Goal: Information Seeking & Learning: Compare options

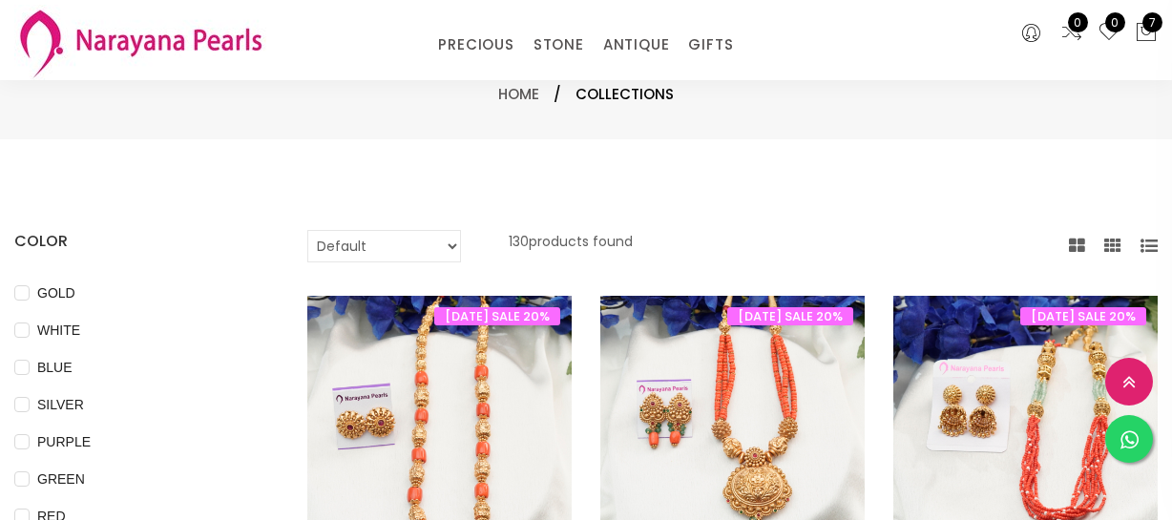
select select "INR"
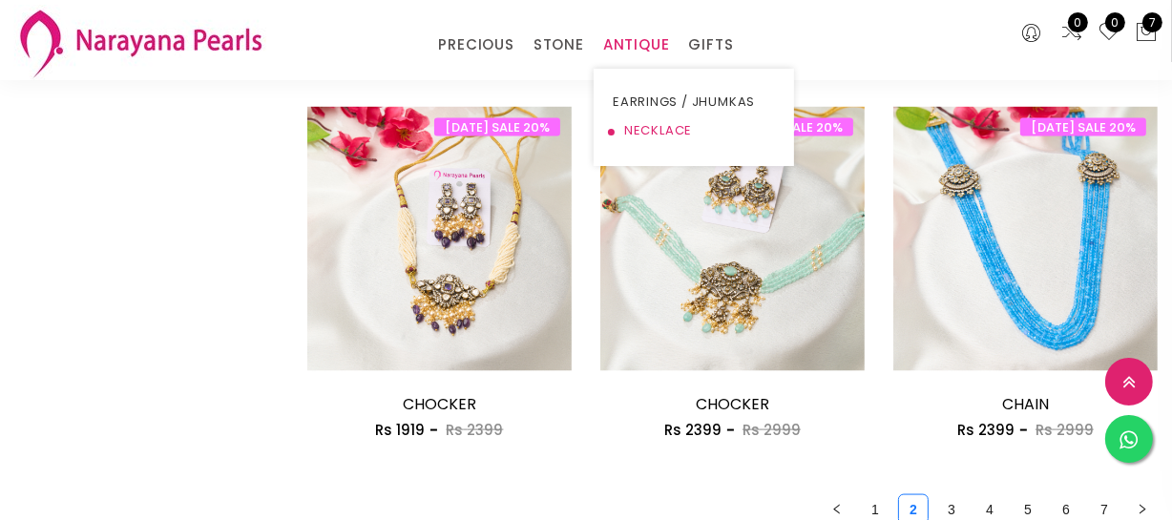
click at [639, 122] on link "NECKLACE" at bounding box center [694, 130] width 162 height 29
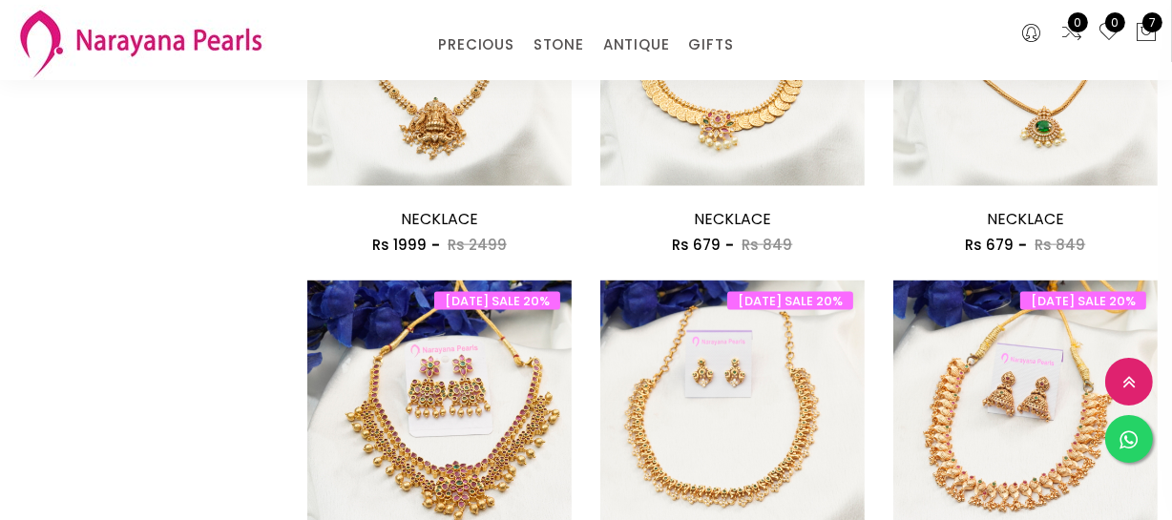
scroll to position [2603, 0]
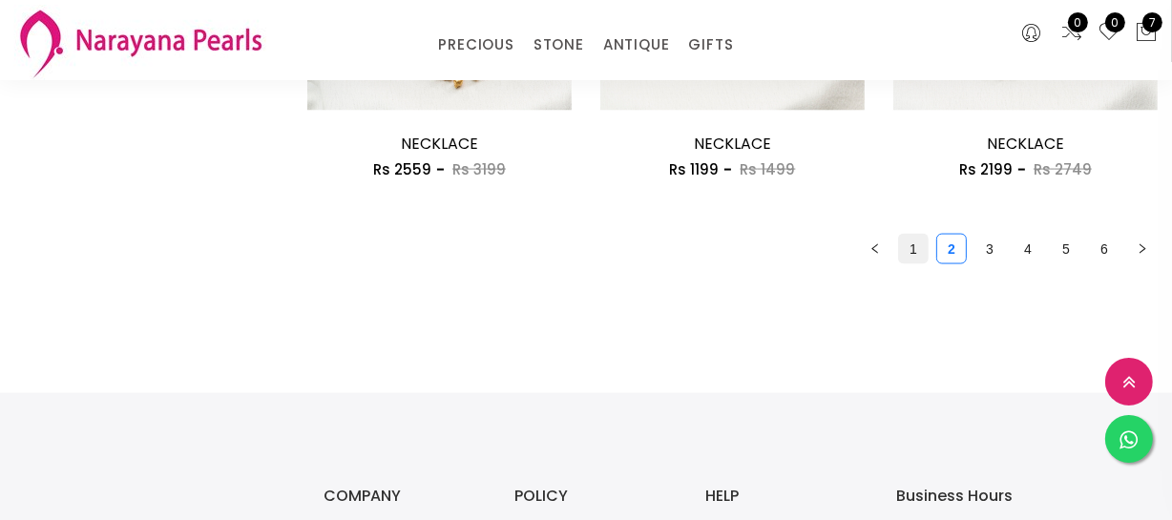
click at [917, 255] on link "1" at bounding box center [913, 249] width 29 height 29
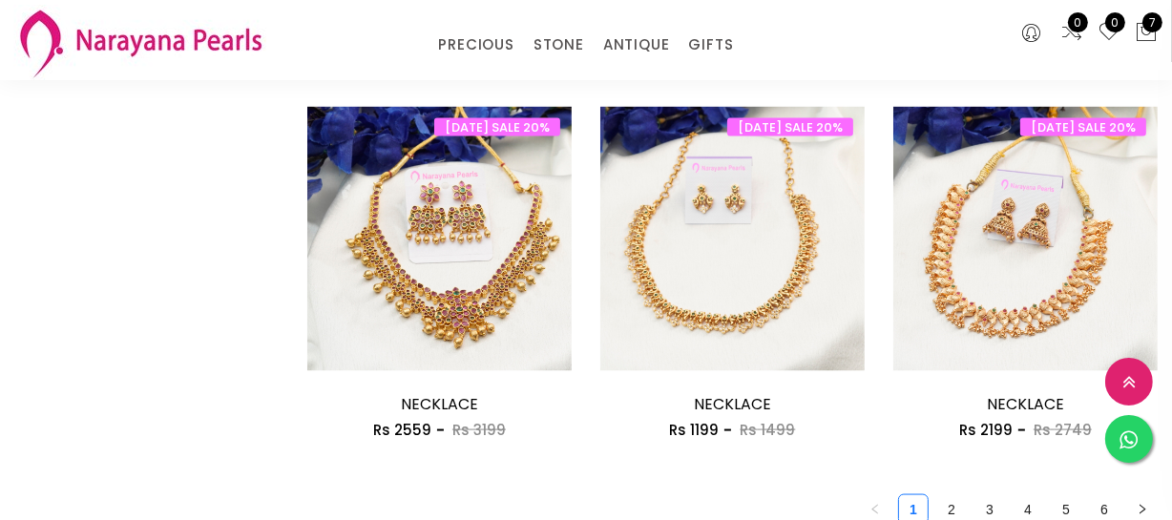
scroll to position [2429, 0]
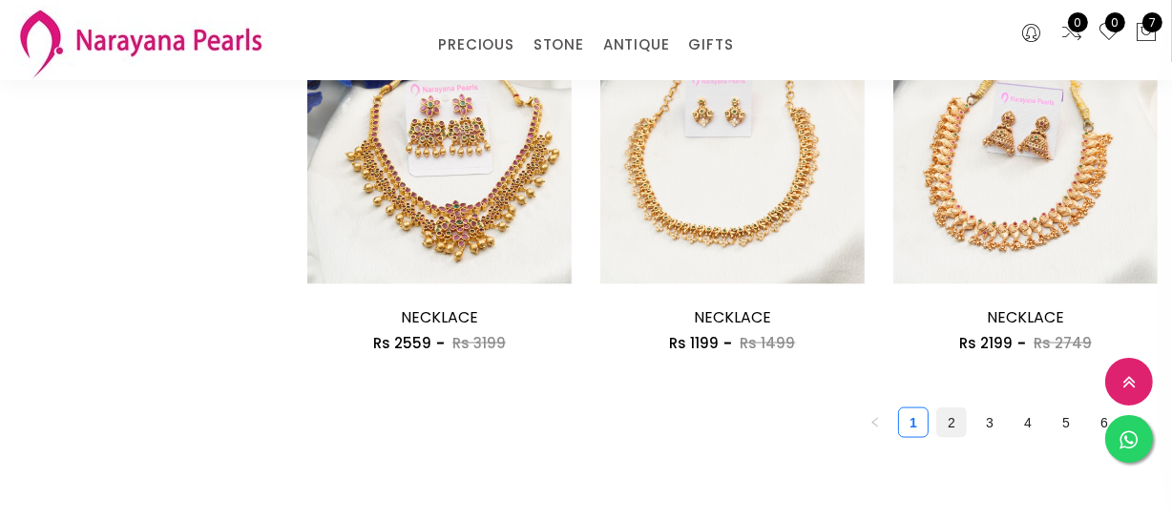
click at [953, 428] on link "2" at bounding box center [951, 423] width 29 height 29
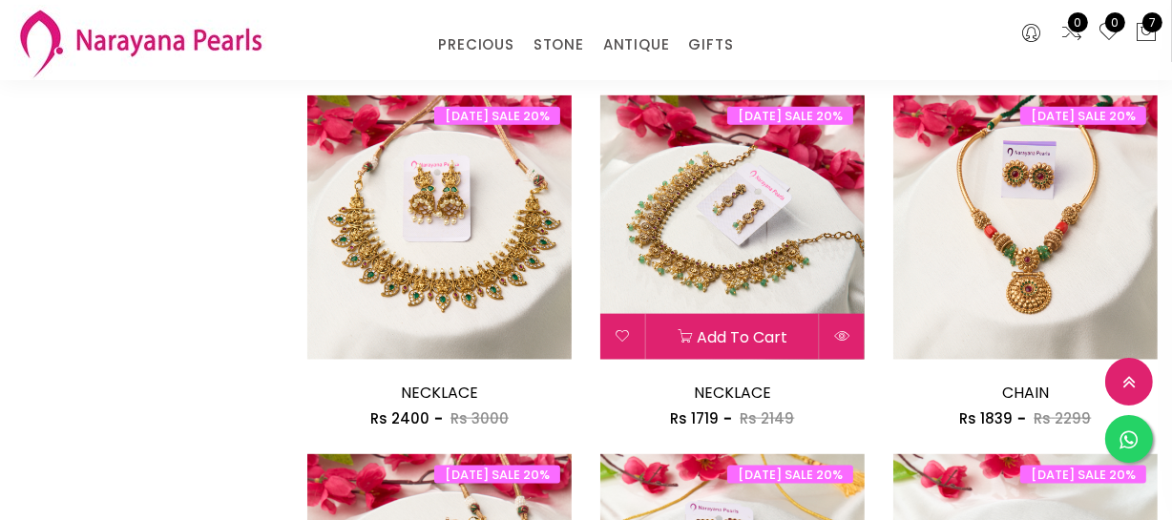
scroll to position [2342, 0]
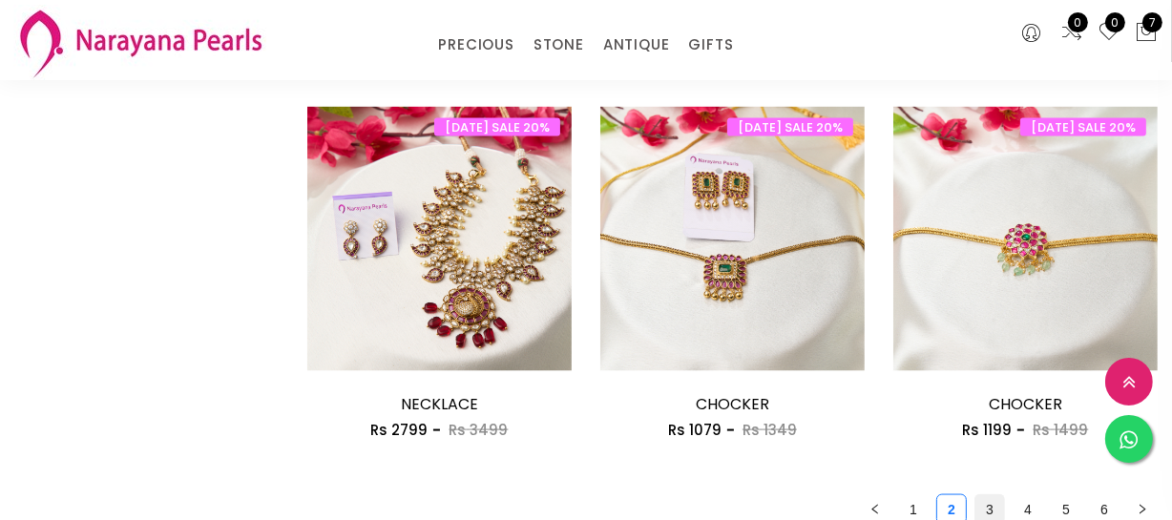
click at [999, 508] on link "3" at bounding box center [989, 509] width 29 height 29
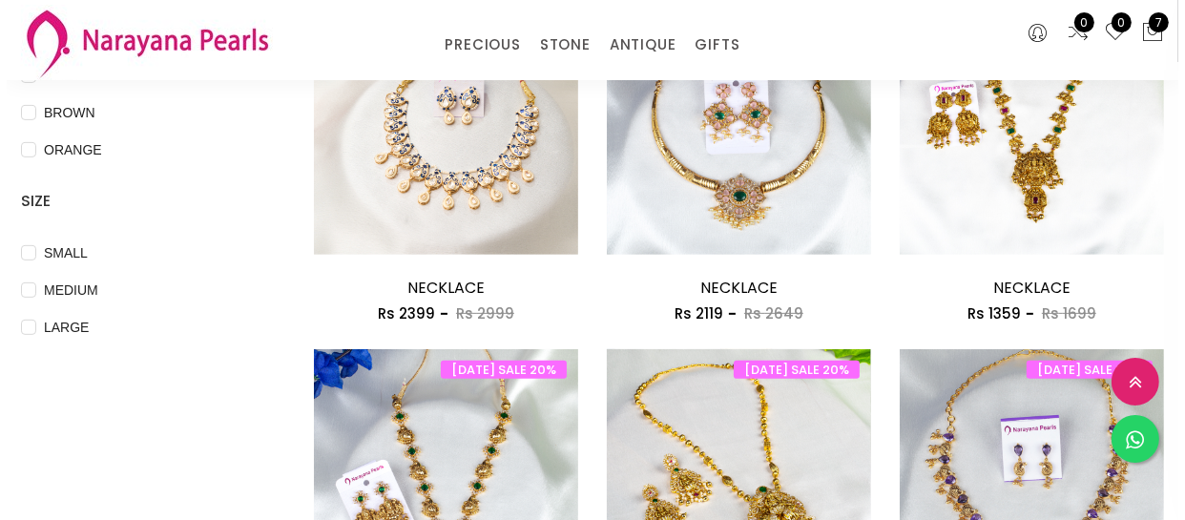
scroll to position [1040, 0]
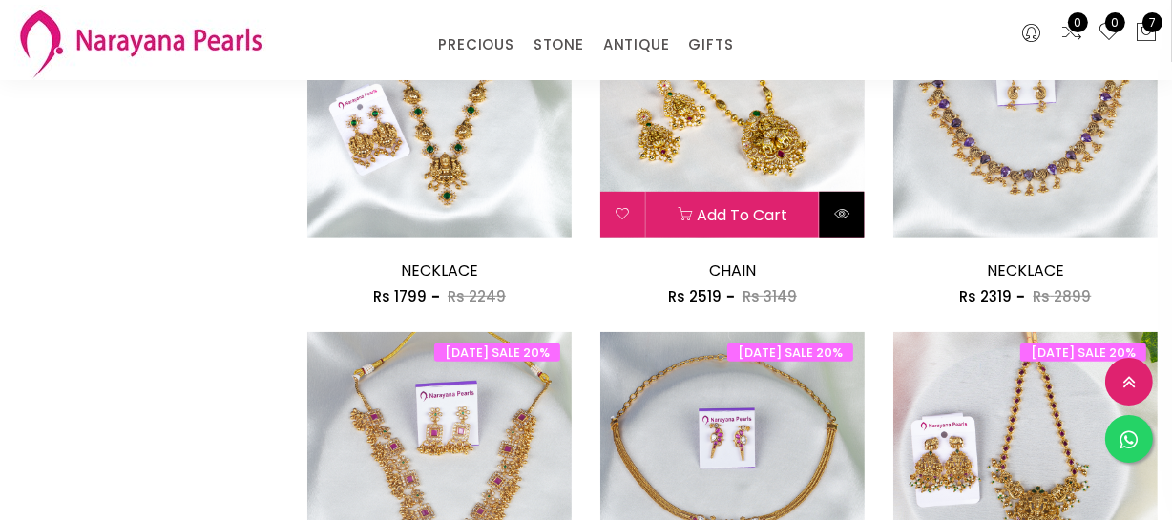
click at [854, 213] on button at bounding box center [842, 215] width 45 height 46
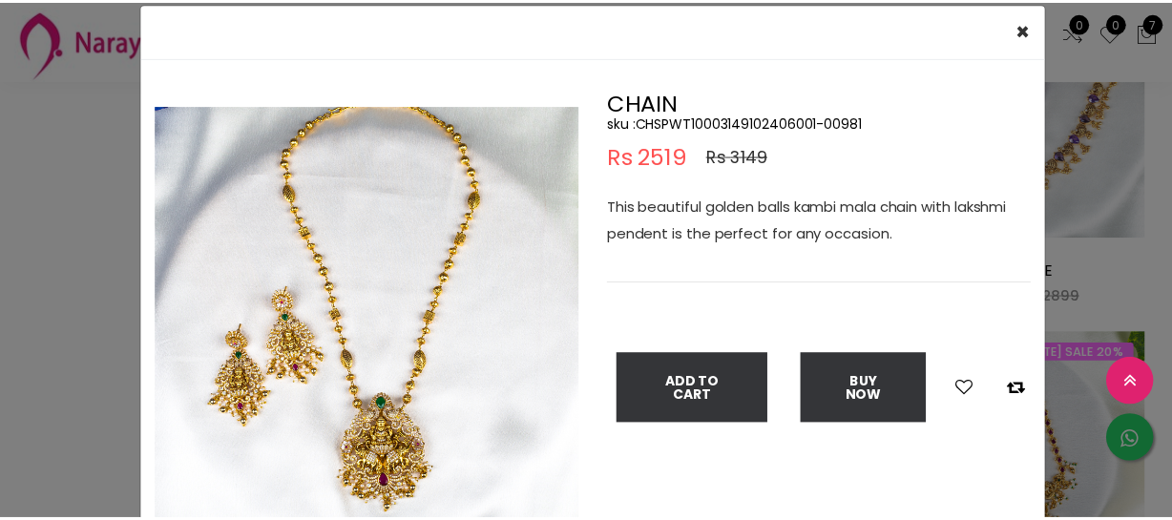
scroll to position [86, 0]
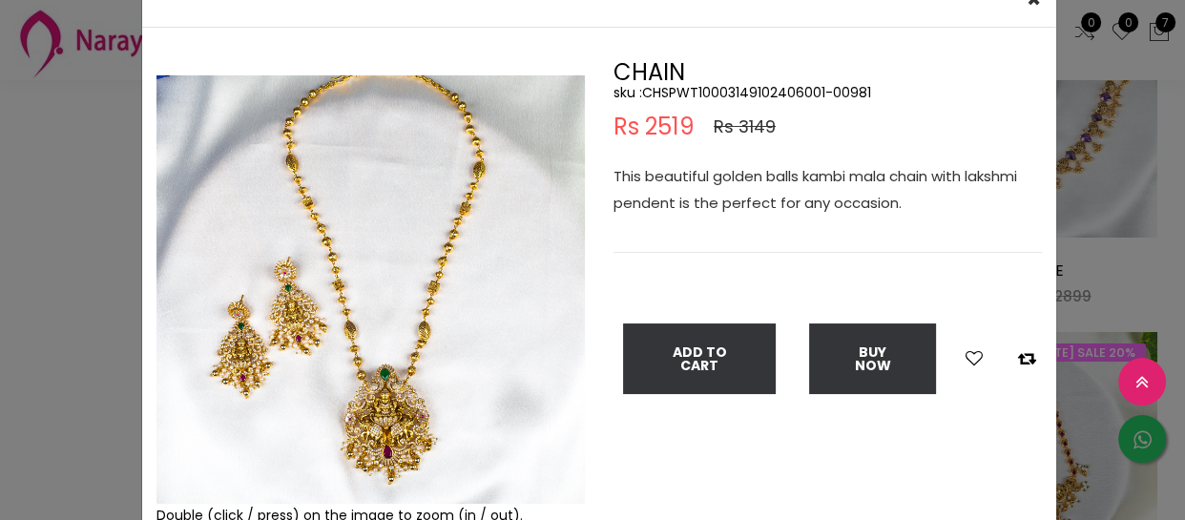
click at [119, 297] on div "× Close Double (click / press) on the image to zoom (in / out). CHAIN sku : CHS…" at bounding box center [592, 260] width 1185 height 520
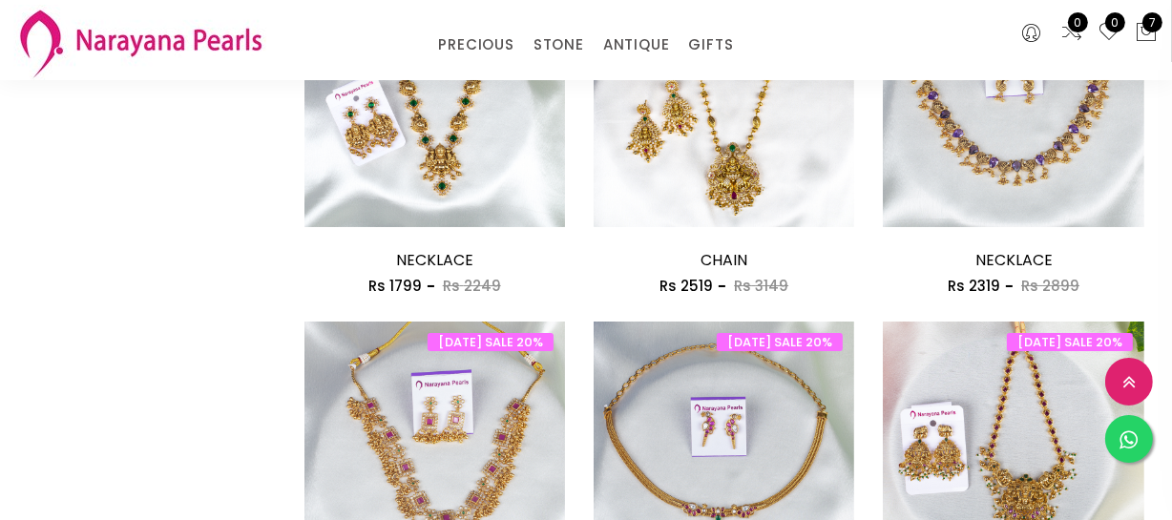
click at [89, 297] on div "COLOR GOLD WHITE BLUE SILVER PURPLE GREEN RED PINK PEACH BLACK YELLOW MULTI COL…" at bounding box center [145, 496] width 290 height 2613
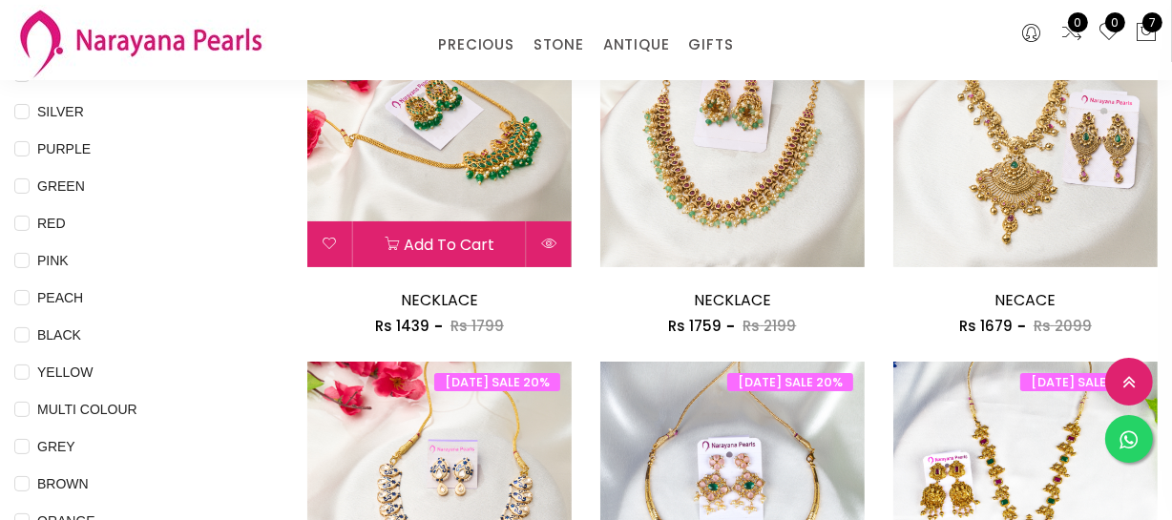
scroll to position [260, 0]
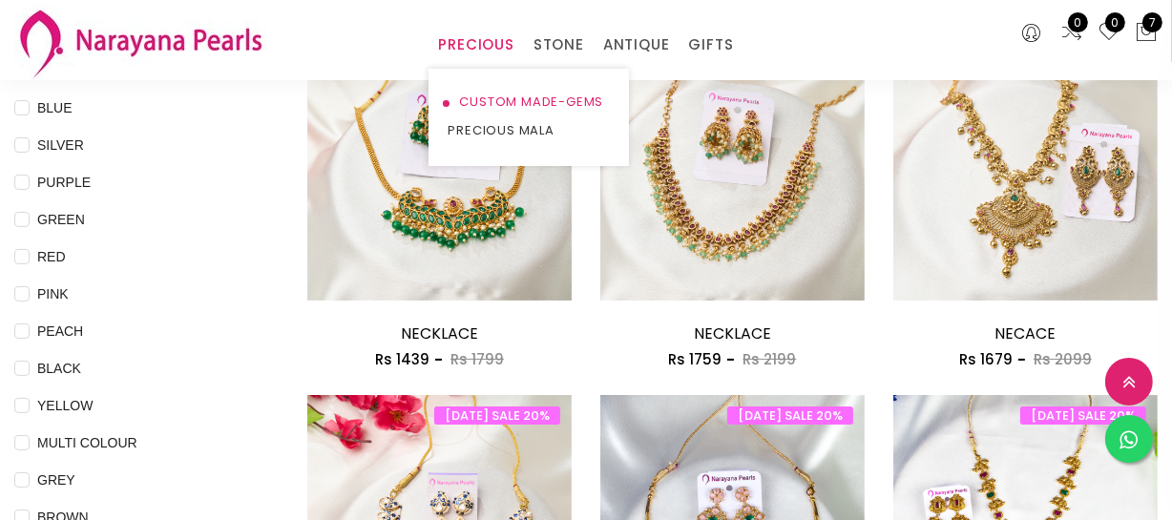
click at [484, 90] on link "CUSTOM MADE-GEMS" at bounding box center [529, 102] width 162 height 29
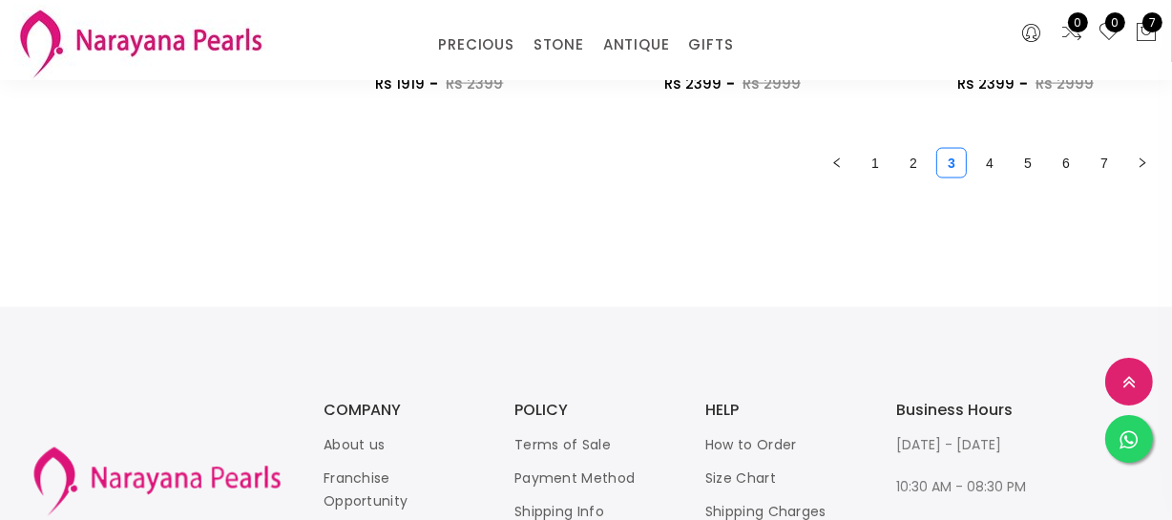
scroll to position [2690, 0]
click at [911, 164] on link "2" at bounding box center [913, 162] width 29 height 29
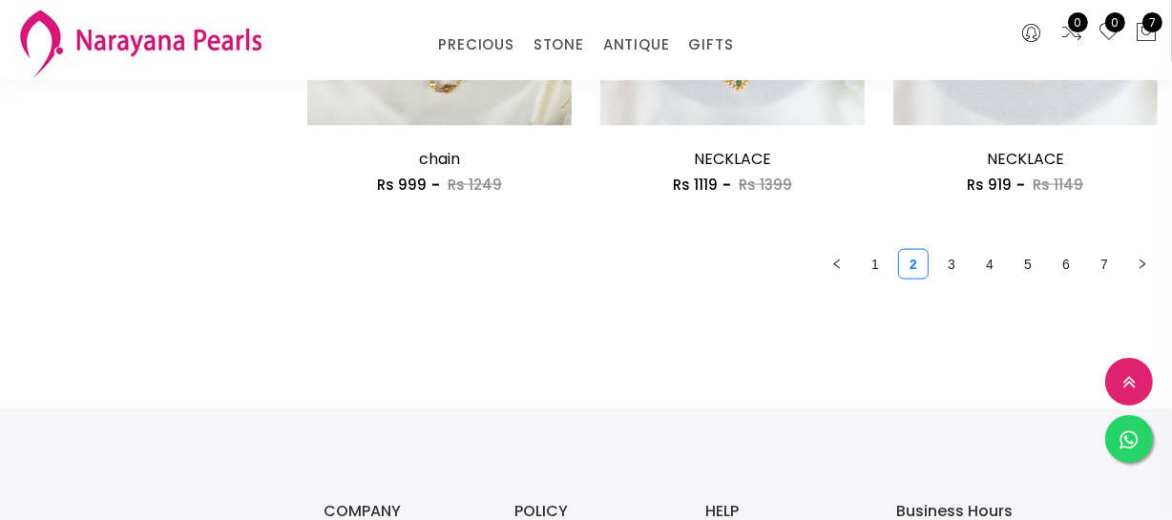
scroll to position [2603, 0]
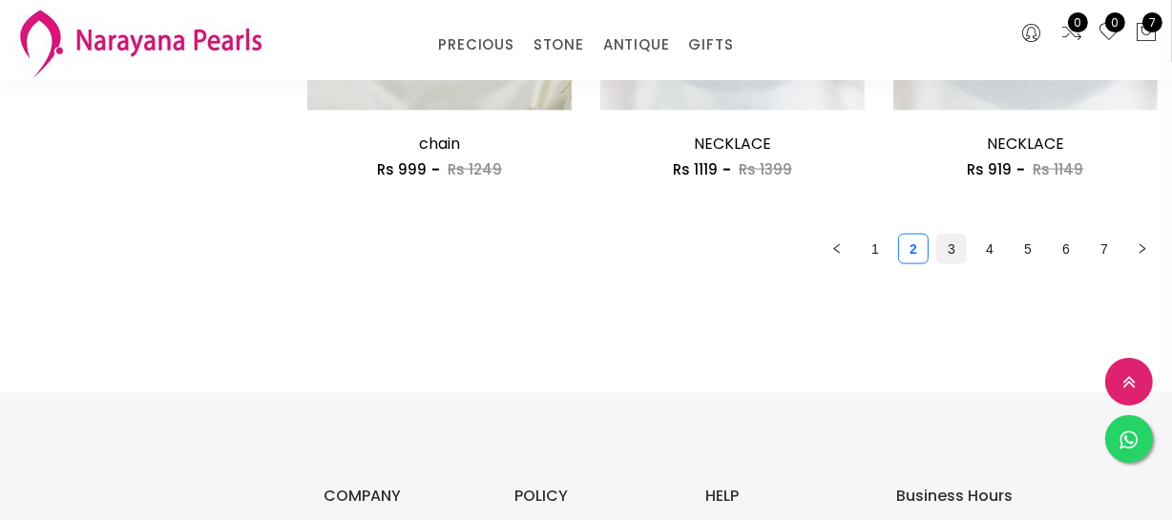
click at [938, 243] on link "3" at bounding box center [951, 249] width 29 height 29
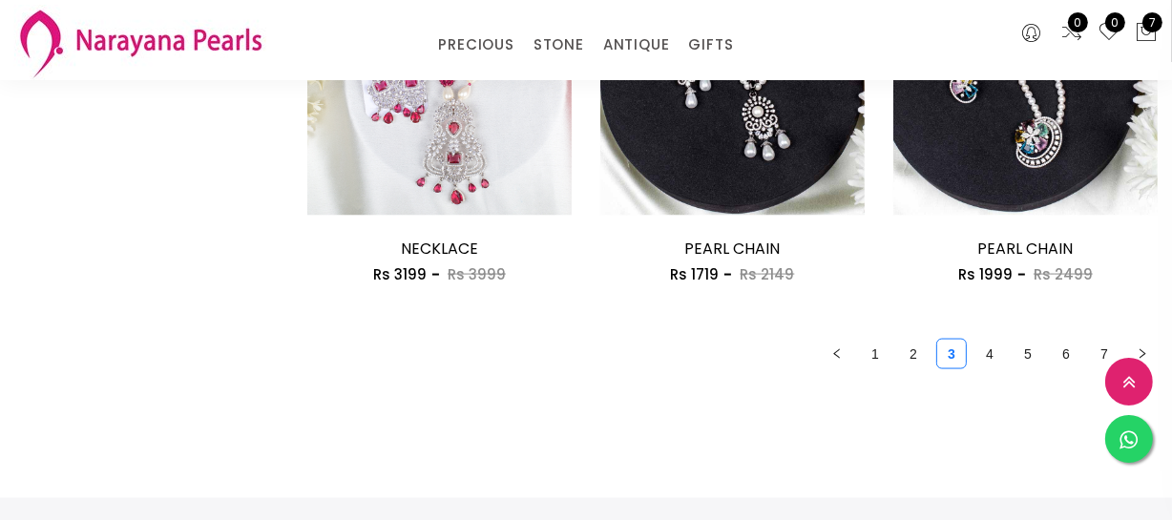
scroll to position [2516, 0]
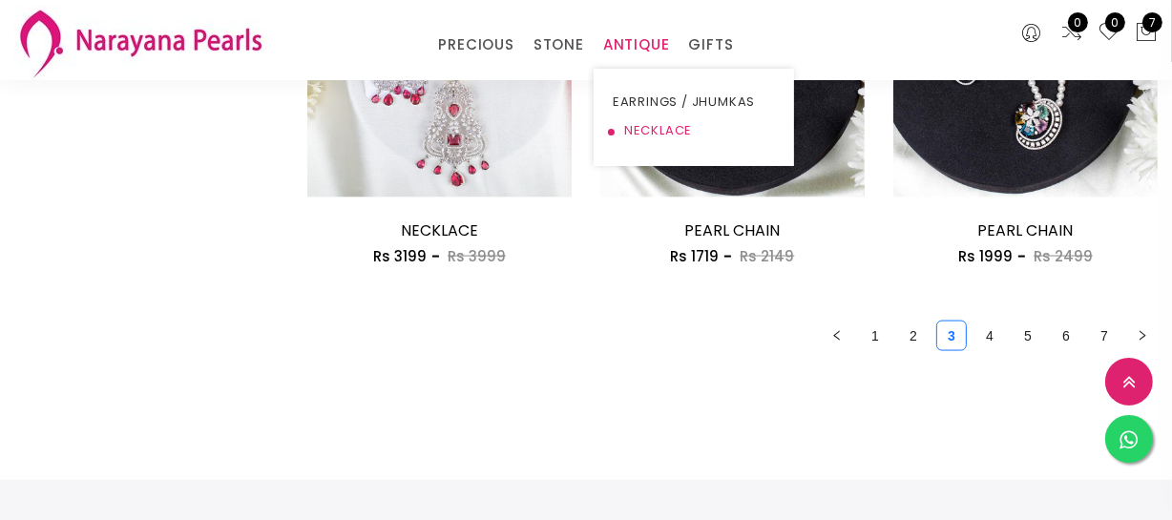
click at [654, 129] on link "NECKLACE" at bounding box center [694, 130] width 162 height 29
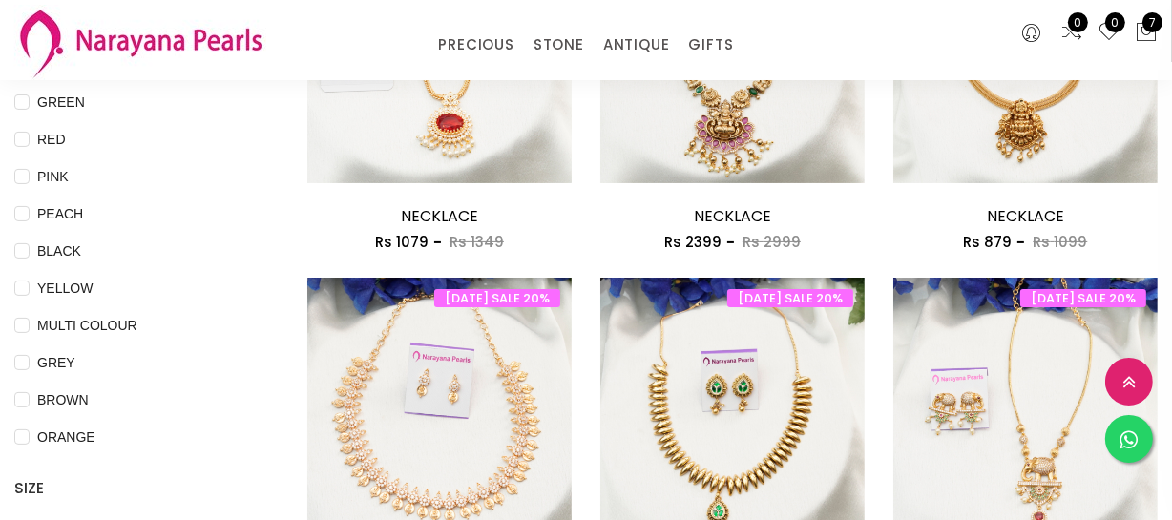
scroll to position [346, 0]
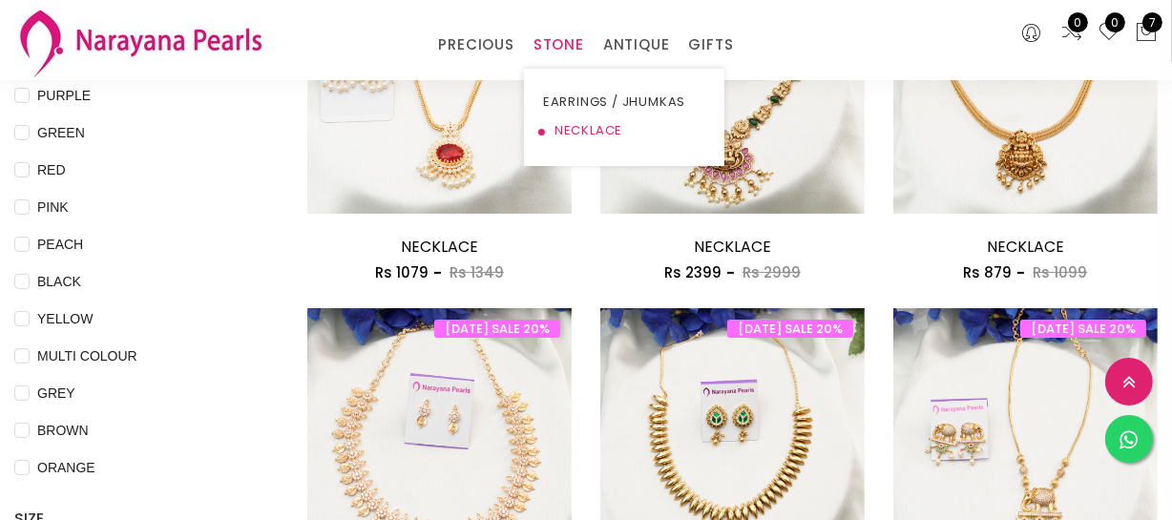
click at [576, 122] on link "NECKLACE" at bounding box center [624, 130] width 162 height 29
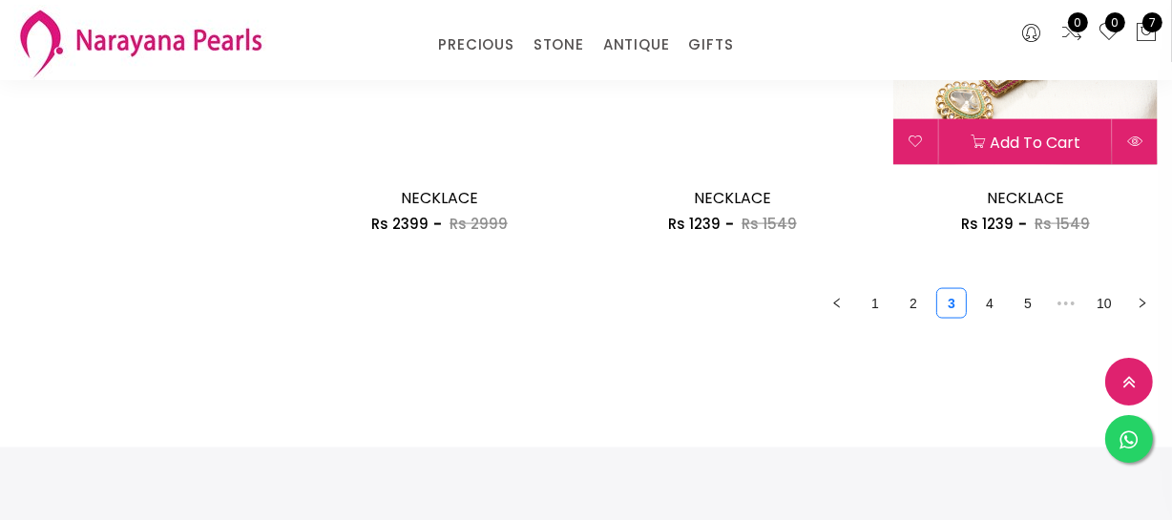
scroll to position [2690, 0]
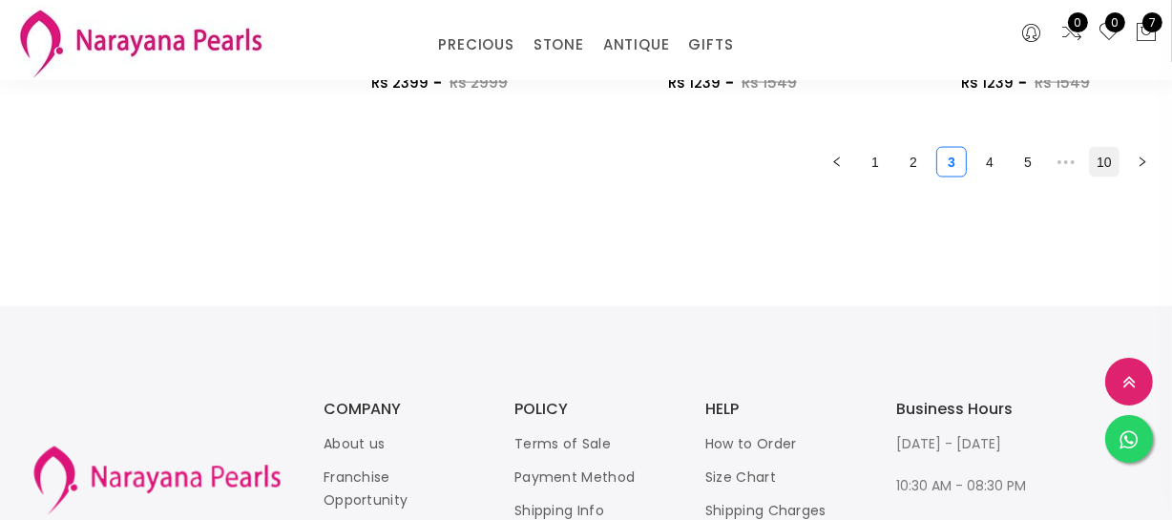
click at [1104, 162] on link "10" at bounding box center [1104, 162] width 29 height 29
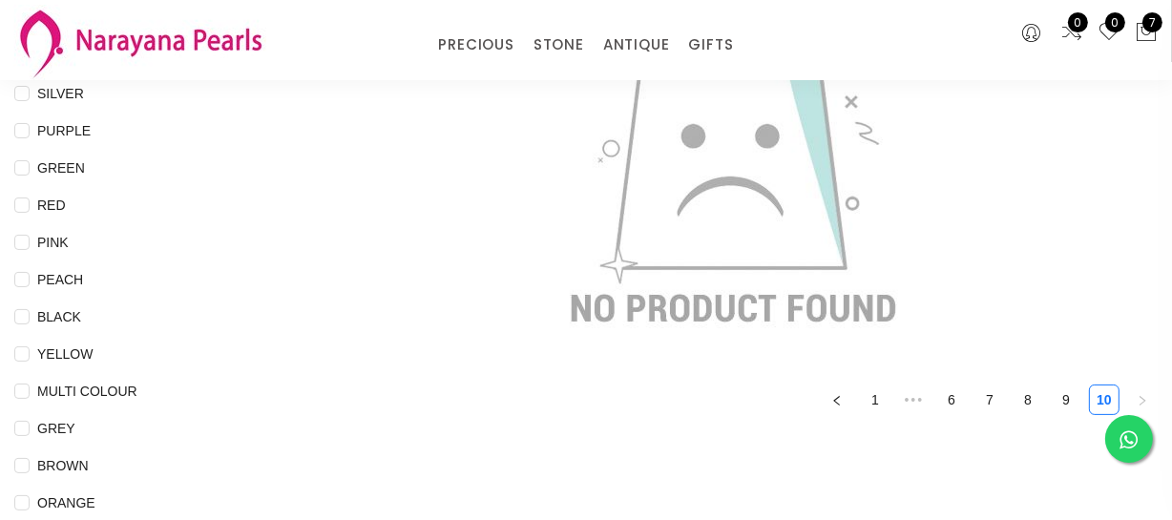
scroll to position [520, 0]
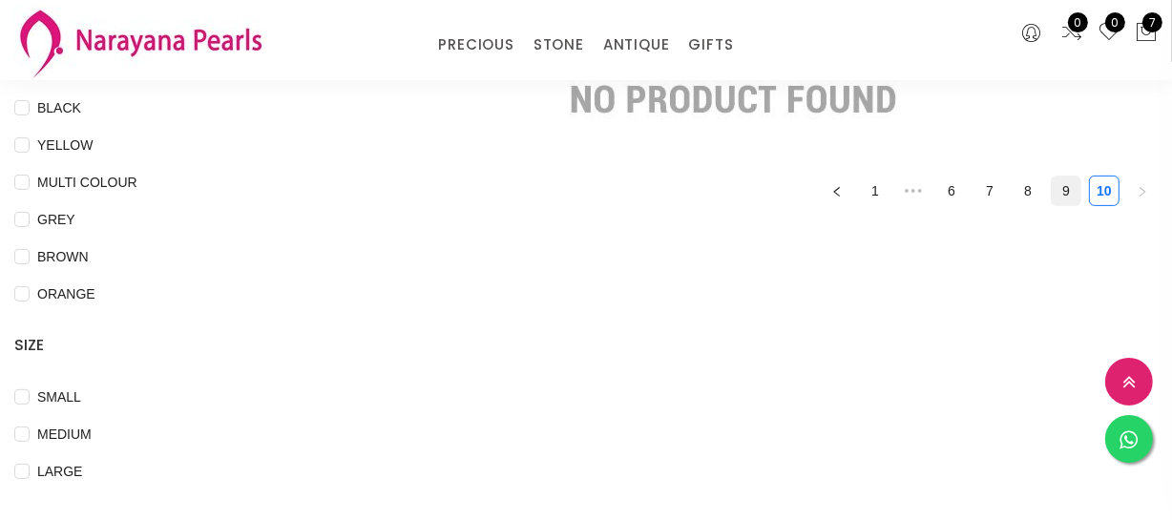
click at [1063, 183] on link "9" at bounding box center [1066, 191] width 29 height 29
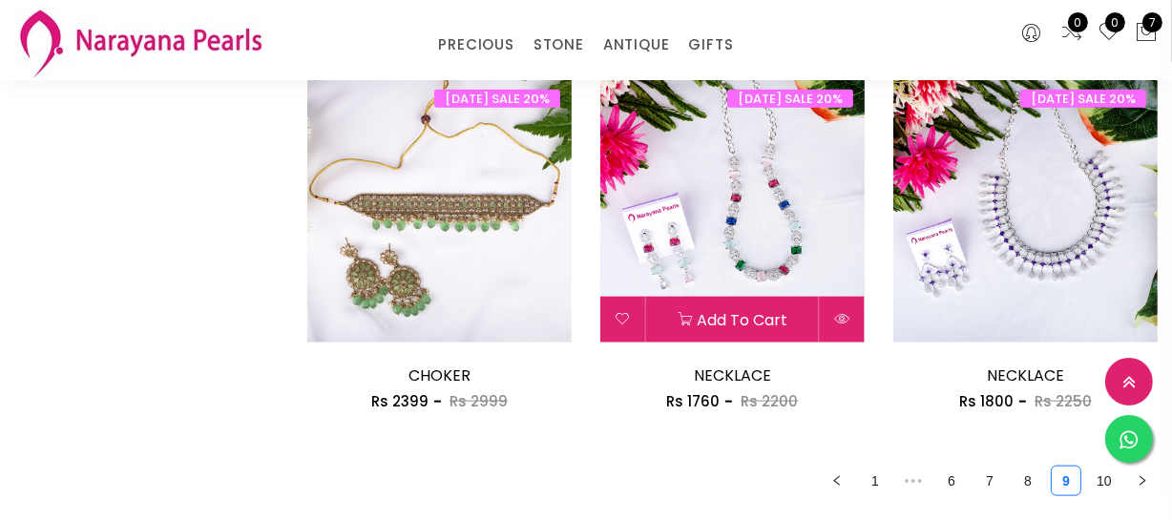
scroll to position [2082, 0]
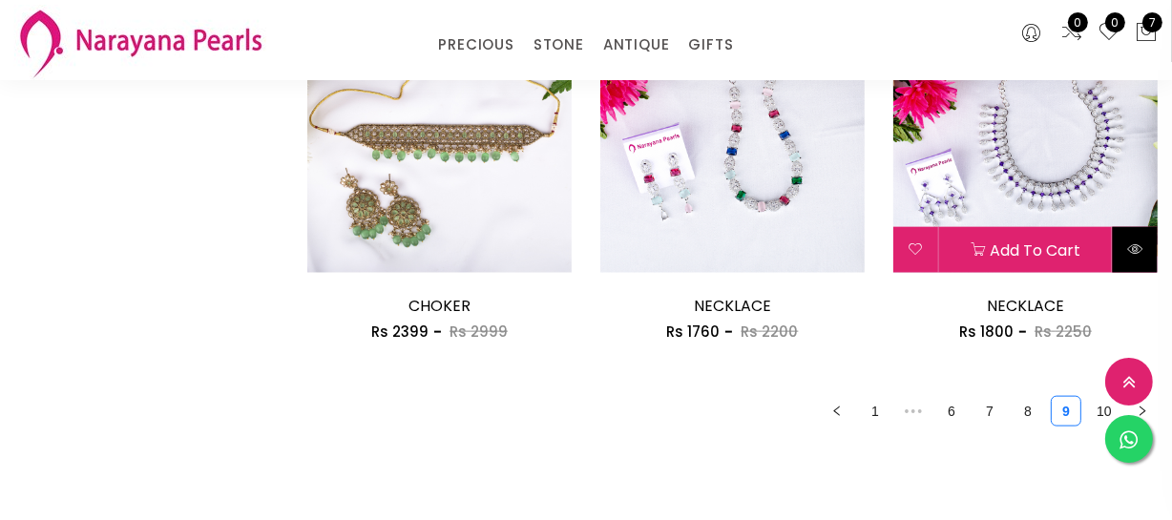
click at [1137, 260] on button at bounding box center [1135, 250] width 45 height 46
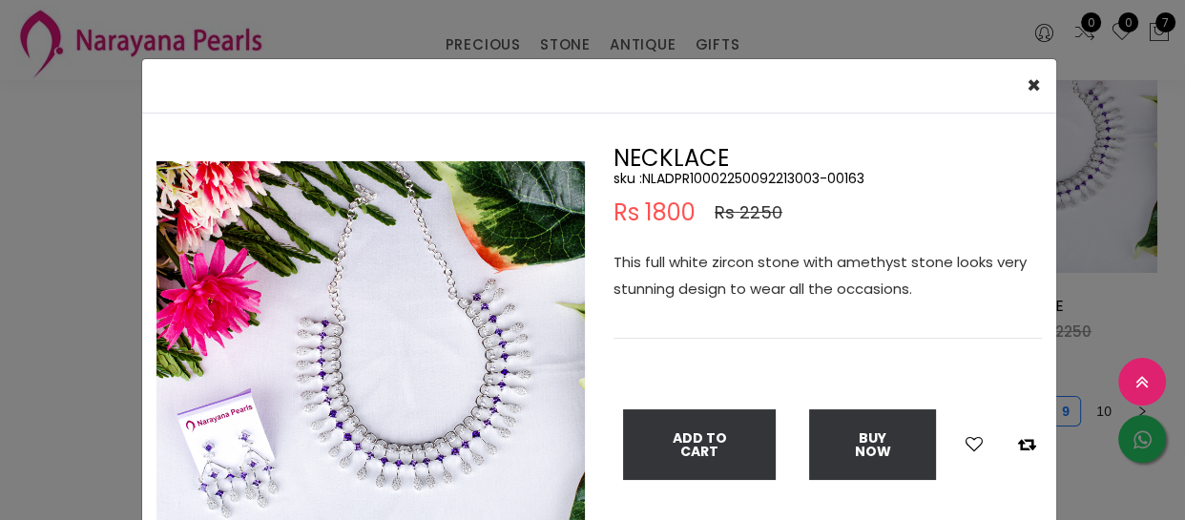
click at [40, 291] on div "× Close Double (click / press) on the image to zoom (in / out). NECKLACE sku : …" at bounding box center [592, 260] width 1185 height 520
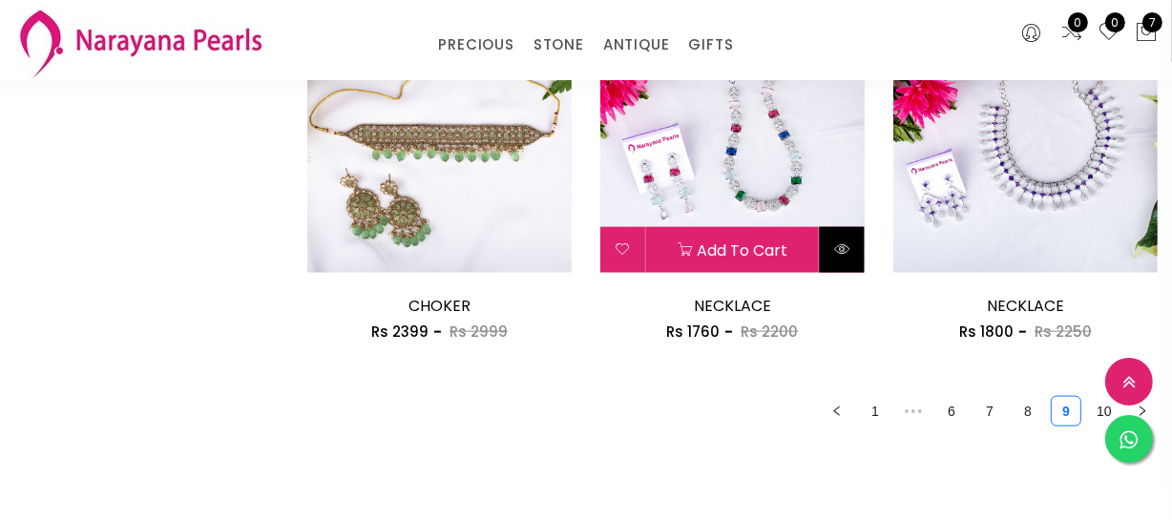
click at [829, 245] on button at bounding box center [842, 250] width 45 height 46
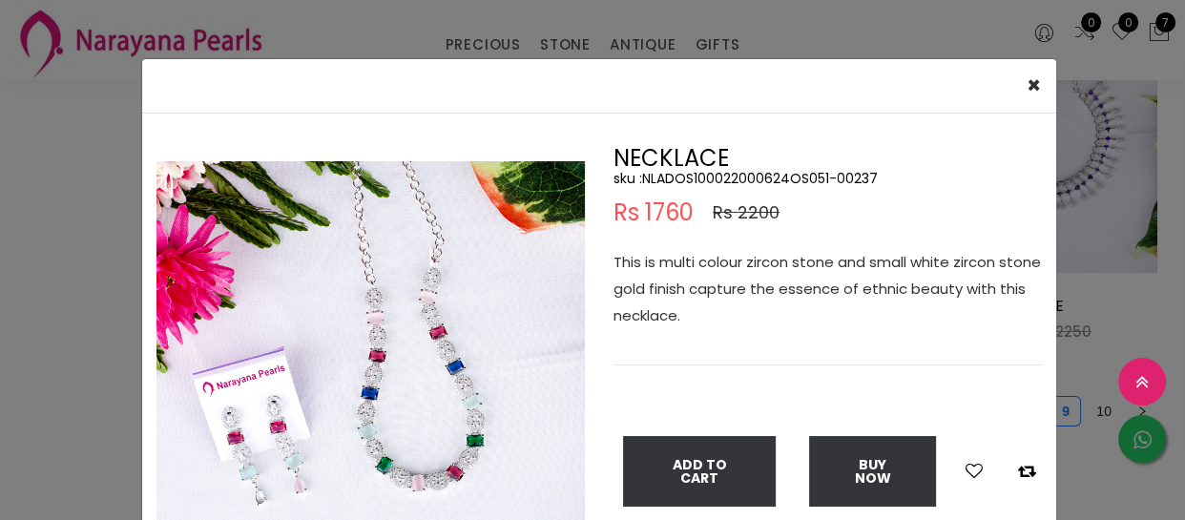
click at [57, 349] on div "× Close Double (click / press) on the image to zoom (in / out). NECKLACE sku : …" at bounding box center [592, 260] width 1185 height 520
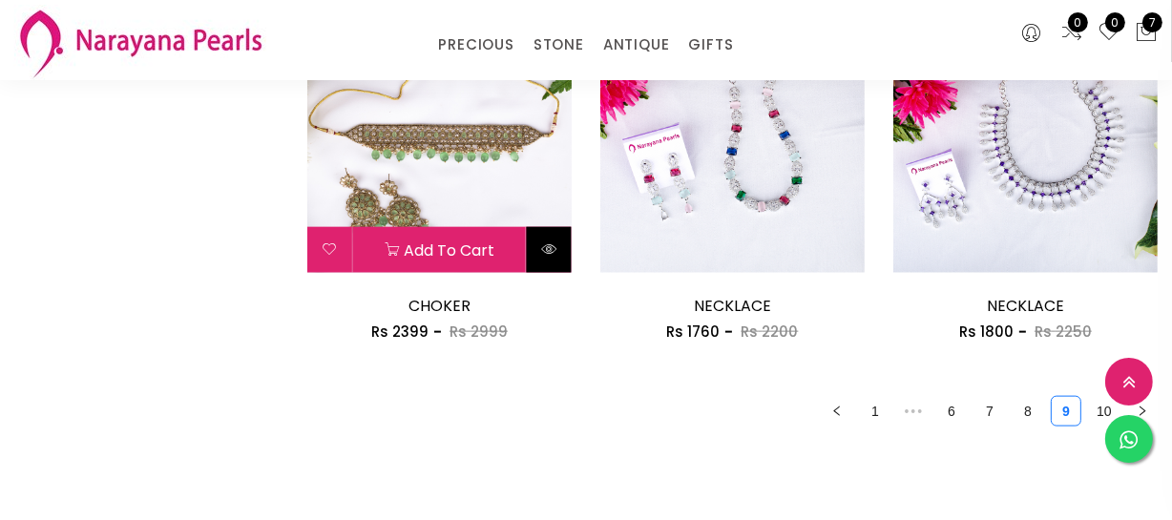
click at [554, 256] on button at bounding box center [549, 250] width 45 height 46
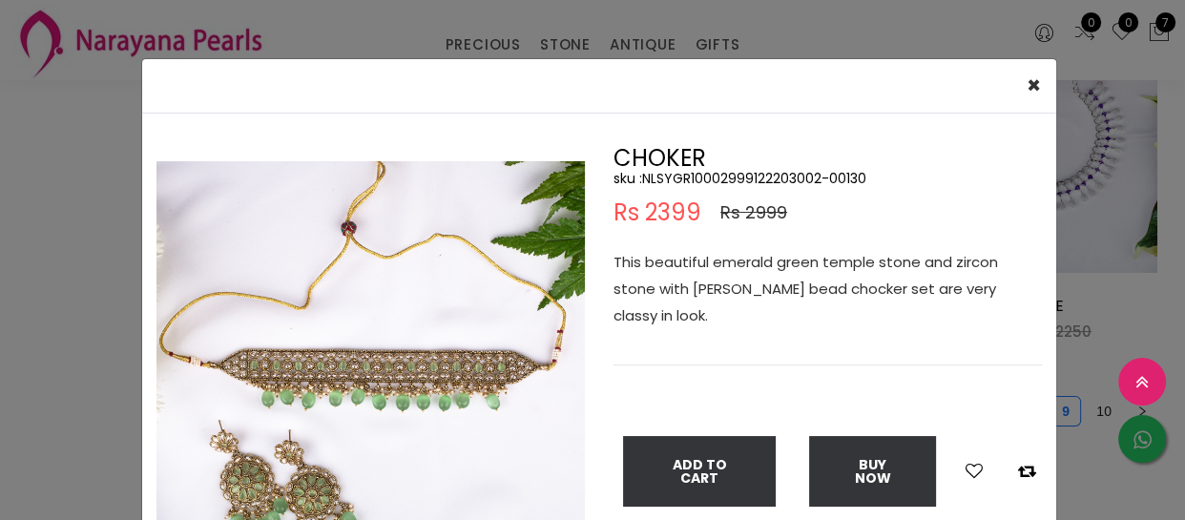
click at [94, 288] on div "× Close Double (click / press) on the image to zoom (in / out). CHOKER sku : NL…" at bounding box center [592, 260] width 1185 height 520
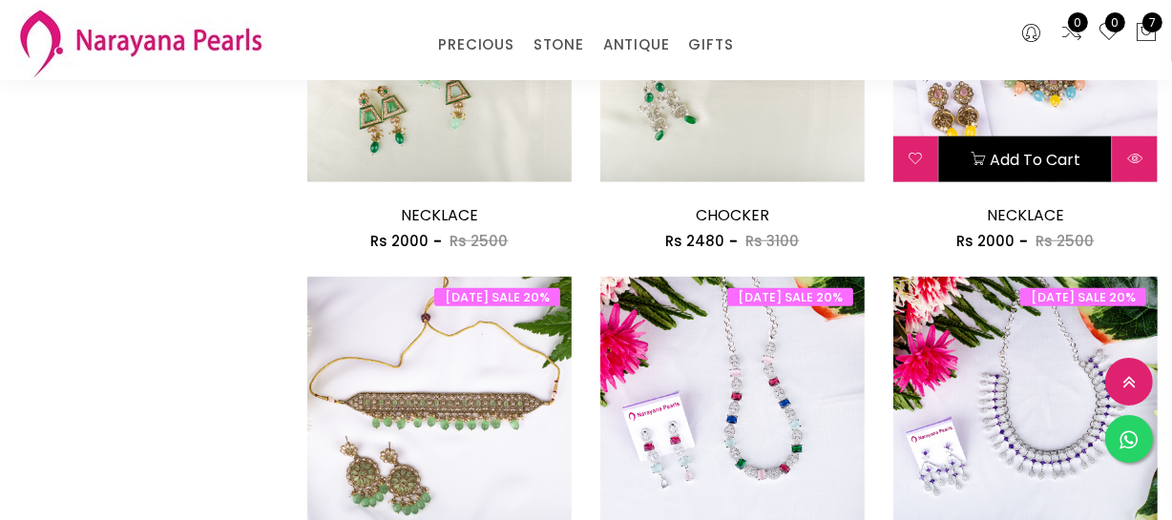
scroll to position [1735, 0]
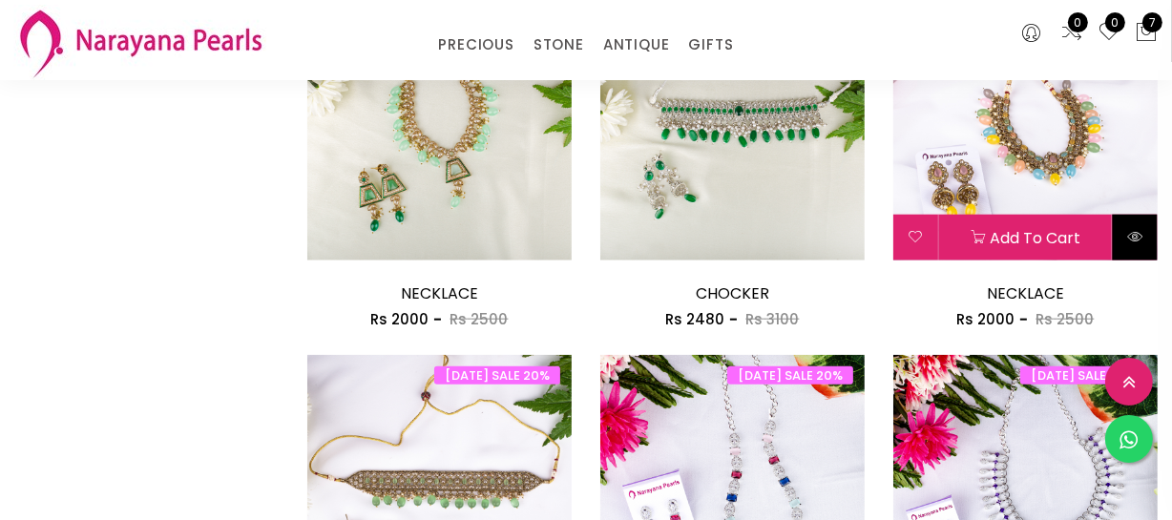
click at [1136, 235] on icon at bounding box center [1134, 236] width 15 height 15
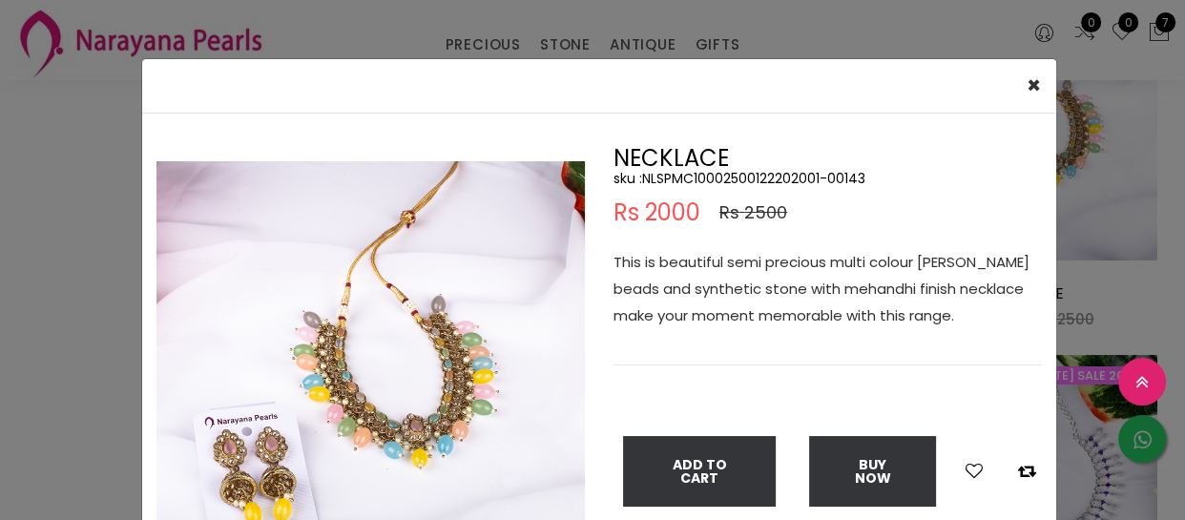
click at [82, 354] on div "× Close Double (click / press) on the image to zoom (in / out). NECKLACE sku : …" at bounding box center [592, 260] width 1185 height 520
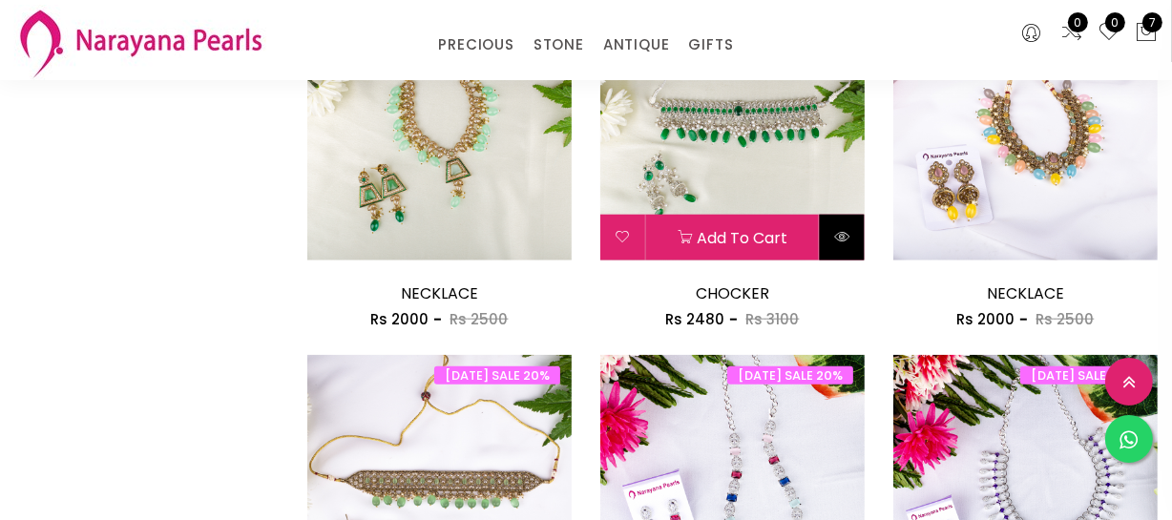
click at [834, 242] on icon at bounding box center [841, 236] width 15 height 15
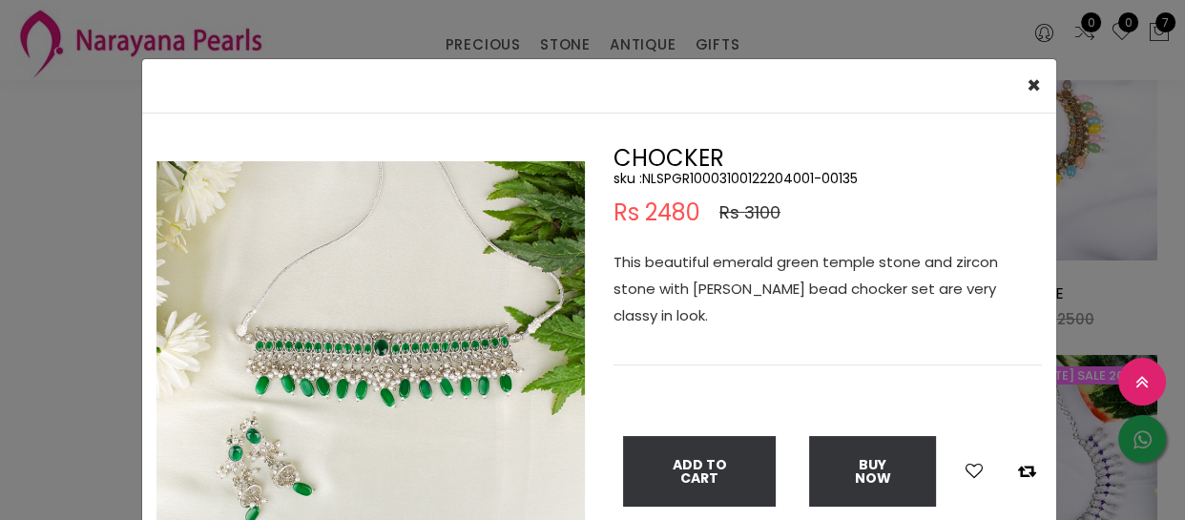
click at [72, 297] on div "× Close Double (click / press) on the image to zoom (in / out). CHOCKER sku : N…" at bounding box center [592, 260] width 1185 height 520
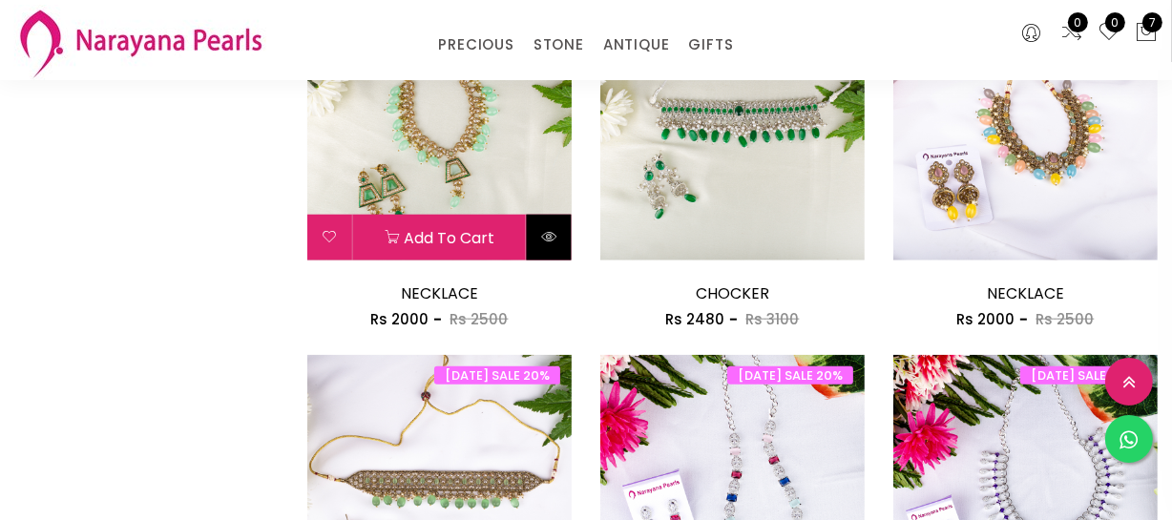
click at [552, 237] on icon at bounding box center [548, 236] width 15 height 15
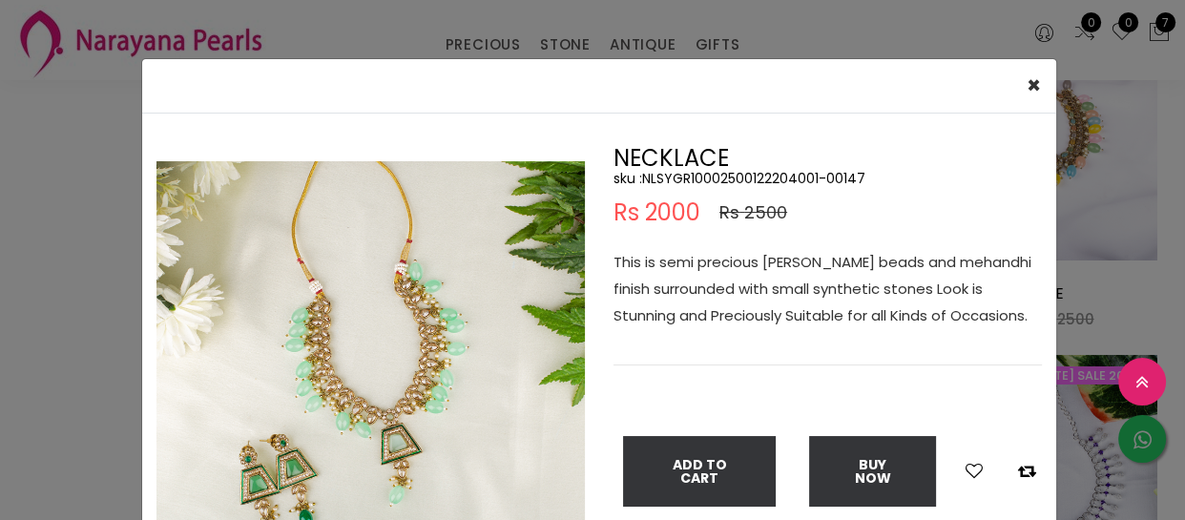
click at [28, 256] on div "× Close Double (click / press) on the image to zoom (in / out). NECKLACE sku : …" at bounding box center [592, 260] width 1185 height 520
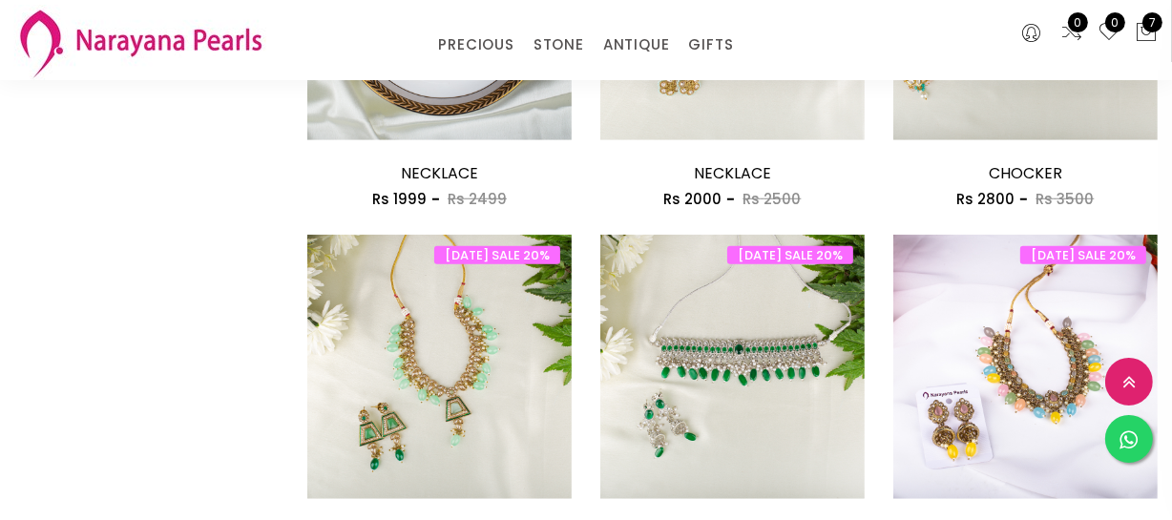
scroll to position [1388, 0]
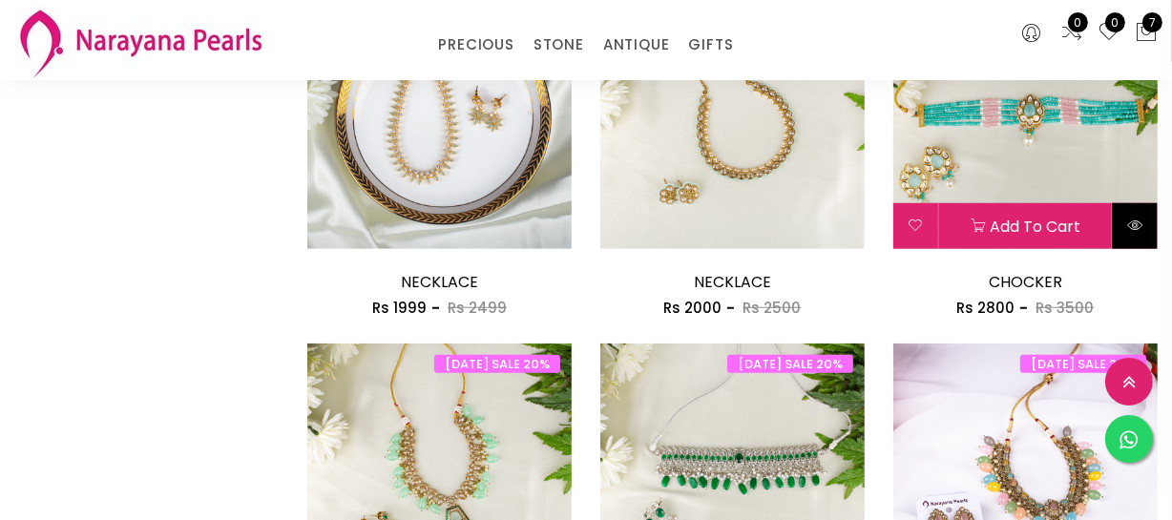
click at [1134, 228] on icon at bounding box center [1134, 225] width 15 height 15
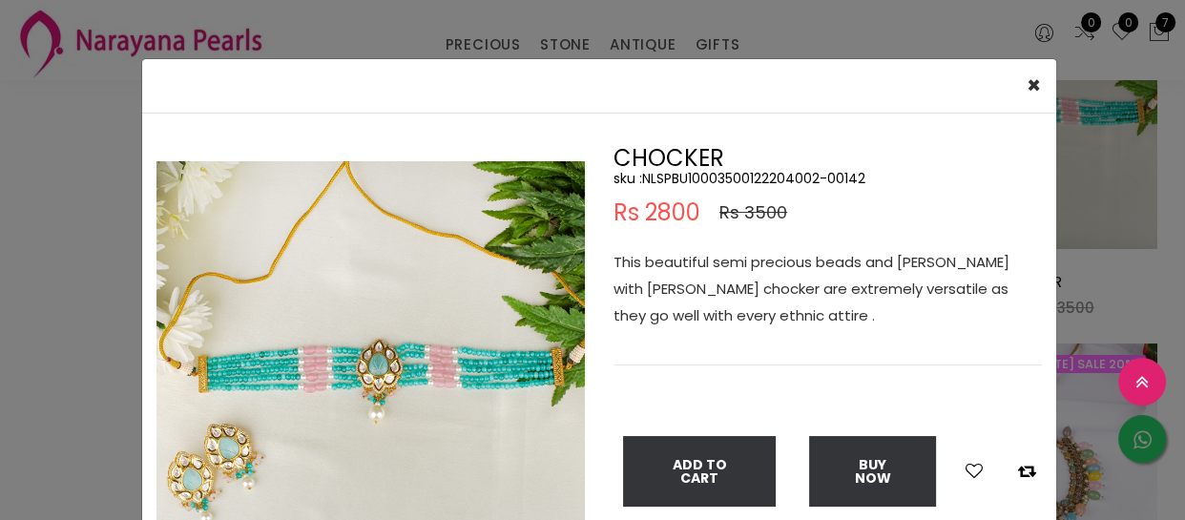
drag, startPoint x: 35, startPoint y: 304, endPoint x: 58, endPoint y: 304, distance: 22.9
click at [34, 304] on div "× Close Double (click / press) on the image to zoom (in / out). CHOCKER sku : N…" at bounding box center [592, 260] width 1185 height 520
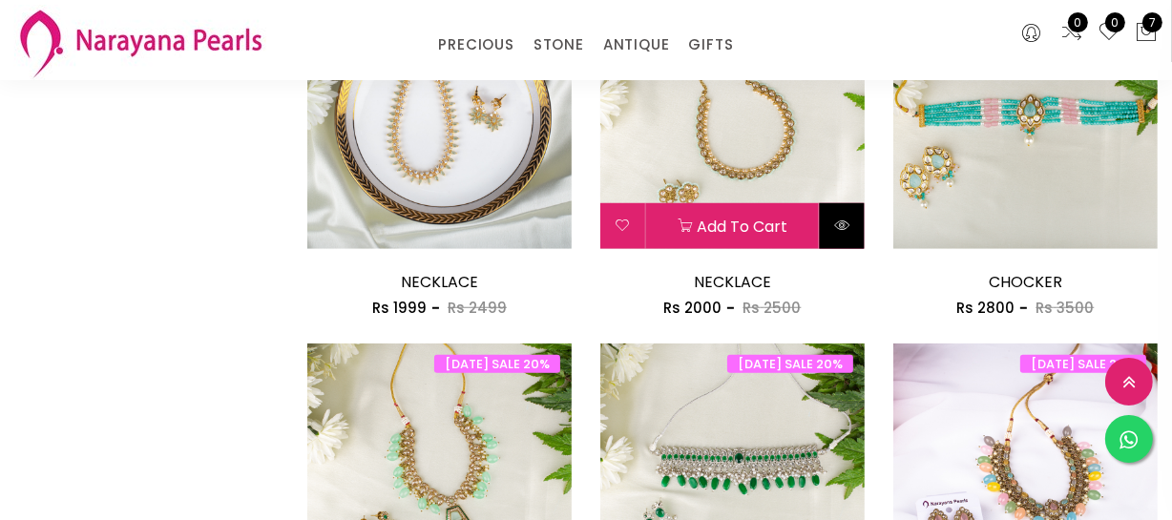
click at [846, 227] on icon at bounding box center [841, 225] width 15 height 15
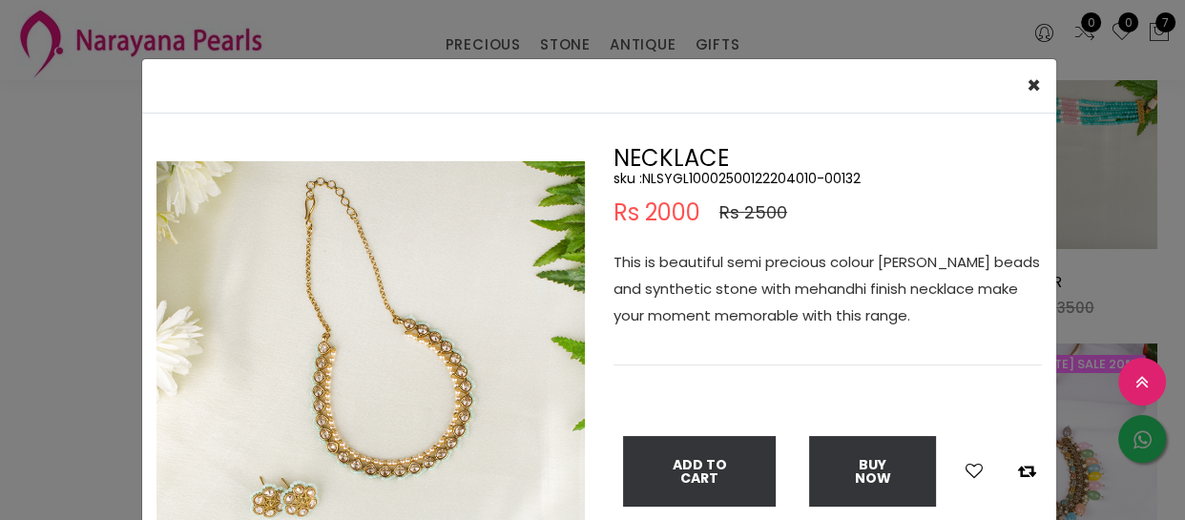
click at [35, 286] on div "× Close Double (click / press) on the image to zoom (in / out). NECKLACE sku : …" at bounding box center [592, 260] width 1185 height 520
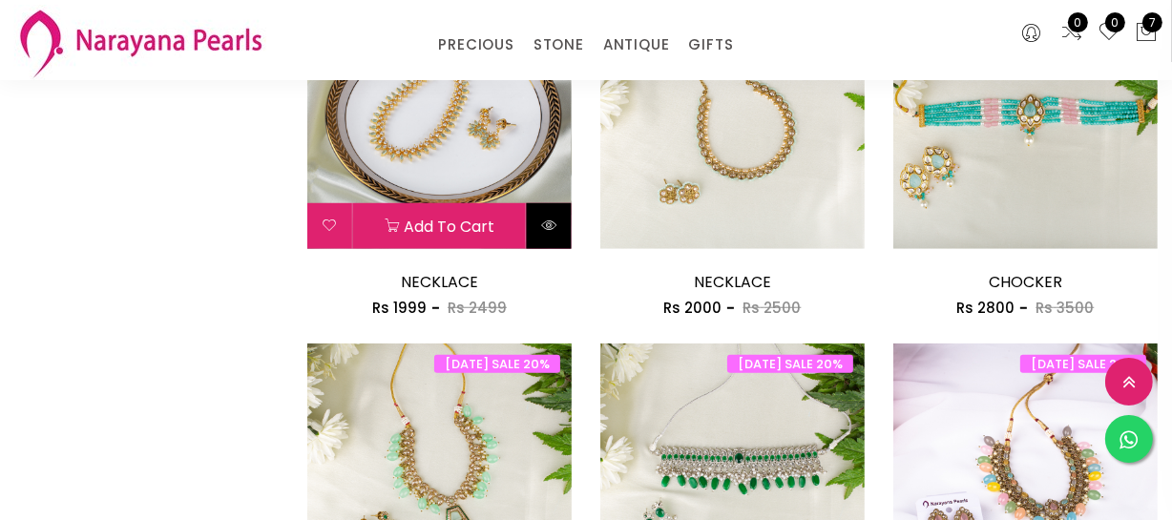
click at [547, 214] on button at bounding box center [549, 226] width 45 height 46
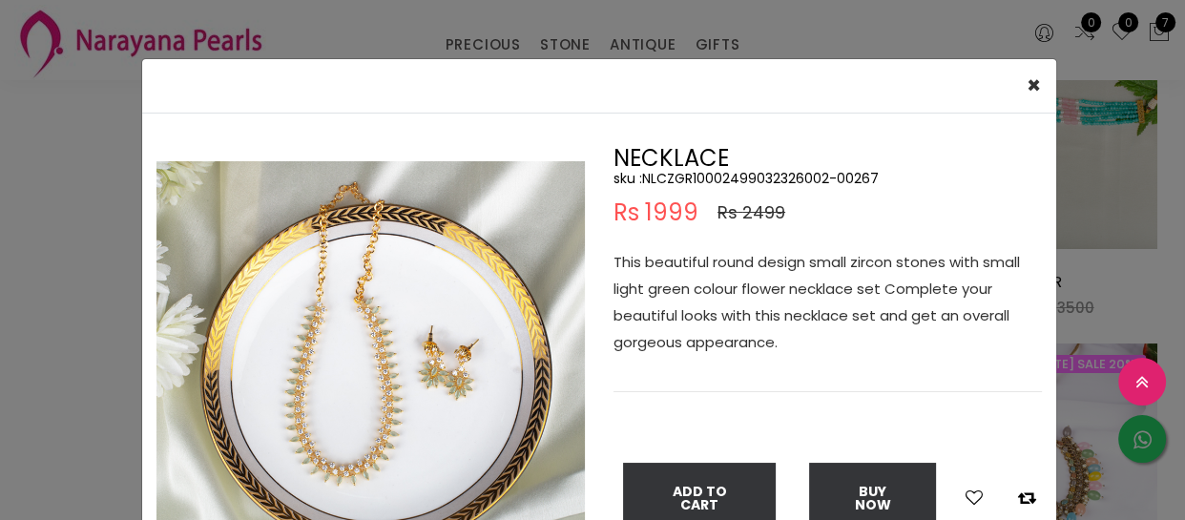
click at [78, 228] on div "× Close Double (click / press) on the image to zoom (in / out). NECKLACE sku : …" at bounding box center [592, 260] width 1185 height 520
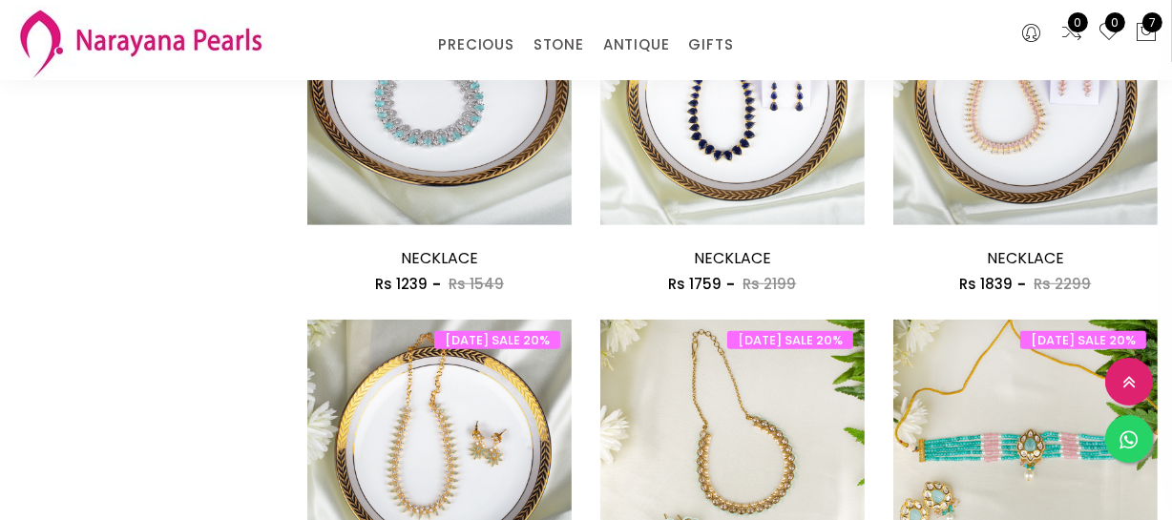
scroll to position [1040, 0]
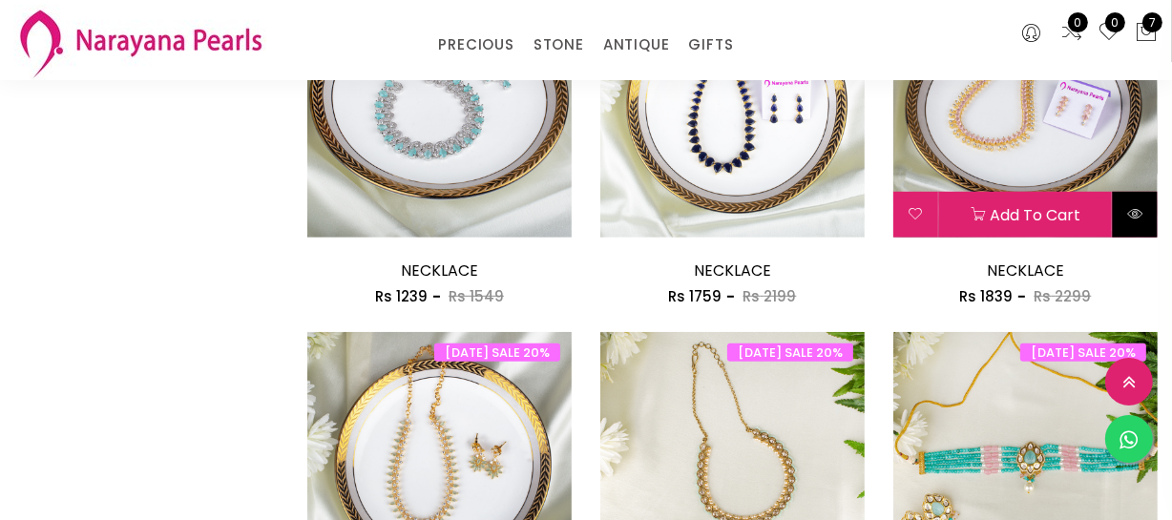
click at [1143, 208] on button at bounding box center [1135, 215] width 45 height 46
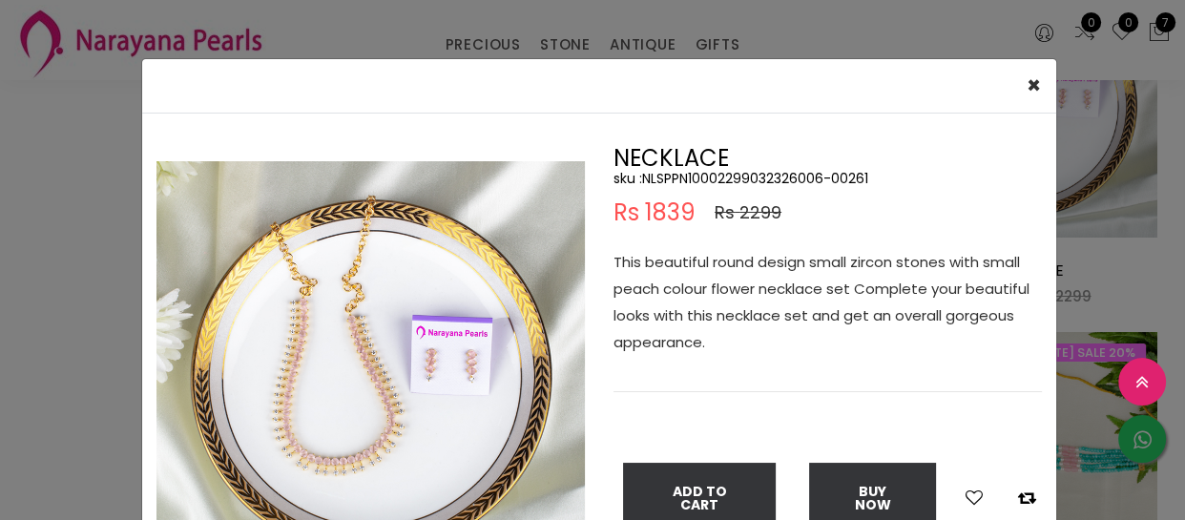
click at [8, 287] on div "× Close Double (click / press) on the image to zoom (in / out). NECKLACE sku : …" at bounding box center [592, 260] width 1185 height 520
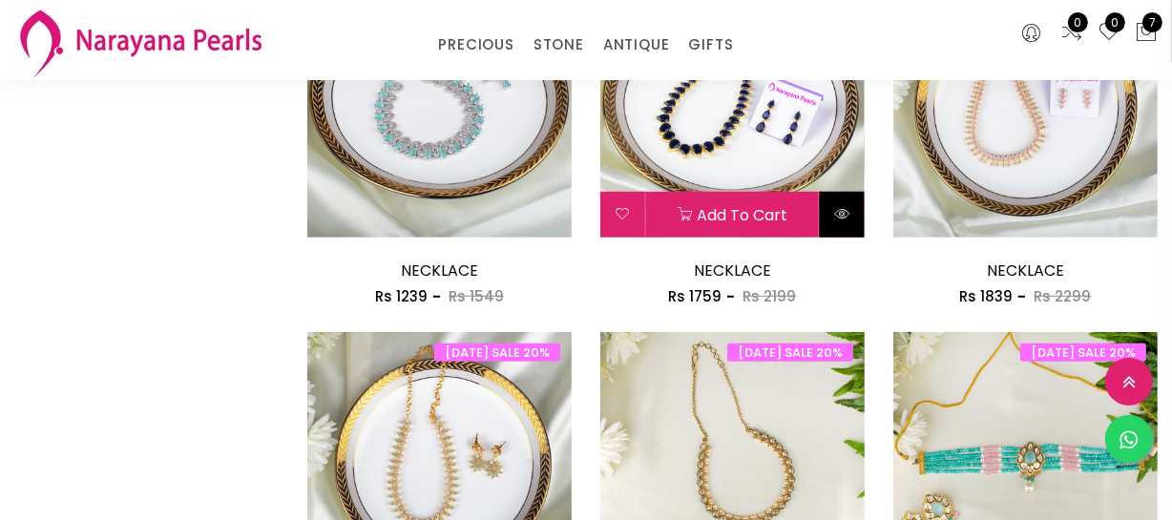
click at [839, 209] on icon at bounding box center [841, 213] width 15 height 15
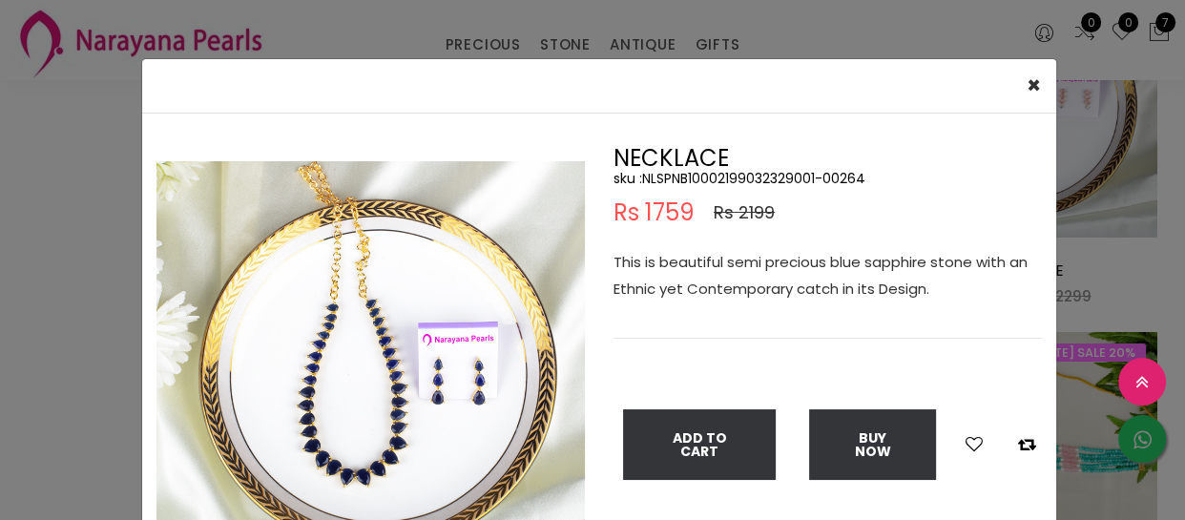
click at [86, 226] on div "× Close Double (click / press) on the image to zoom (in / out). NECKLACE sku : …" at bounding box center [592, 260] width 1185 height 520
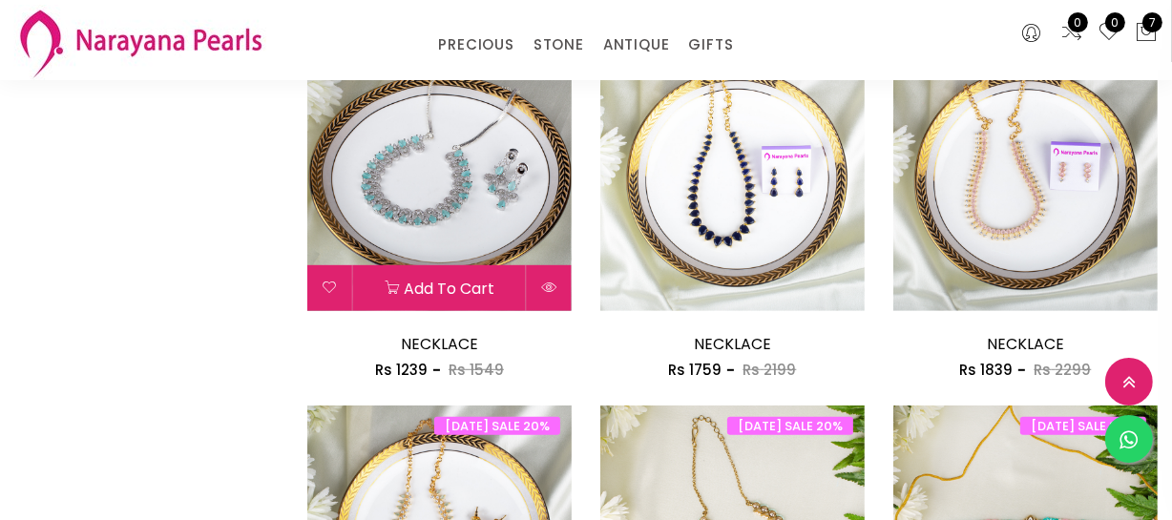
scroll to position [868, 0]
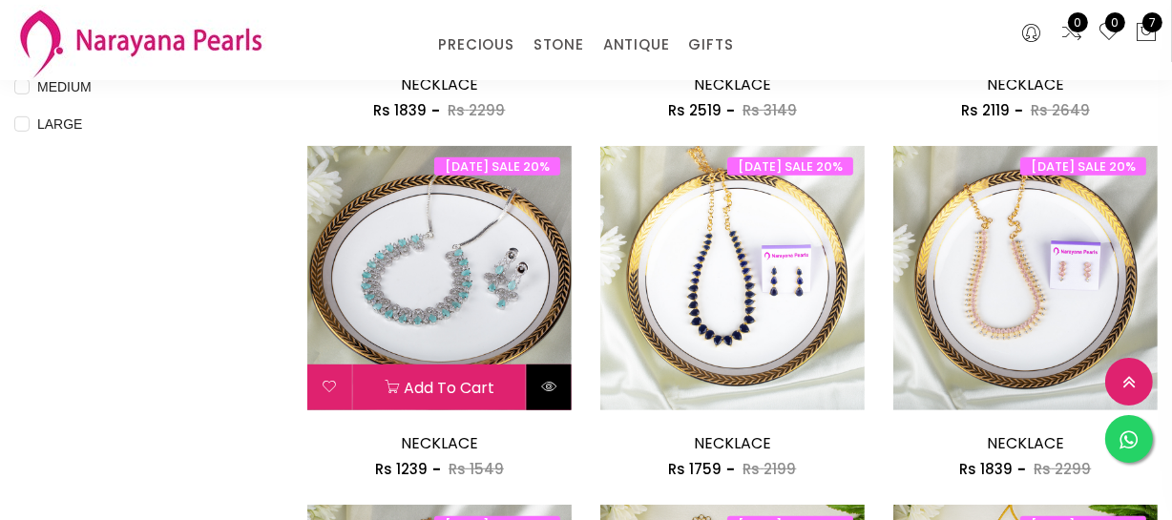
click at [537, 376] on button at bounding box center [549, 388] width 45 height 46
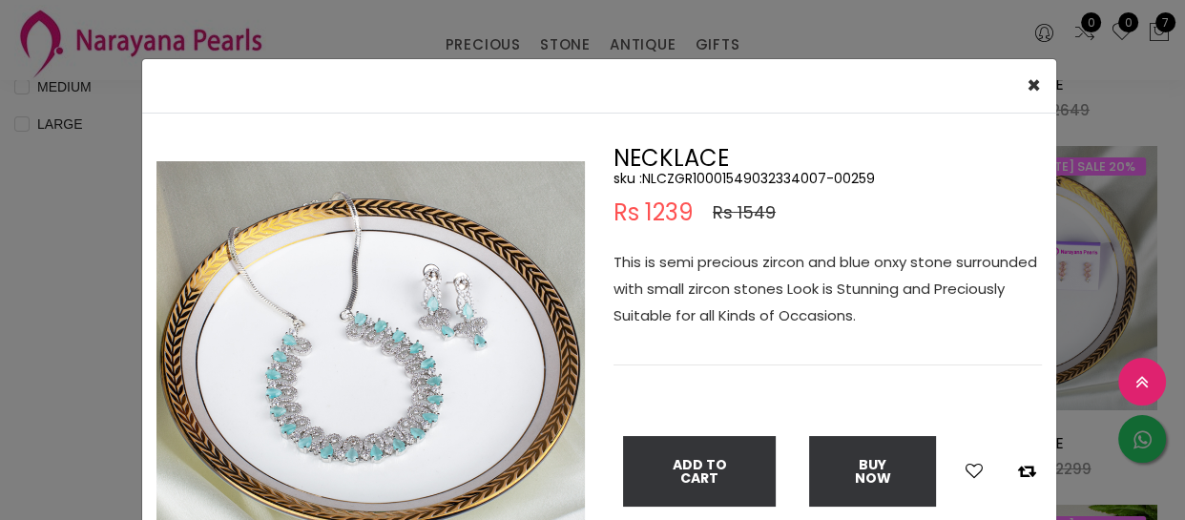
click at [25, 393] on div "× Close Double (click / press) on the image to zoom (in / out). NECKLACE sku : …" at bounding box center [592, 260] width 1185 height 520
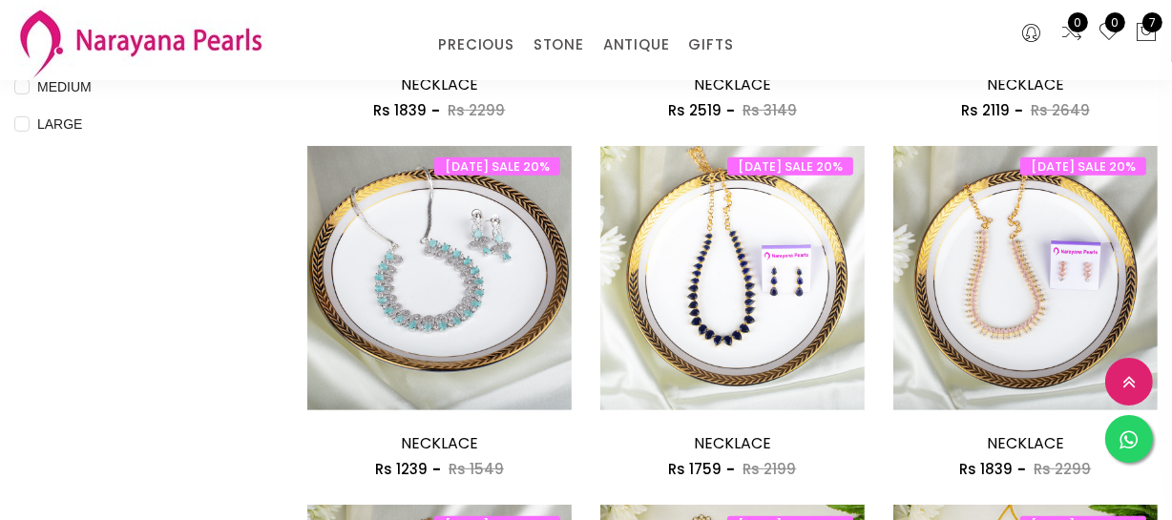
scroll to position [607, 0]
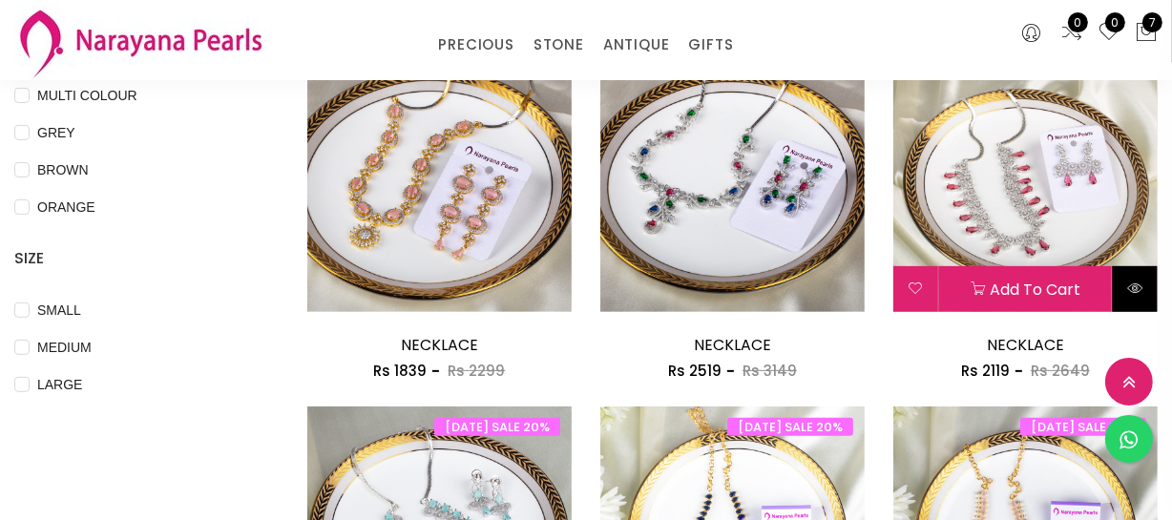
click at [1127, 281] on icon at bounding box center [1134, 288] width 15 height 15
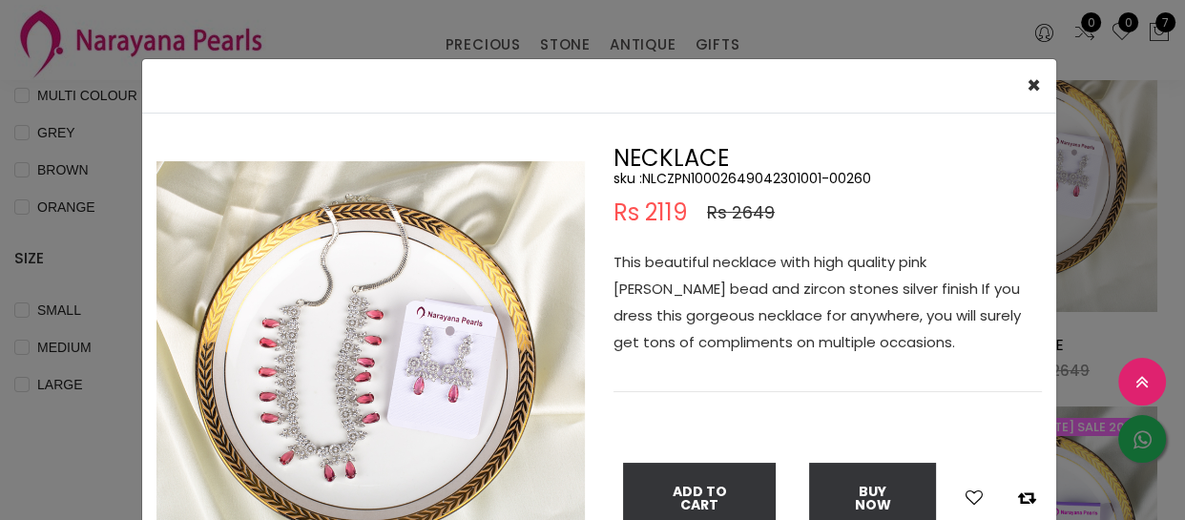
click at [110, 360] on div "× Close Double (click / press) on the image to zoom (in / out). NECKLACE sku : …" at bounding box center [592, 260] width 1185 height 520
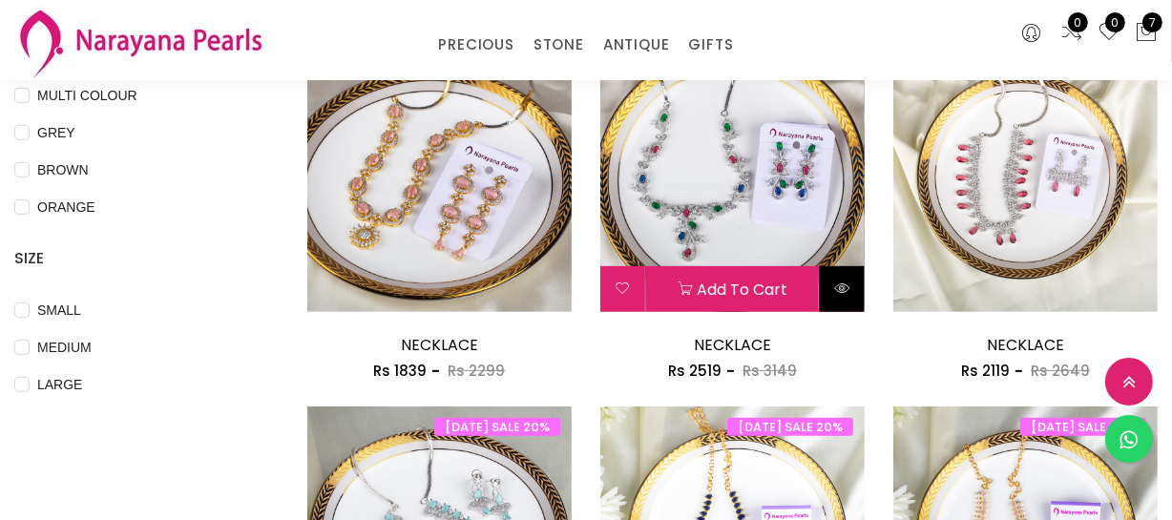
click at [840, 283] on icon at bounding box center [841, 288] width 15 height 15
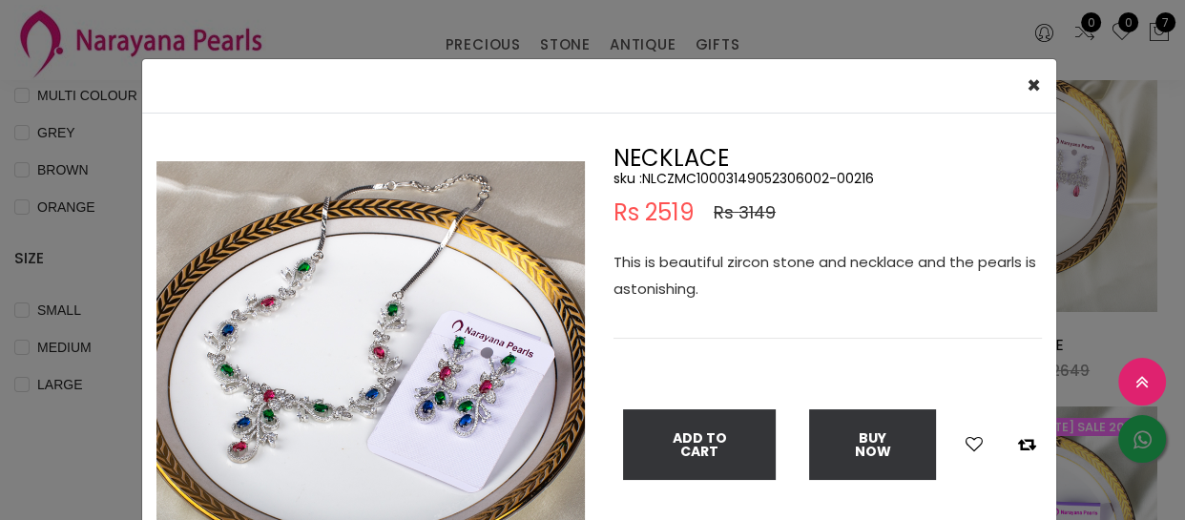
click at [101, 333] on div "× Close Double (click / press) on the image to zoom (in / out). NECKLACE sku : …" at bounding box center [592, 260] width 1185 height 520
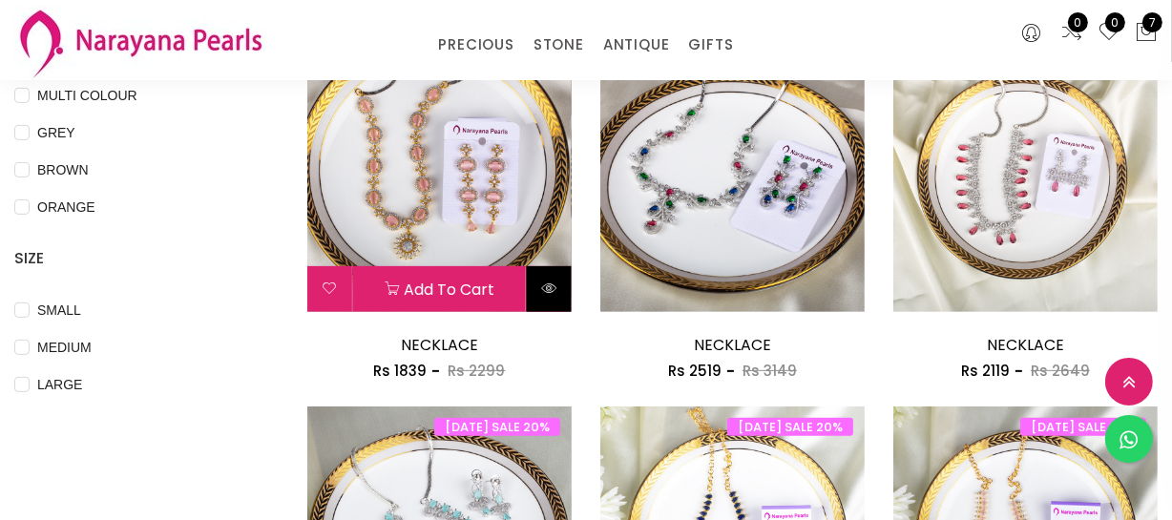
click at [548, 286] on icon at bounding box center [548, 288] width 15 height 15
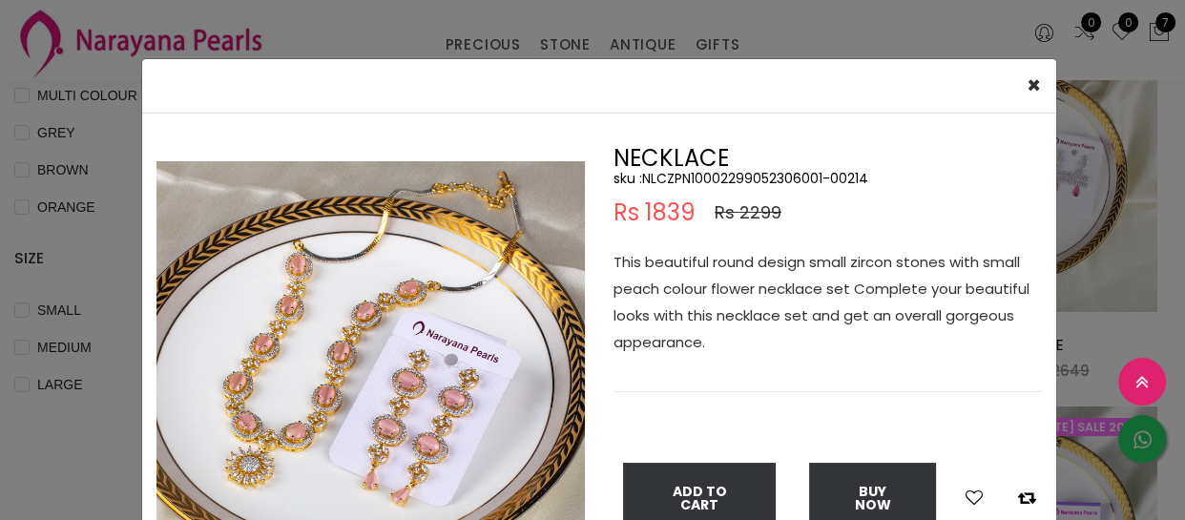
click at [84, 266] on div "× Close Double (click / press) on the image to zoom (in / out). NECKLACE sku : …" at bounding box center [592, 260] width 1185 height 520
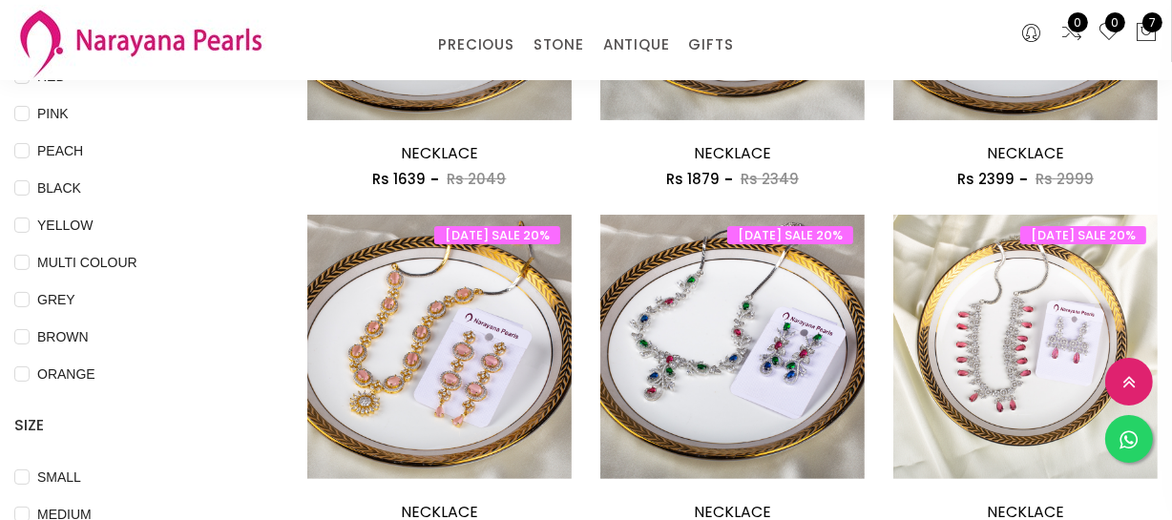
scroll to position [433, 0]
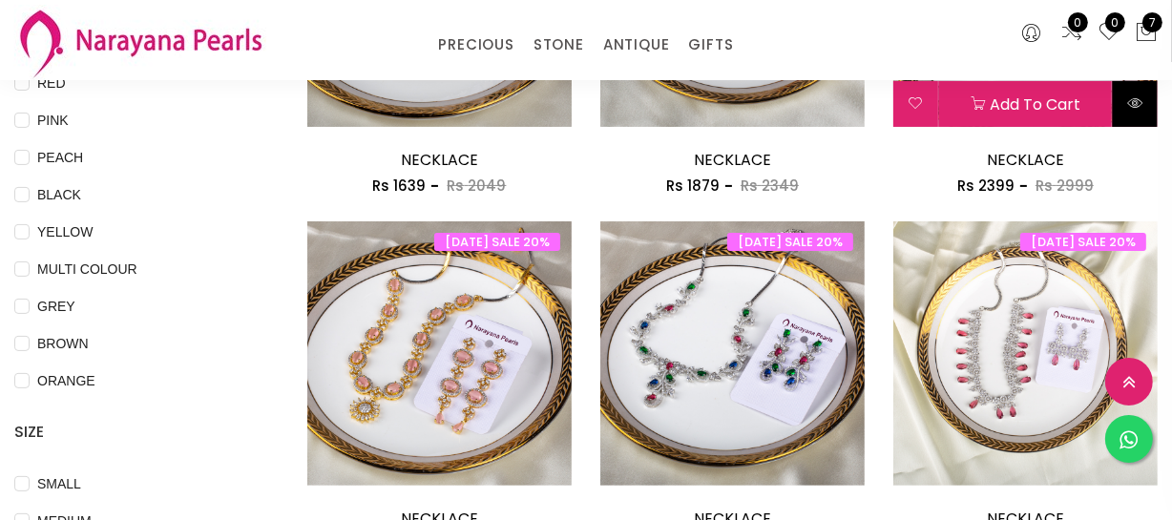
click at [1145, 99] on button at bounding box center [1135, 104] width 45 height 46
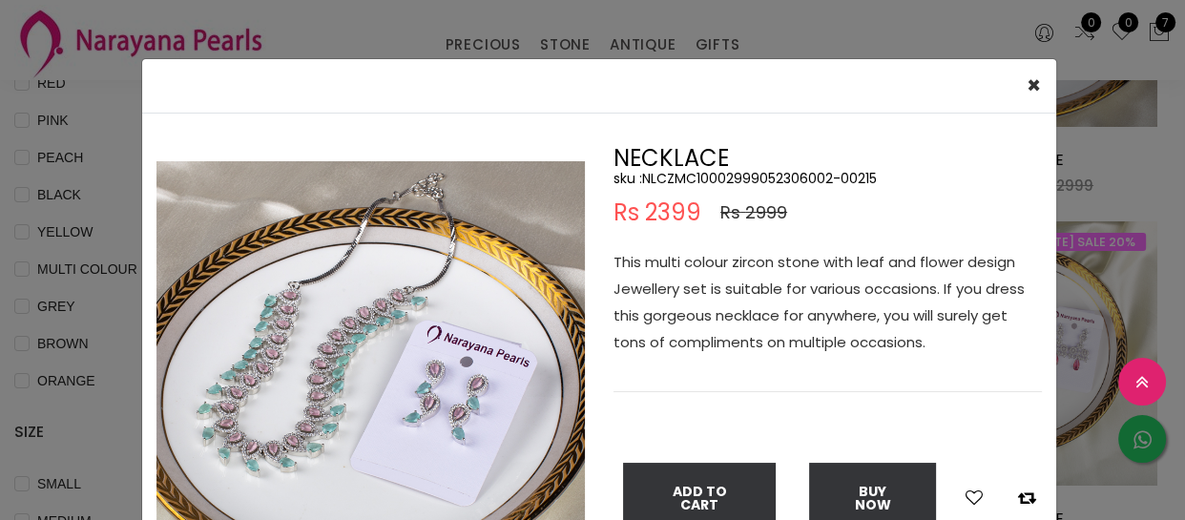
click at [87, 290] on div "× Close Double (click / press) on the image to zoom (in / out). NECKLACE sku : …" at bounding box center [592, 260] width 1185 height 520
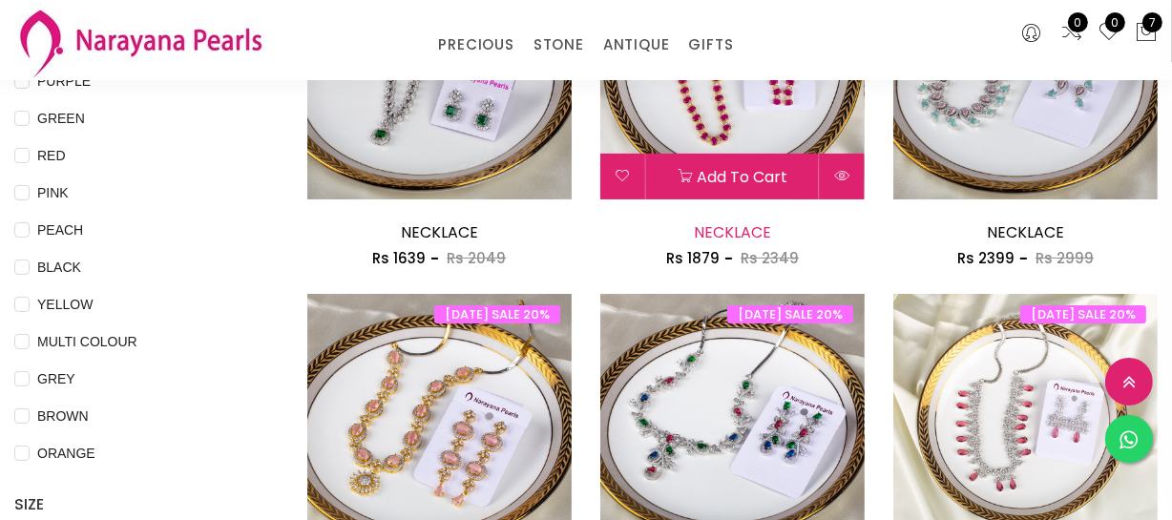
scroll to position [260, 0]
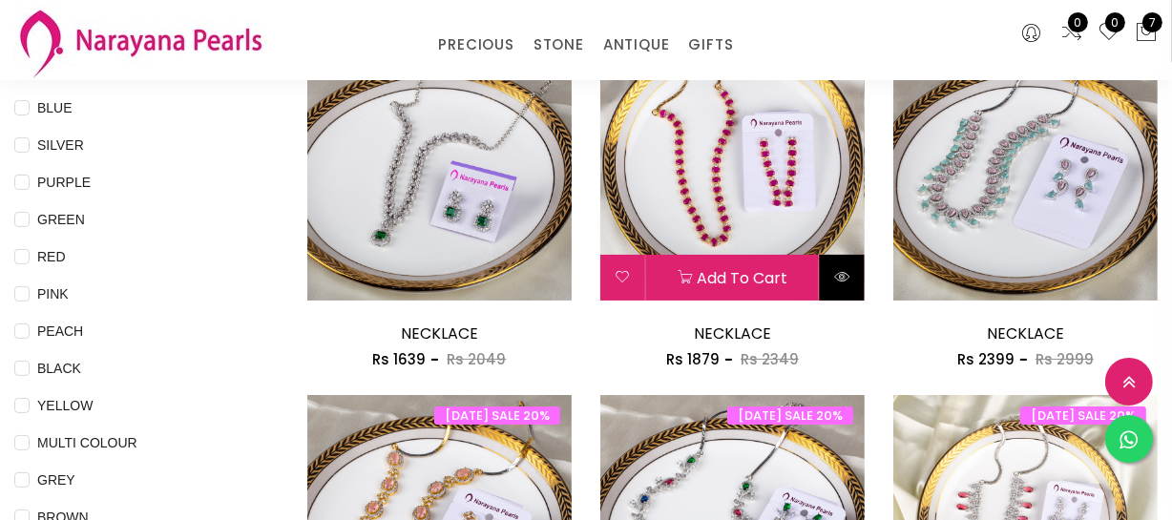
drag, startPoint x: 849, startPoint y: 270, endPoint x: 837, endPoint y: 272, distance: 11.6
click at [869, 262] on div "[DATE] SALE 20% Add to cart NECKLACE Rs 1879 Rs [DATE] SALE 20% NECKLACE Rs 187…" at bounding box center [732, 215] width 293 height 359
click at [837, 272] on icon at bounding box center [841, 276] width 15 height 15
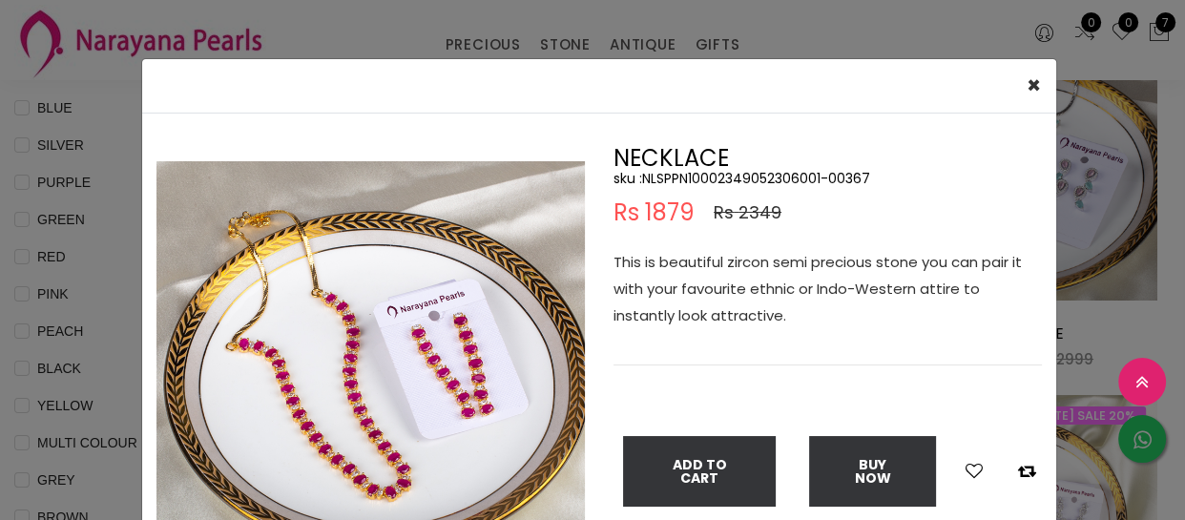
click at [117, 275] on div "× Close Double (click / press) on the image to zoom (in / out). NECKLACE sku : …" at bounding box center [592, 260] width 1185 height 520
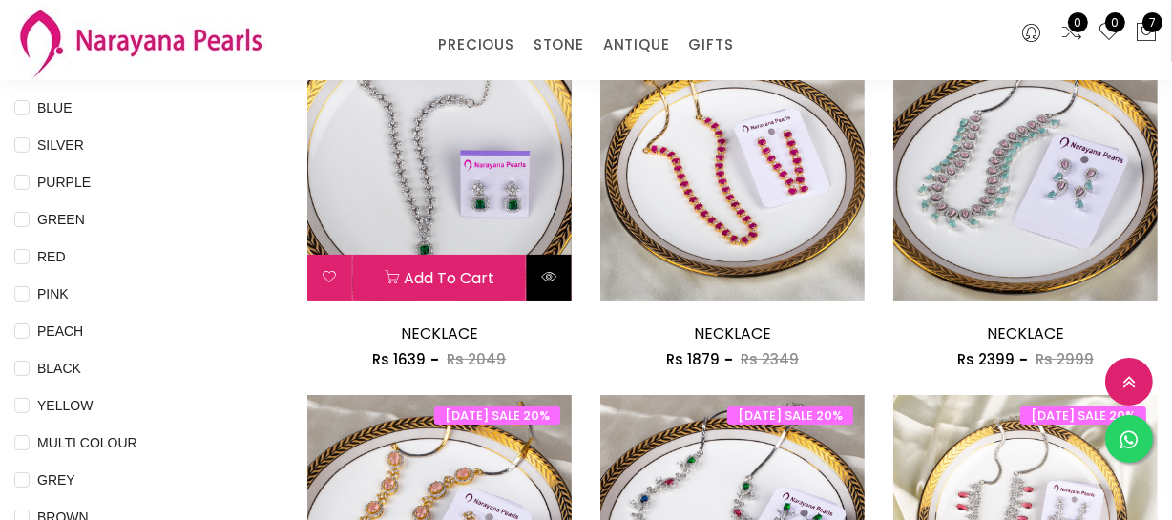
click at [557, 284] on button at bounding box center [549, 278] width 45 height 46
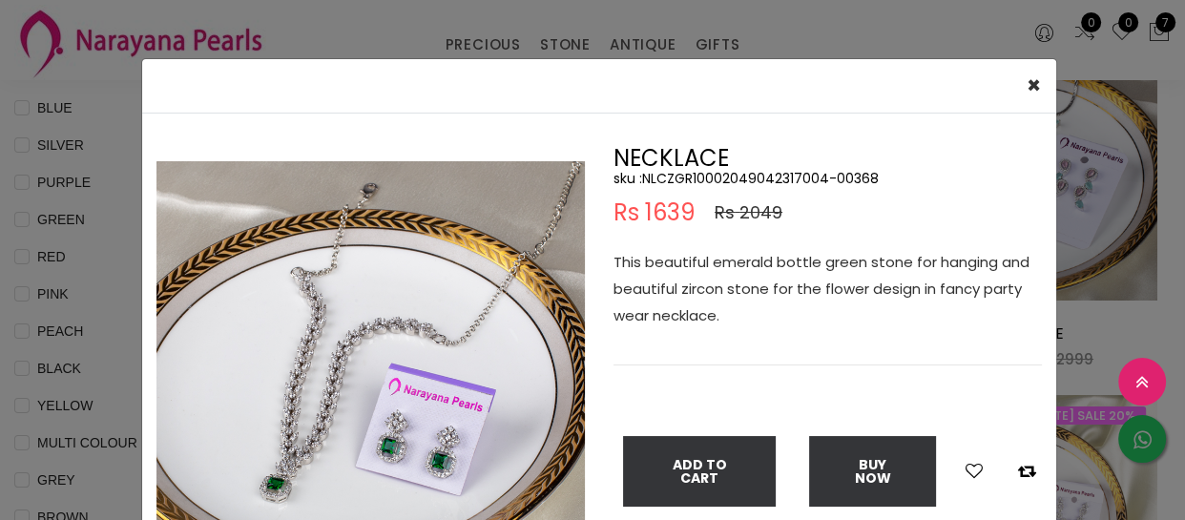
click at [117, 366] on div "× Close Double (click / press) on the image to zoom (in / out). NECKLACE sku : …" at bounding box center [592, 260] width 1185 height 520
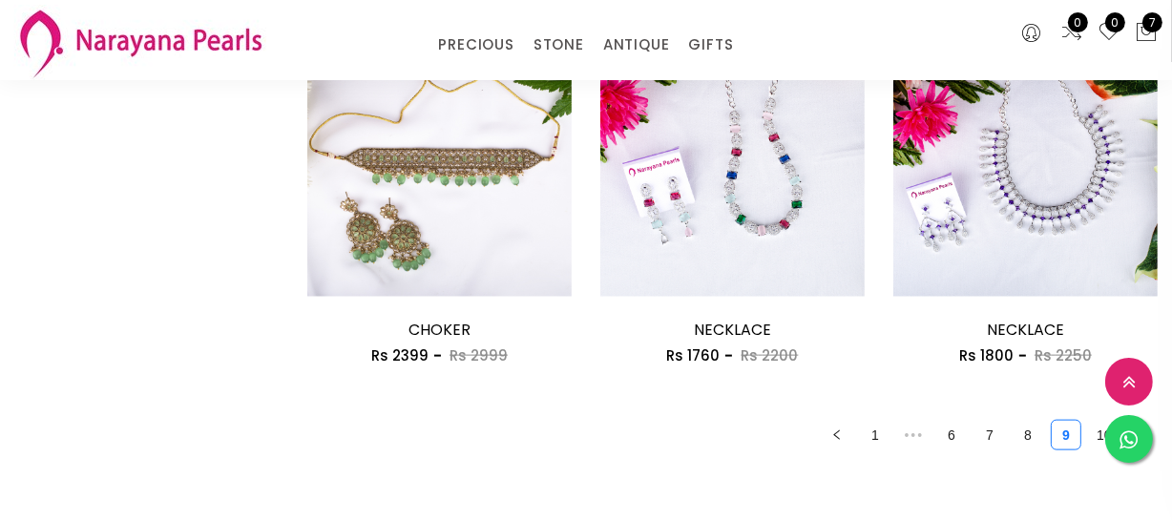
scroll to position [2082, 0]
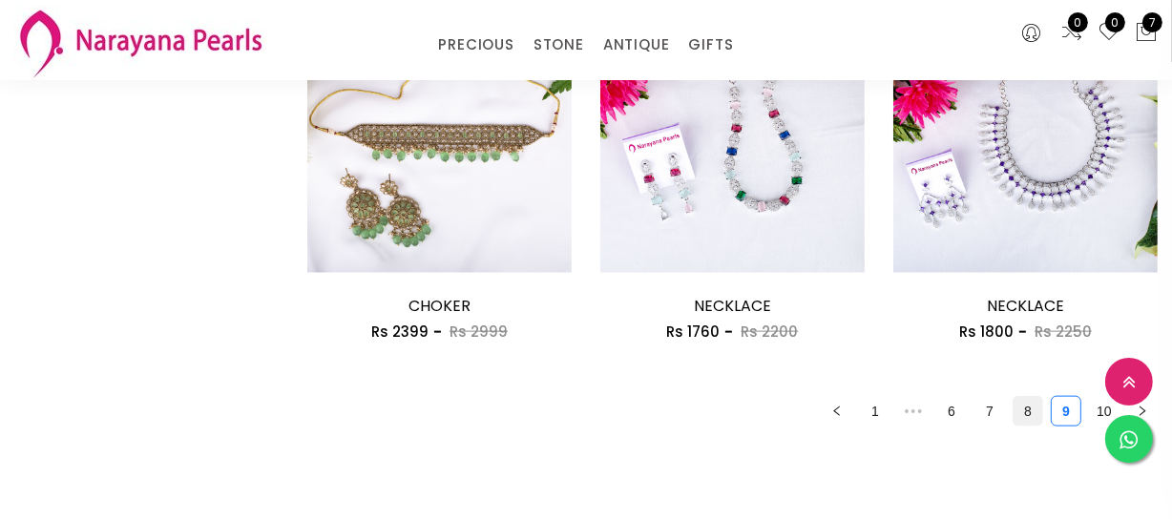
click at [1021, 408] on link "8" at bounding box center [1028, 411] width 29 height 29
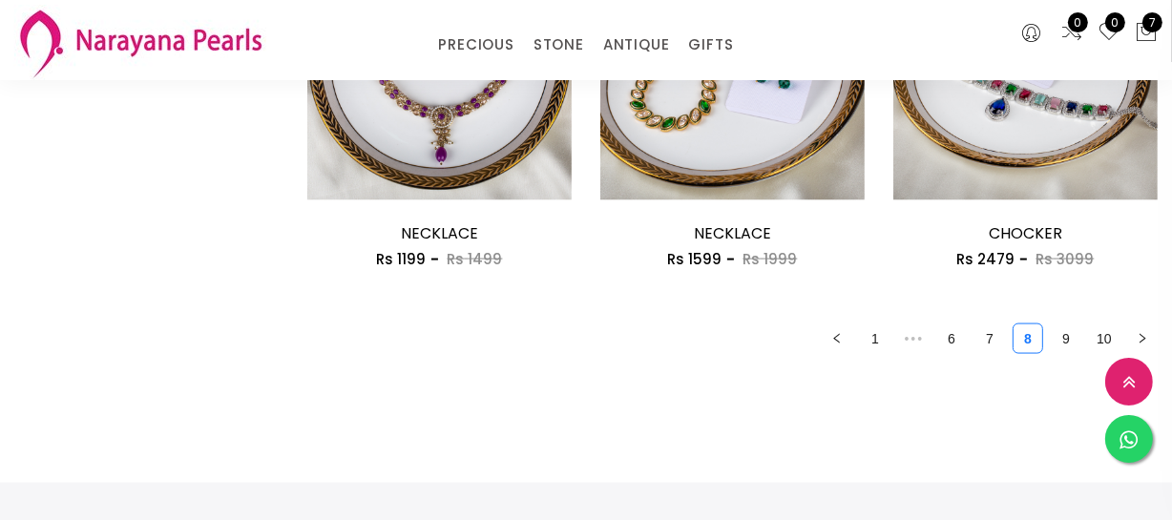
scroll to position [2603, 0]
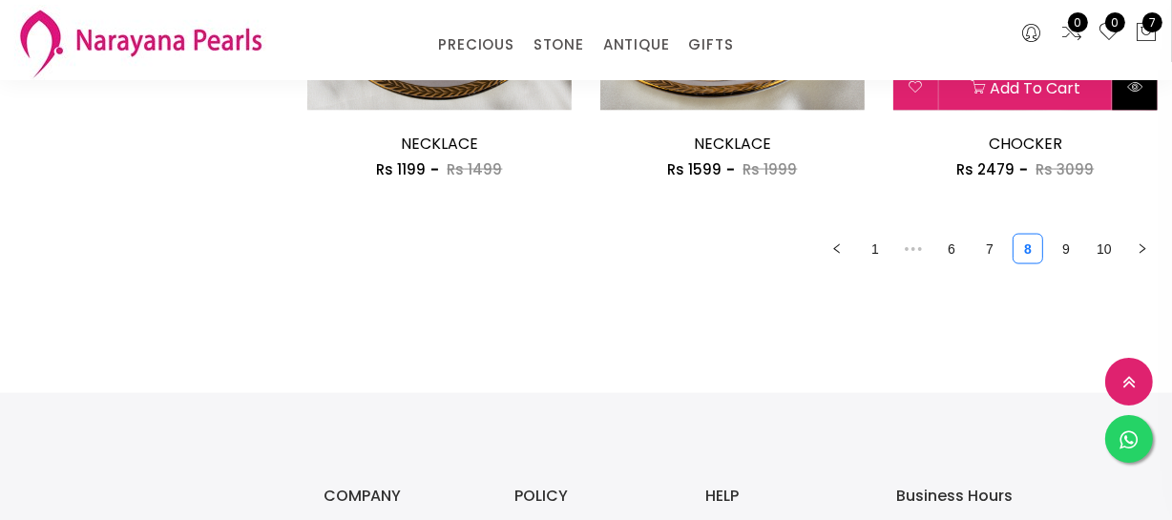
click at [1141, 88] on icon at bounding box center [1134, 86] width 15 height 15
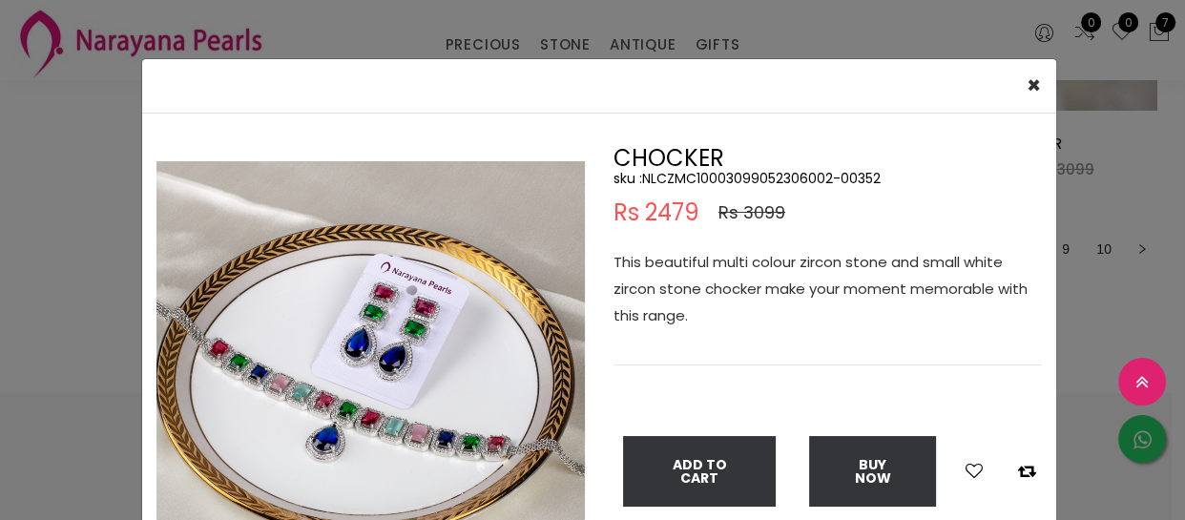
drag, startPoint x: 0, startPoint y: 354, endPoint x: 56, endPoint y: 354, distance: 56.3
click at [3, 354] on div "× Close Double (click / press) on the image to zoom (in / out). CHOCKER sku : N…" at bounding box center [592, 260] width 1185 height 520
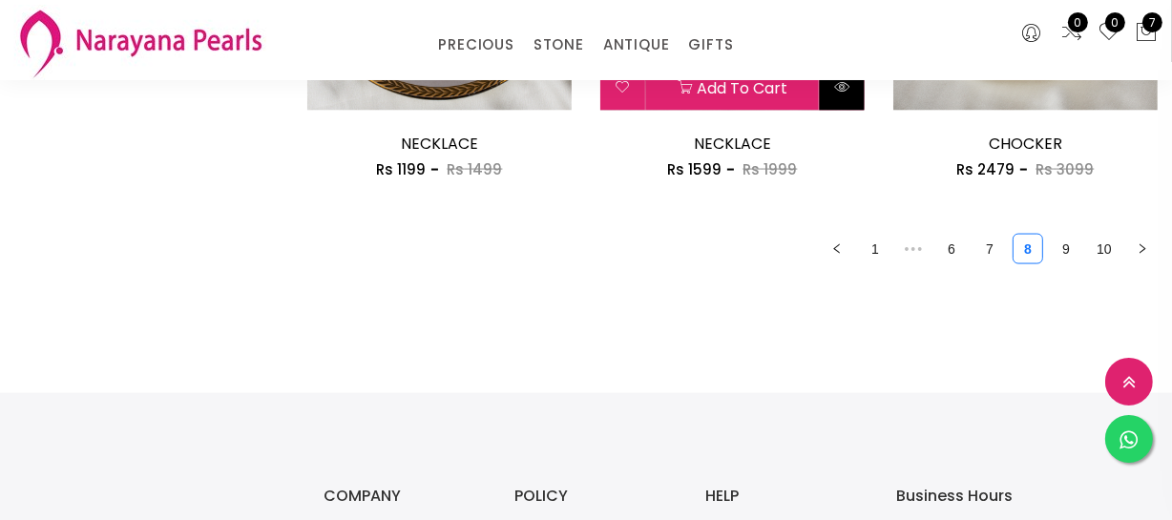
click at [849, 97] on button at bounding box center [842, 88] width 45 height 46
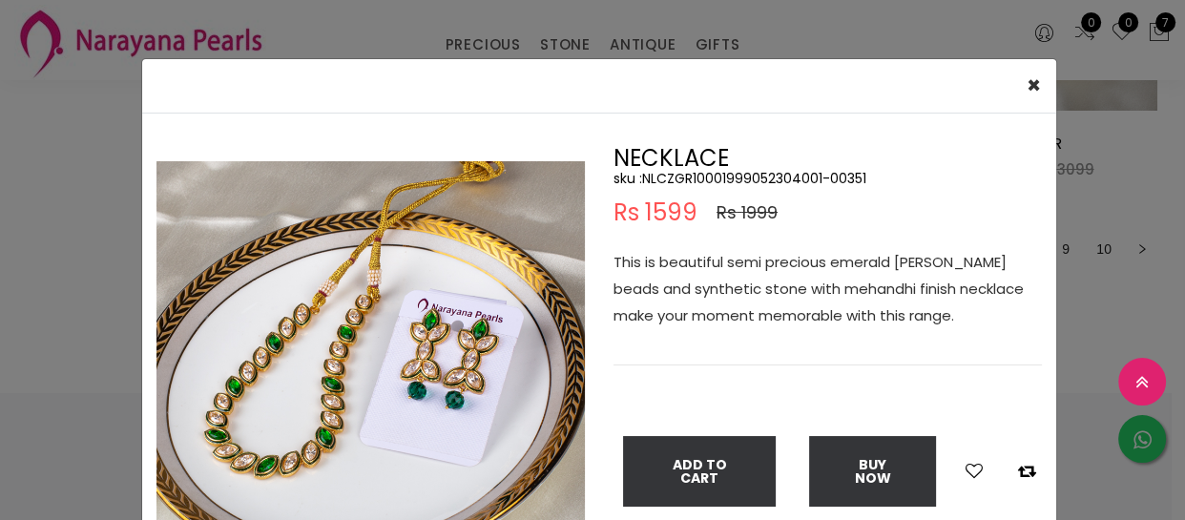
click at [36, 283] on div "× Close Double (click / press) on the image to zoom (in / out). NECKLACE sku : …" at bounding box center [592, 260] width 1185 height 520
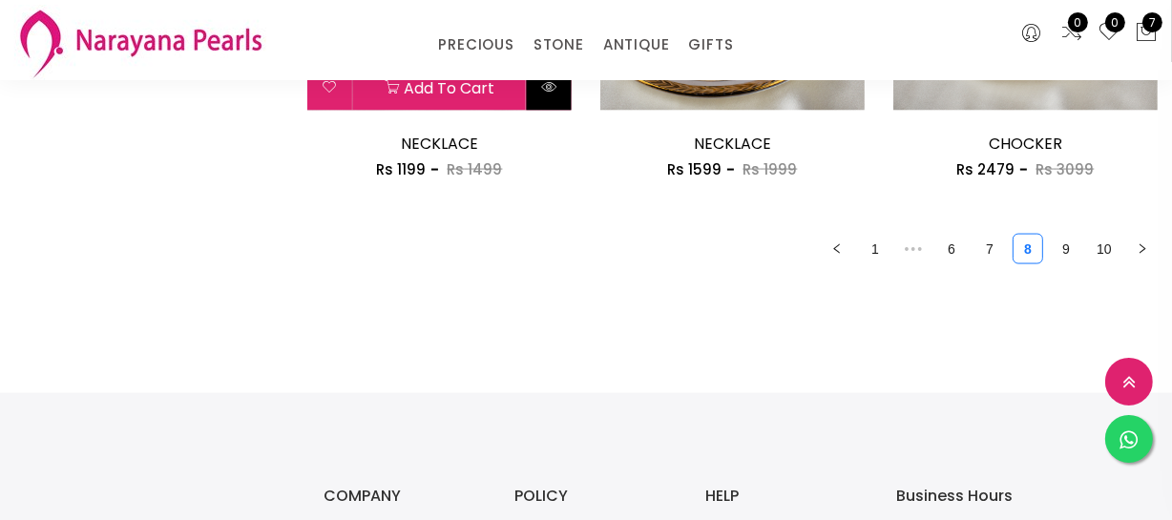
click at [549, 95] on button at bounding box center [549, 88] width 45 height 46
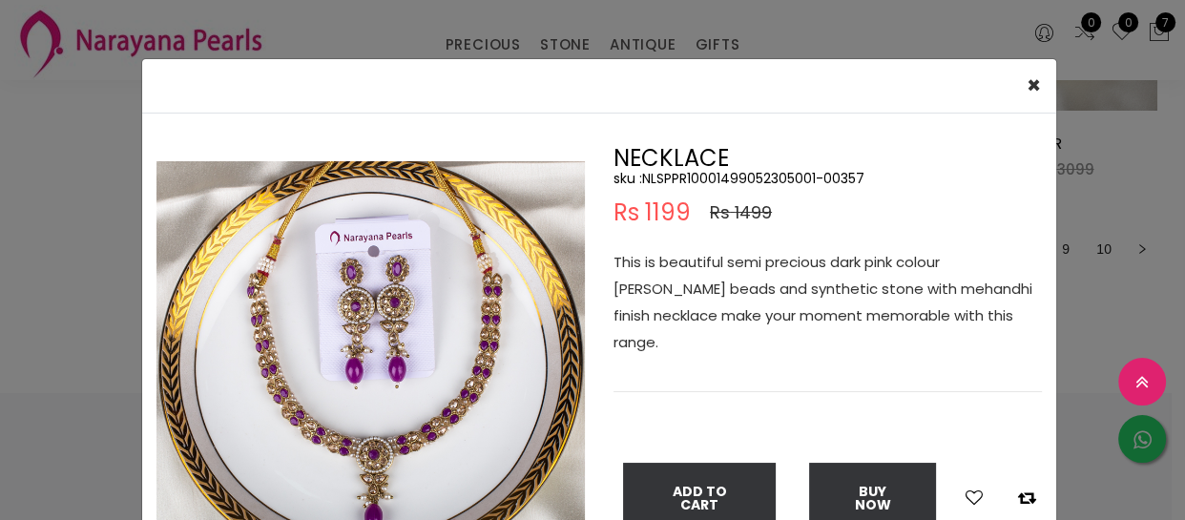
click at [52, 307] on div "× Close Double (click / press) on the image to zoom (in / out). NECKLACE sku : …" at bounding box center [592, 260] width 1185 height 520
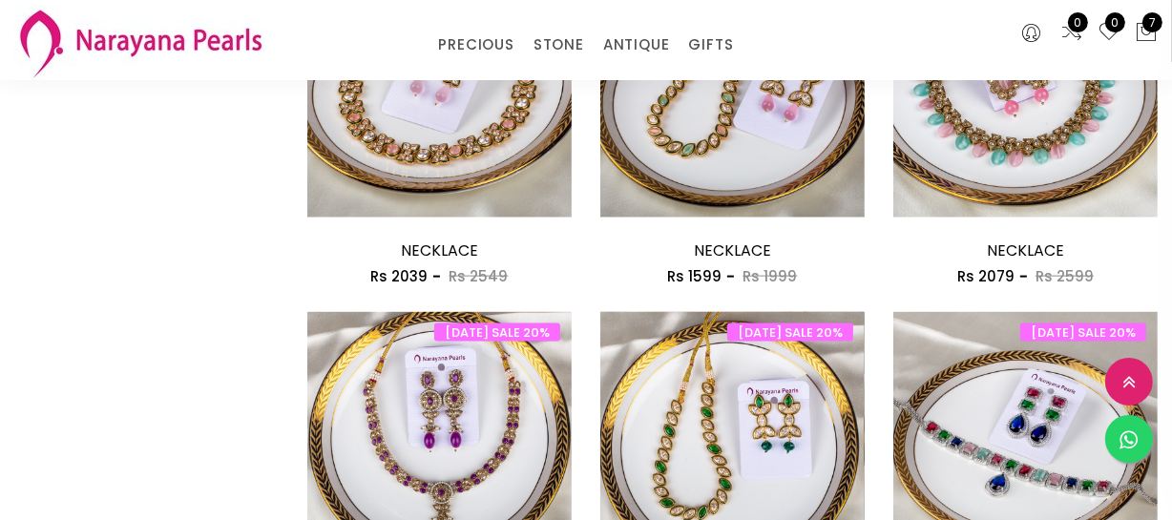
scroll to position [2082, 0]
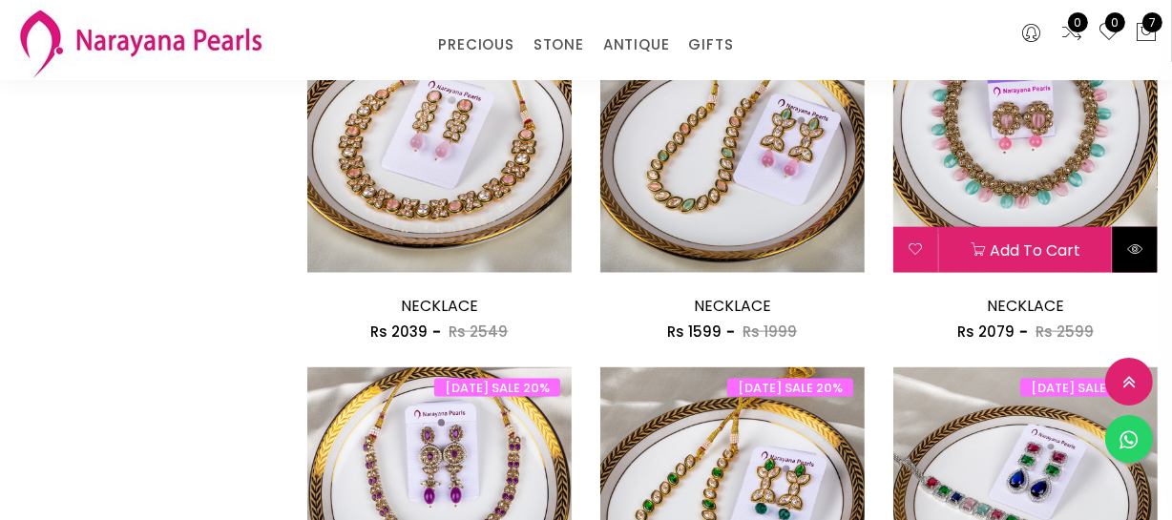
click at [1125, 254] on button at bounding box center [1135, 250] width 45 height 46
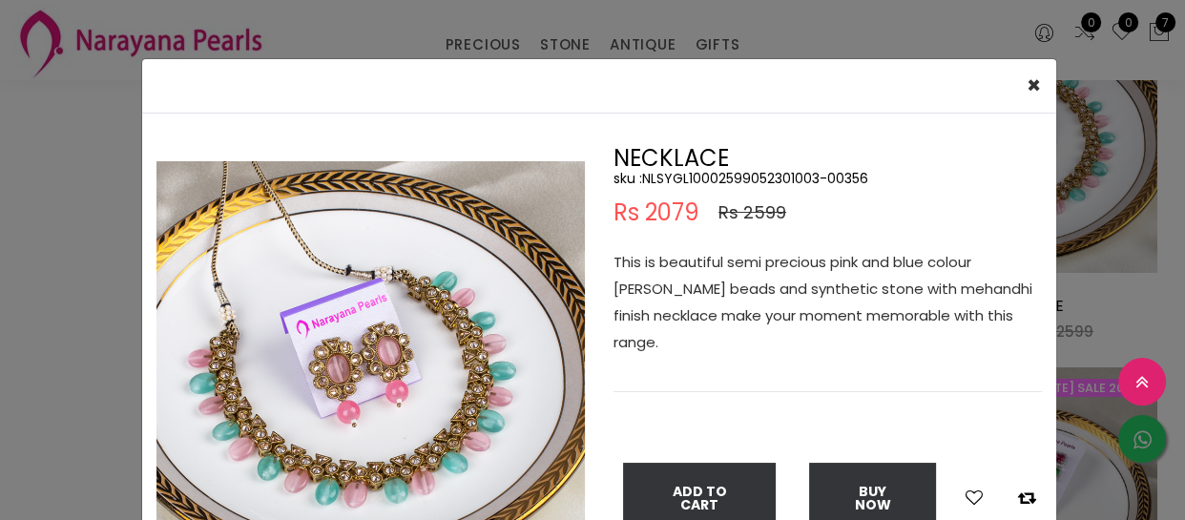
drag, startPoint x: 53, startPoint y: 335, endPoint x: 31, endPoint y: 403, distance: 71.5
click at [53, 334] on div "× Close Double (click / press) on the image to zoom (in / out). NECKLACE sku : …" at bounding box center [592, 260] width 1185 height 520
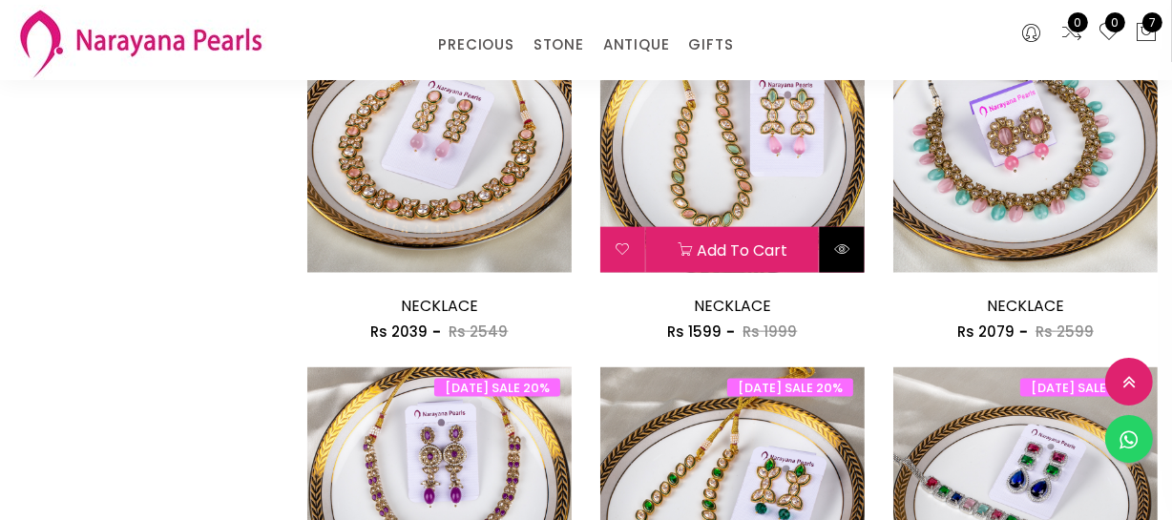
click at [849, 246] on icon at bounding box center [841, 248] width 15 height 15
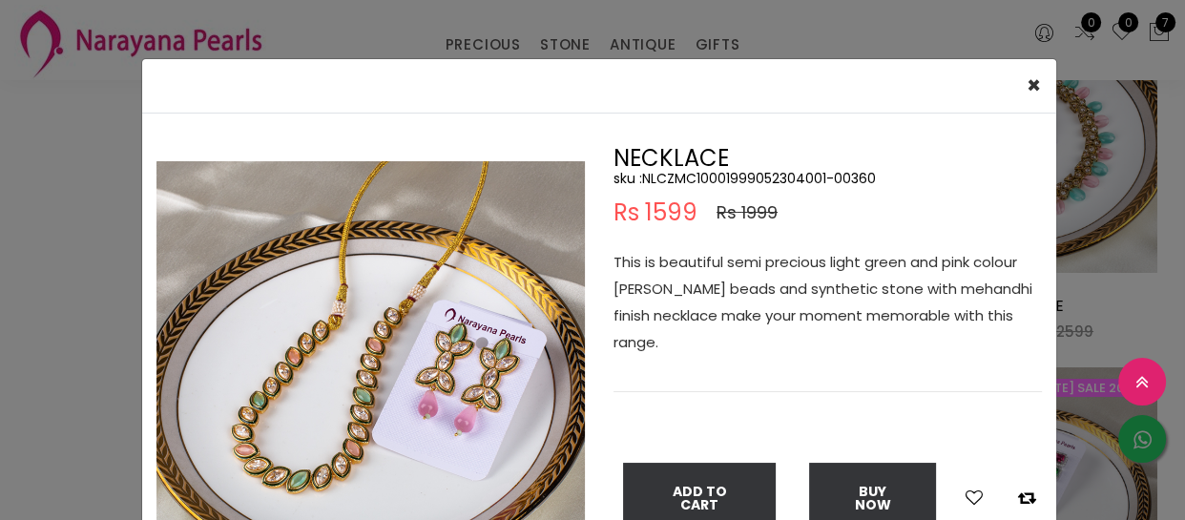
click at [12, 162] on div "× Close Double (click / press) on the image to zoom (in / out). NECKLACE sku : …" at bounding box center [592, 260] width 1185 height 520
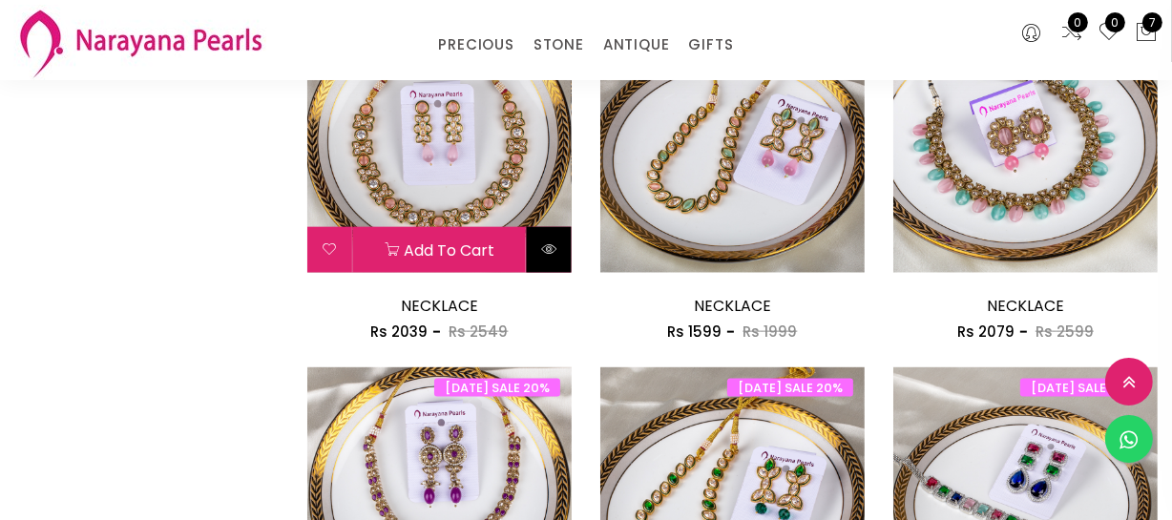
click at [553, 245] on icon at bounding box center [548, 248] width 15 height 15
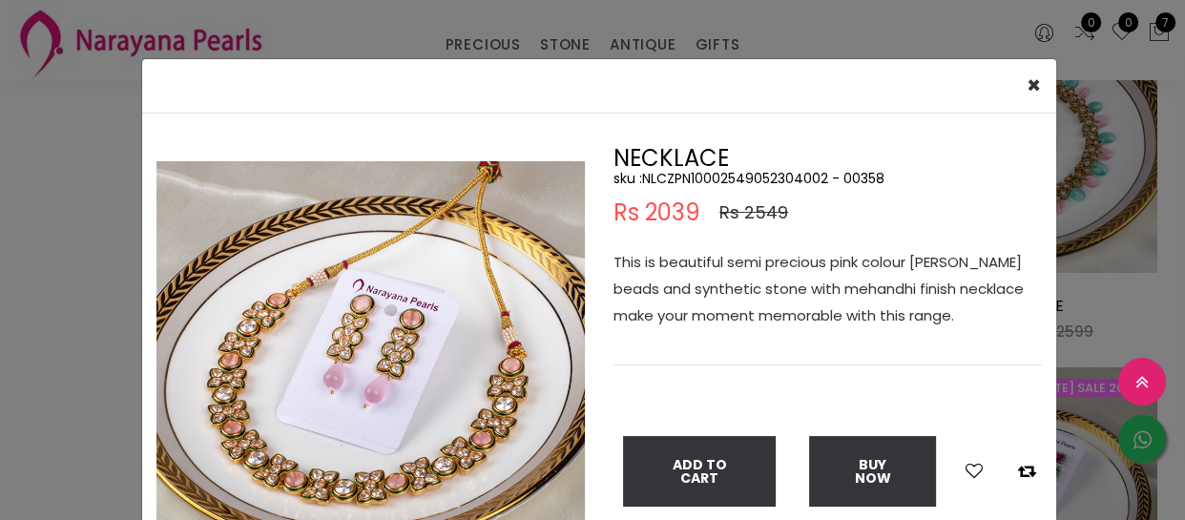
click at [49, 245] on div "× Close Double (click / press) on the image to zoom (in / out). NECKLACE sku : …" at bounding box center [592, 260] width 1185 height 520
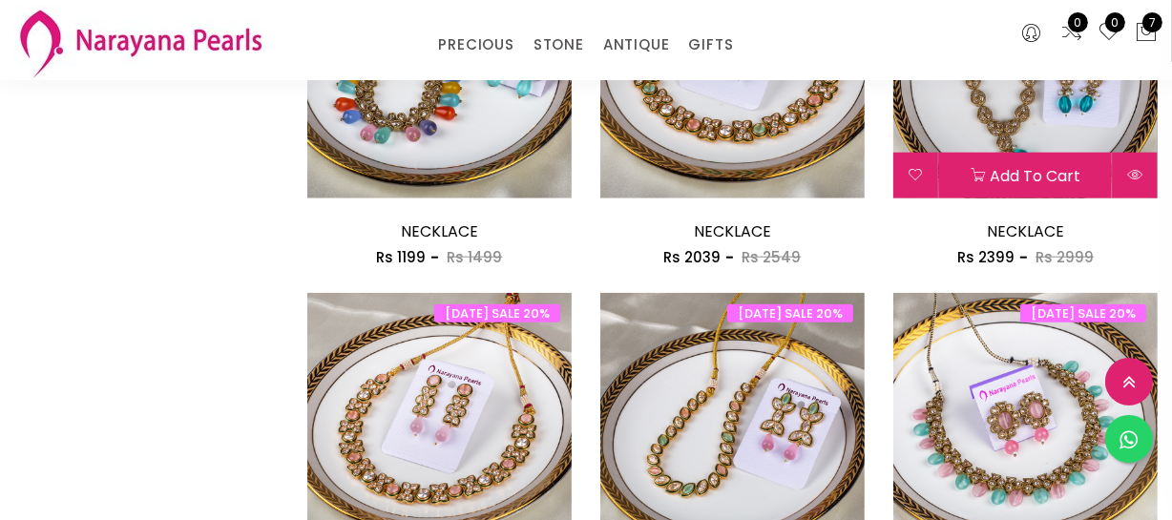
scroll to position [1735, 0]
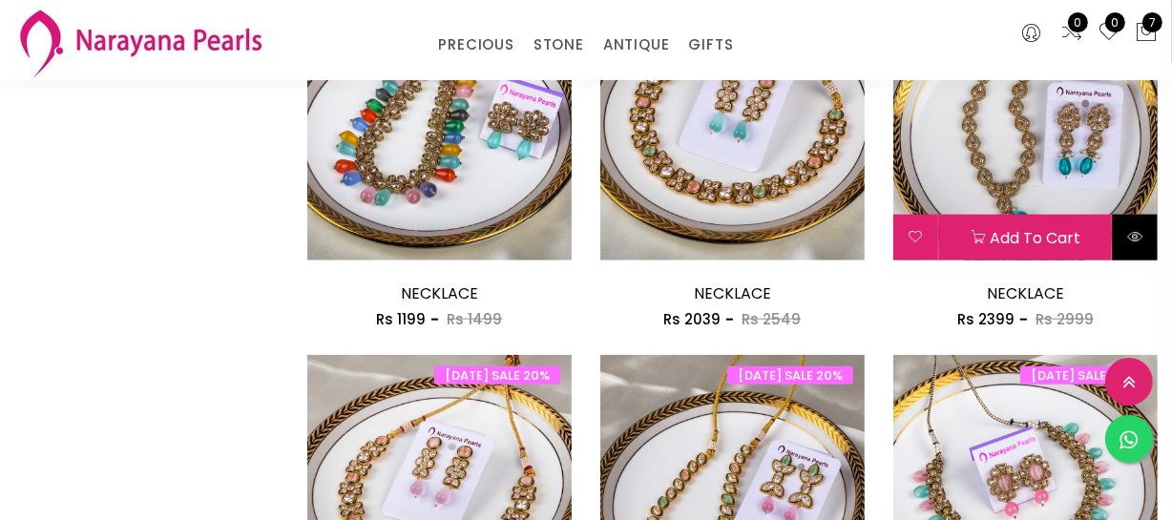
click at [1137, 234] on icon at bounding box center [1134, 236] width 15 height 15
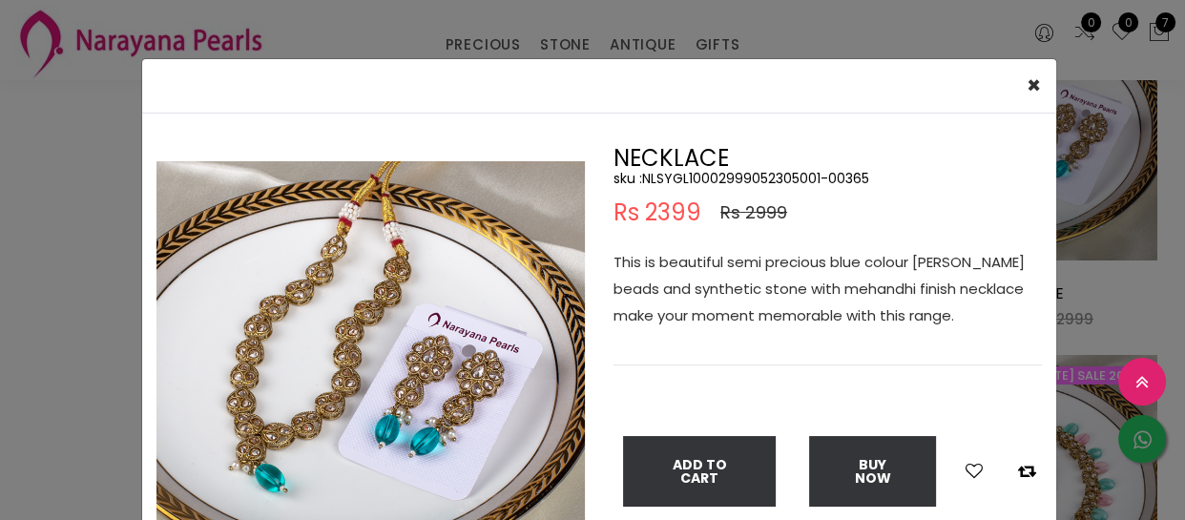
click at [106, 242] on div "× Close Double (click / press) on the image to zoom (in / out). NECKLACE sku : …" at bounding box center [592, 260] width 1185 height 520
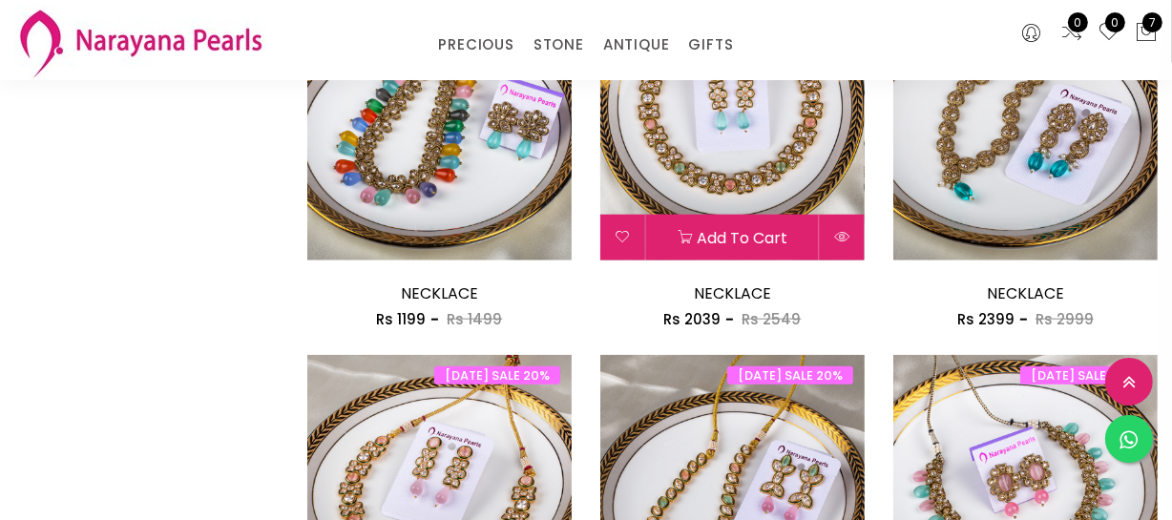
click at [839, 231] on icon at bounding box center [841, 236] width 15 height 15
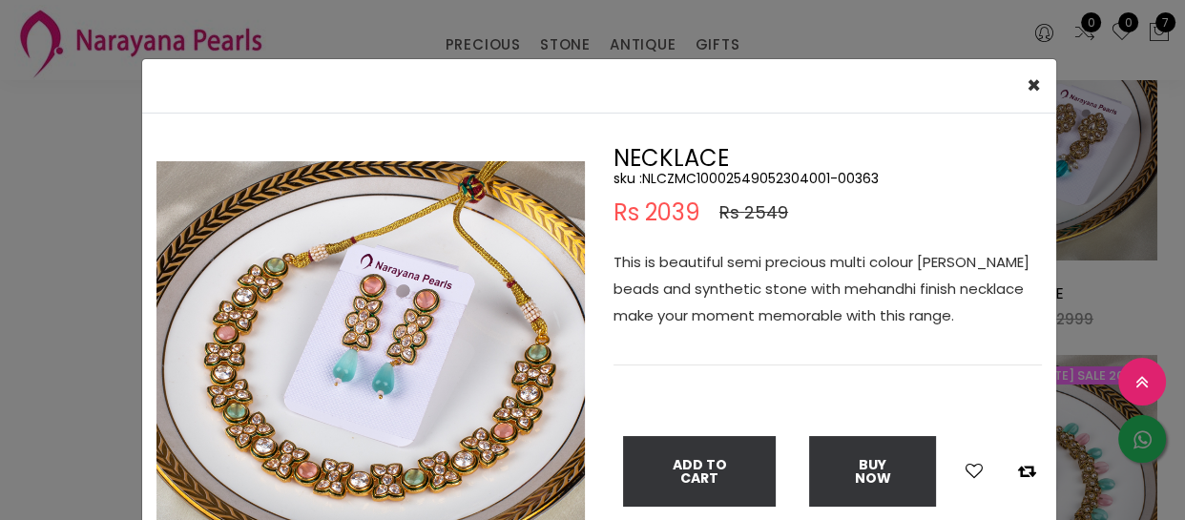
click at [22, 151] on div "× Close Double (click / press) on the image to zoom (in / out). NECKLACE sku : …" at bounding box center [592, 260] width 1185 height 520
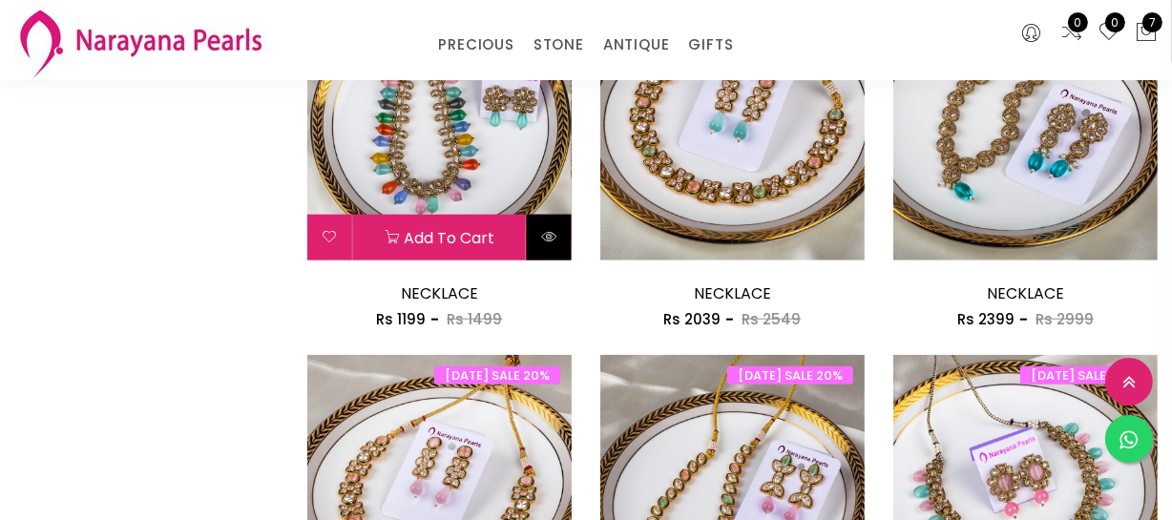
click at [559, 241] on button at bounding box center [549, 238] width 45 height 46
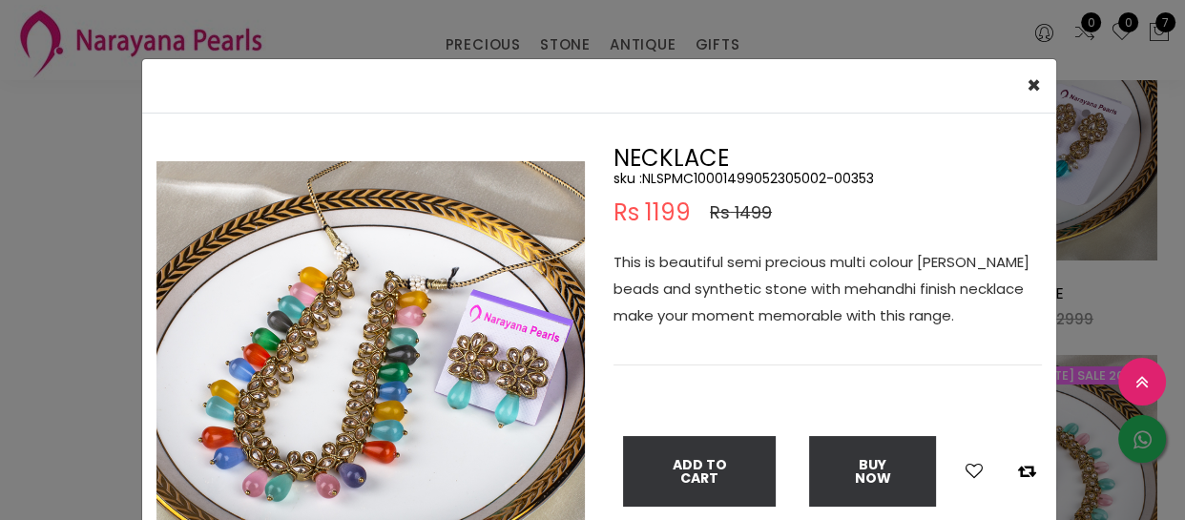
click at [74, 327] on div "× Close Double (click / press) on the image to zoom (in / out). NECKLACE sku : …" at bounding box center [592, 260] width 1185 height 520
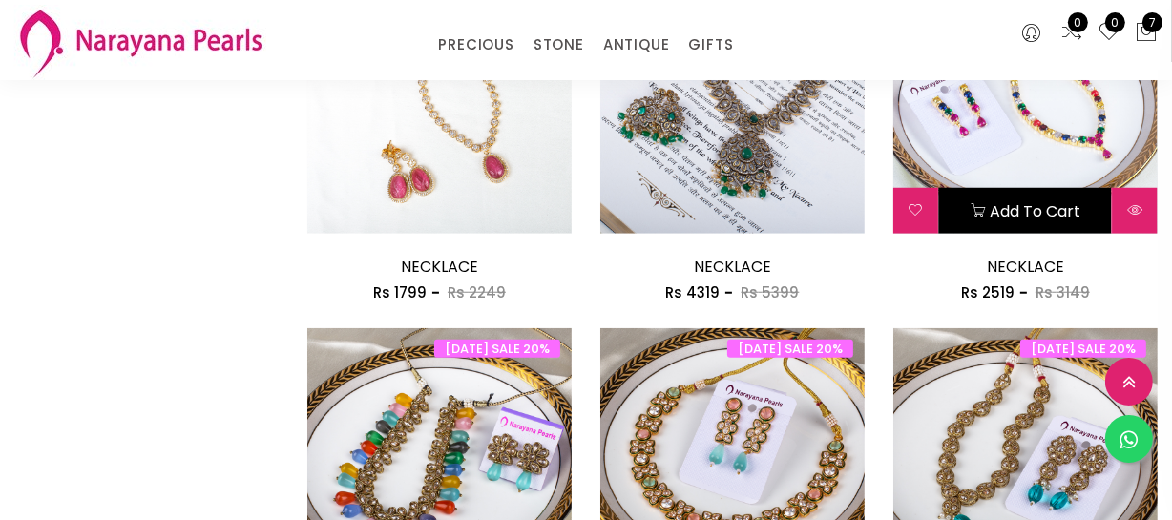
scroll to position [1388, 0]
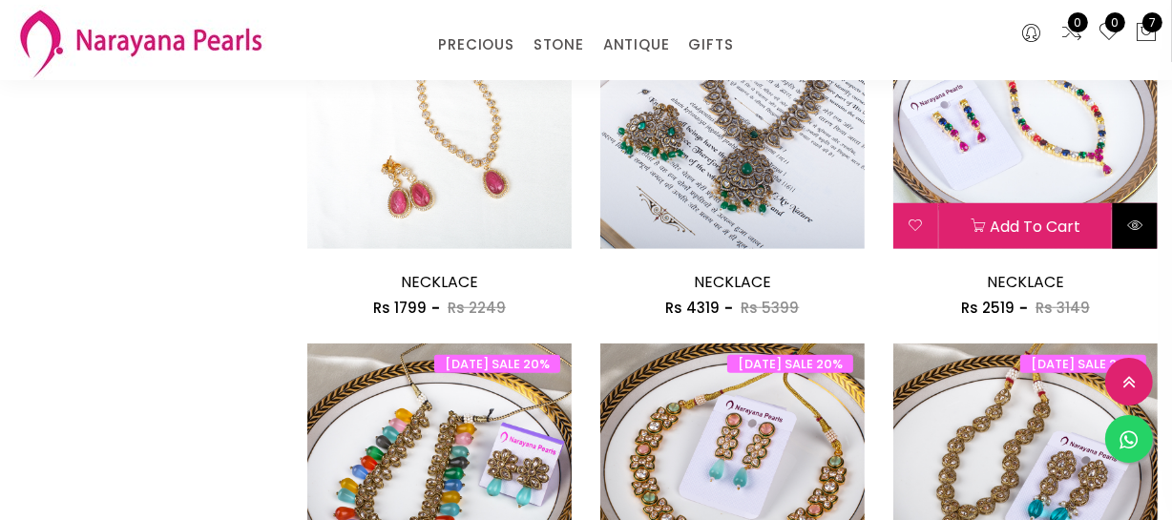
click at [1138, 209] on button at bounding box center [1135, 226] width 45 height 46
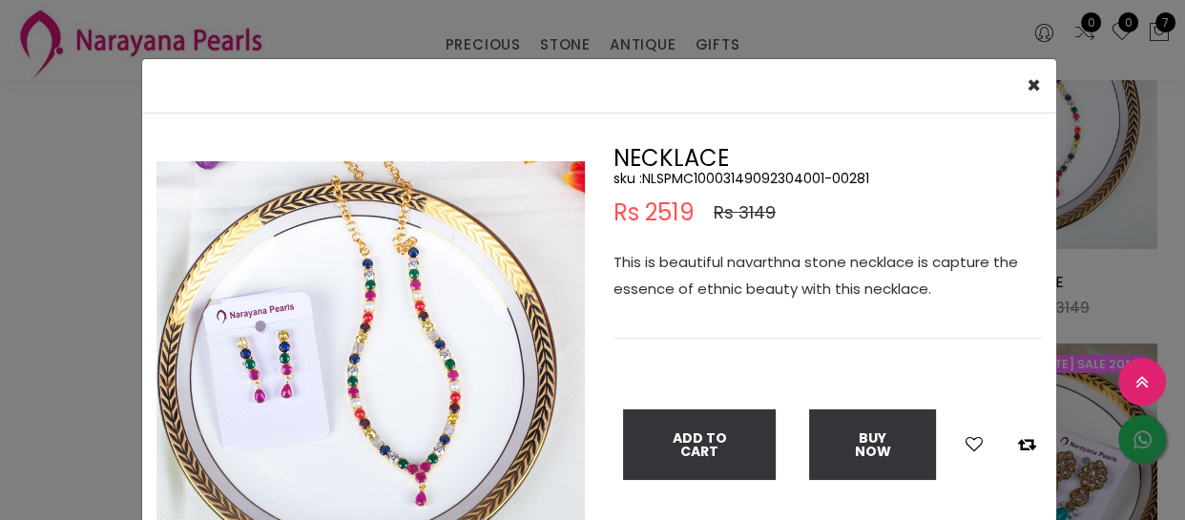
click at [142, 267] on div "Double (click / press) on the image to zoom (in / out)." at bounding box center [370, 380] width 457 height 466
click at [97, 280] on div "× Close Double (click / press) on the image to zoom (in / out). NECKLACE sku : …" at bounding box center [592, 260] width 1185 height 520
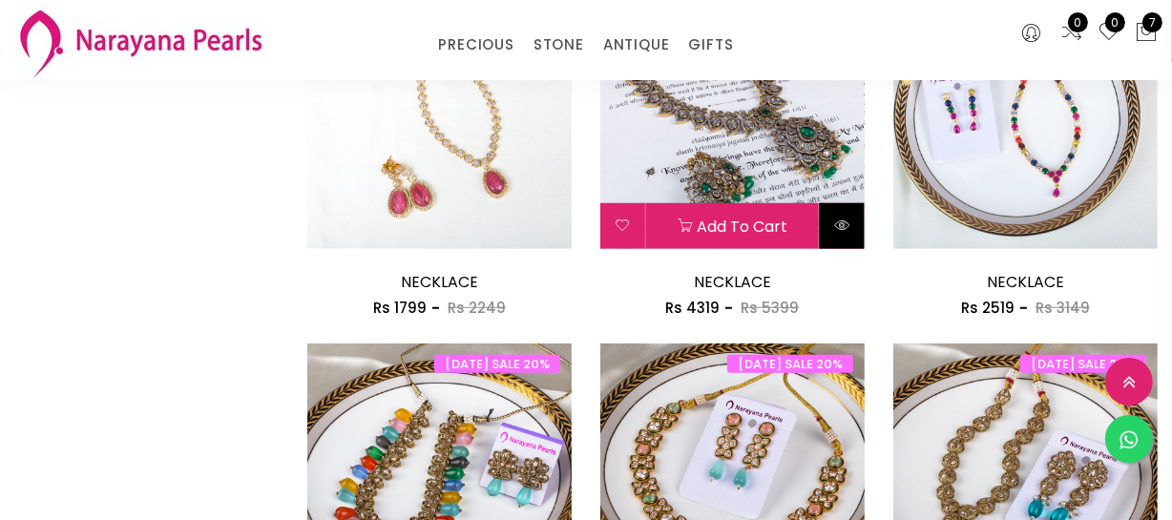
click at [829, 220] on button at bounding box center [842, 226] width 45 height 46
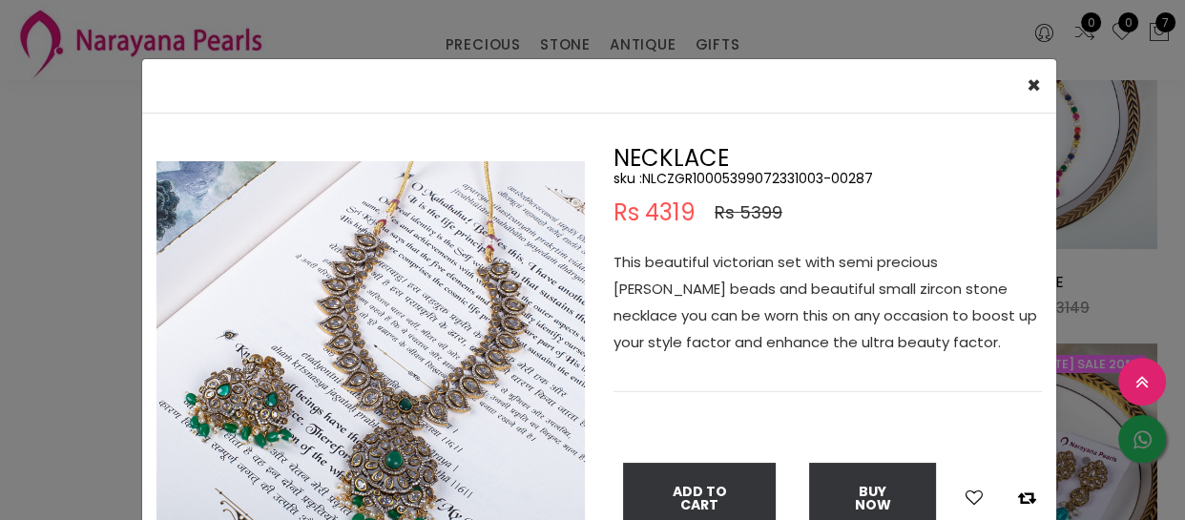
click at [91, 222] on div "× Close Double (click / press) on the image to zoom (in / out). NECKLACE sku : …" at bounding box center [592, 260] width 1185 height 520
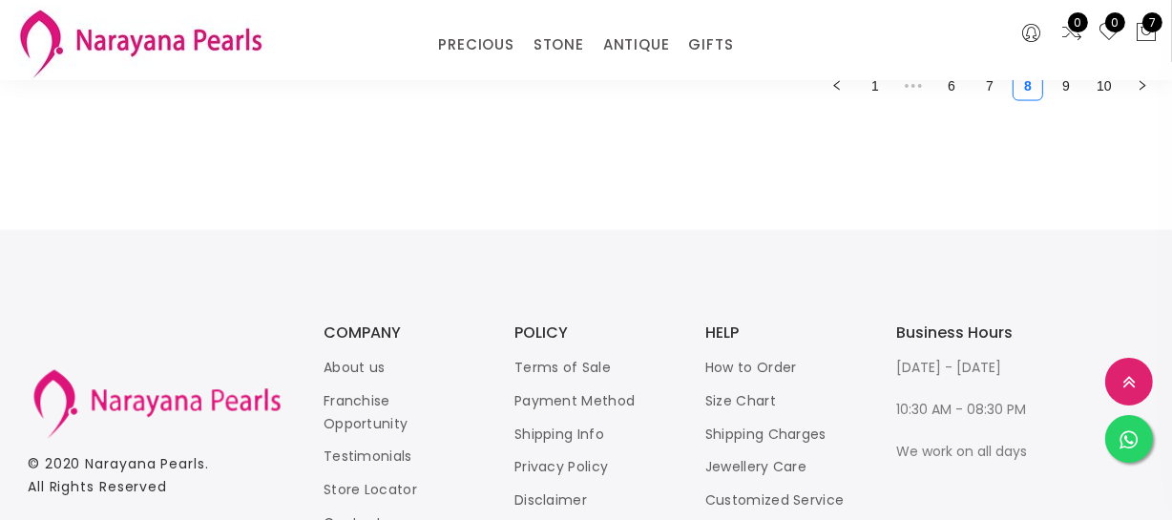
scroll to position [2690, 0]
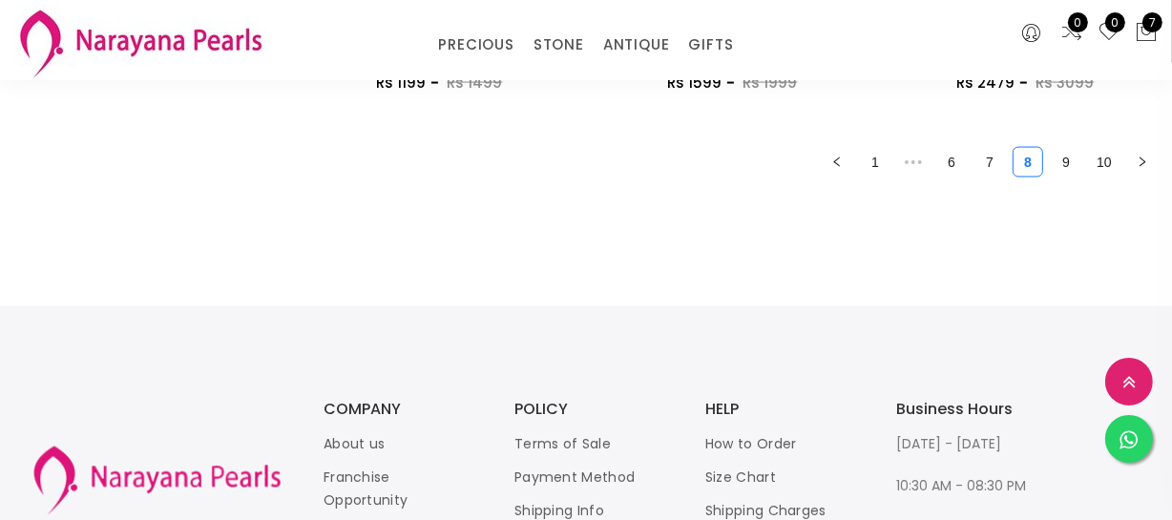
click at [985, 155] on link "7" at bounding box center [989, 162] width 29 height 29
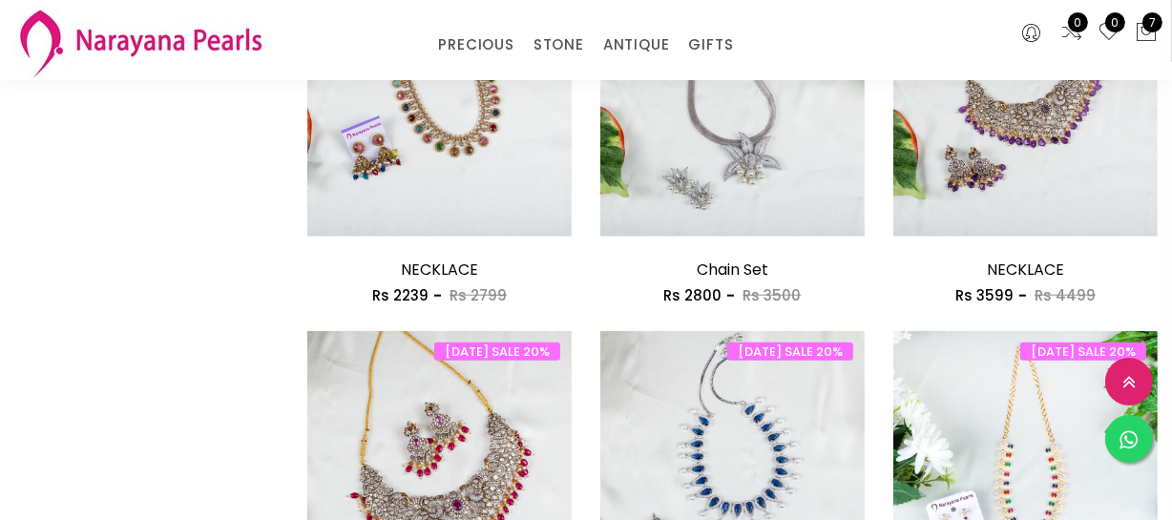
scroll to position [1735, 0]
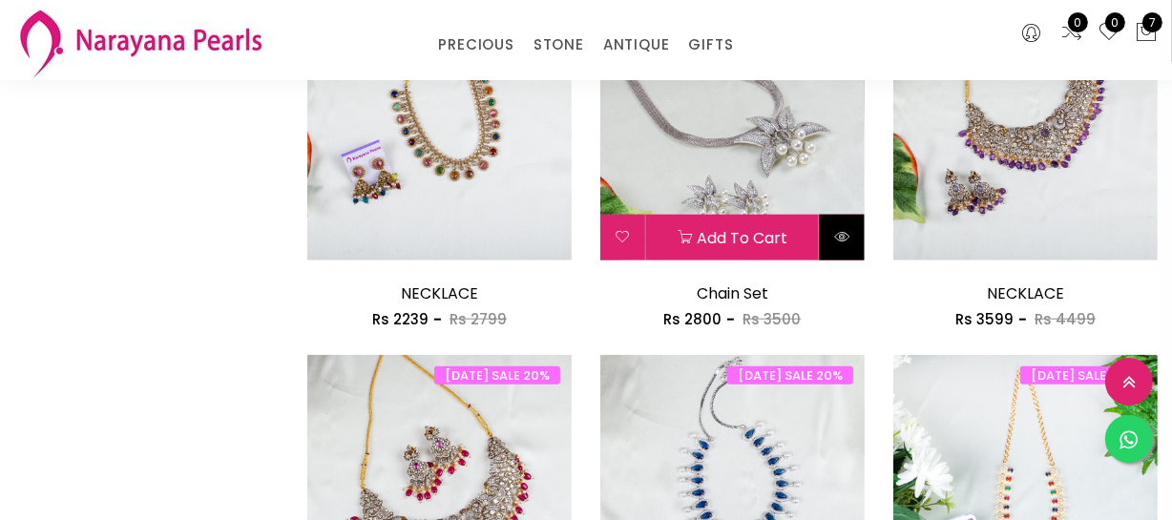
click at [846, 235] on icon at bounding box center [841, 236] width 15 height 15
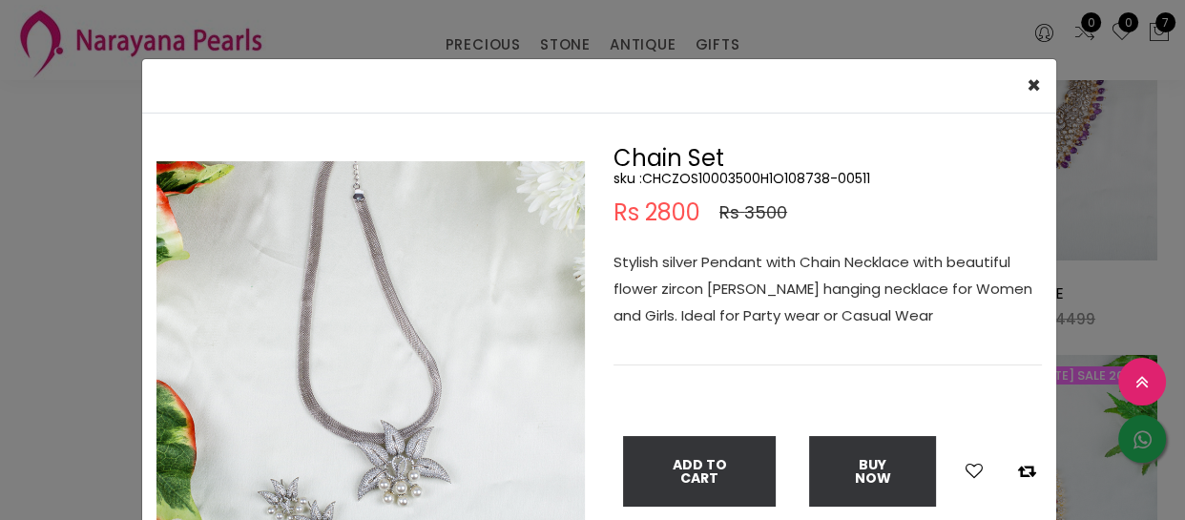
drag, startPoint x: 6, startPoint y: 340, endPoint x: 66, endPoint y: 333, distance: 60.5
click at [10, 337] on div "× Close Double (click / press) on the image to zoom (in / out). Chain Set sku :…" at bounding box center [592, 260] width 1185 height 520
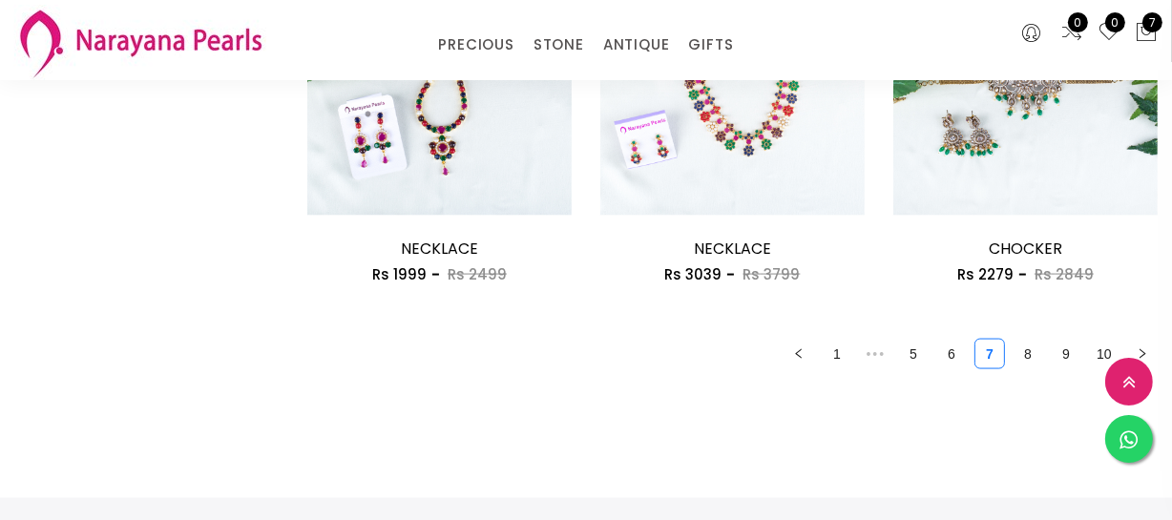
scroll to position [2690, 0]
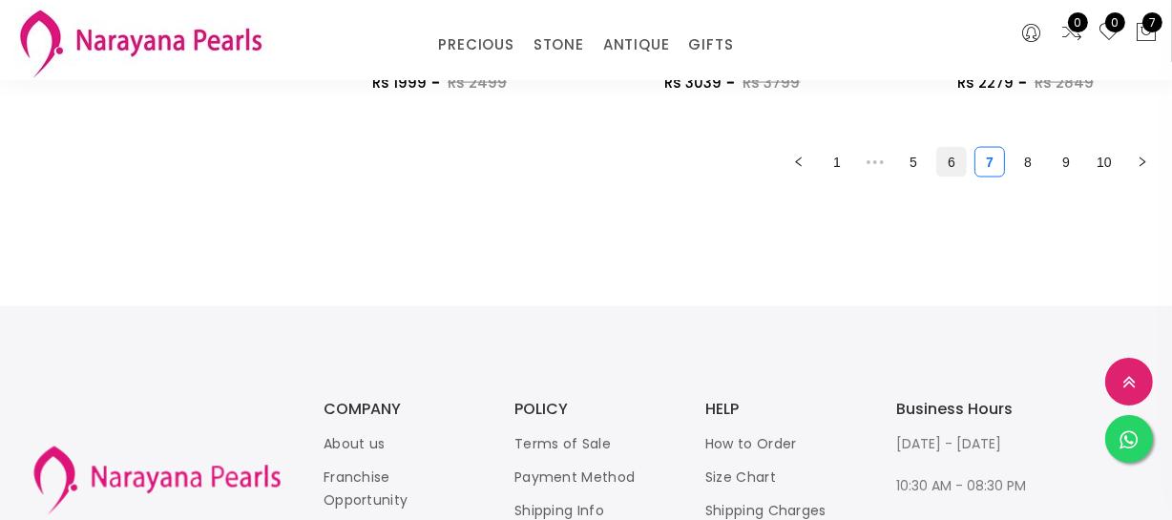
click at [957, 172] on link "6" at bounding box center [951, 162] width 29 height 29
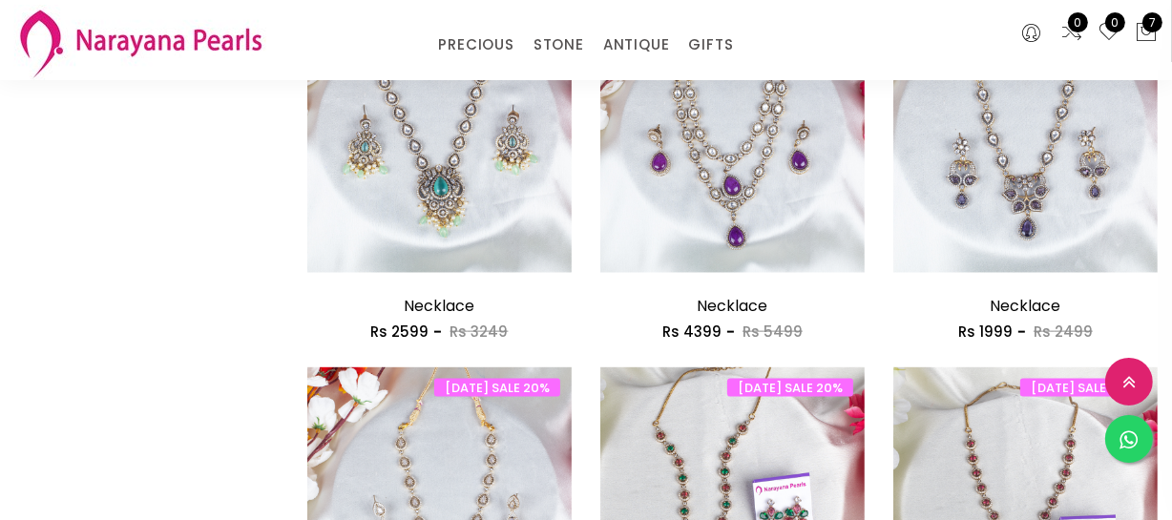
scroll to position [2603, 0]
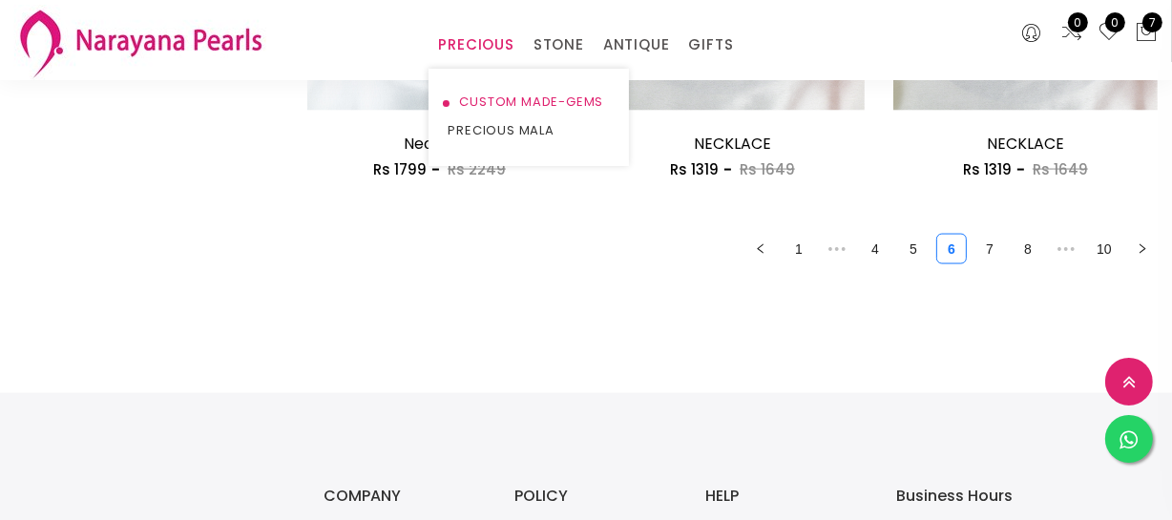
click at [498, 97] on link "CUSTOM MADE-GEMS" at bounding box center [529, 102] width 162 height 29
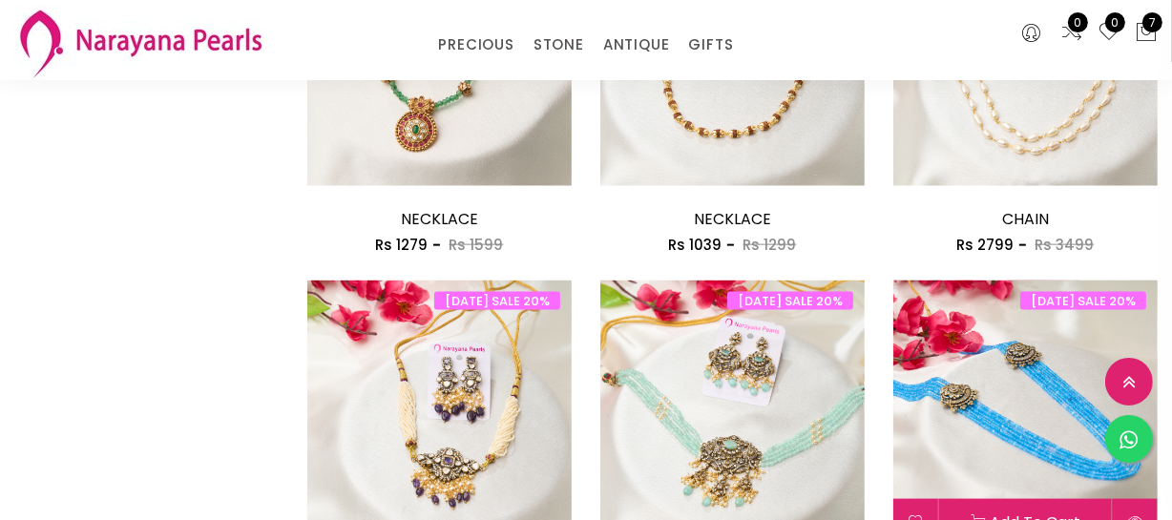
scroll to position [2516, 0]
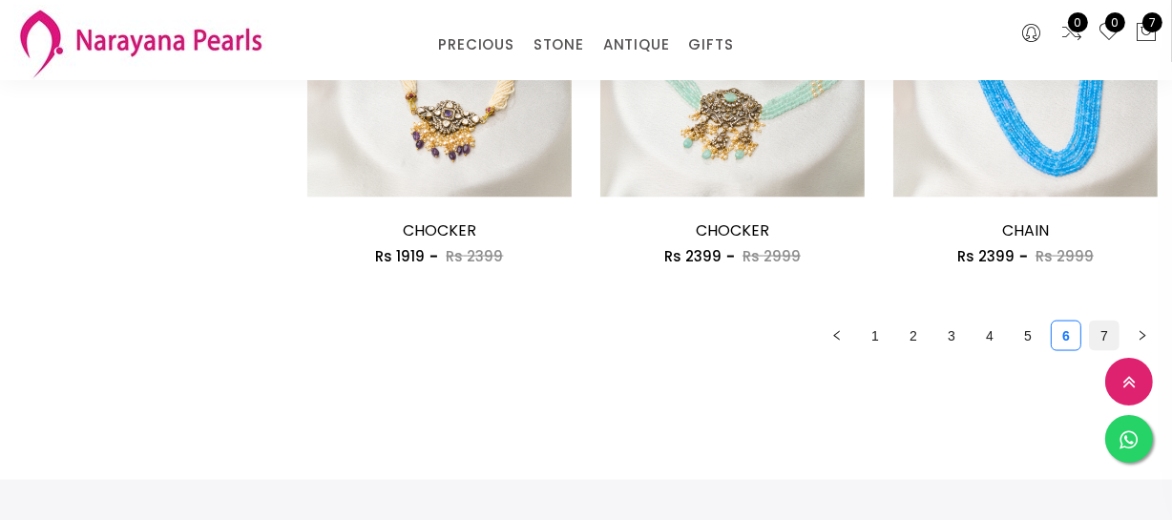
click at [1105, 336] on link "7" at bounding box center [1104, 336] width 29 height 29
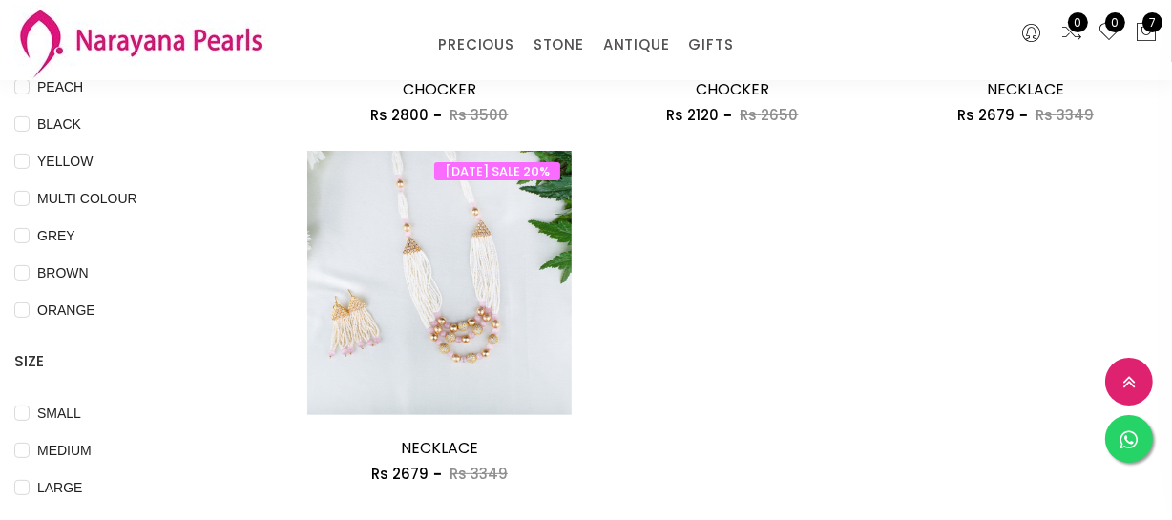
scroll to position [694, 0]
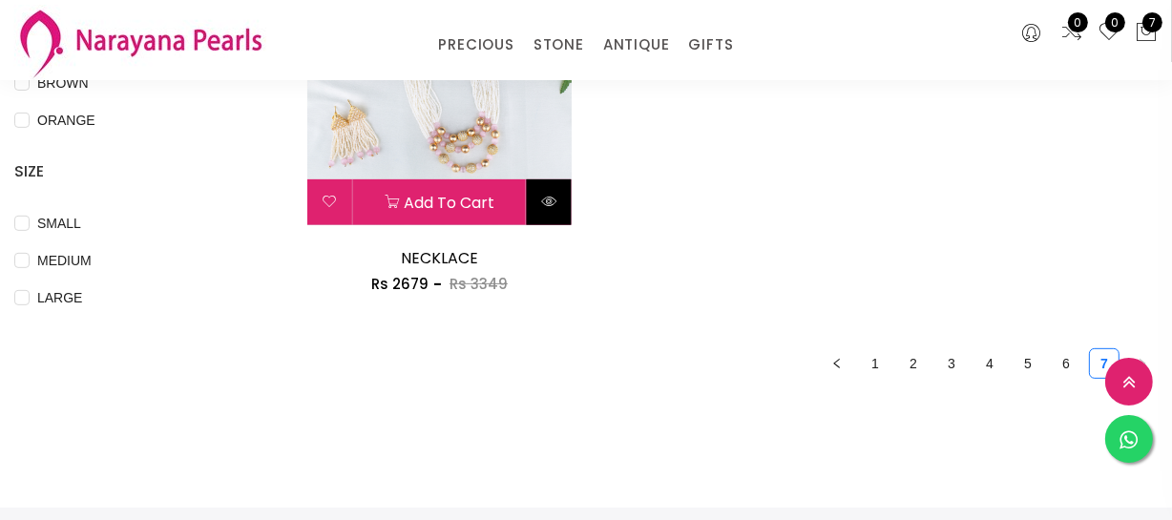
click at [553, 200] on icon at bounding box center [548, 201] width 15 height 15
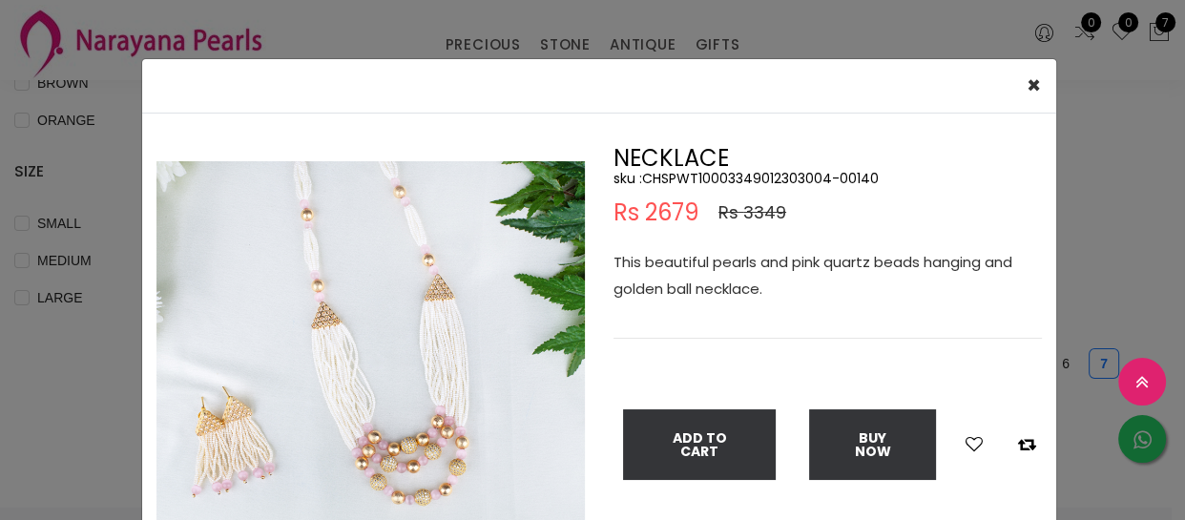
click at [1098, 153] on div "× Close Double (click / press) on the image to zoom (in / out). NECKLACE sku : …" at bounding box center [592, 260] width 1185 height 520
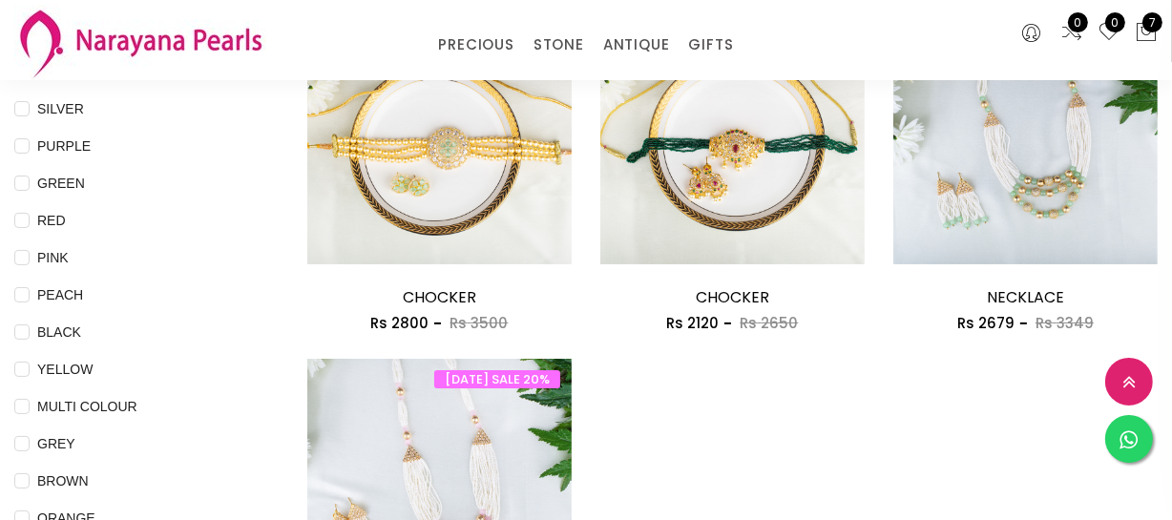
scroll to position [260, 0]
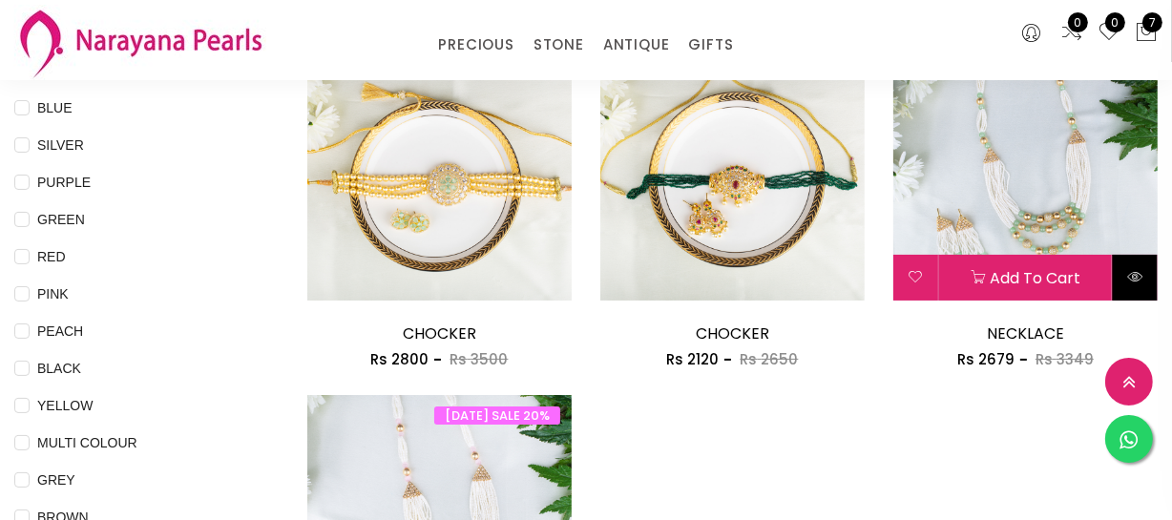
click at [1142, 270] on icon at bounding box center [1134, 276] width 15 height 15
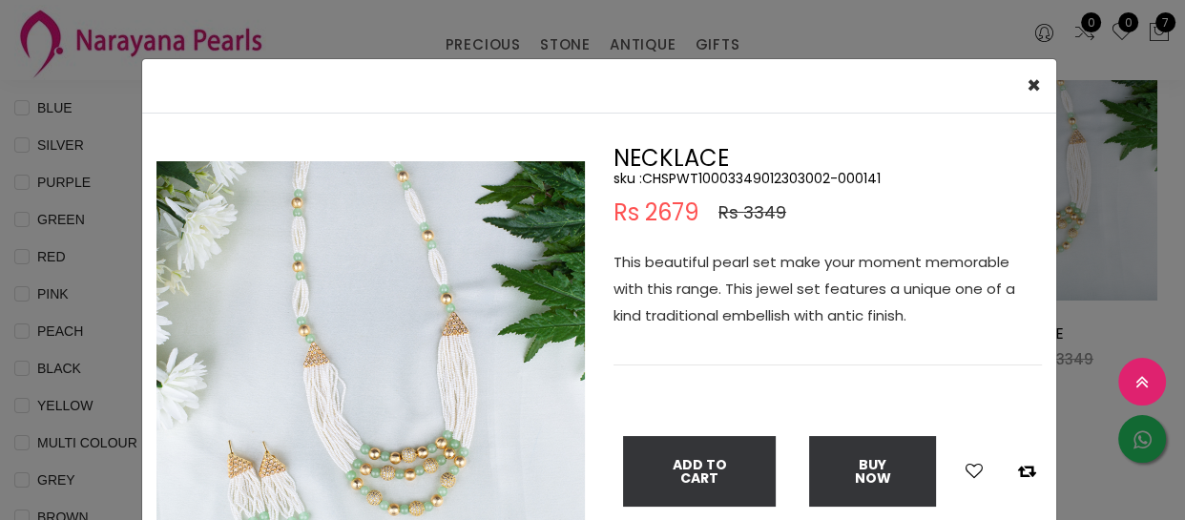
click at [1110, 286] on div "× Close Double (click / press) on the image to zoom (in / out). NECKLACE sku : …" at bounding box center [592, 260] width 1185 height 520
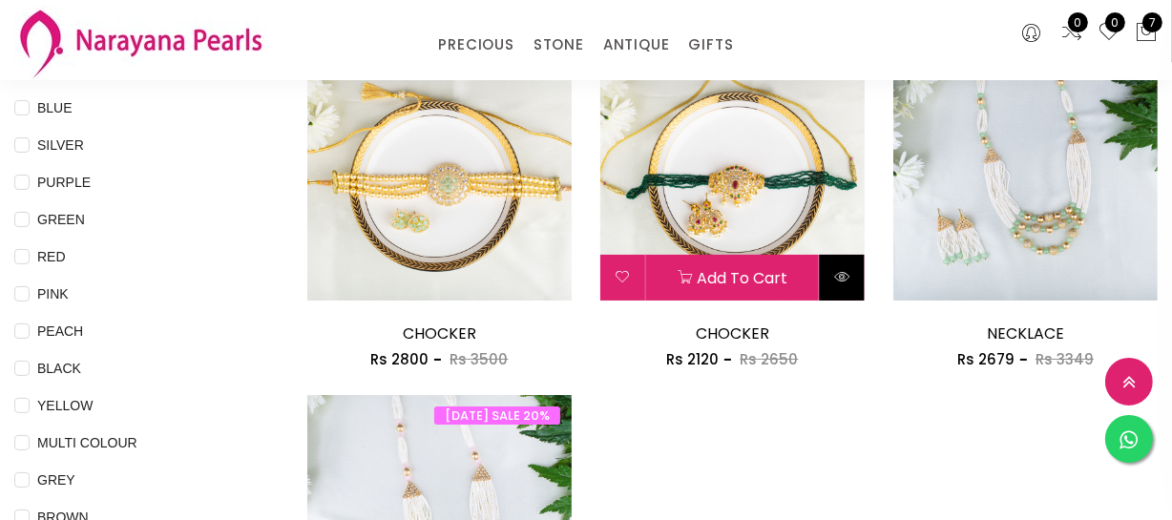
click at [844, 281] on button at bounding box center [842, 278] width 45 height 46
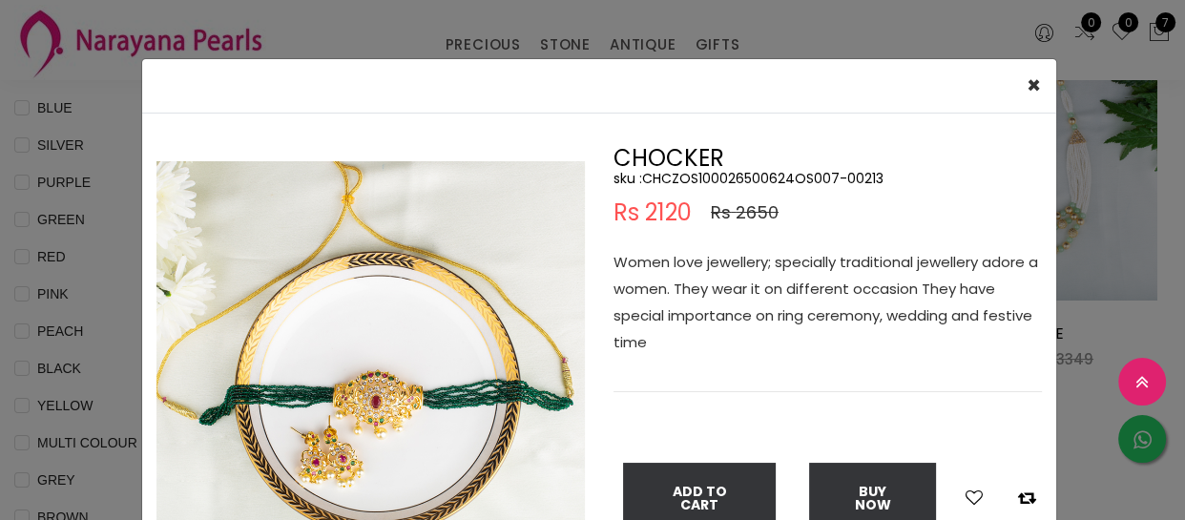
click at [1127, 293] on div "× Close Double (click / press) on the image to zoom (in / out). CHOCKER sku : C…" at bounding box center [592, 260] width 1185 height 520
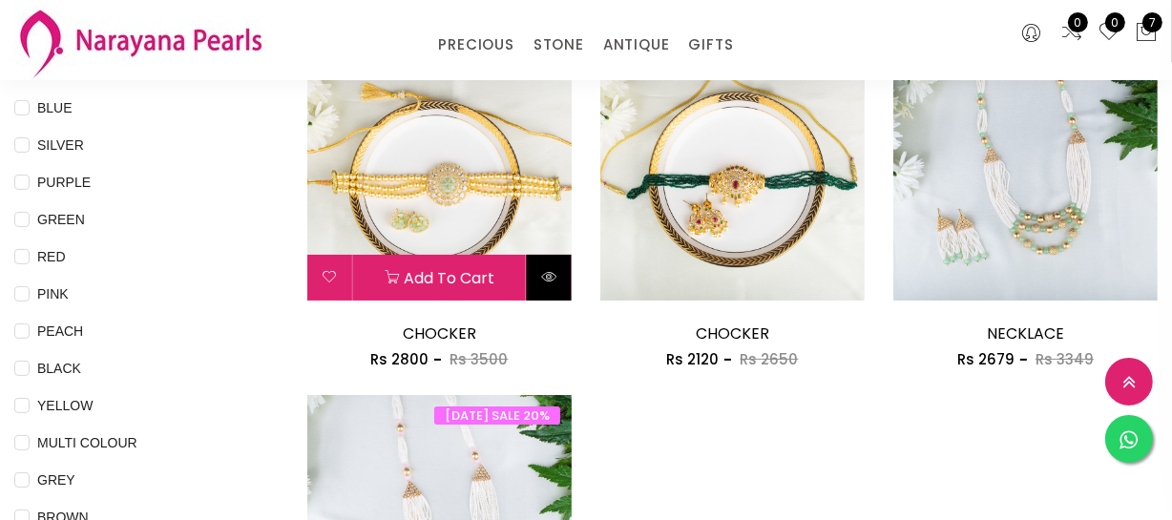
click at [538, 277] on button at bounding box center [549, 278] width 45 height 46
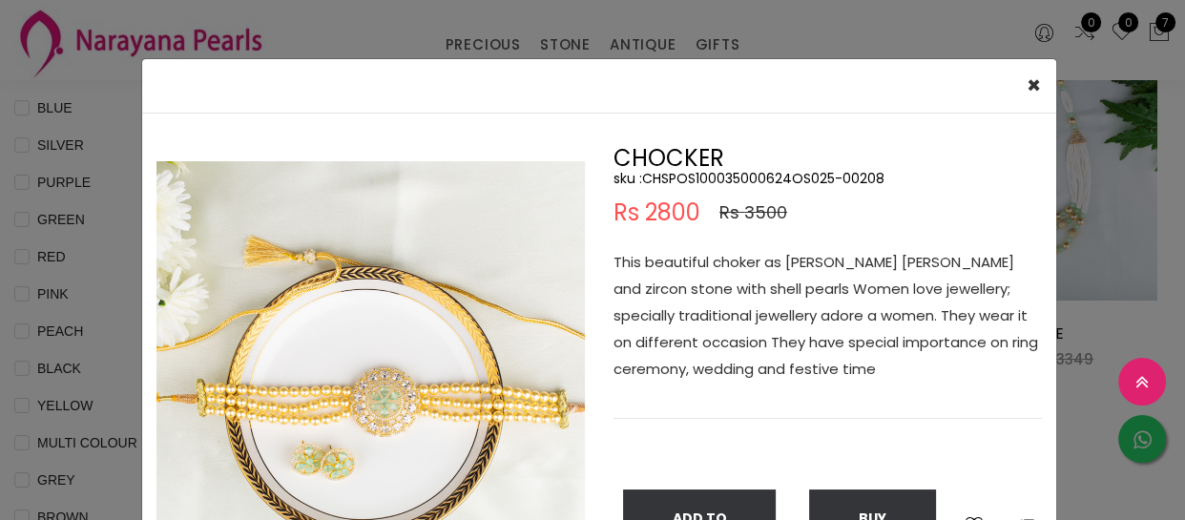
click at [1120, 281] on div "× Close Double (click / press) on the image to zoom (in / out). CHOCKER sku : C…" at bounding box center [592, 260] width 1185 height 520
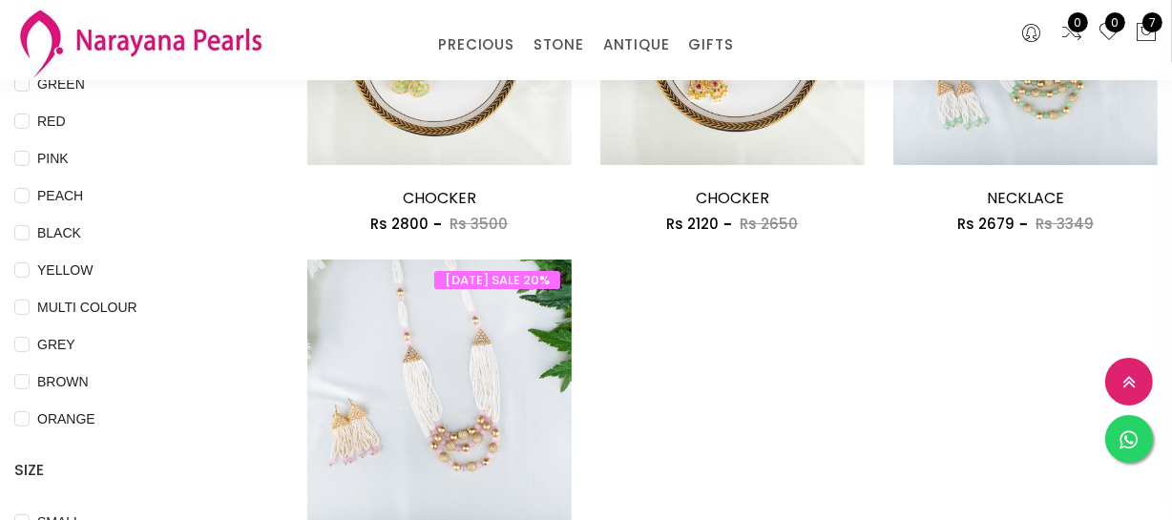
scroll to position [607, 0]
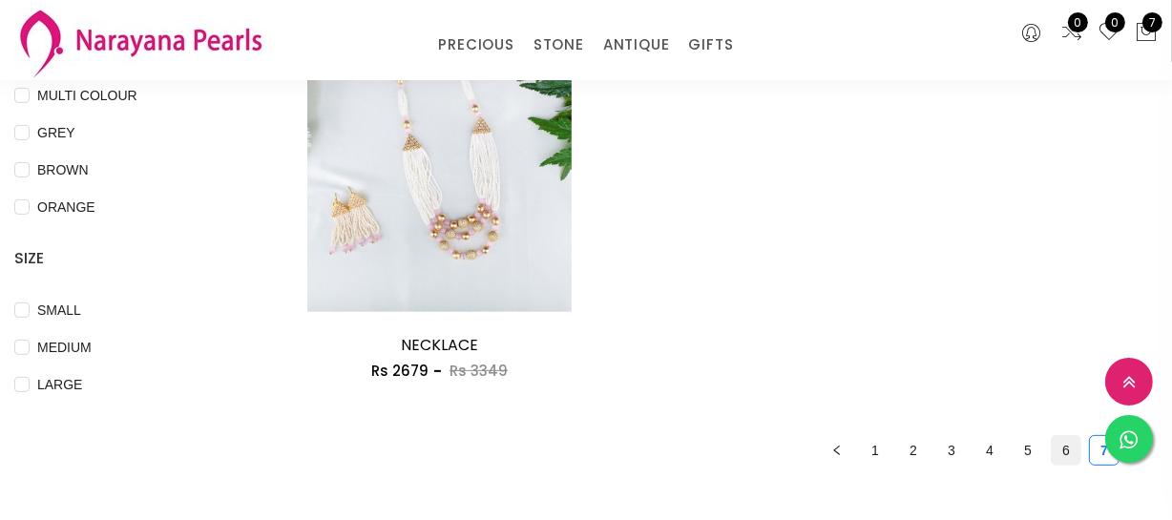
click at [1067, 447] on link "6" at bounding box center [1066, 450] width 29 height 29
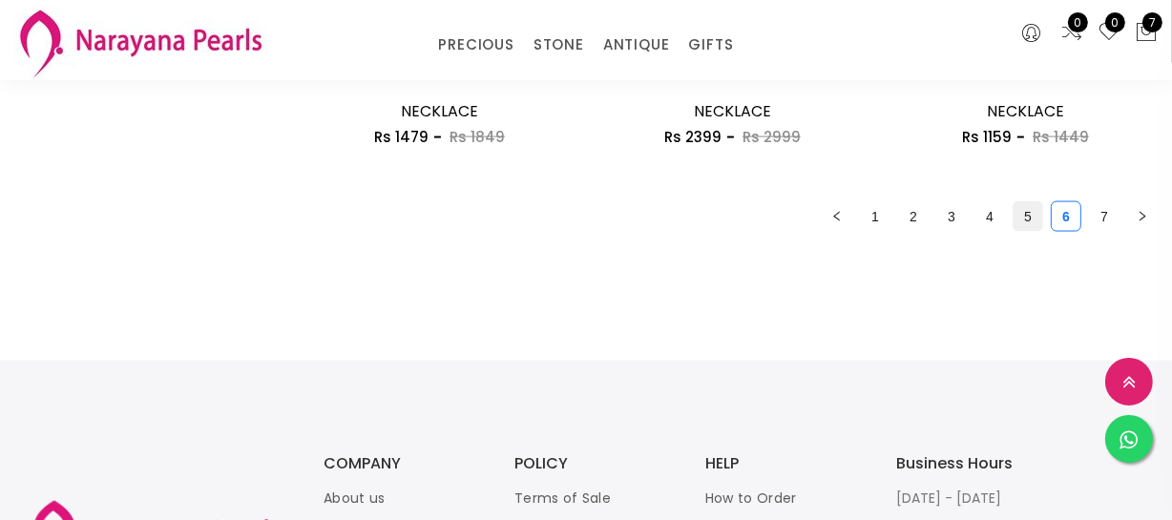
scroll to position [2516, 0]
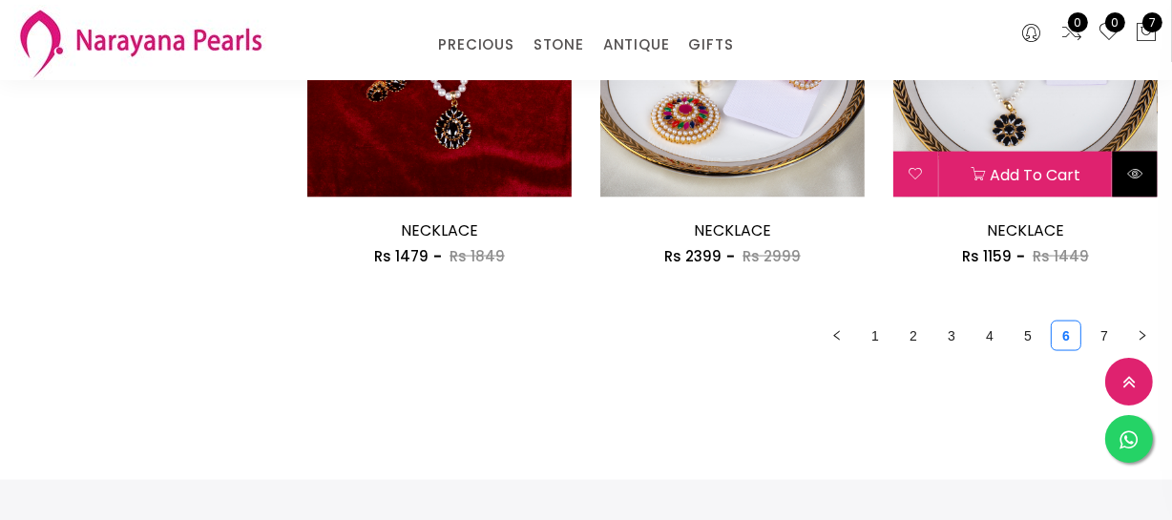
click at [1124, 170] on button at bounding box center [1135, 175] width 45 height 46
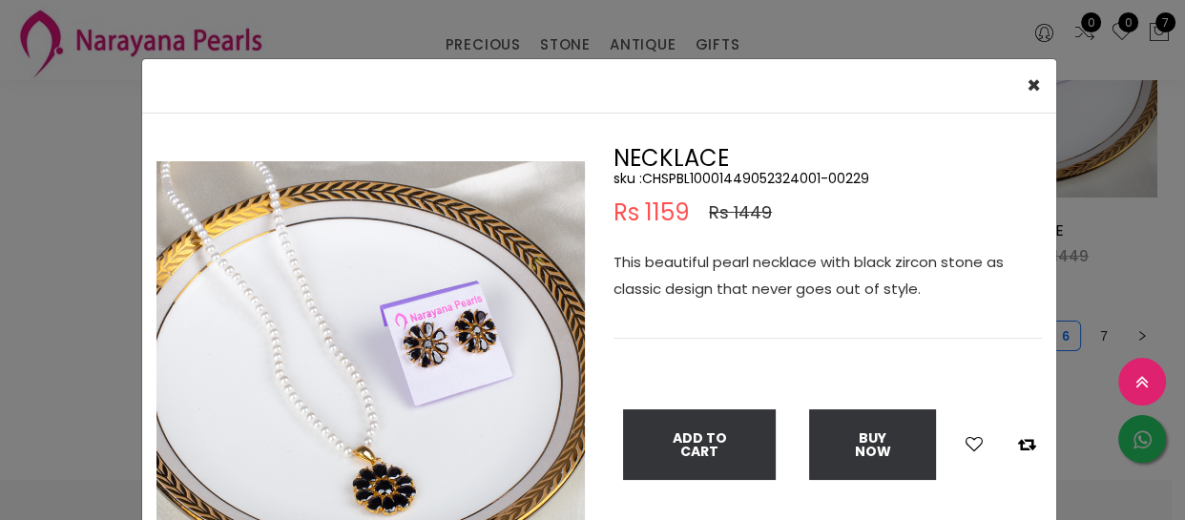
click at [1059, 222] on div "× Close Double (click / press) on the image to zoom (in / out). NECKLACE sku : …" at bounding box center [592, 260] width 1185 height 520
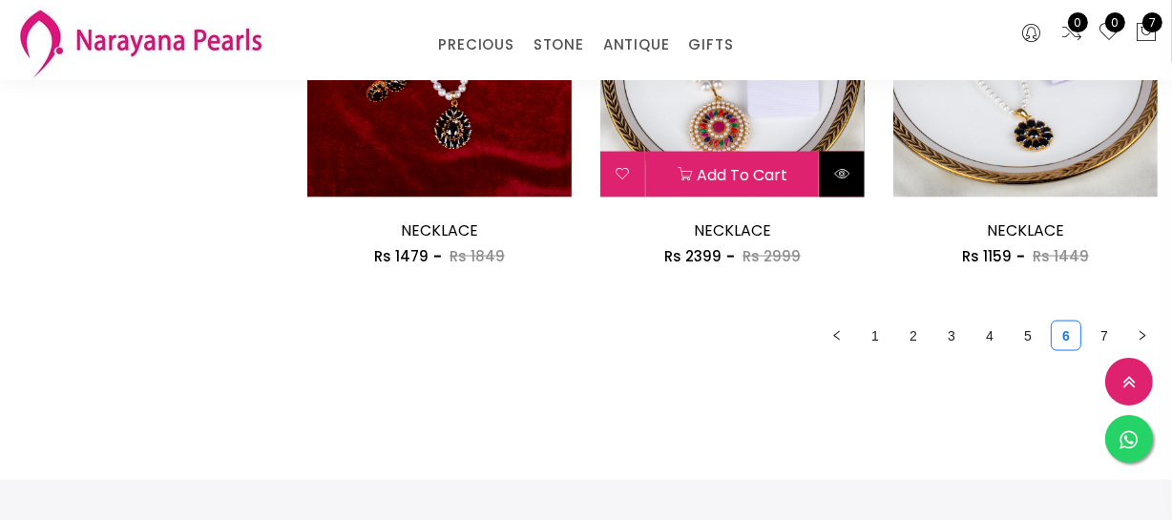
click at [845, 178] on icon at bounding box center [841, 173] width 15 height 15
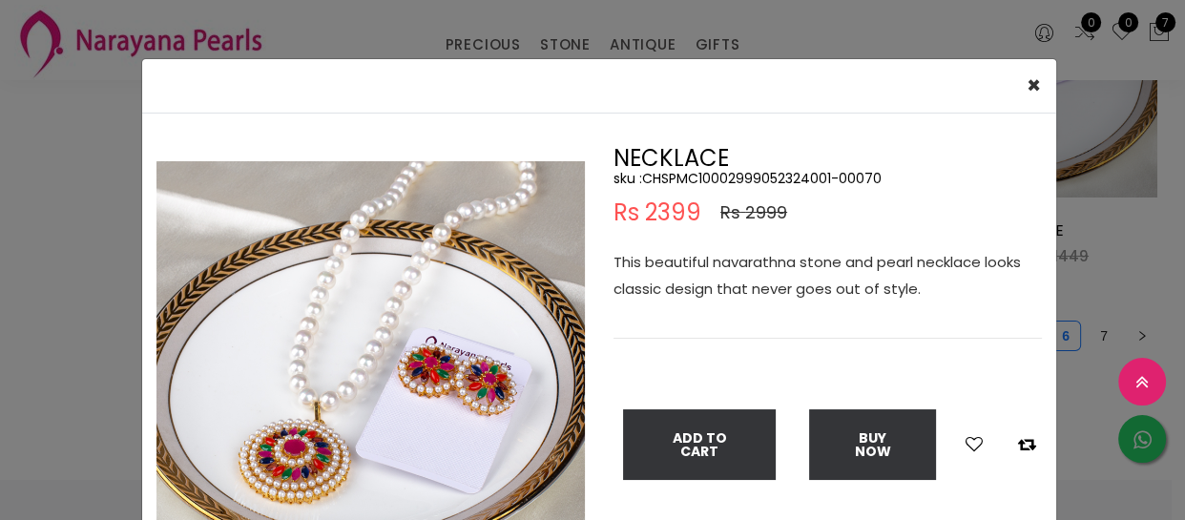
click at [1093, 276] on div "× Close Double (click / press) on the image to zoom (in / out). NECKLACE sku : …" at bounding box center [592, 260] width 1185 height 520
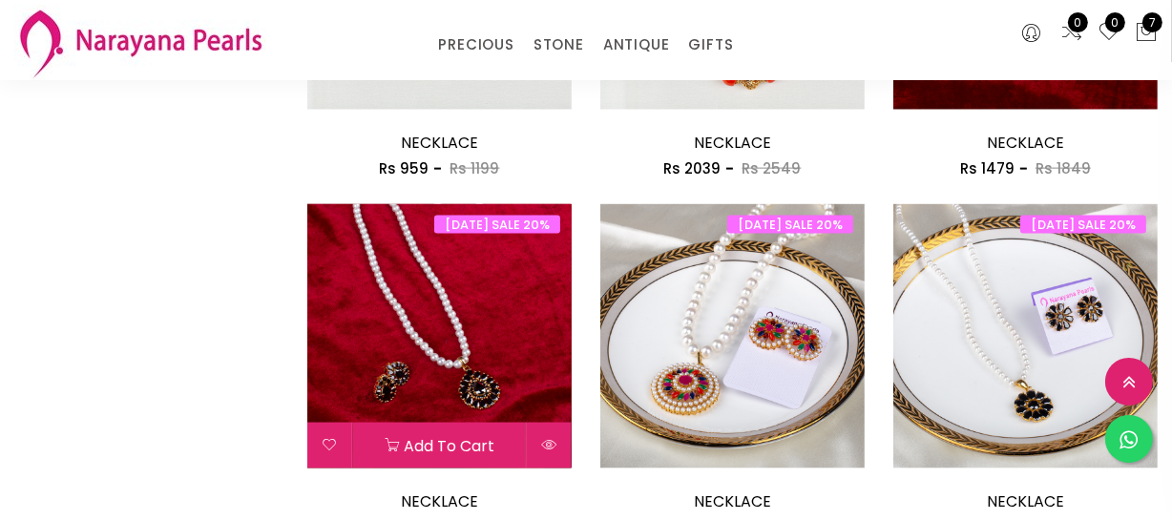
scroll to position [2342, 0]
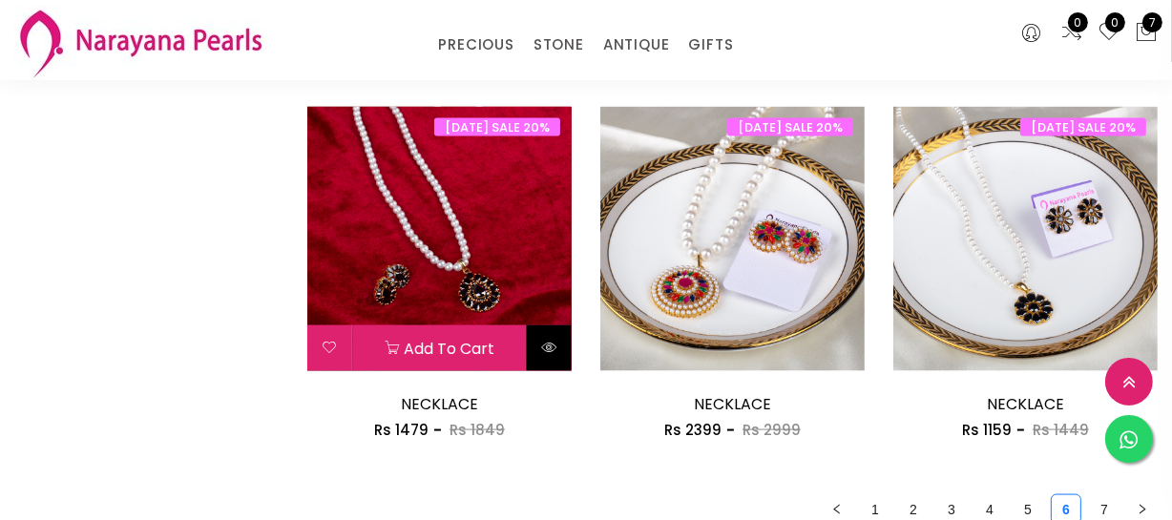
click at [540, 343] on button at bounding box center [549, 348] width 45 height 46
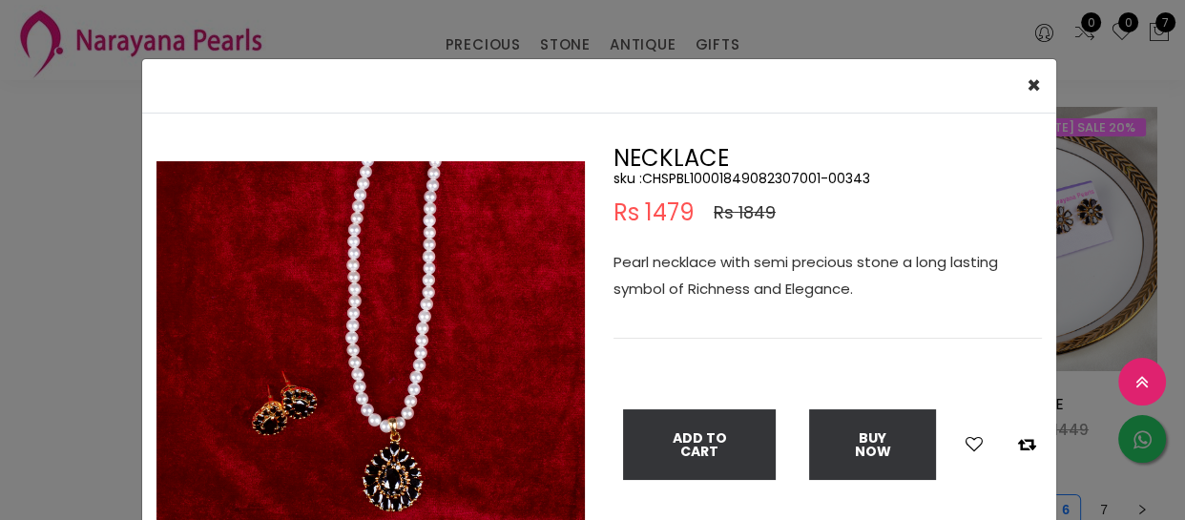
click at [2, 342] on div "× Close Double (click / press) on the image to zoom (in / out). NECKLACE sku : …" at bounding box center [592, 260] width 1185 height 520
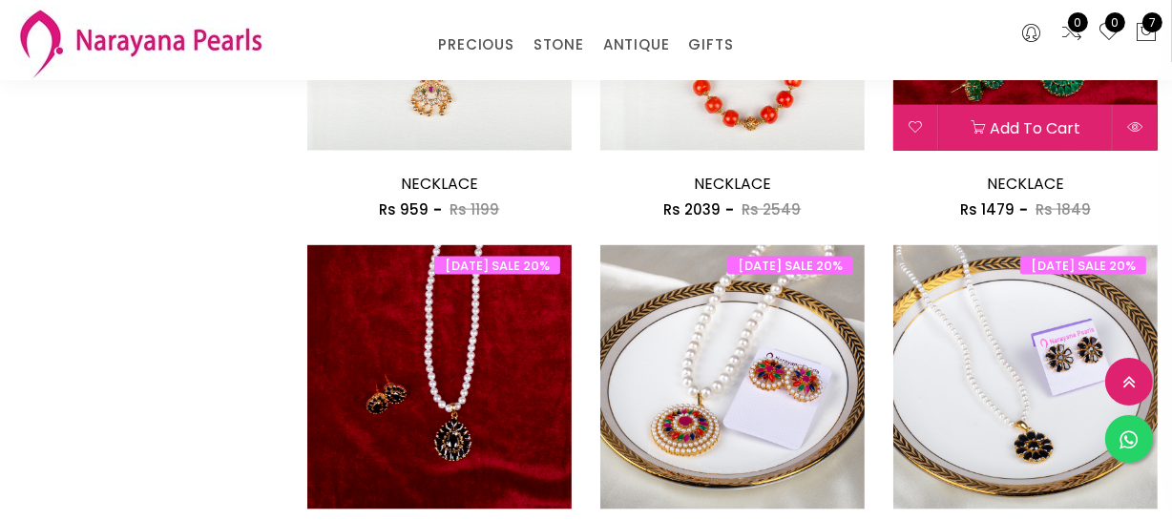
scroll to position [1995, 0]
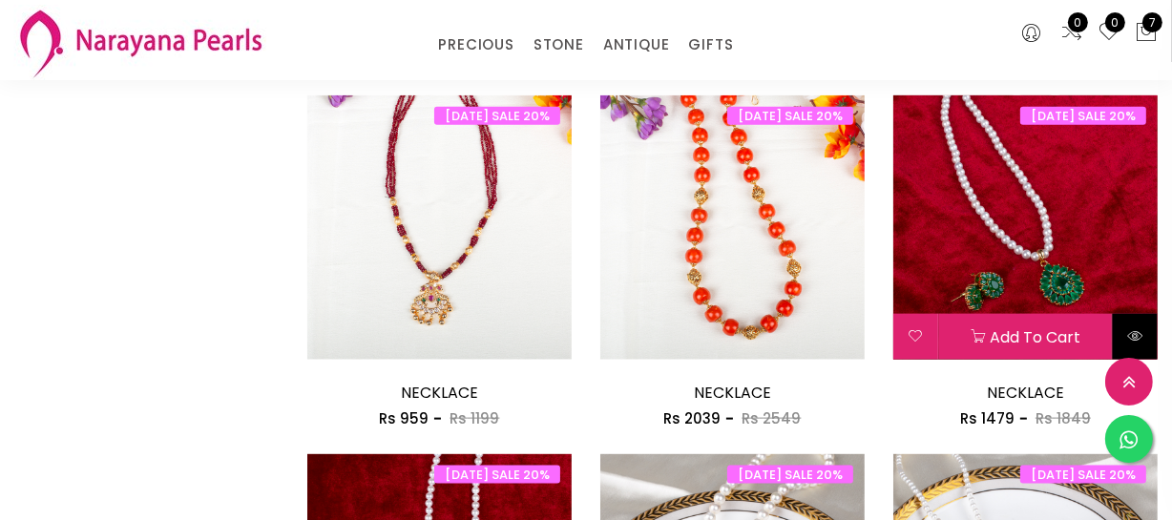
click at [1134, 331] on icon at bounding box center [1134, 335] width 15 height 15
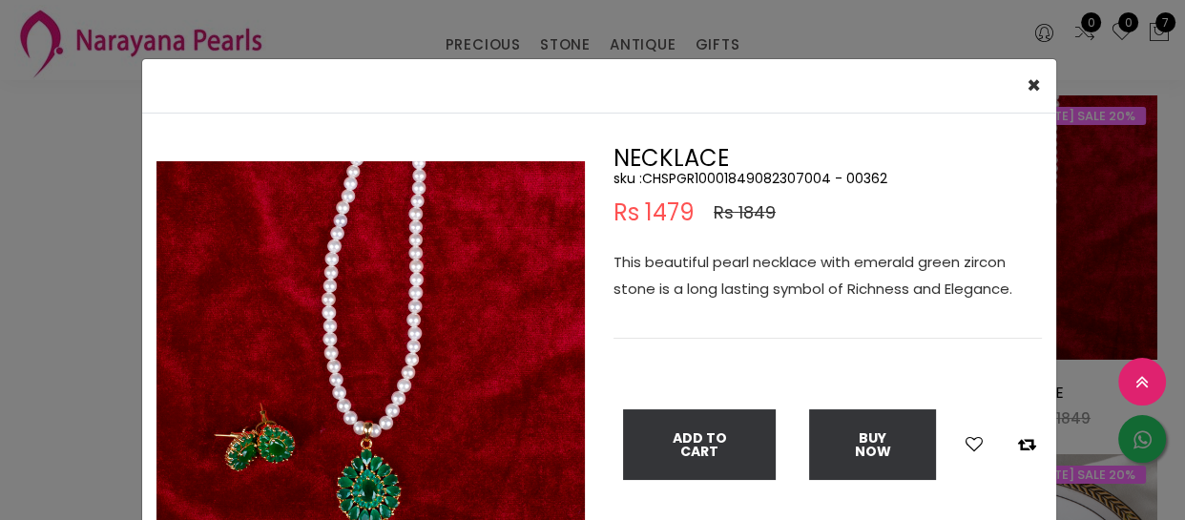
click at [37, 315] on div "× Close Double (click / press) on the image to zoom (in / out). NECKLACE sku : …" at bounding box center [592, 260] width 1185 height 520
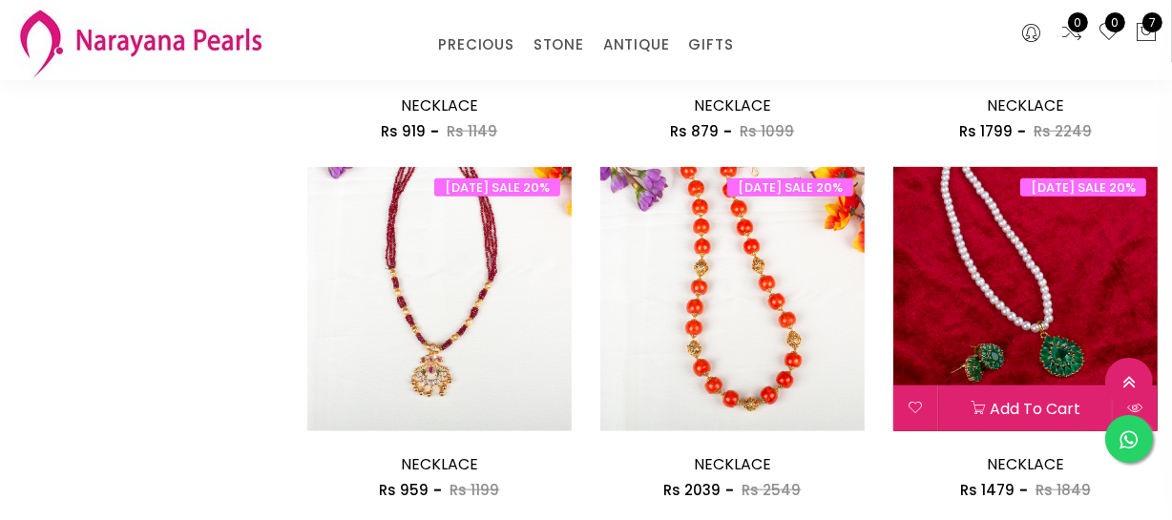
scroll to position [1938, 0]
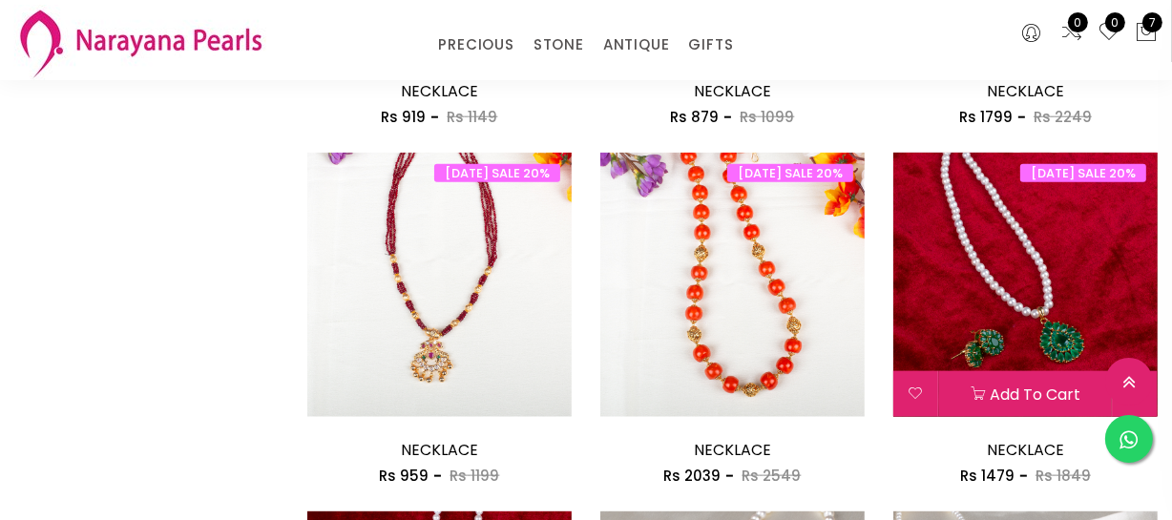
click at [949, 363] on img at bounding box center [1025, 285] width 264 height 264
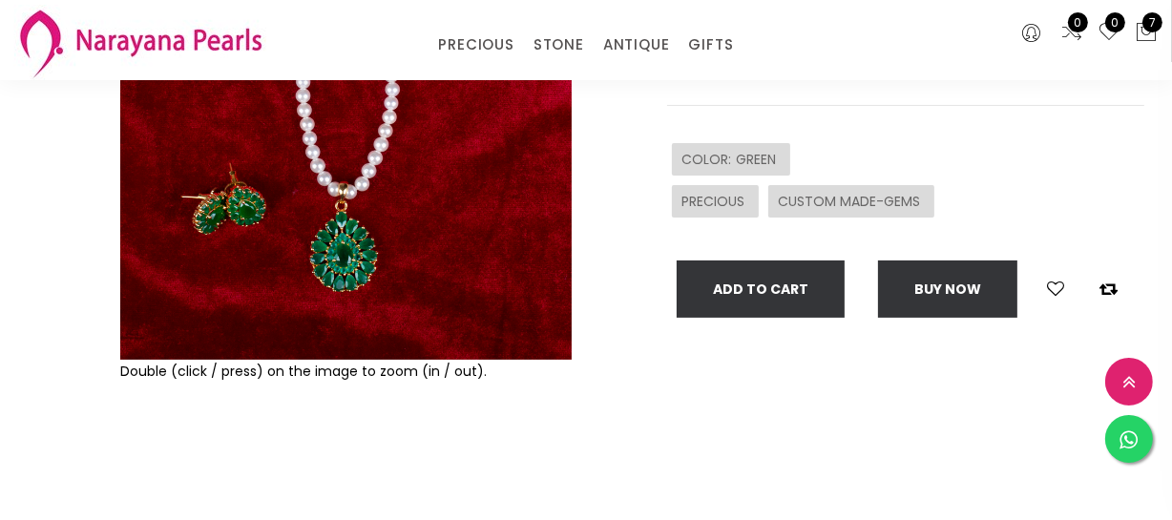
scroll to position [433, 0]
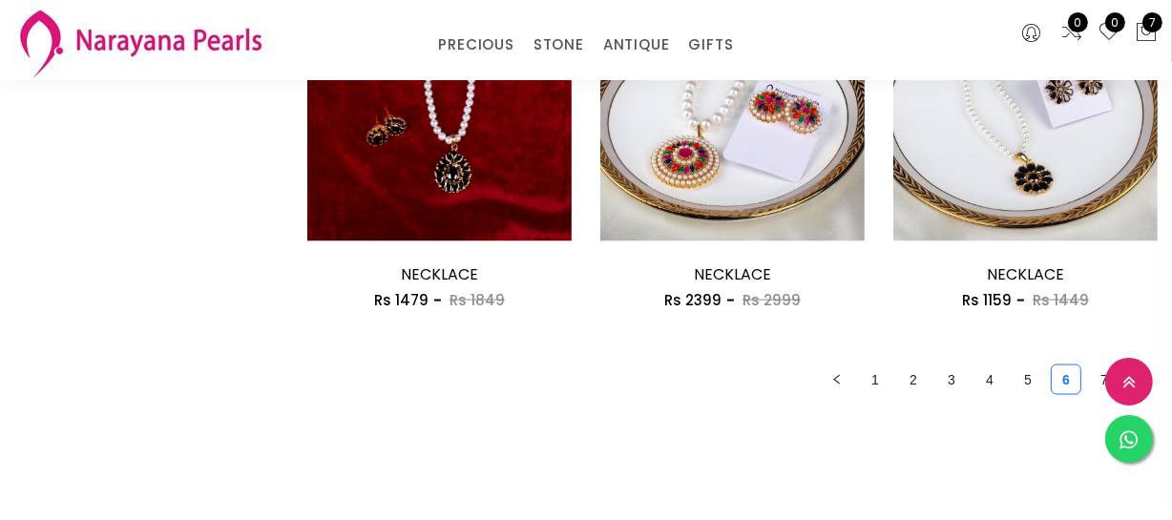
scroll to position [2614, 0]
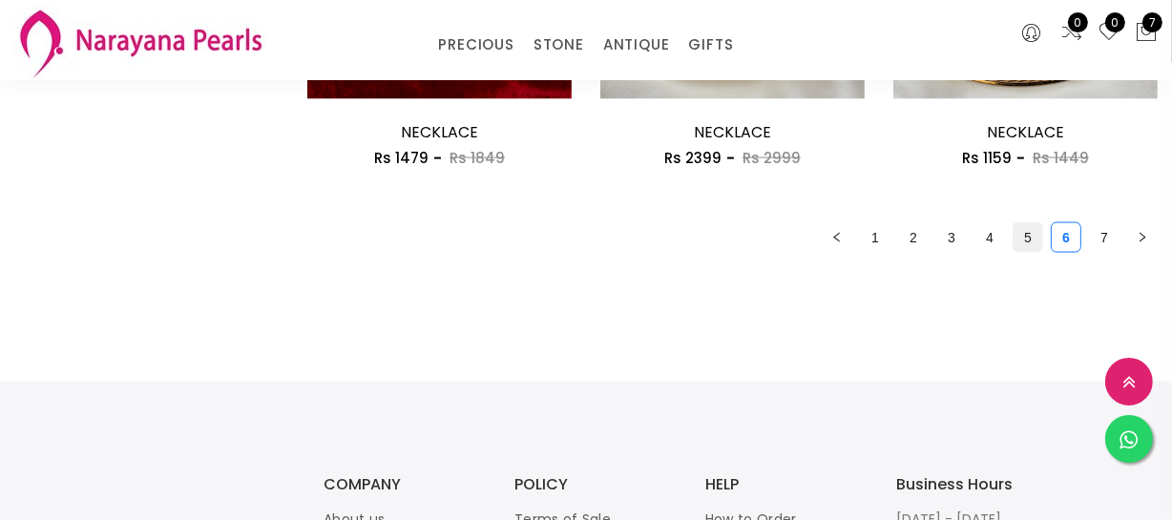
click at [1029, 232] on link "5" at bounding box center [1028, 237] width 29 height 29
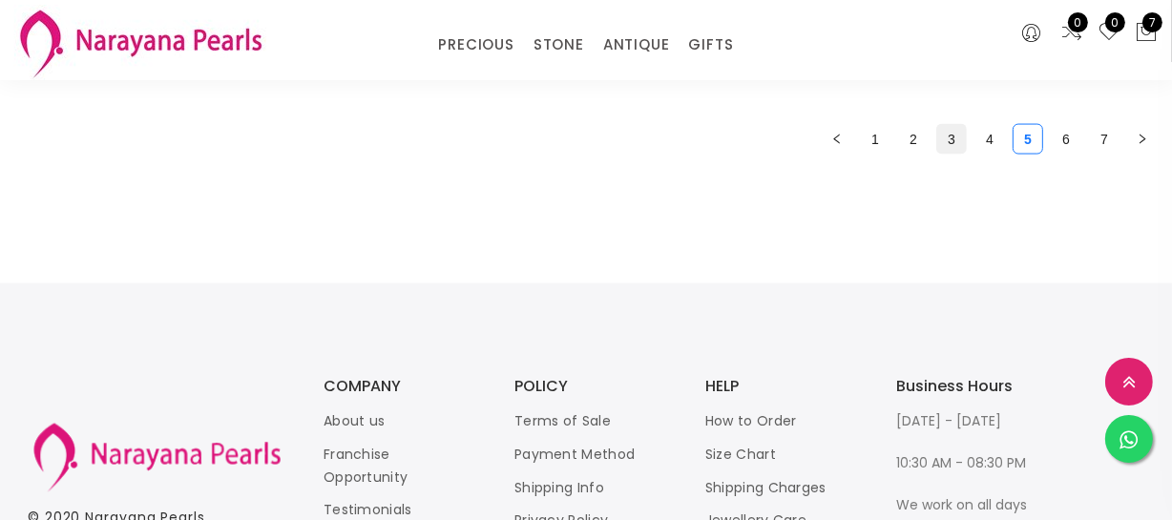
scroll to position [2603, 0]
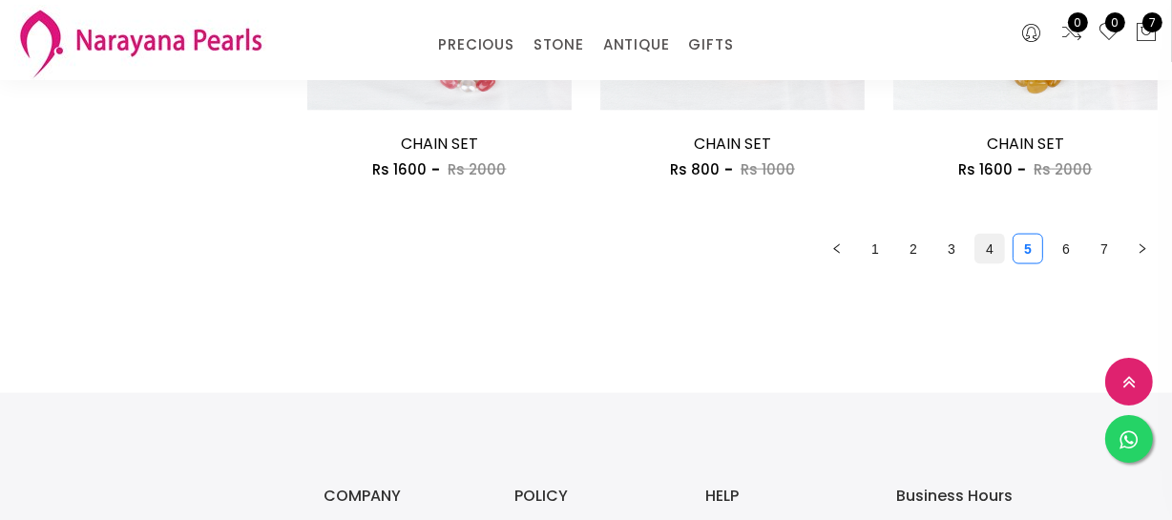
click at [977, 251] on link "4" at bounding box center [989, 249] width 29 height 29
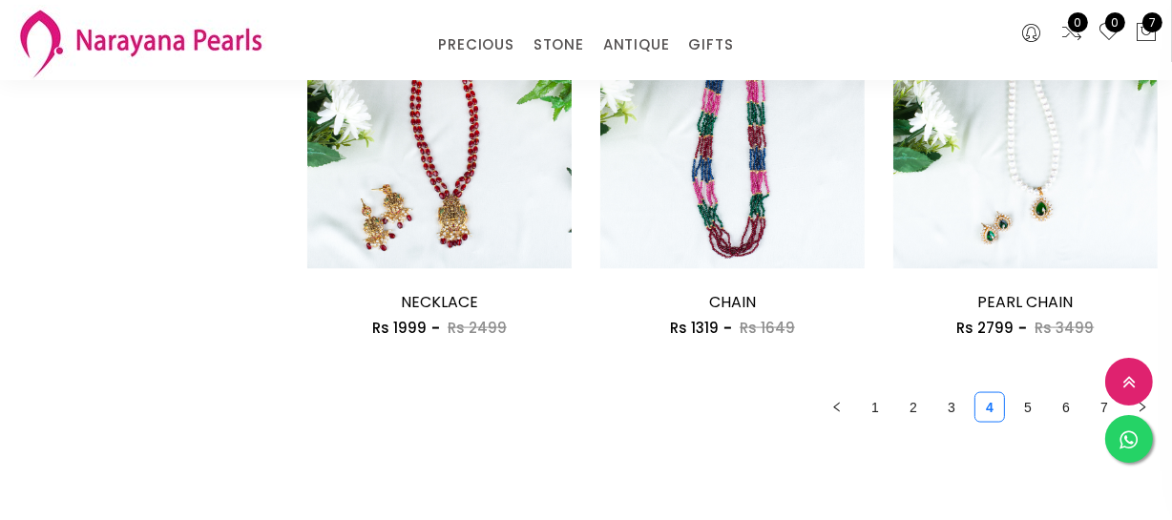
scroll to position [2429, 0]
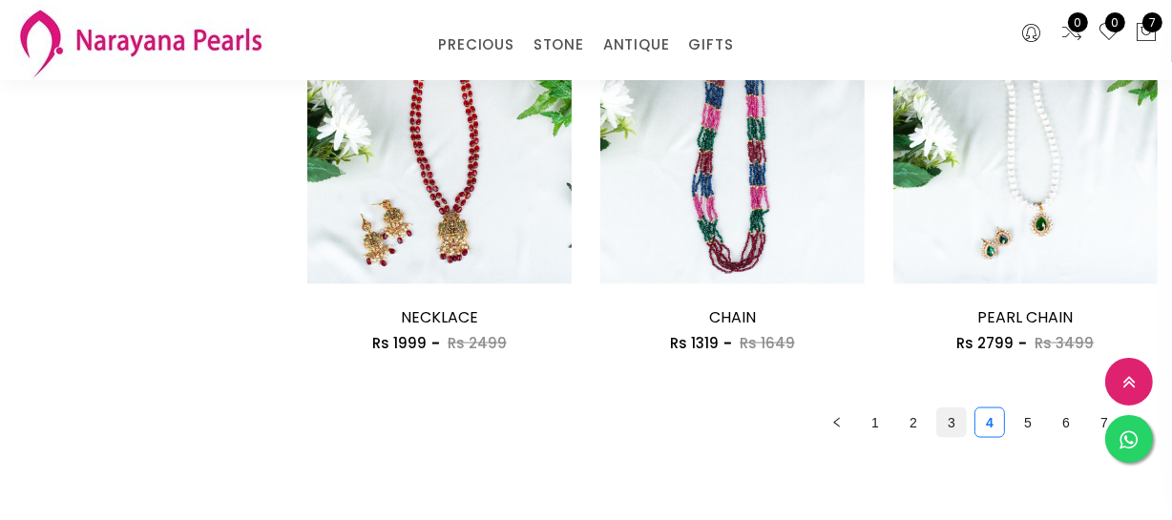
click at [940, 418] on link "3" at bounding box center [951, 423] width 29 height 29
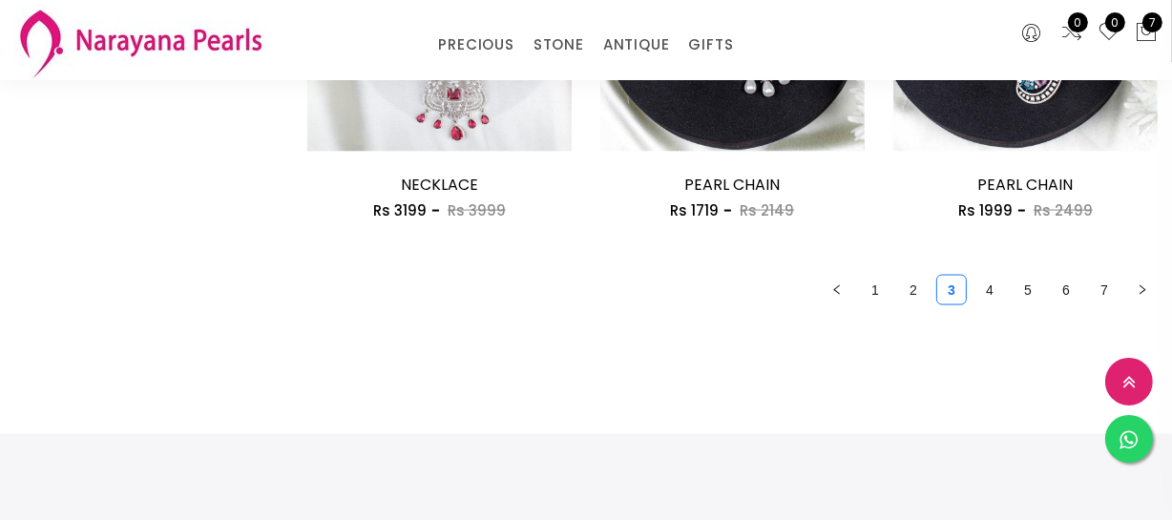
scroll to position [2776, 0]
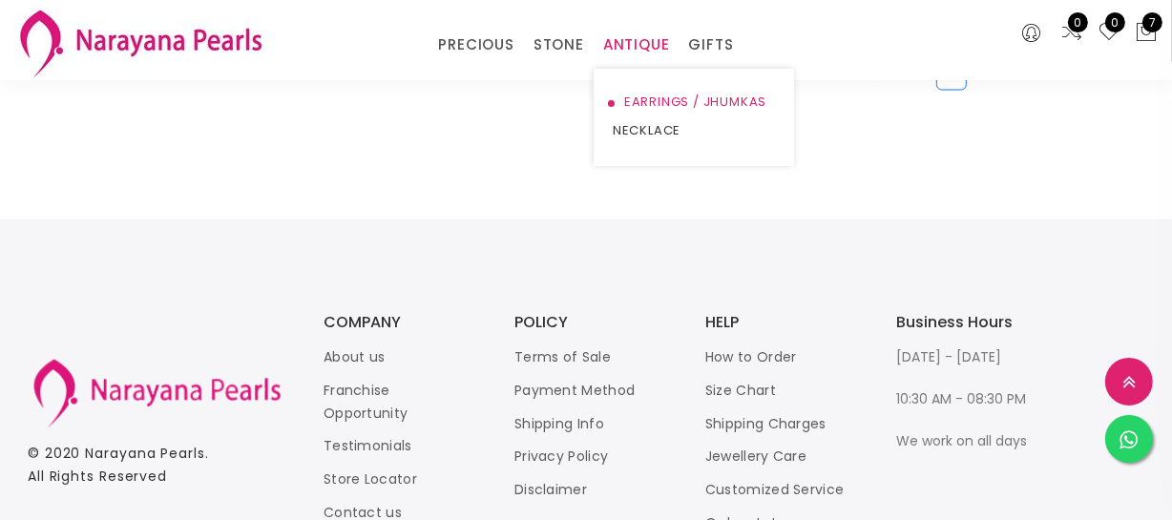
click at [646, 103] on link "EARRINGS / JHUMKAS" at bounding box center [694, 102] width 162 height 29
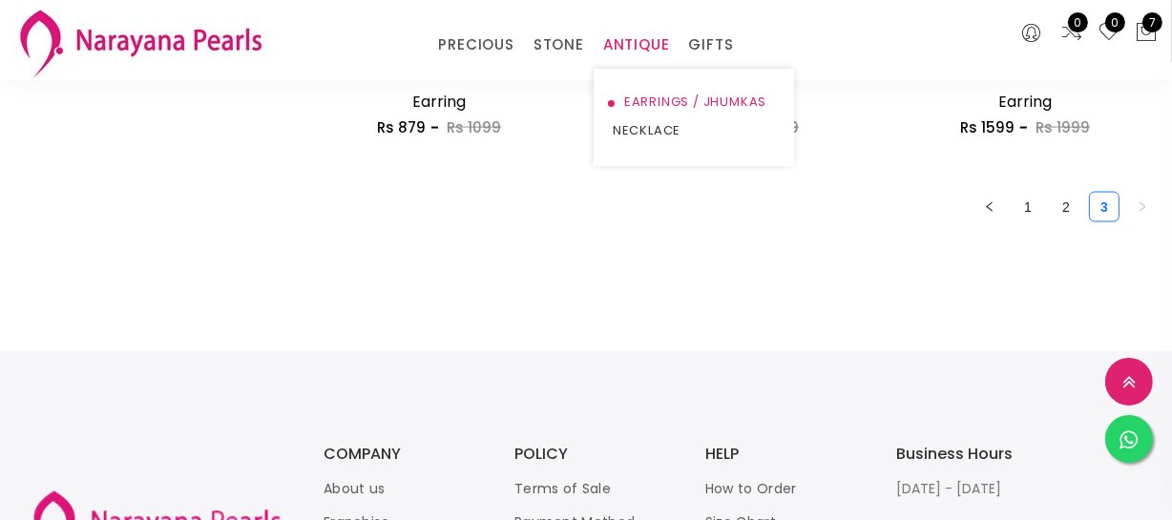
scroll to position [2776, 0]
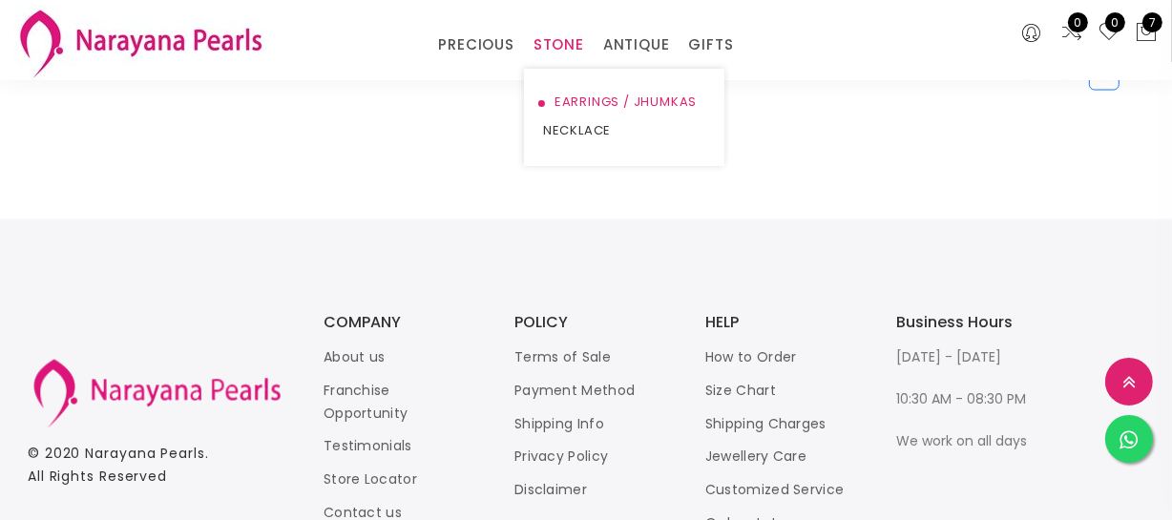
click at [577, 102] on link "EARRINGS / JHUMKAS" at bounding box center [624, 102] width 162 height 29
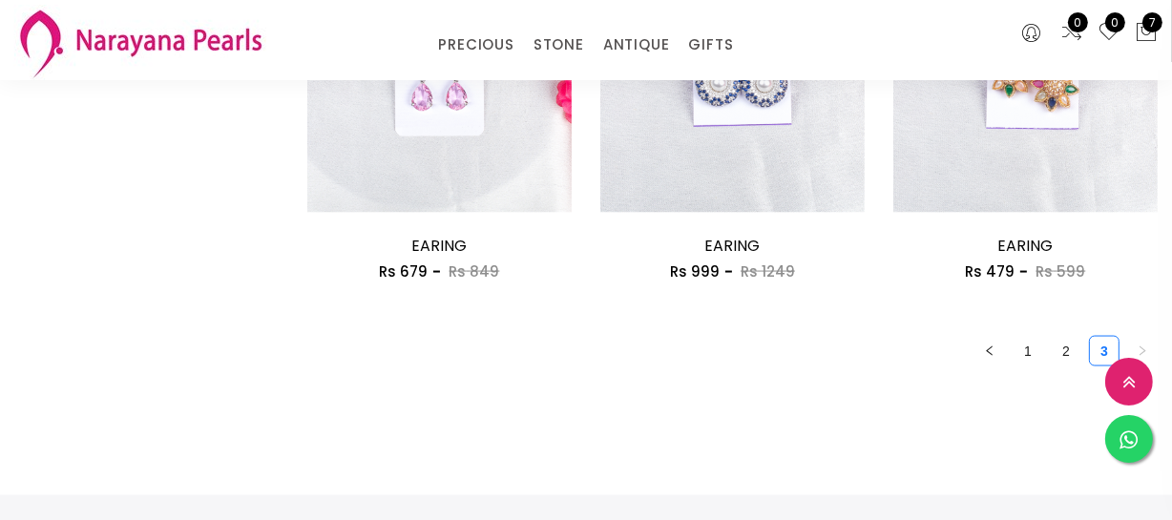
scroll to position [2690, 0]
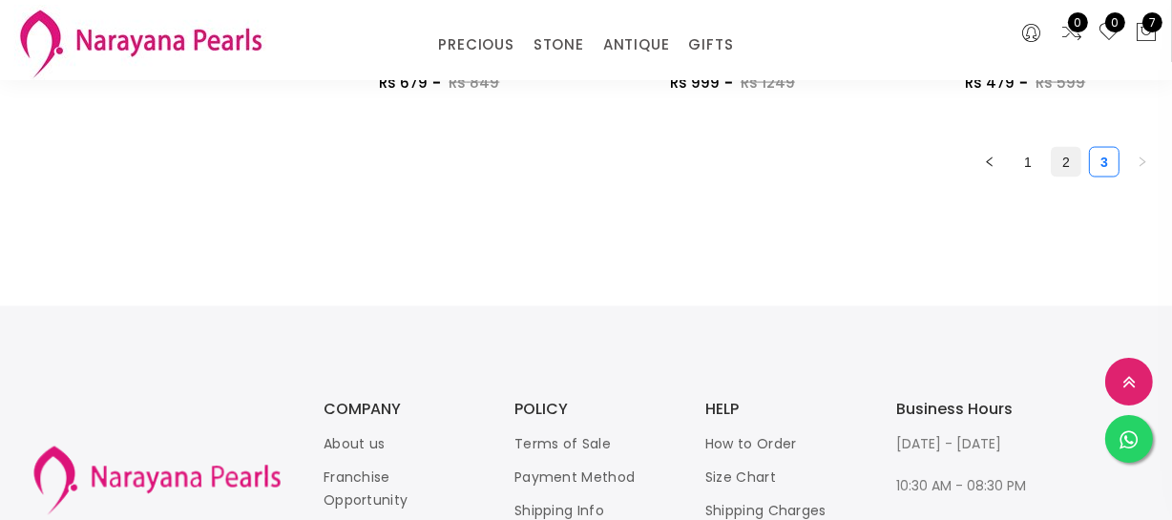
click at [1067, 158] on link "2" at bounding box center [1066, 162] width 29 height 29
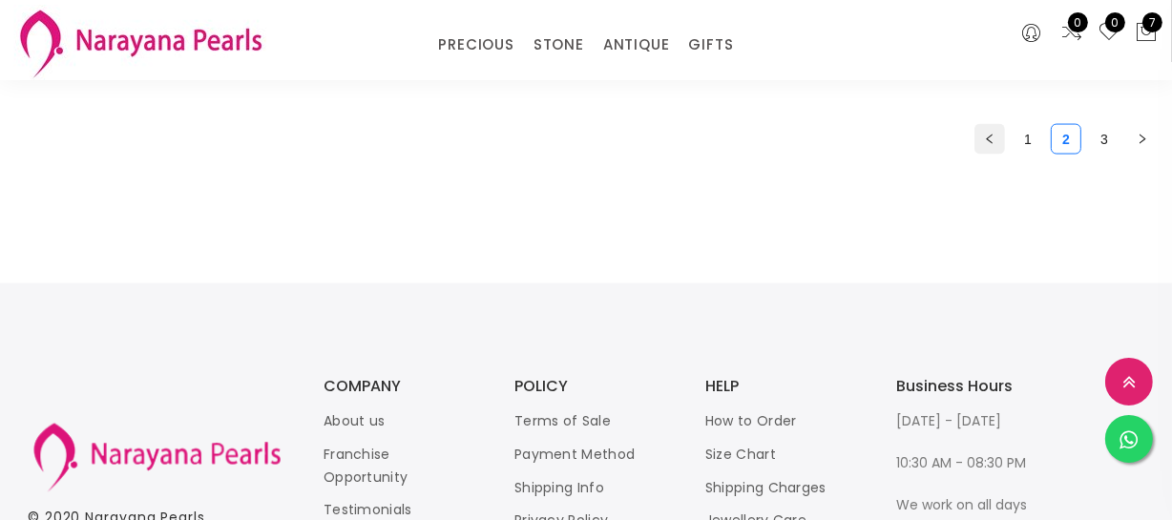
scroll to position [2603, 0]
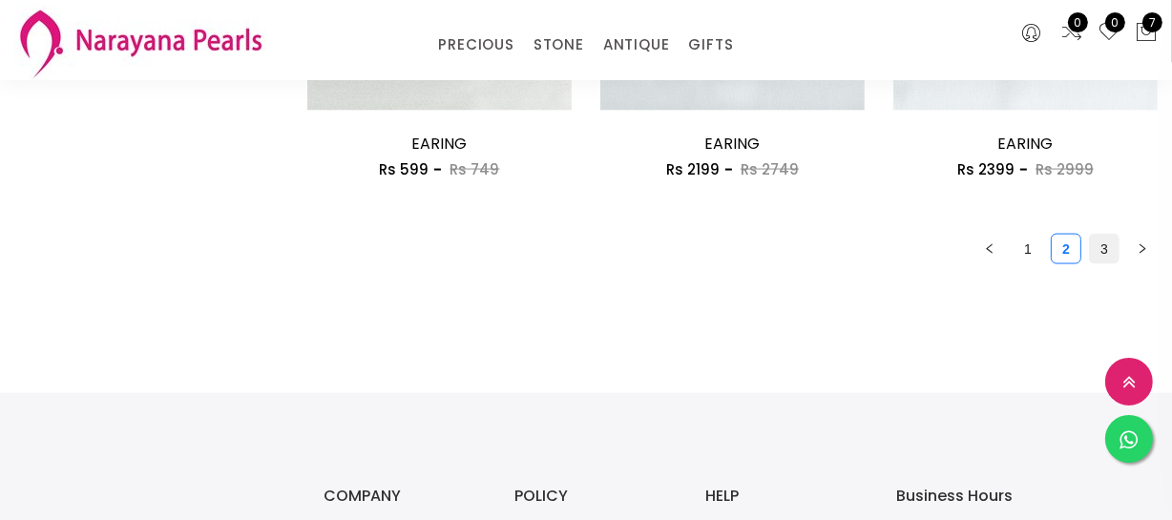
click at [1098, 235] on link "3" at bounding box center [1104, 249] width 29 height 29
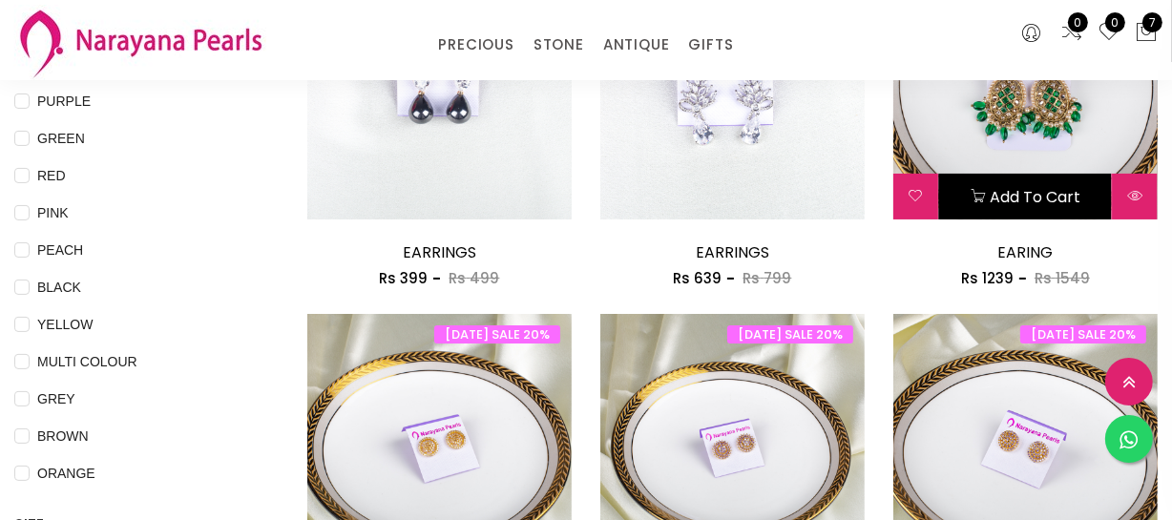
scroll to position [346, 0]
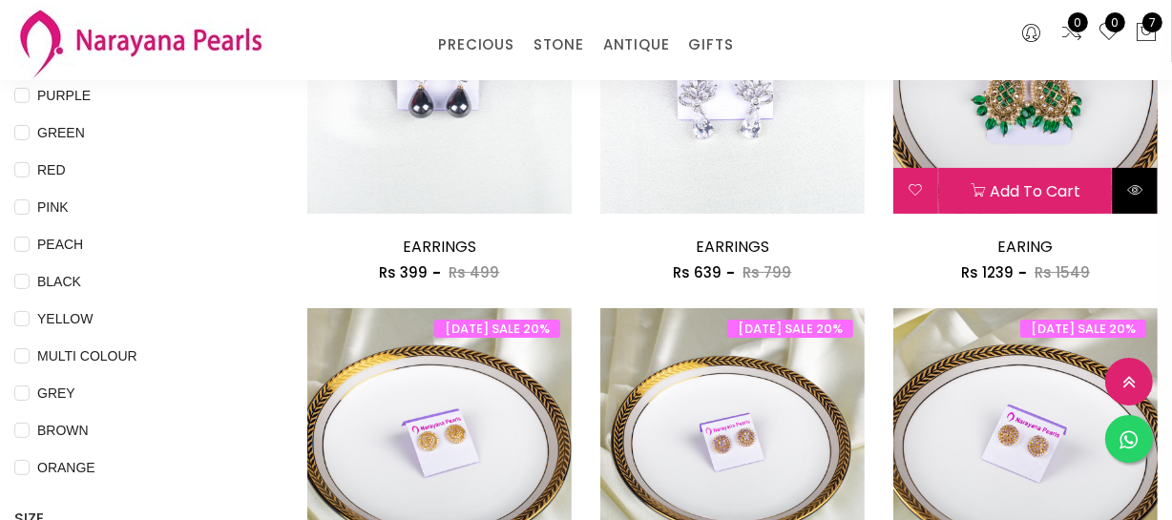
click at [1142, 178] on button at bounding box center [1135, 191] width 45 height 46
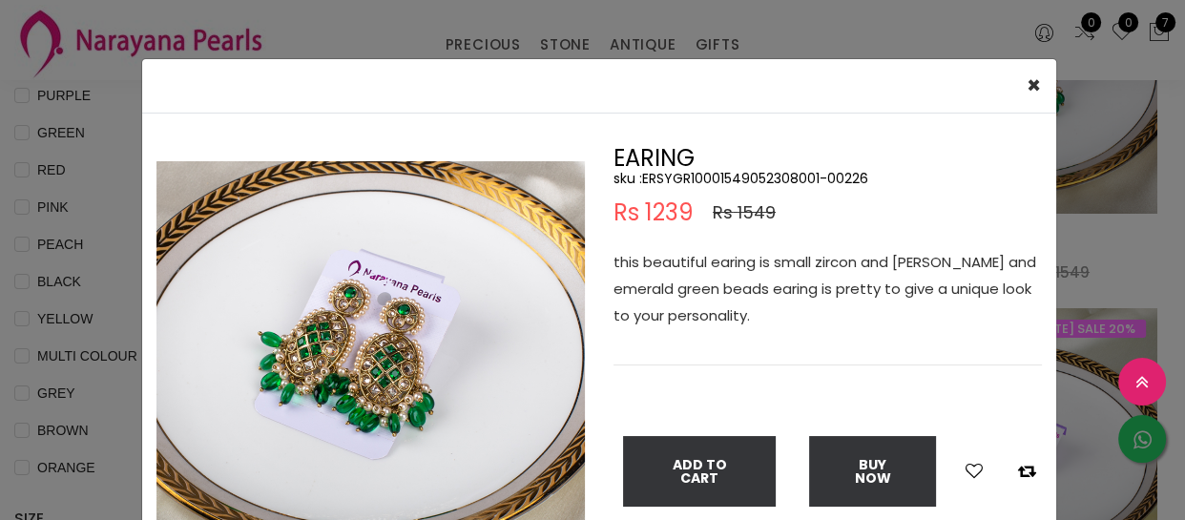
click at [1115, 234] on div "× Close Double (click / press) on the image to zoom (in / out). EARING sku : ER…" at bounding box center [592, 260] width 1185 height 520
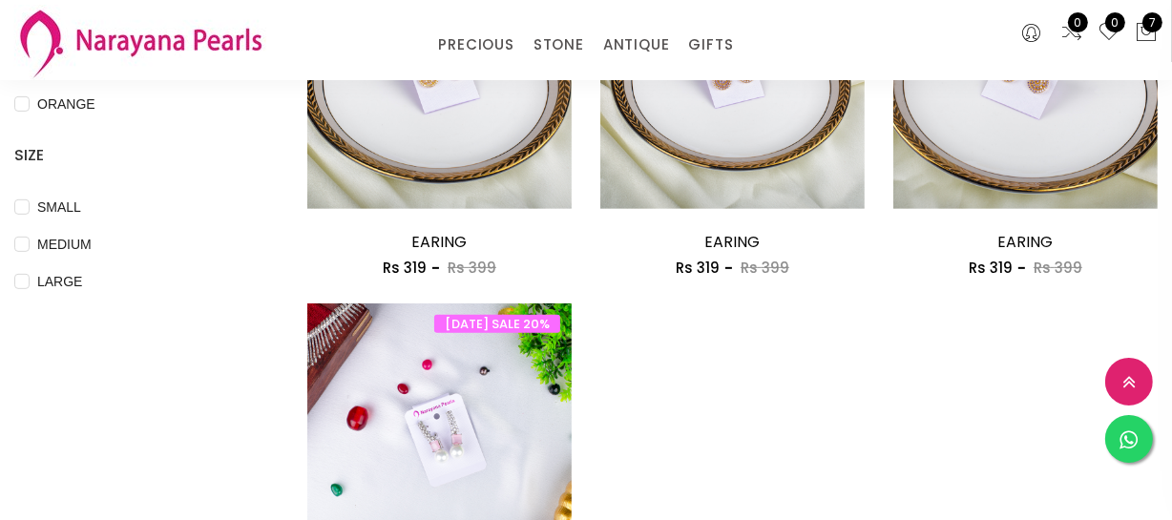
scroll to position [781, 0]
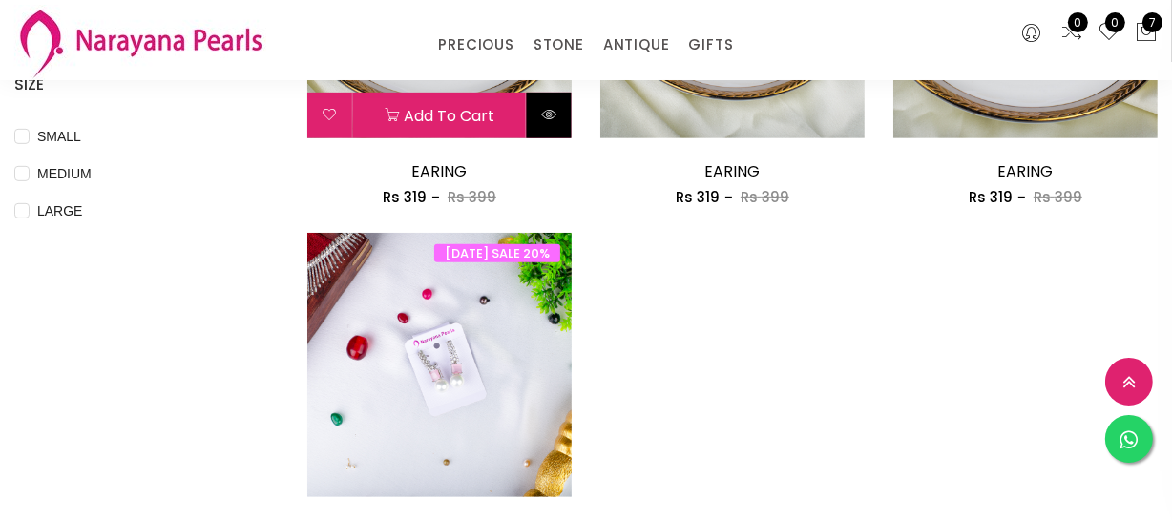
click at [540, 115] on button at bounding box center [549, 116] width 45 height 46
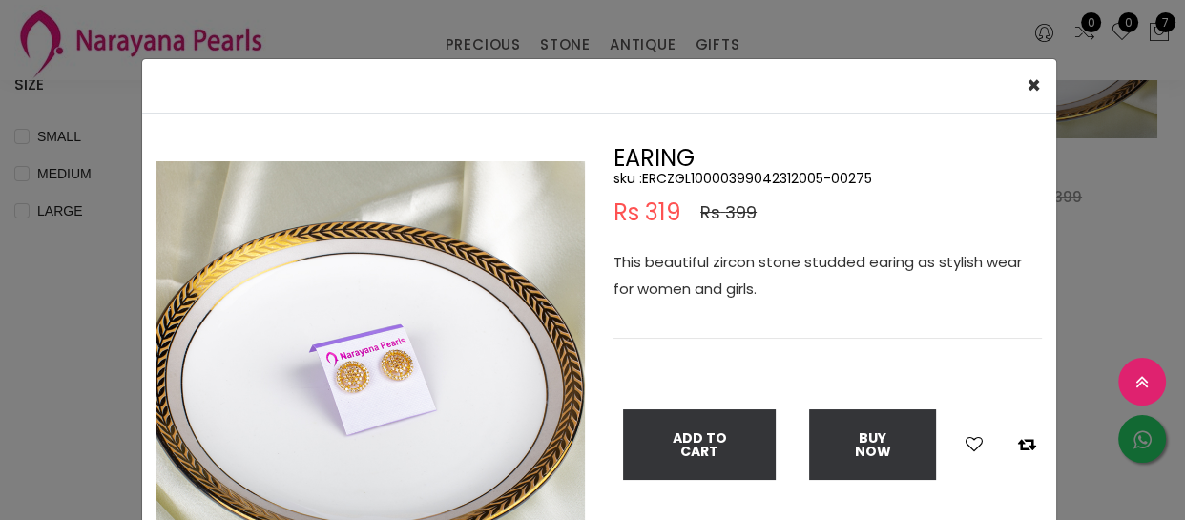
click at [1083, 252] on div "× Close Double (click / press) on the image to zoom (in / out). EARING sku : ER…" at bounding box center [592, 260] width 1185 height 520
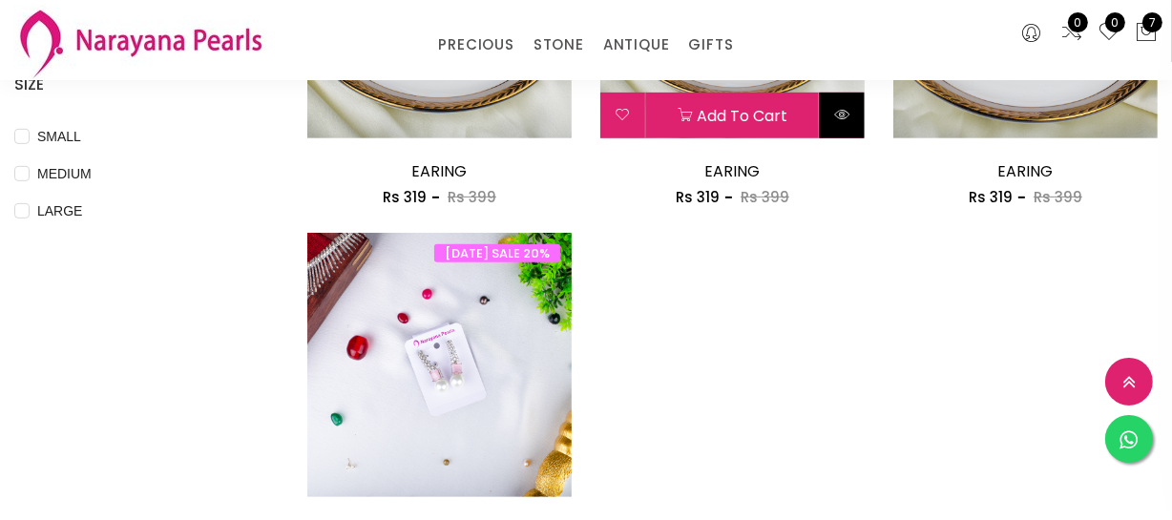
click at [845, 115] on icon at bounding box center [841, 114] width 15 height 15
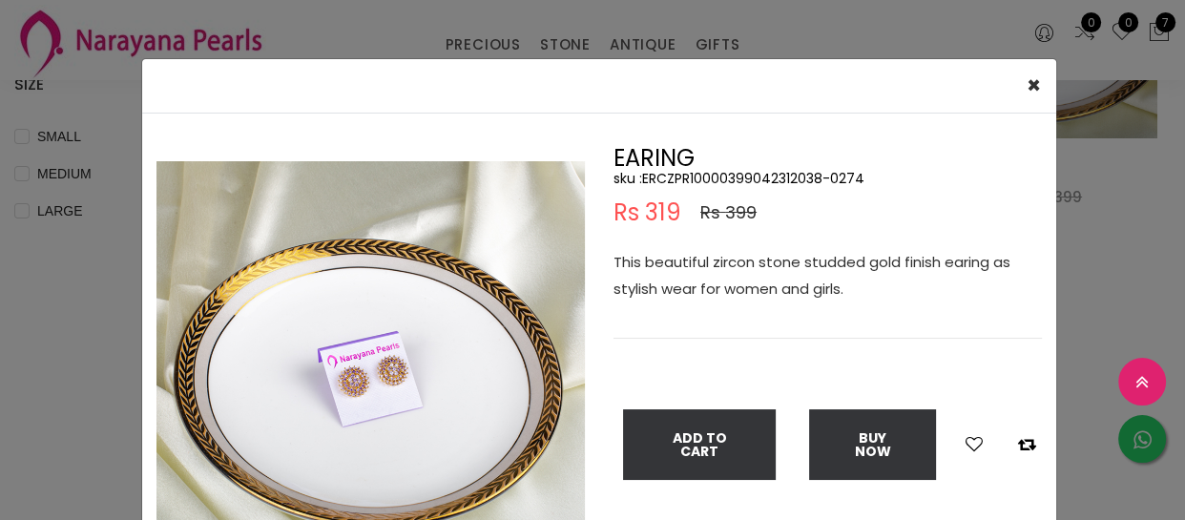
click at [1076, 243] on div "× Close Double (click / press) on the image to zoom (in / out). EARING sku : ER…" at bounding box center [592, 260] width 1185 height 520
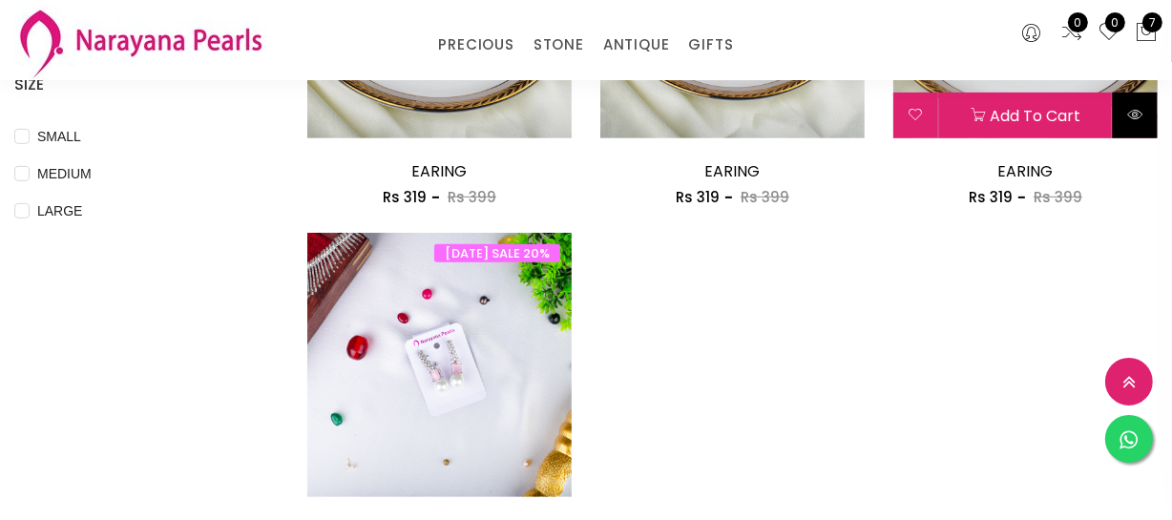
click at [1142, 114] on icon at bounding box center [1134, 114] width 15 height 15
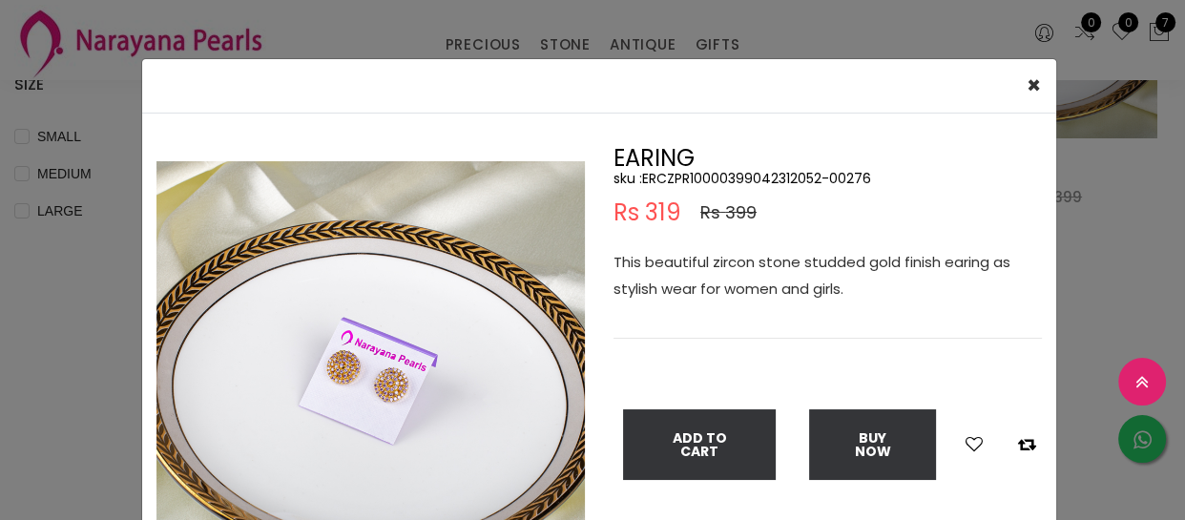
click at [1134, 237] on div "× Close Double (click / press) on the image to zoom (in / out). EARING sku : ER…" at bounding box center [592, 260] width 1185 height 520
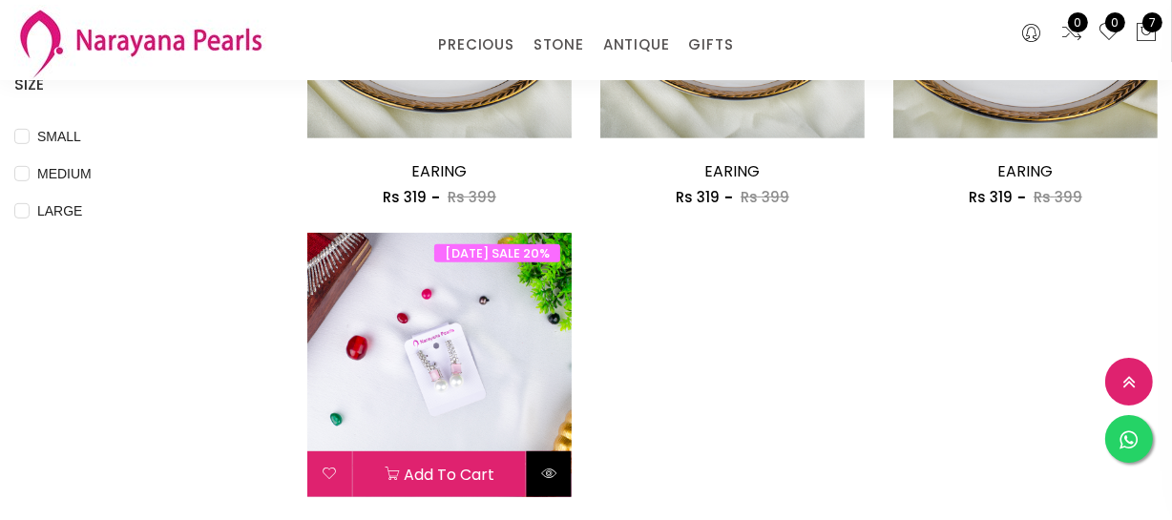
click at [547, 475] on icon at bounding box center [548, 473] width 15 height 15
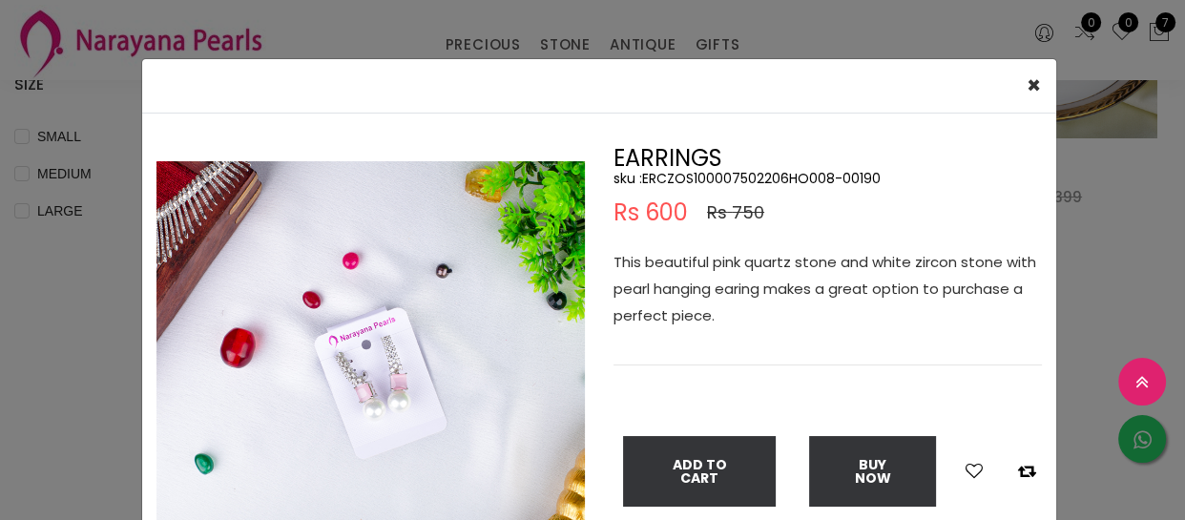
click at [1088, 257] on div "× Close Double (click / press) on the image to zoom (in / out). EARRINGS sku : …" at bounding box center [592, 260] width 1185 height 520
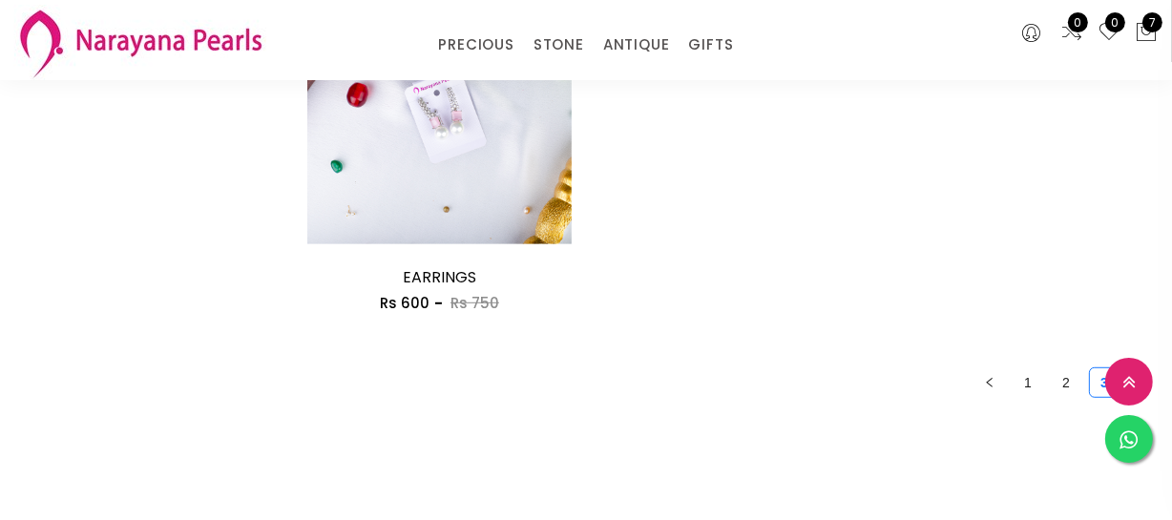
scroll to position [1040, 0]
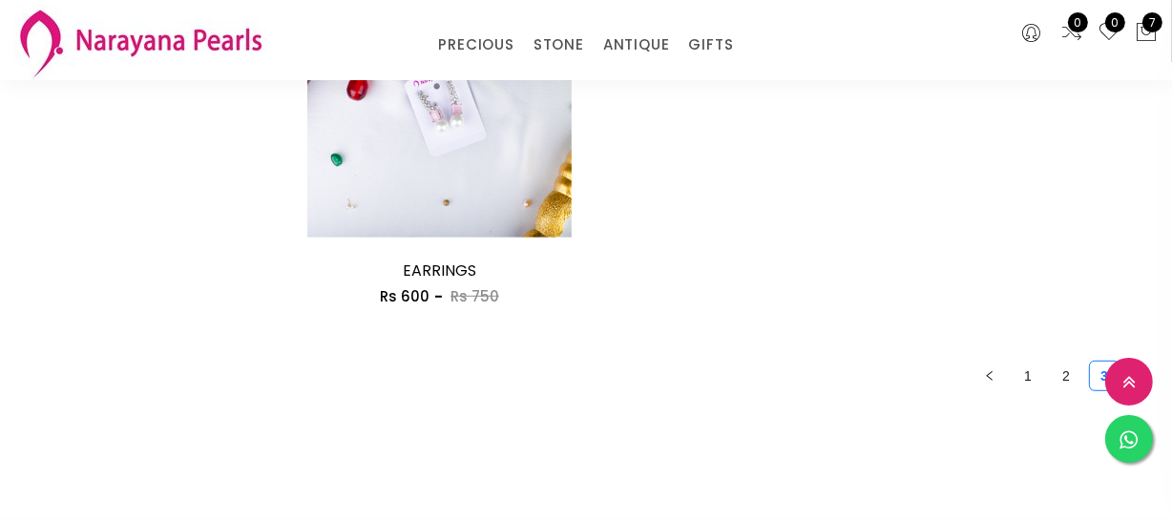
click at [1068, 388] on li "2" at bounding box center [1066, 376] width 31 height 31
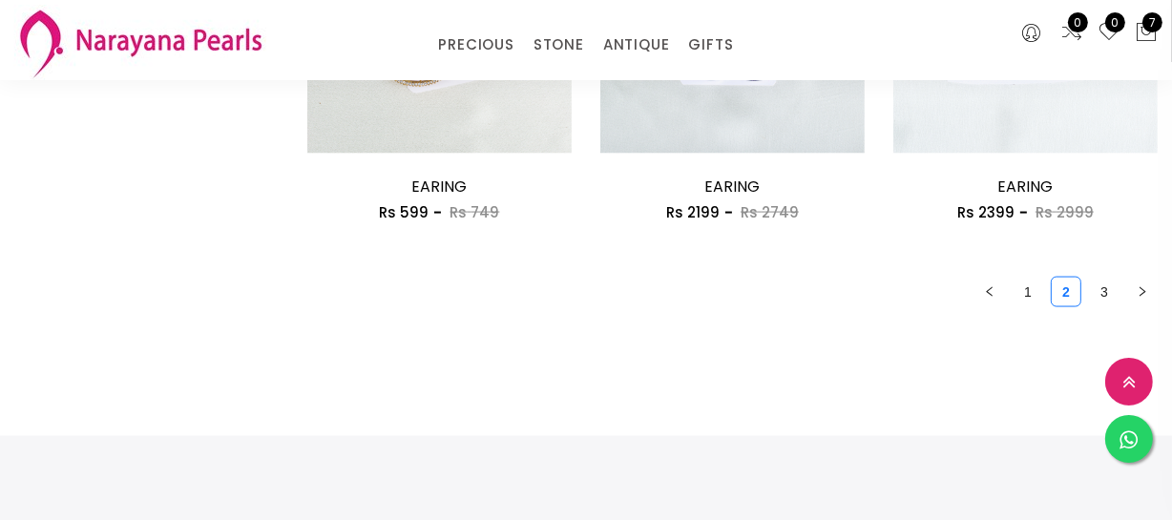
scroll to position [2690, 0]
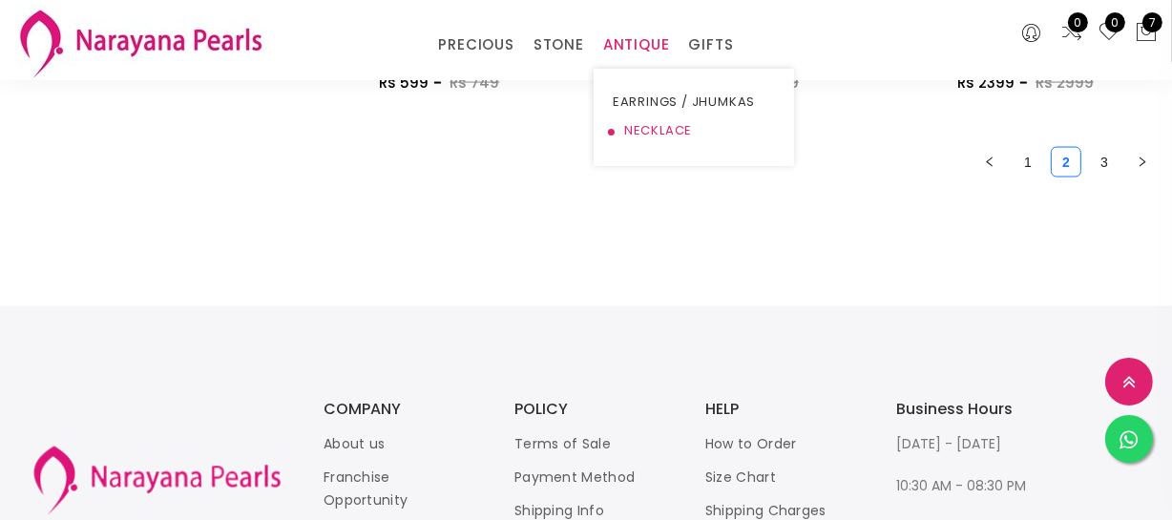
click at [641, 120] on link "NECKLACE" at bounding box center [694, 130] width 162 height 29
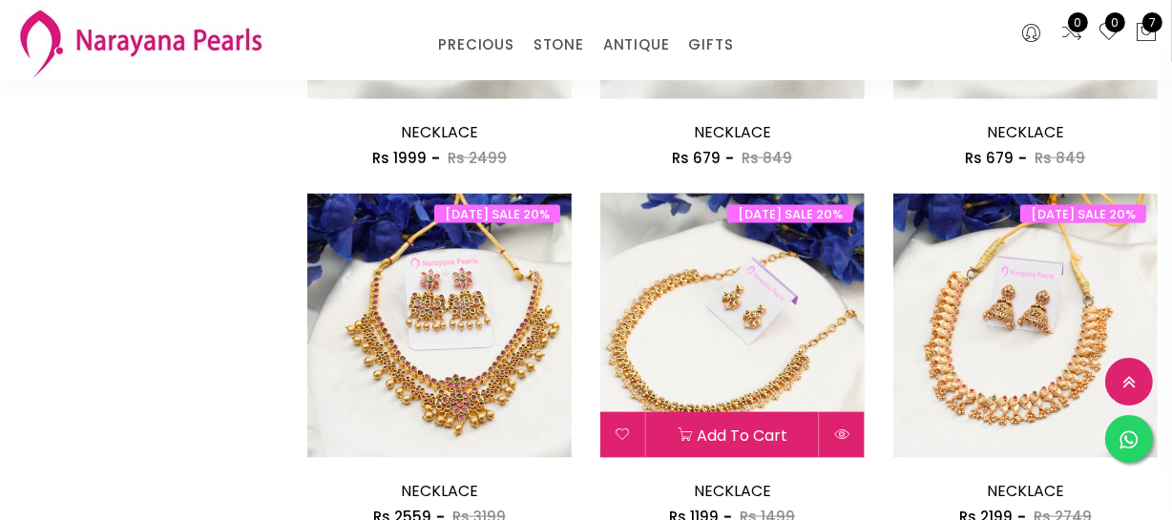
scroll to position [2690, 0]
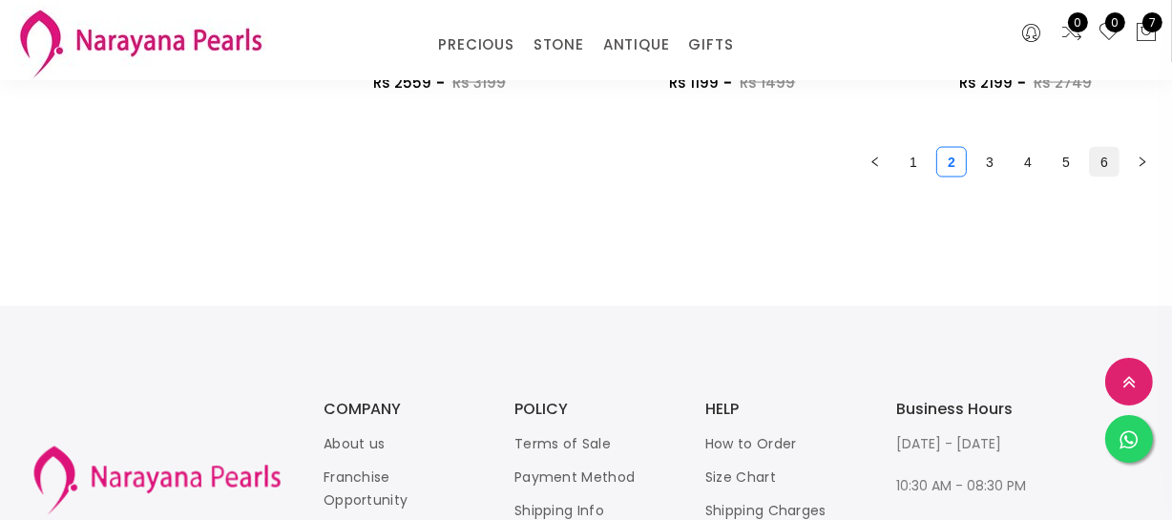
click at [1096, 165] on link "6" at bounding box center [1104, 162] width 29 height 29
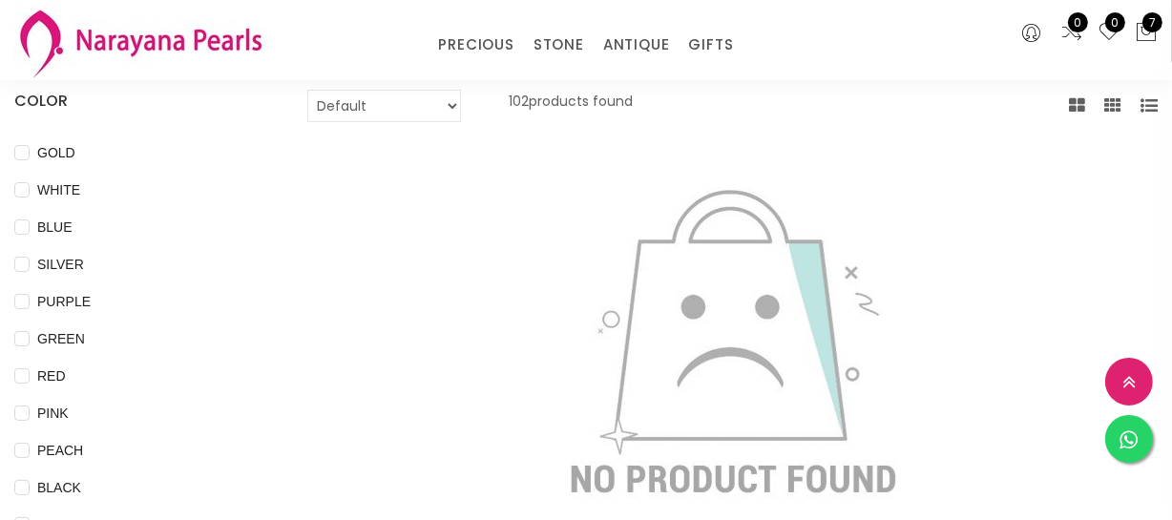
scroll to position [433, 0]
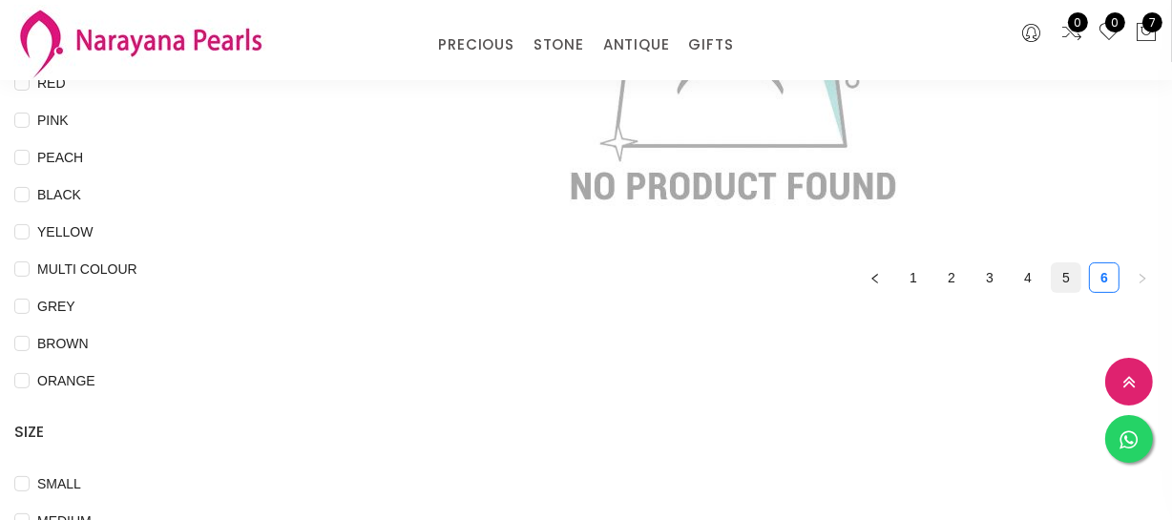
click at [1071, 281] on link "5" at bounding box center [1066, 277] width 29 height 29
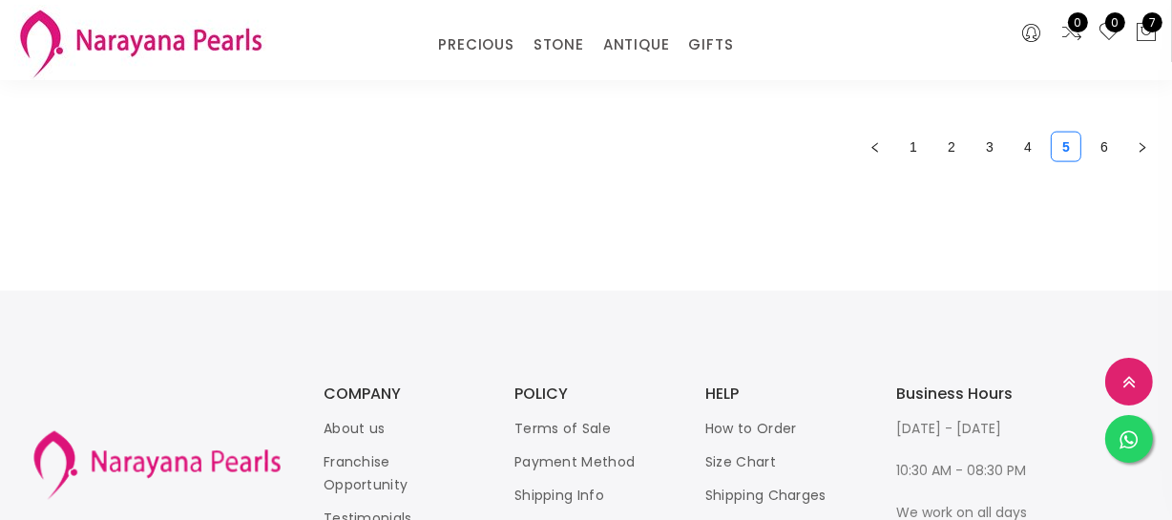
scroll to position [2429, 0]
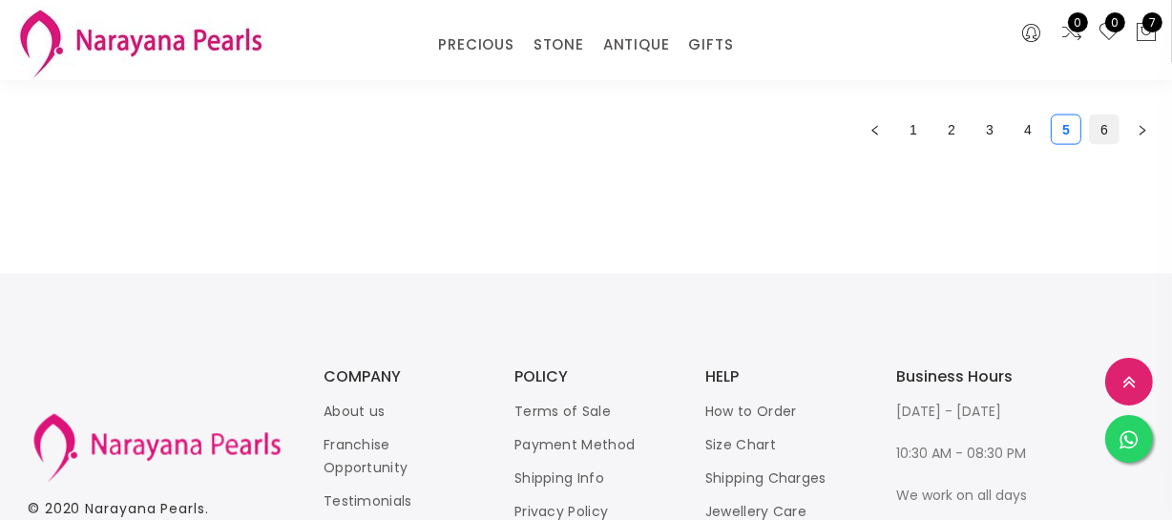
click at [1107, 138] on link "6" at bounding box center [1104, 129] width 29 height 29
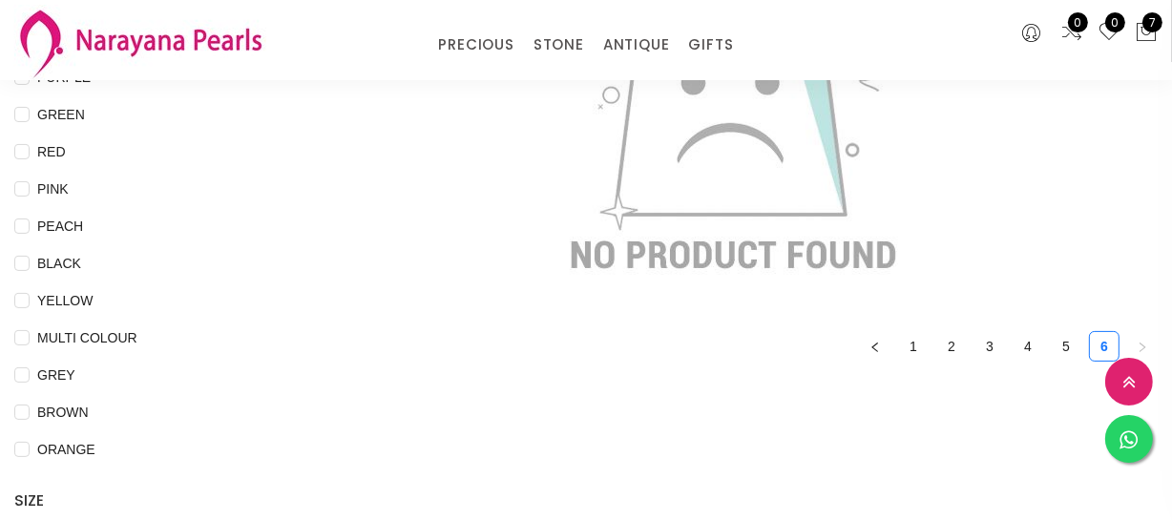
scroll to position [433, 0]
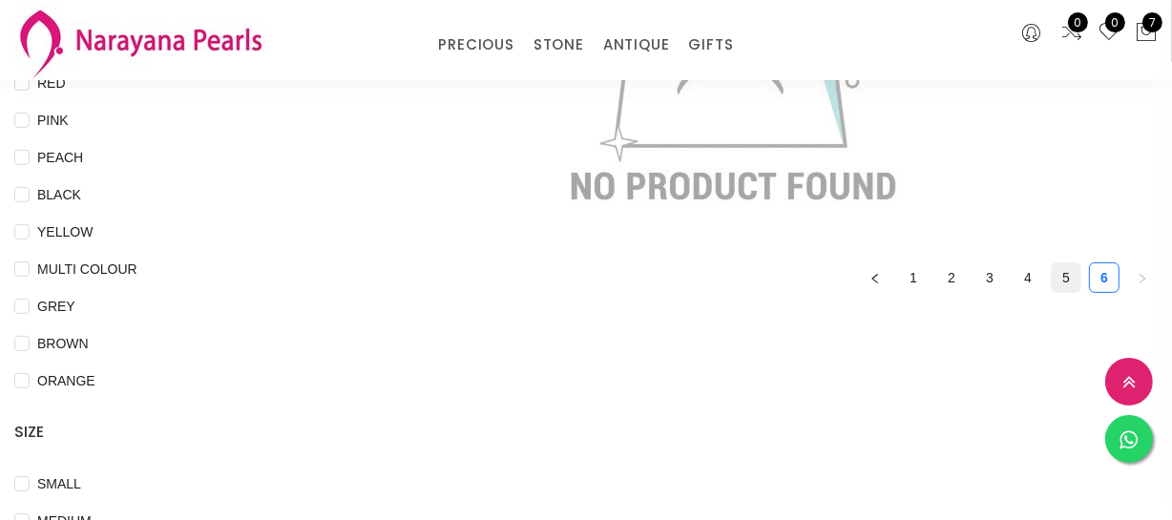
click at [1065, 278] on link "5" at bounding box center [1066, 277] width 29 height 29
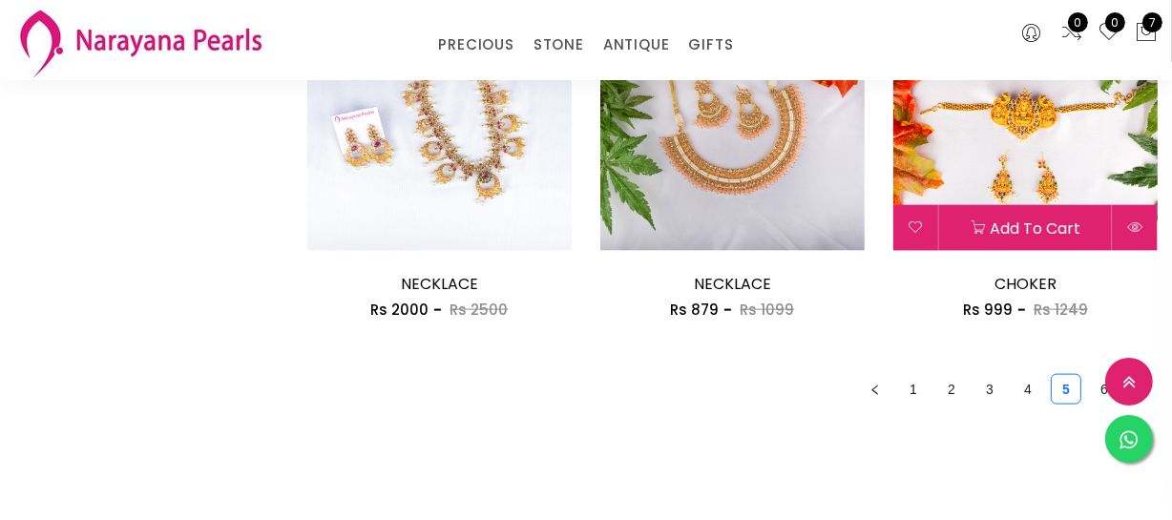
scroll to position [2169, 0]
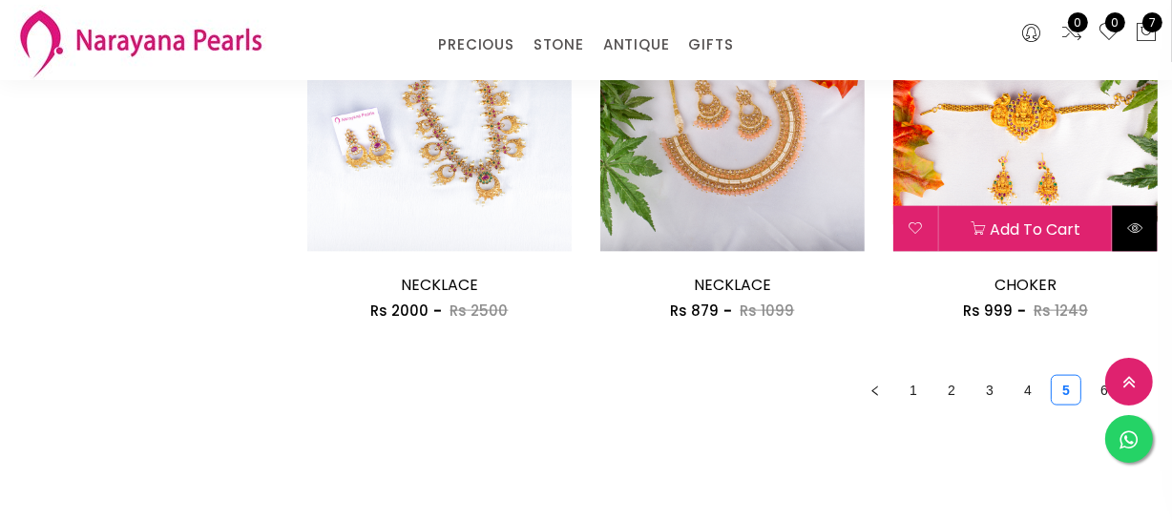
click at [1144, 220] on button at bounding box center [1135, 229] width 45 height 46
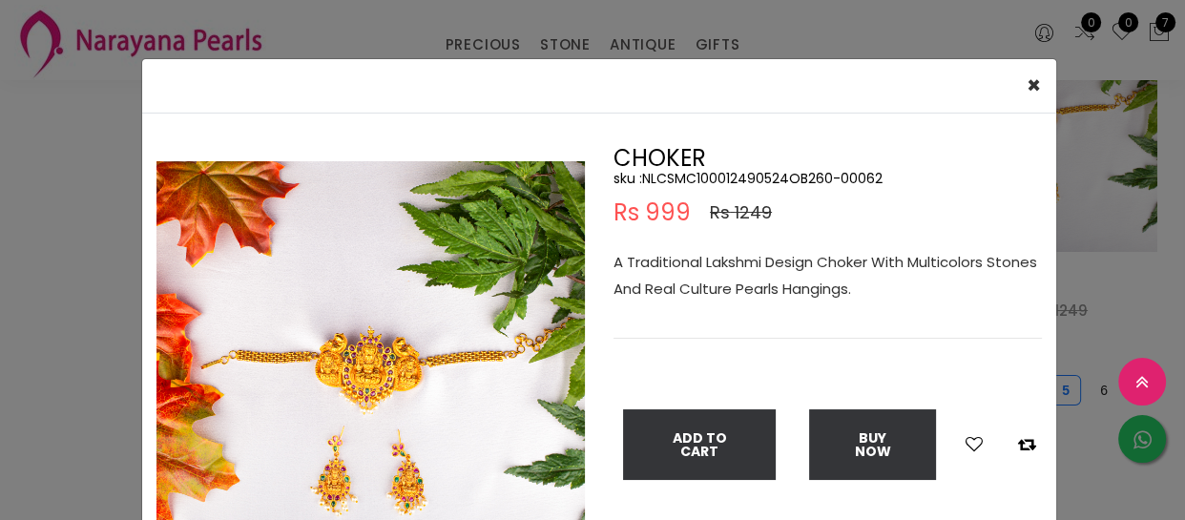
click at [1093, 257] on div "× Close Double (click / press) on the image to zoom (in / out). CHOKER sku : NL…" at bounding box center [592, 260] width 1185 height 520
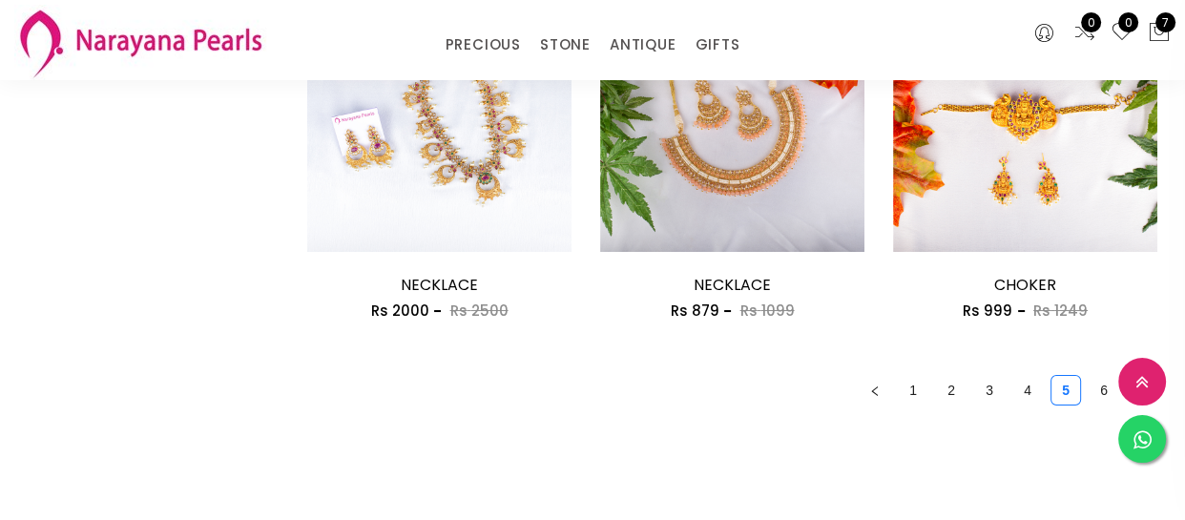
click at [1093, 257] on div "× Close Double (click / press) on the image to zoom (in / out). CHOKER sku : NL…" at bounding box center [592, 260] width 1185 height 520
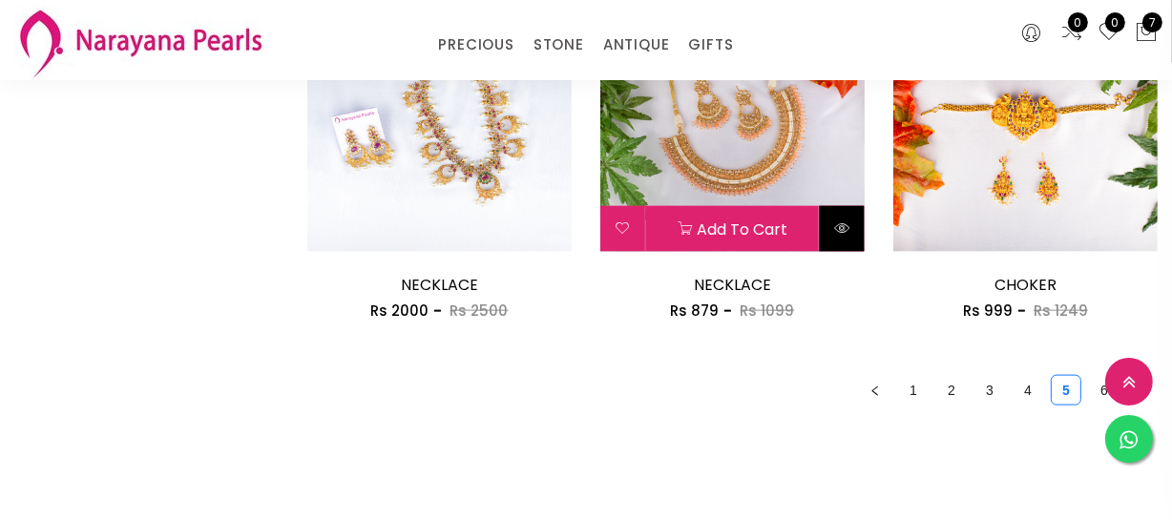
click at [839, 234] on icon at bounding box center [841, 227] width 15 height 15
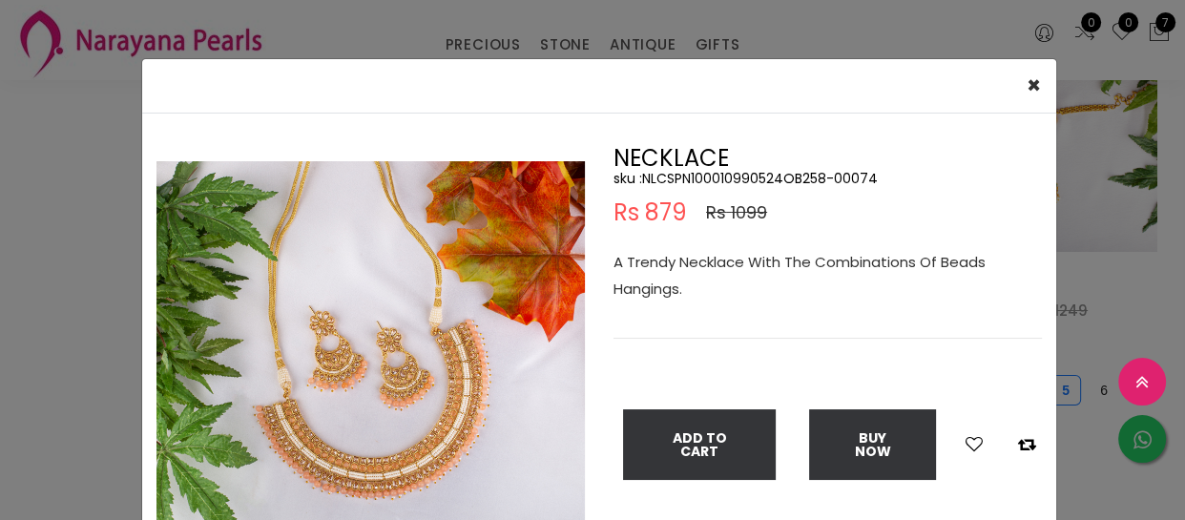
click at [1076, 279] on div "× Close Double (click / press) on the image to zoom (in / out). NECKLACE sku : …" at bounding box center [592, 260] width 1185 height 520
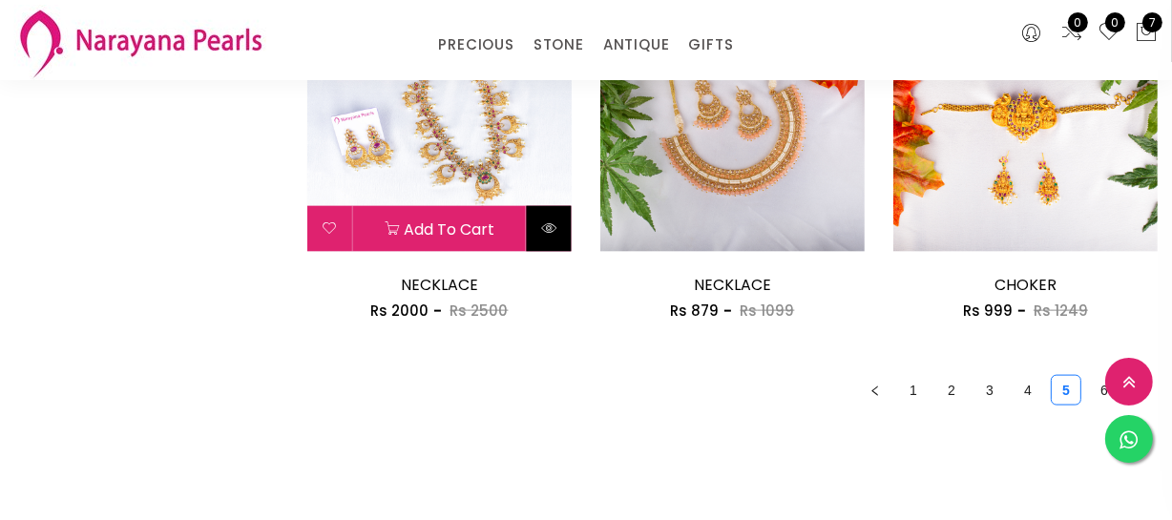
click at [555, 238] on button at bounding box center [549, 229] width 45 height 46
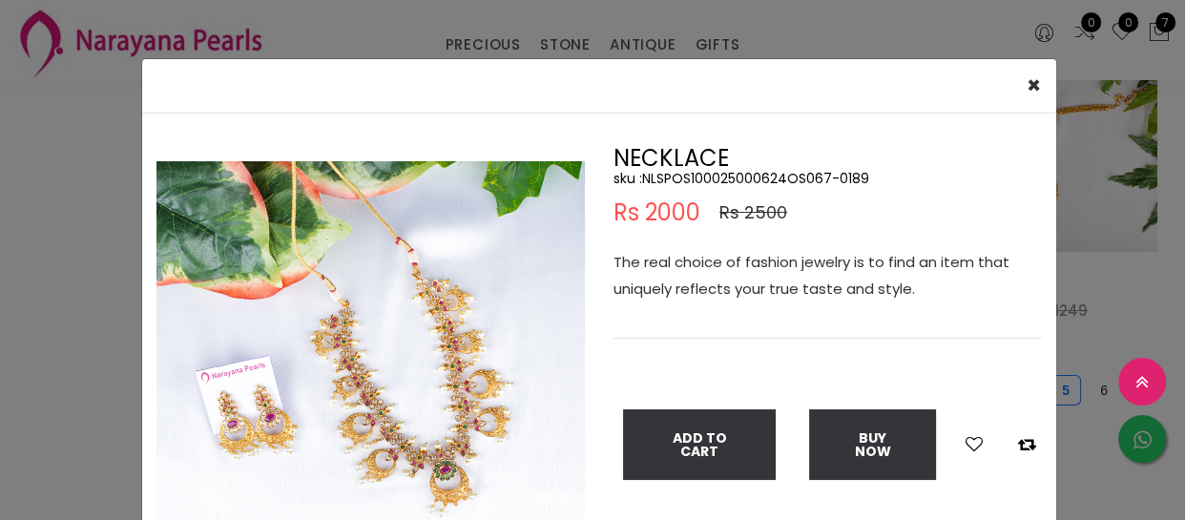
click at [88, 235] on div "× Close Double (click / press) on the image to zoom (in / out). NECKLACE sku : …" at bounding box center [592, 260] width 1185 height 520
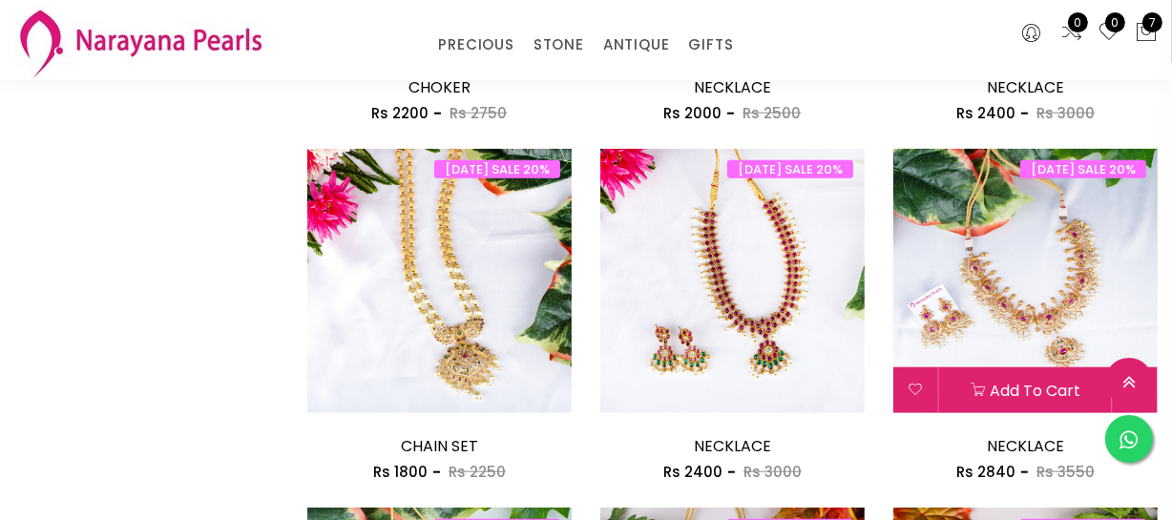
scroll to position [1822, 0]
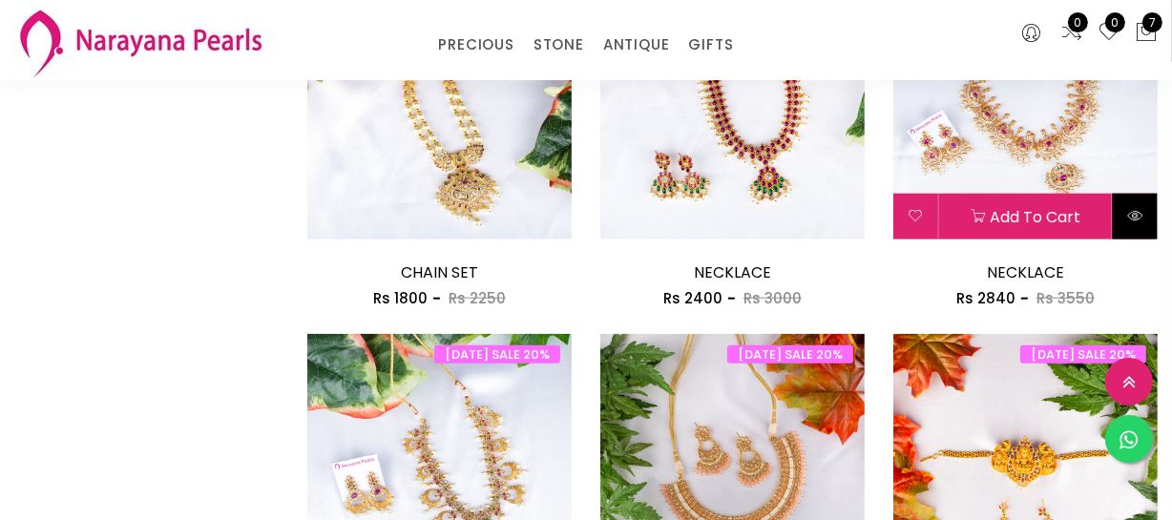
click at [1140, 215] on icon at bounding box center [1134, 215] width 15 height 15
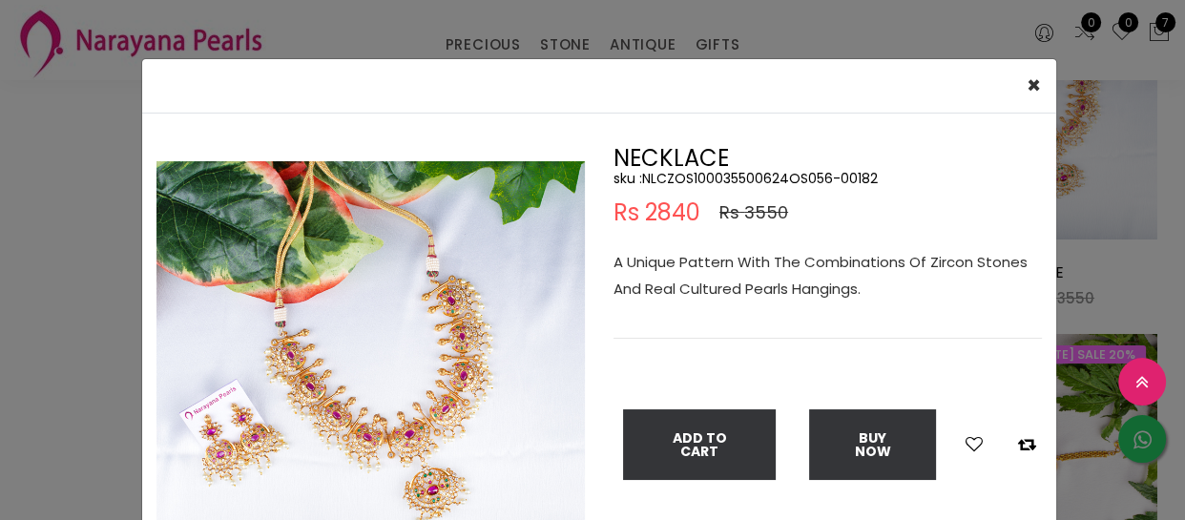
click at [109, 337] on div "× Close Double (click / press) on the image to zoom (in / out). NECKLACE sku : …" at bounding box center [592, 260] width 1185 height 520
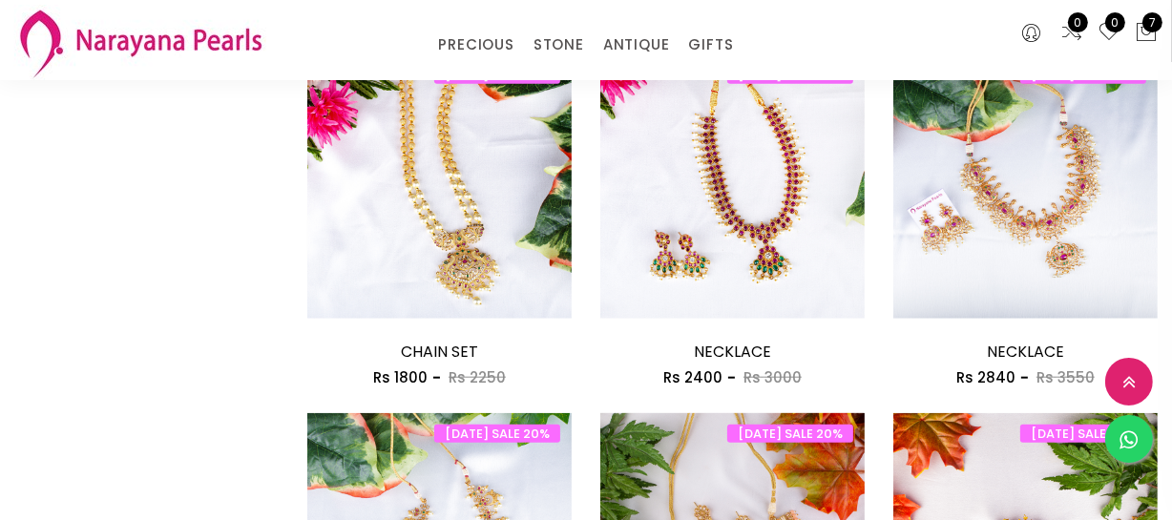
scroll to position [1648, 0]
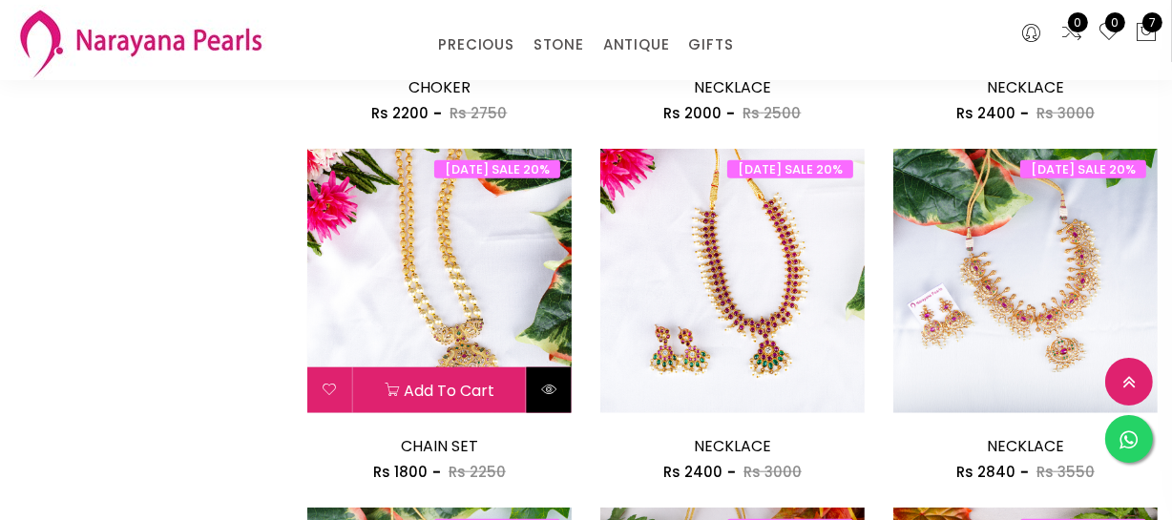
click at [551, 385] on icon at bounding box center [548, 389] width 15 height 15
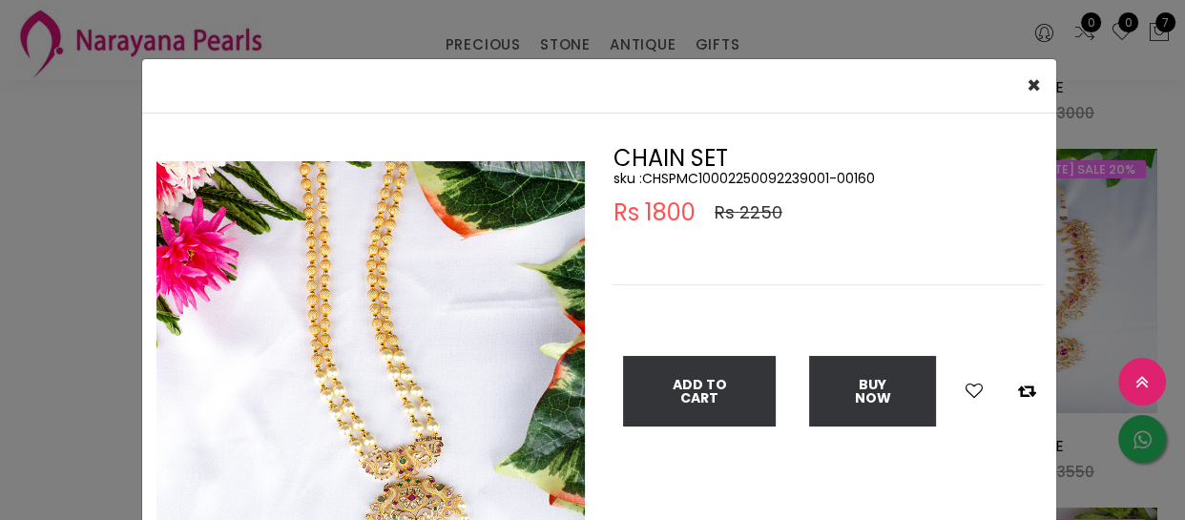
click at [34, 379] on div "× Close Double (click / press) on the image to zoom (in / out). CHAIN SET sku :…" at bounding box center [592, 260] width 1185 height 520
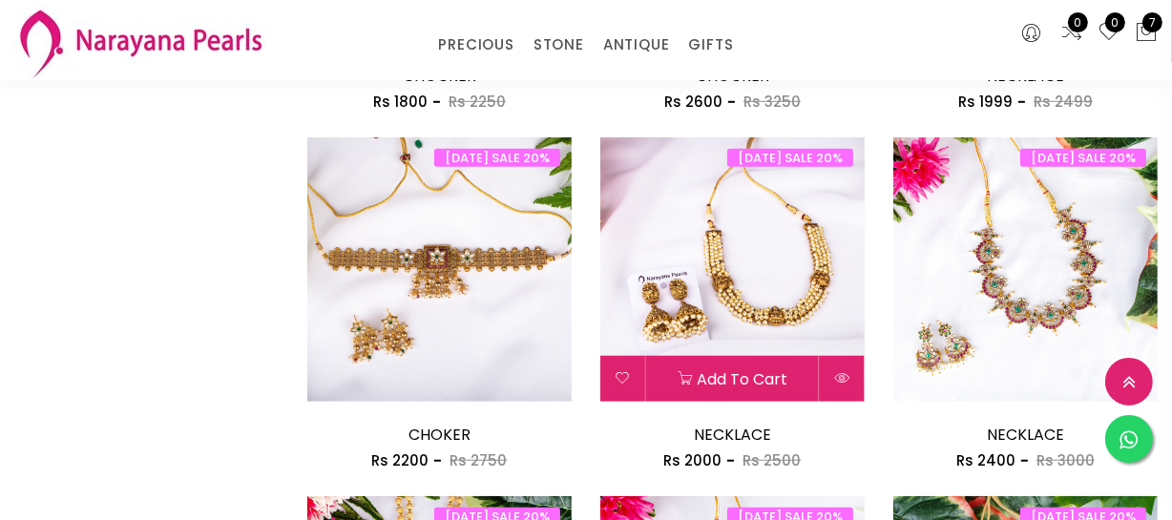
scroll to position [1040, 0]
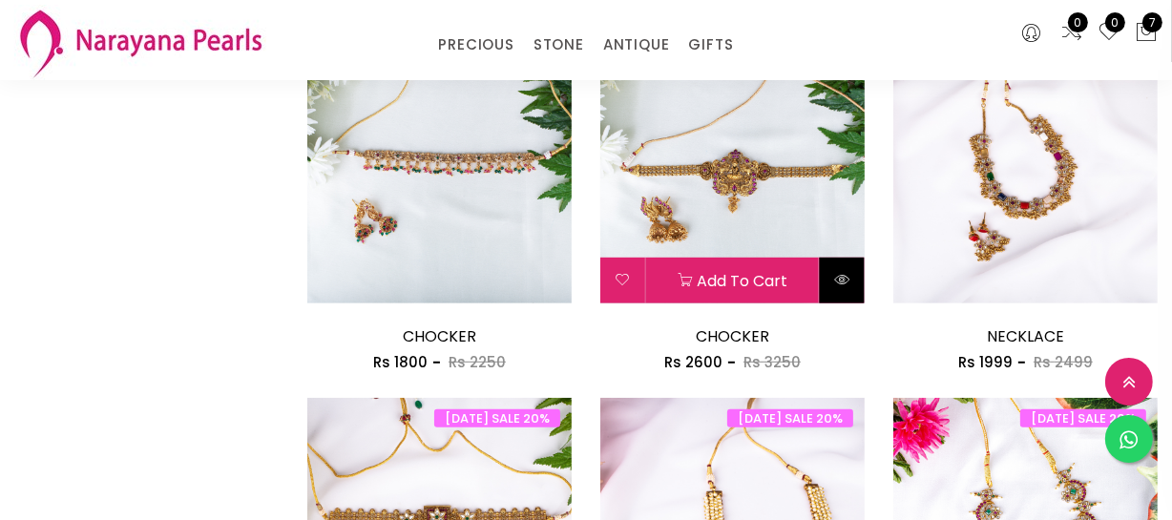
click at [846, 272] on icon at bounding box center [841, 279] width 15 height 15
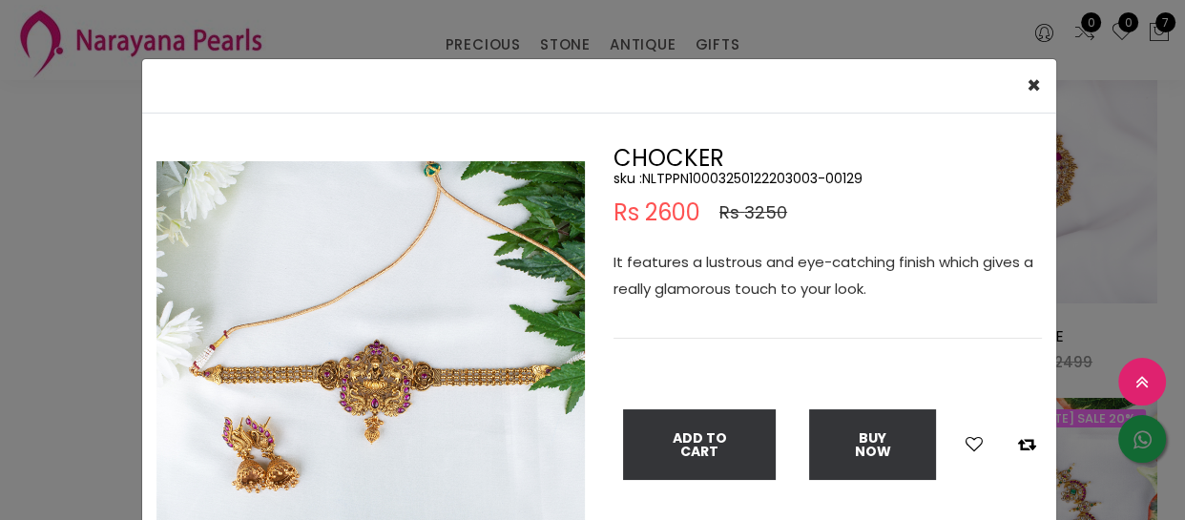
click at [10, 296] on div "× Close Double (click / press) on the image to zoom (in / out). CHOCKER sku : N…" at bounding box center [592, 260] width 1185 height 520
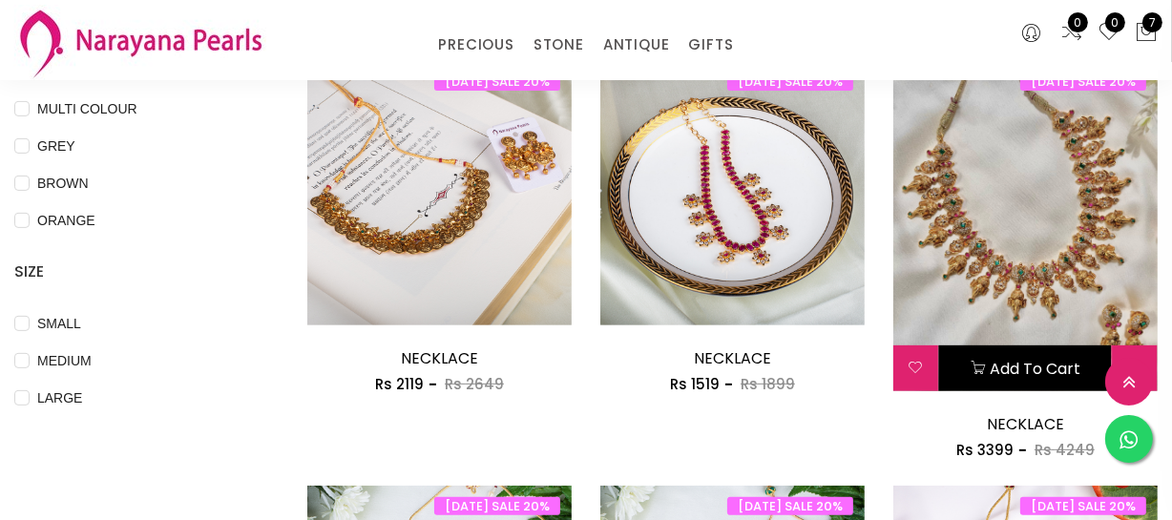
scroll to position [694, 0]
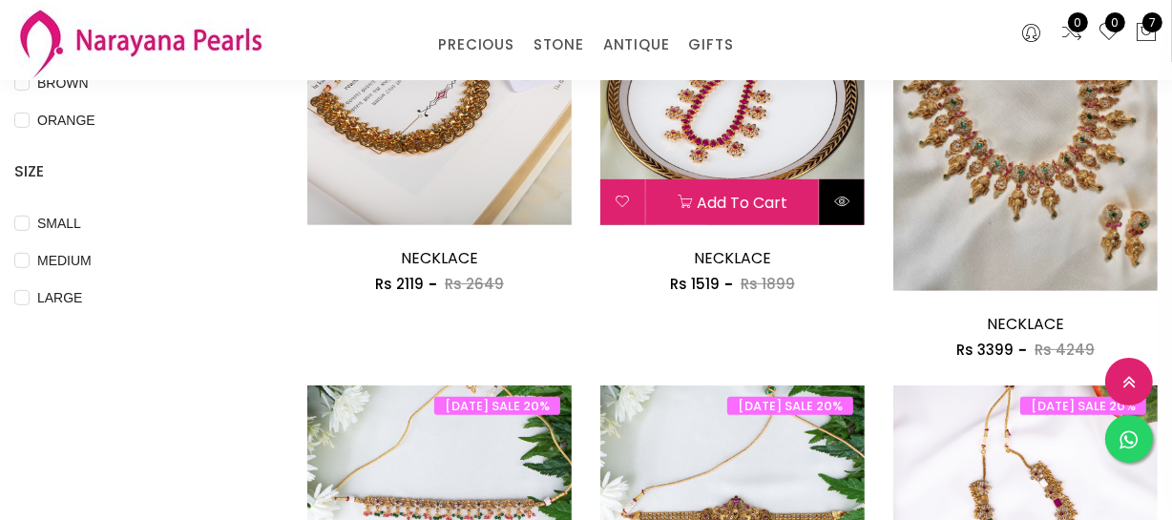
click at [839, 207] on icon at bounding box center [841, 201] width 15 height 15
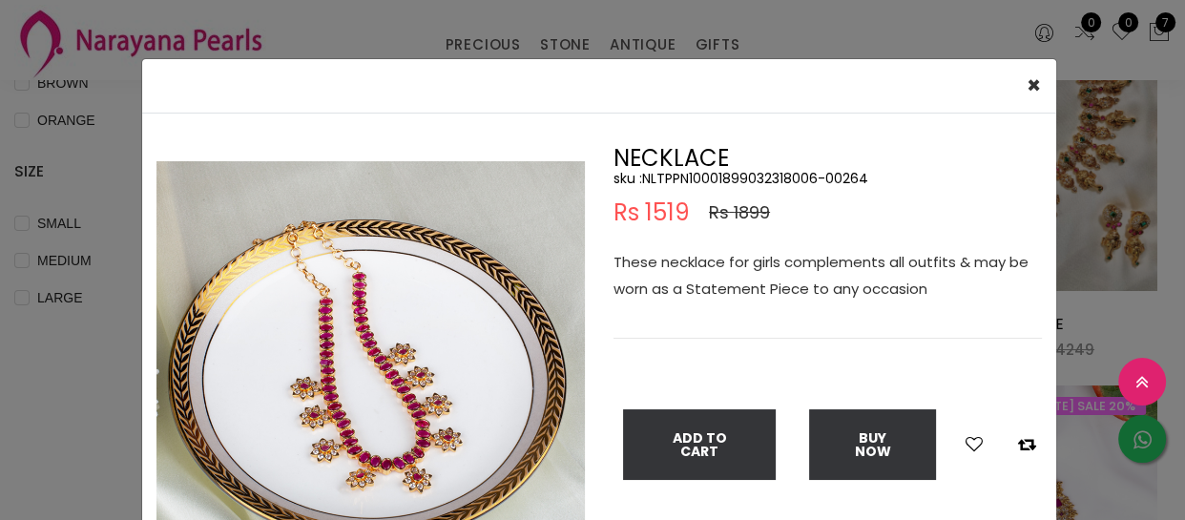
drag, startPoint x: 87, startPoint y: 383, endPoint x: 137, endPoint y: 337, distance: 68.2
click at [86, 383] on div "× Close Double (click / press) on the image to zoom (in / out). NECKLACE sku : …" at bounding box center [592, 260] width 1185 height 520
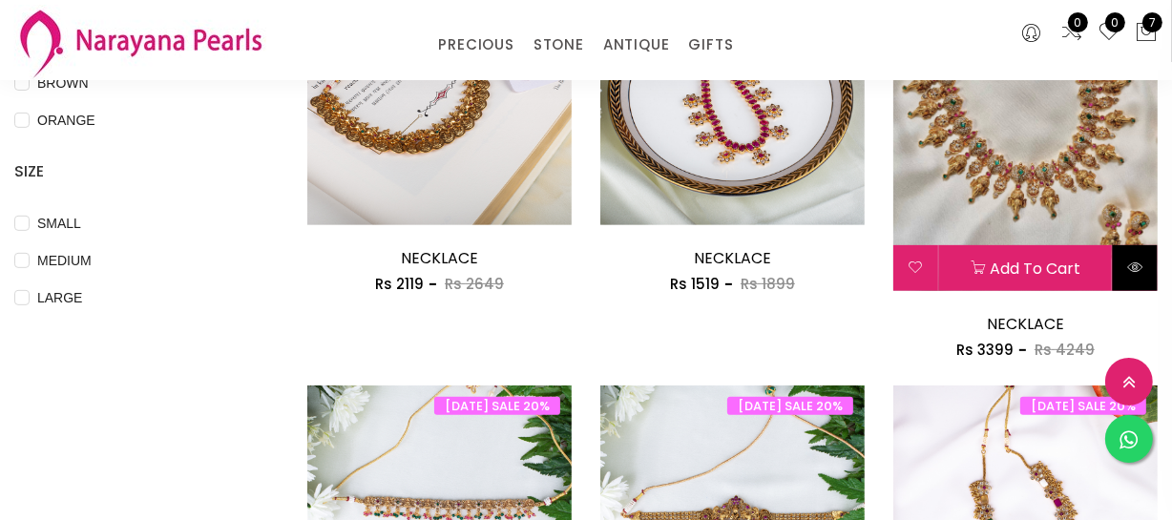
click at [1145, 265] on button at bounding box center [1135, 268] width 45 height 46
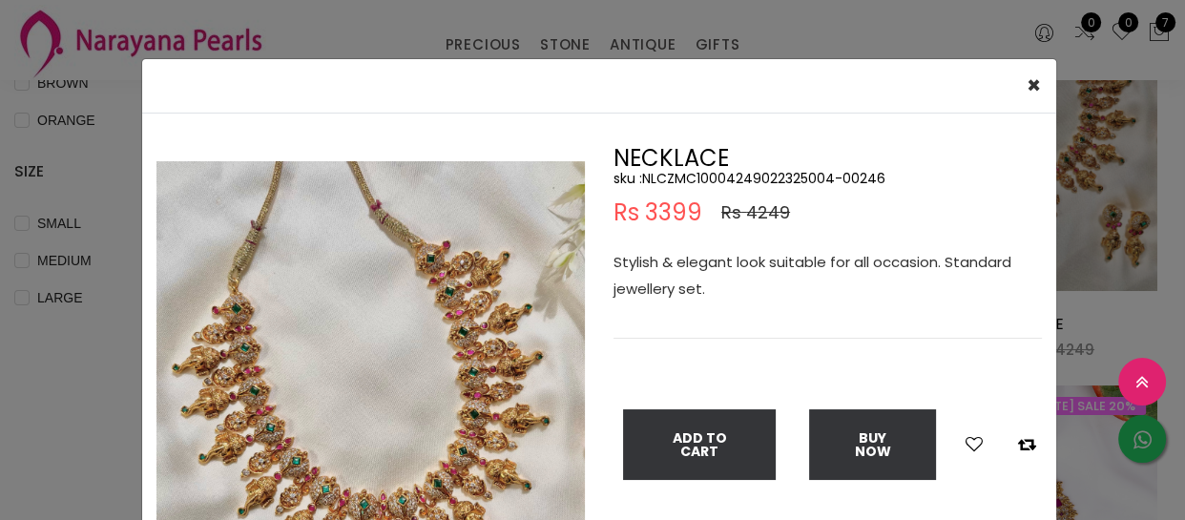
click at [62, 421] on div "× Close Double (click / press) on the image to zoom (in / out). NECKLACE sku : …" at bounding box center [592, 260] width 1185 height 520
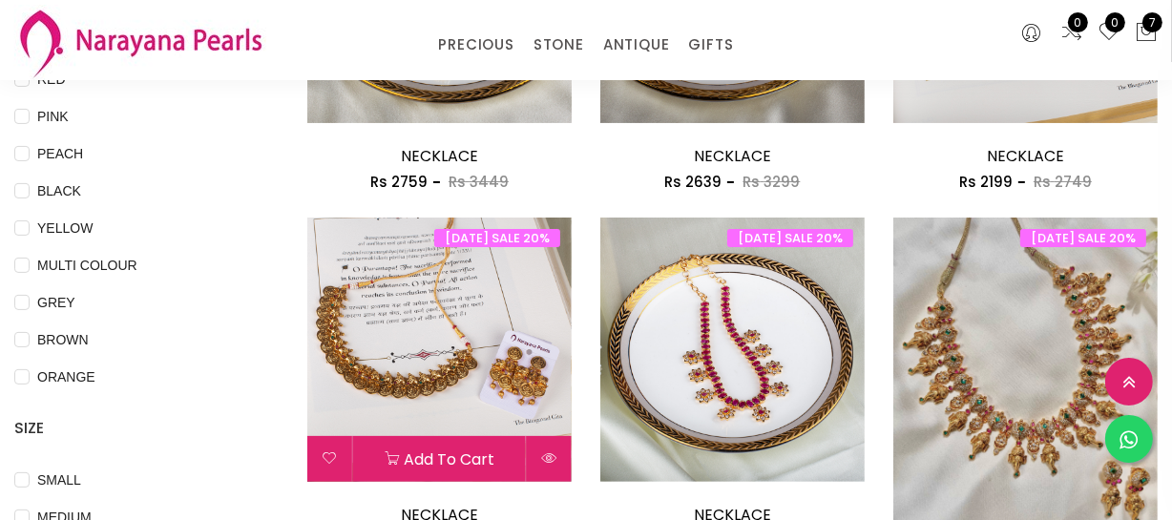
scroll to position [433, 0]
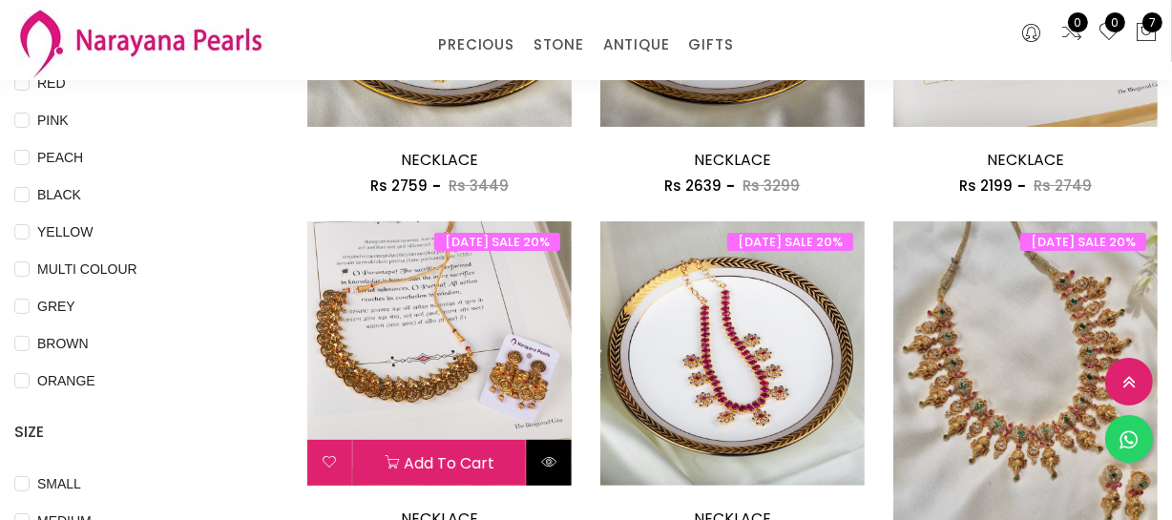
click at [550, 454] on icon at bounding box center [548, 461] width 15 height 15
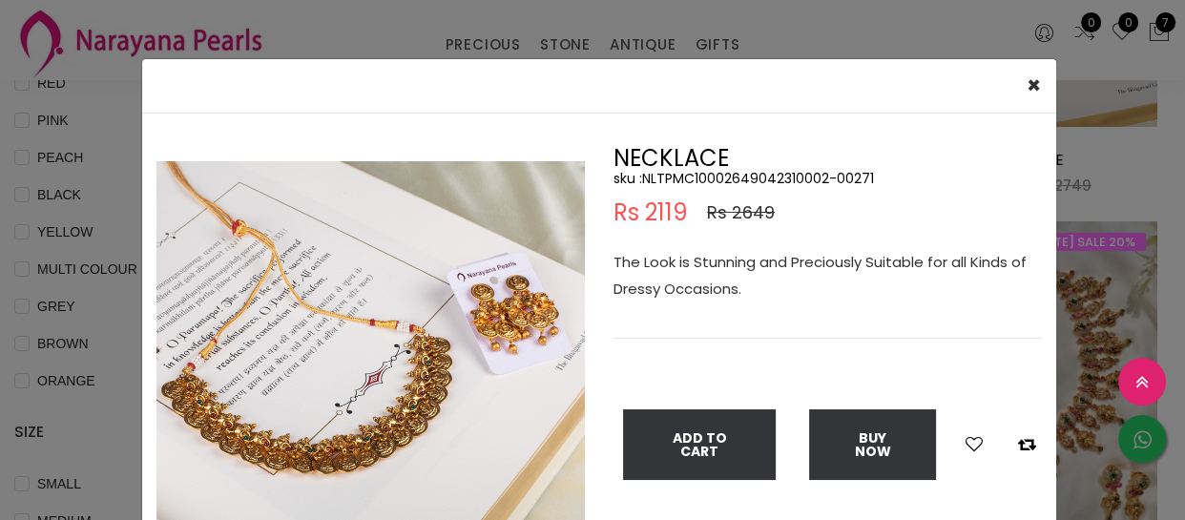
click at [73, 471] on div "× Close Double (click / press) on the image to zoom (in / out). NECKLACE sku : …" at bounding box center [592, 260] width 1185 height 520
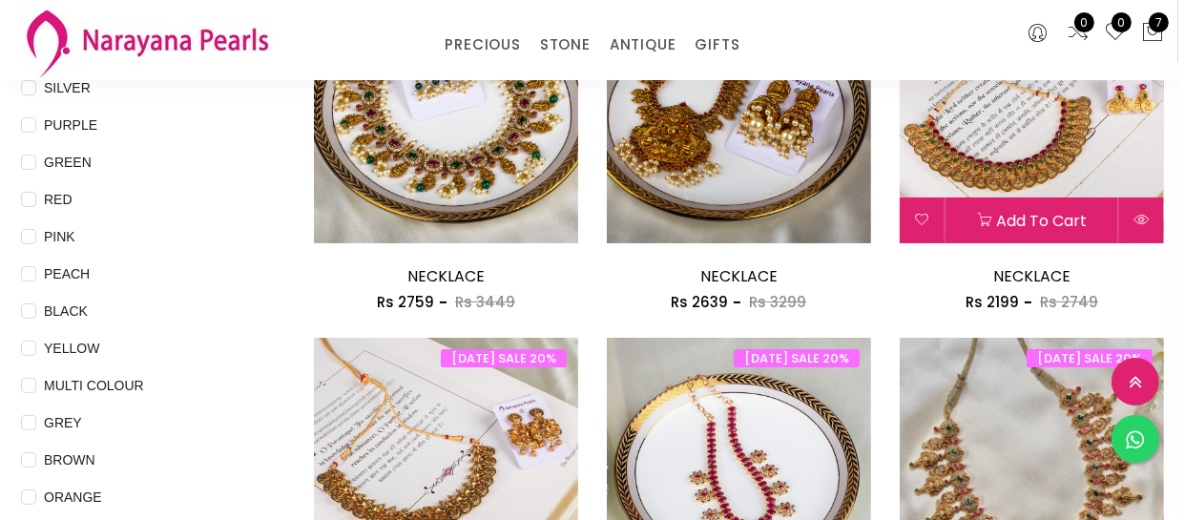
scroll to position [173, 0]
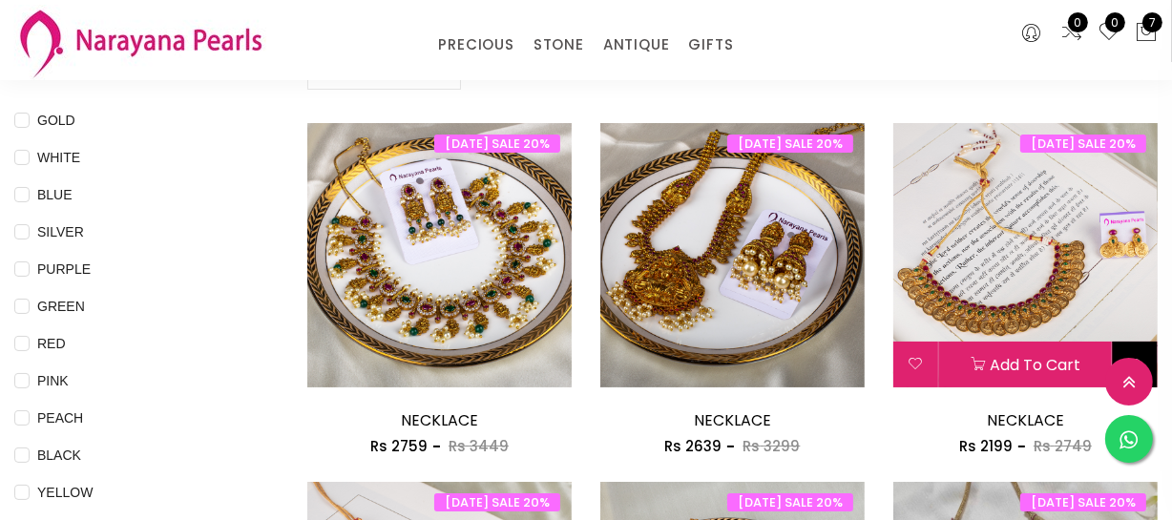
click at [1142, 346] on button at bounding box center [1135, 365] width 45 height 46
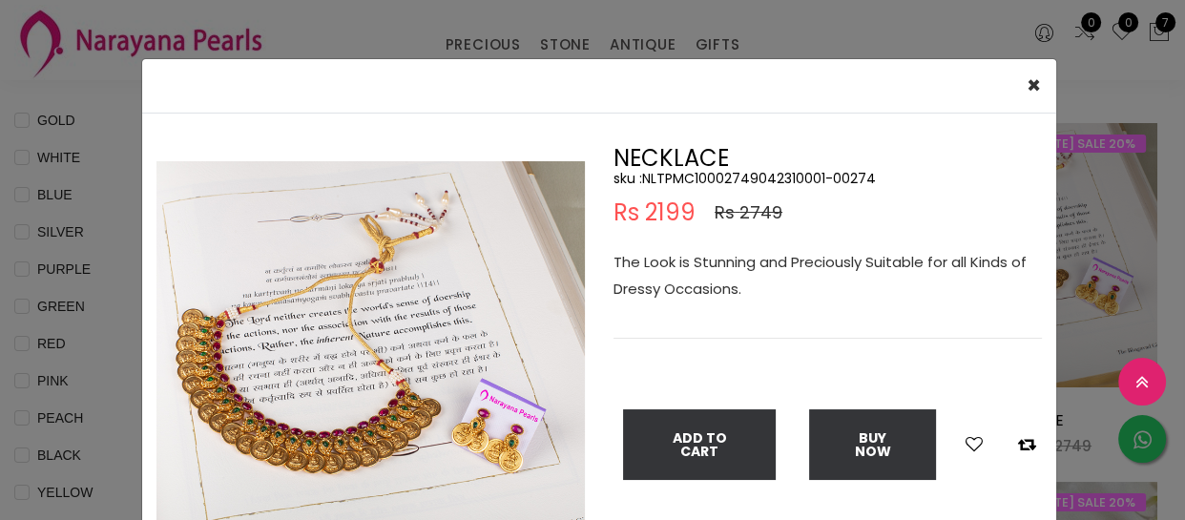
click at [1117, 293] on div "× Close Double (click / press) on the image to zoom (in / out). NECKLACE sku : …" at bounding box center [592, 260] width 1185 height 520
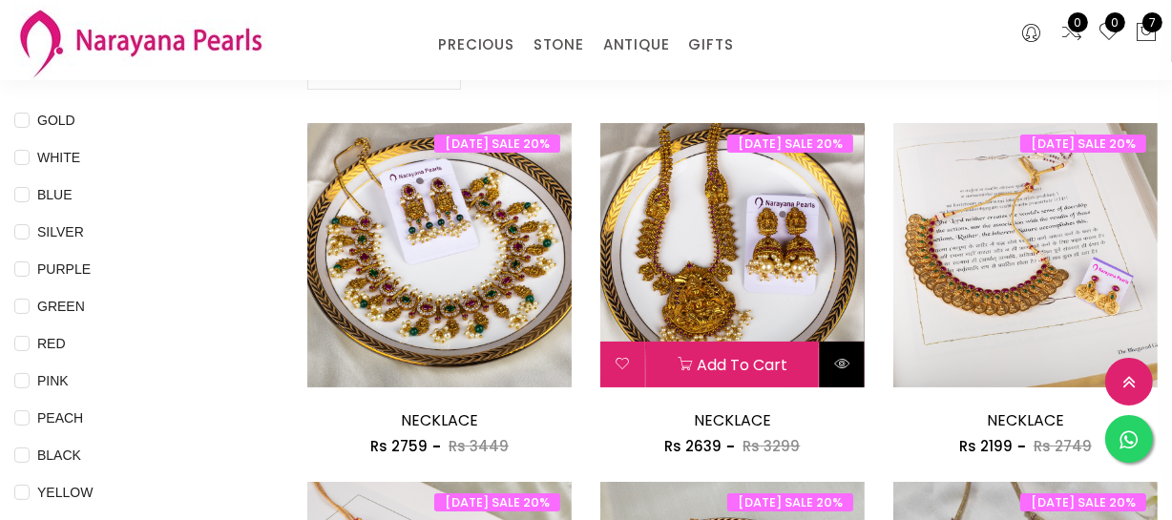
click at [834, 364] on icon at bounding box center [841, 363] width 15 height 15
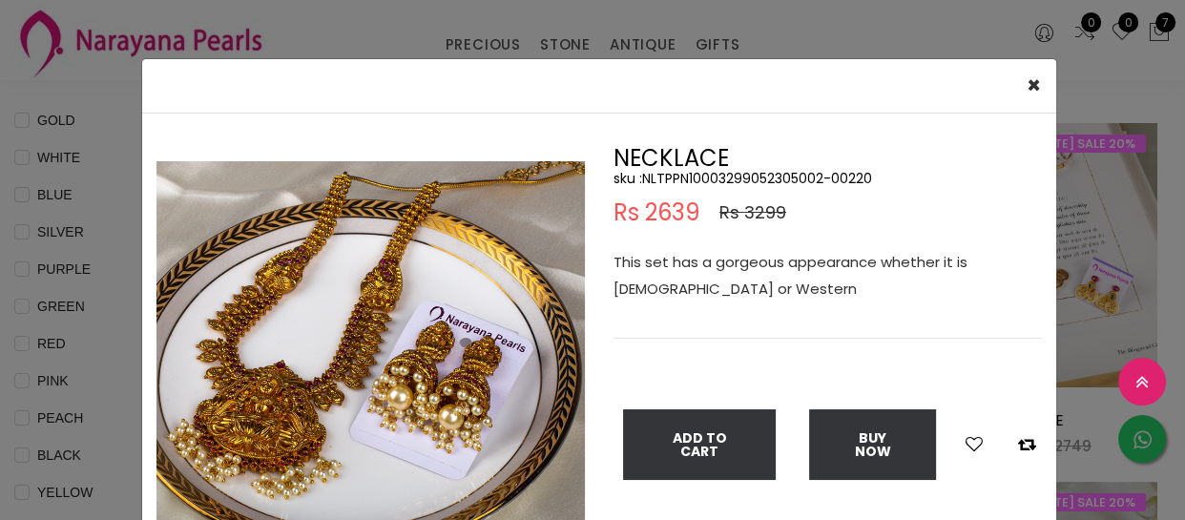
click at [1080, 258] on div "× Close Double (click / press) on the image to zoom (in / out). NECKLACE sku : …" at bounding box center [592, 260] width 1185 height 520
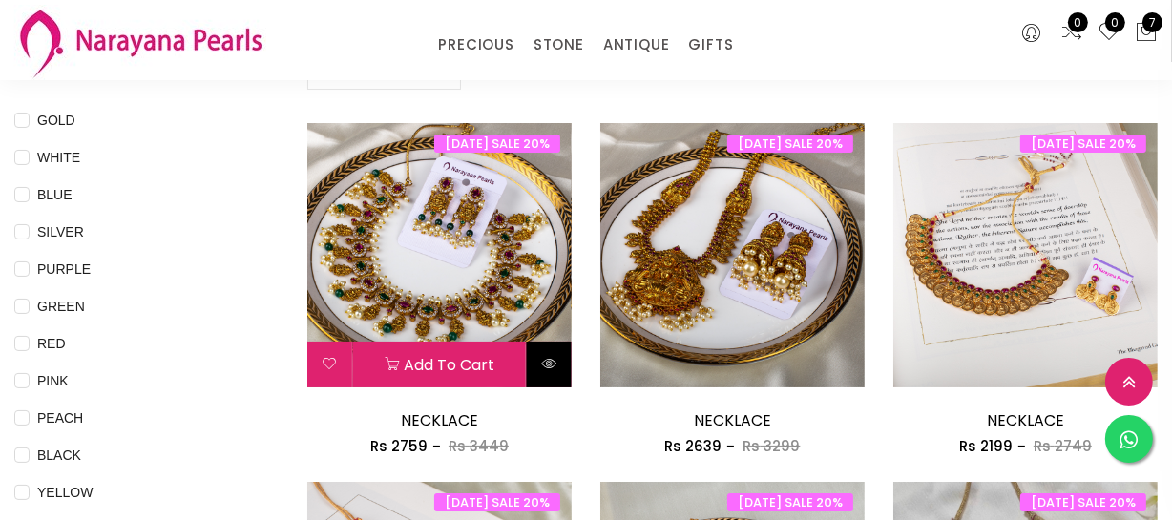
click at [552, 363] on icon at bounding box center [548, 363] width 15 height 15
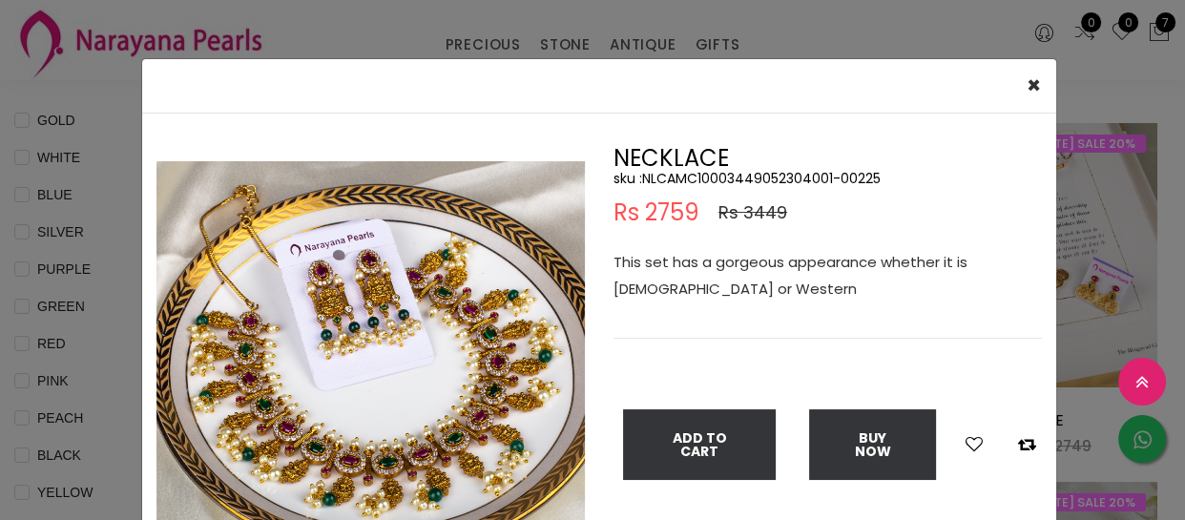
click at [1127, 303] on div "× Close Double (click / press) on the image to zoom (in / out). NECKLACE sku : …" at bounding box center [592, 260] width 1185 height 520
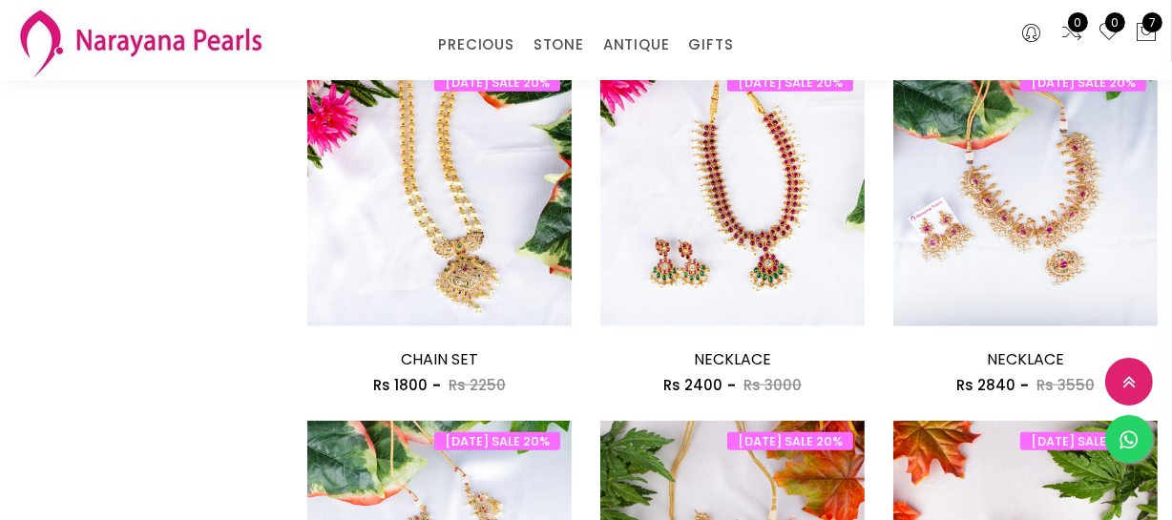
scroll to position [2255, 0]
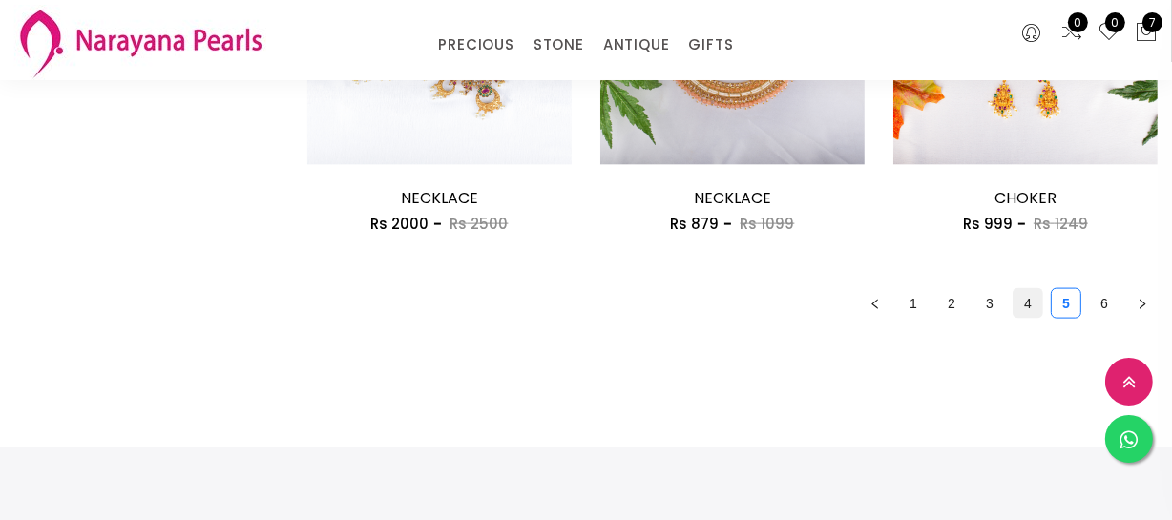
click at [1021, 304] on link "4" at bounding box center [1028, 303] width 29 height 29
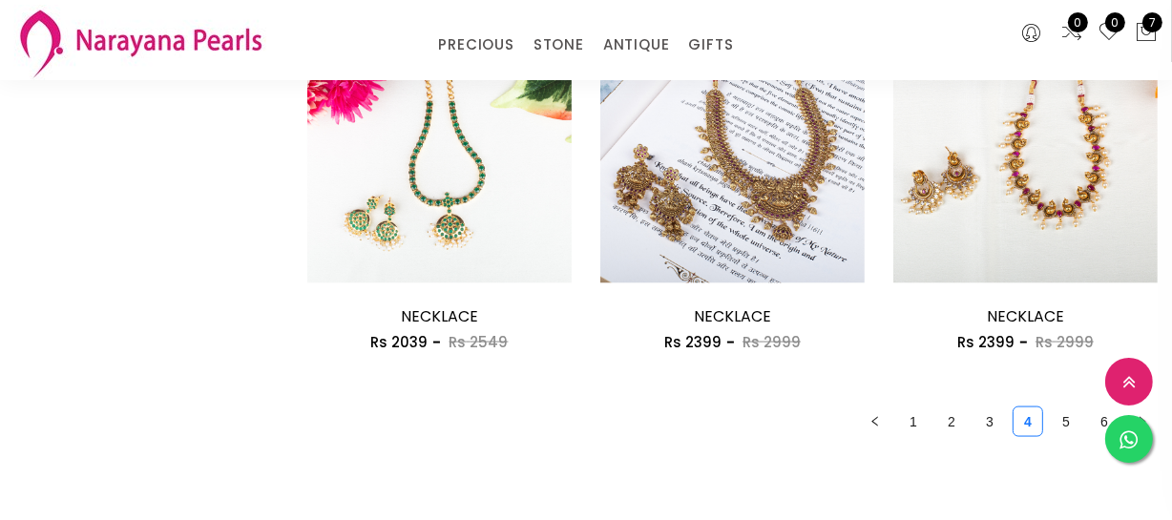
scroll to position [2429, 0]
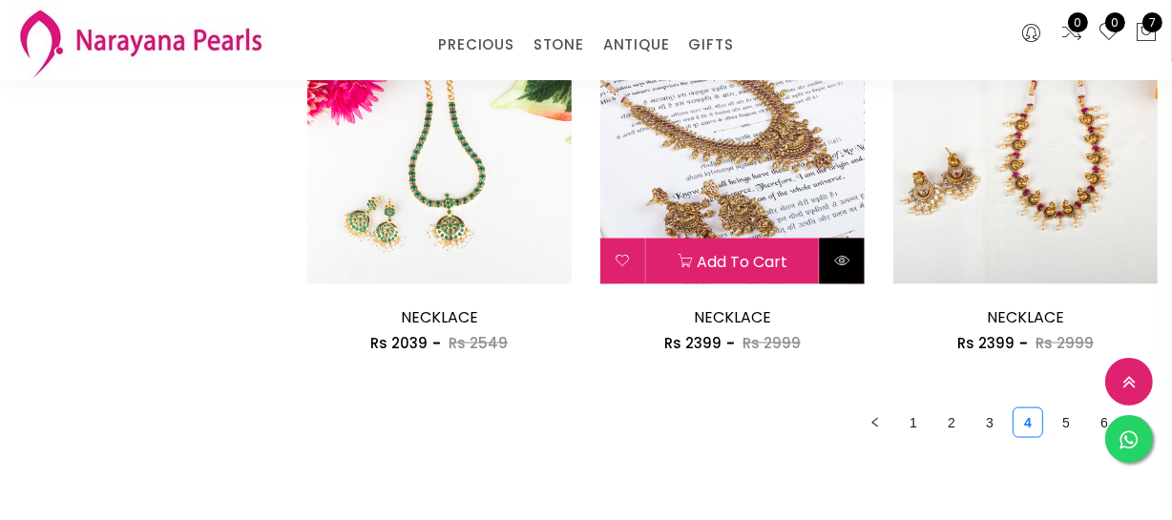
click at [844, 261] on icon at bounding box center [841, 260] width 15 height 15
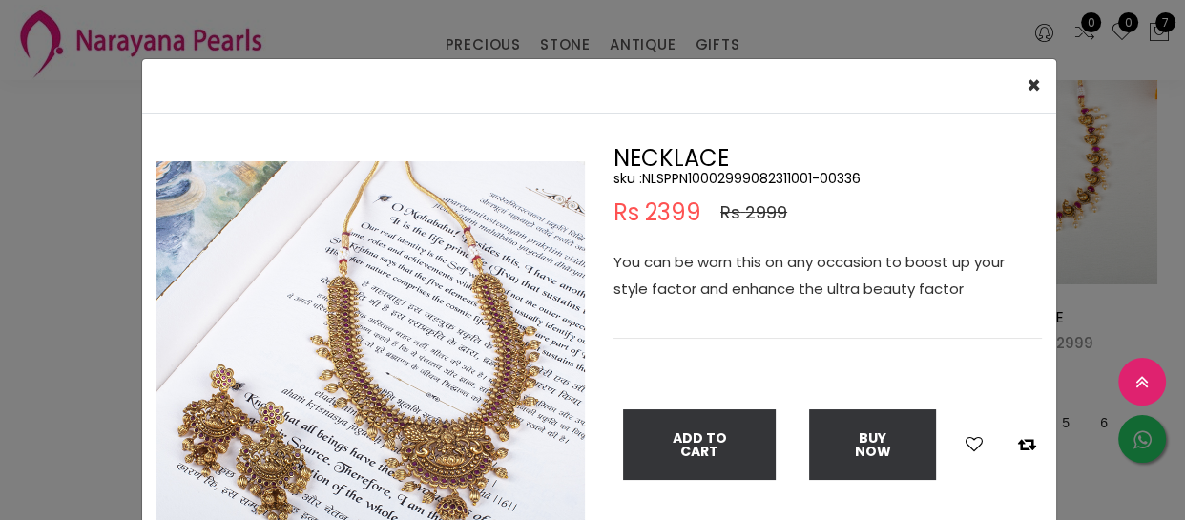
click at [77, 188] on div "× Close Double (click / press) on the image to zoom (in / out). NECKLACE sku : …" at bounding box center [592, 260] width 1185 height 520
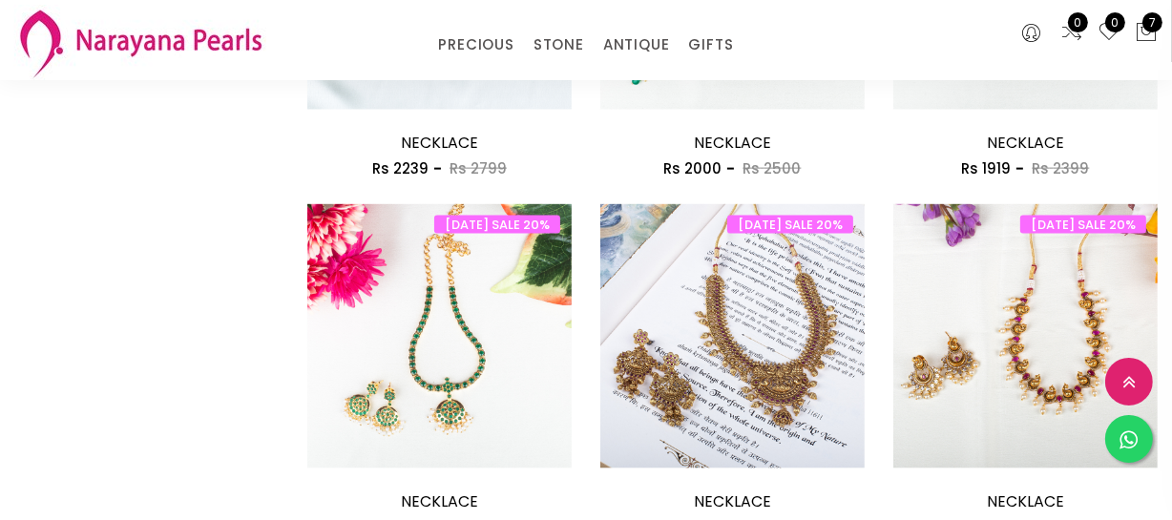
scroll to position [2342, 0]
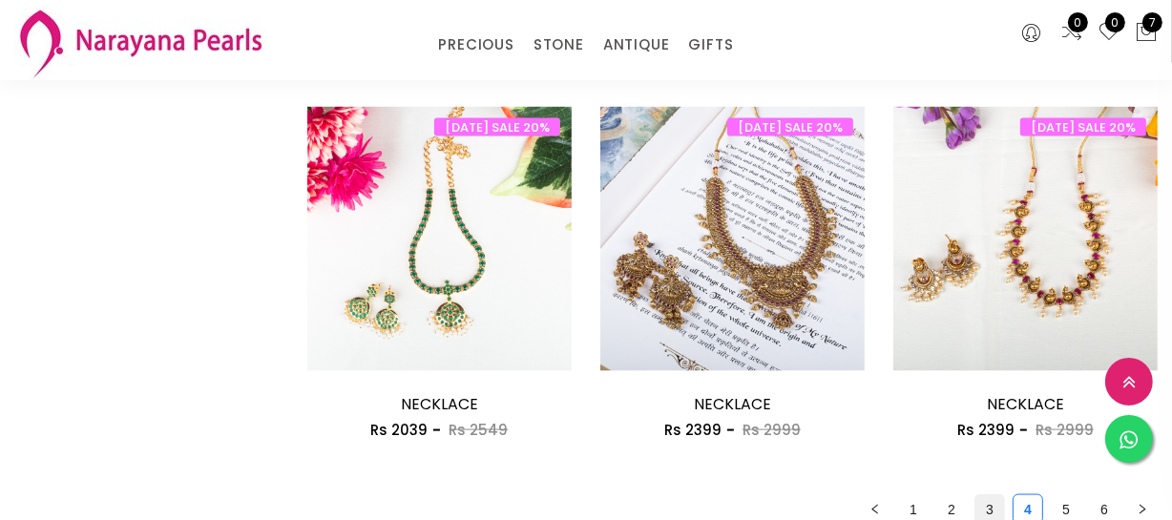
click at [993, 505] on link "3" at bounding box center [989, 509] width 29 height 29
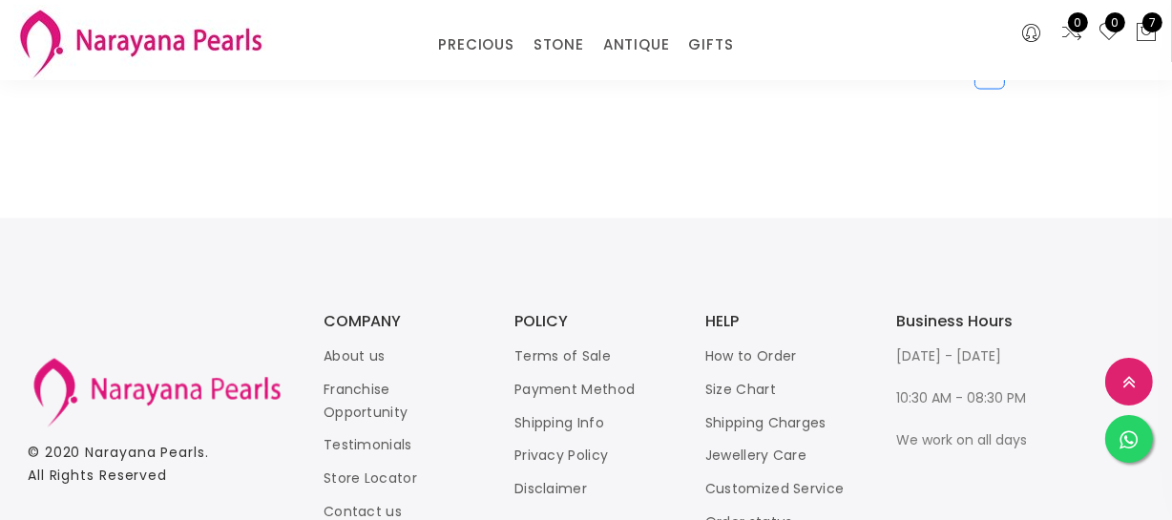
scroll to position [2863, 0]
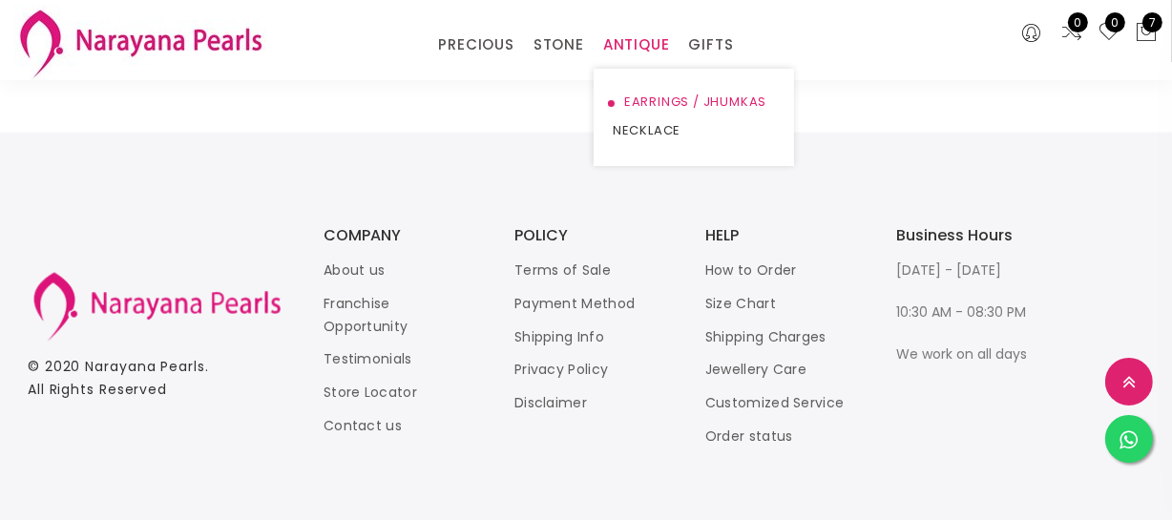
click at [636, 108] on link "EARRINGS / JHUMKAS" at bounding box center [694, 102] width 162 height 29
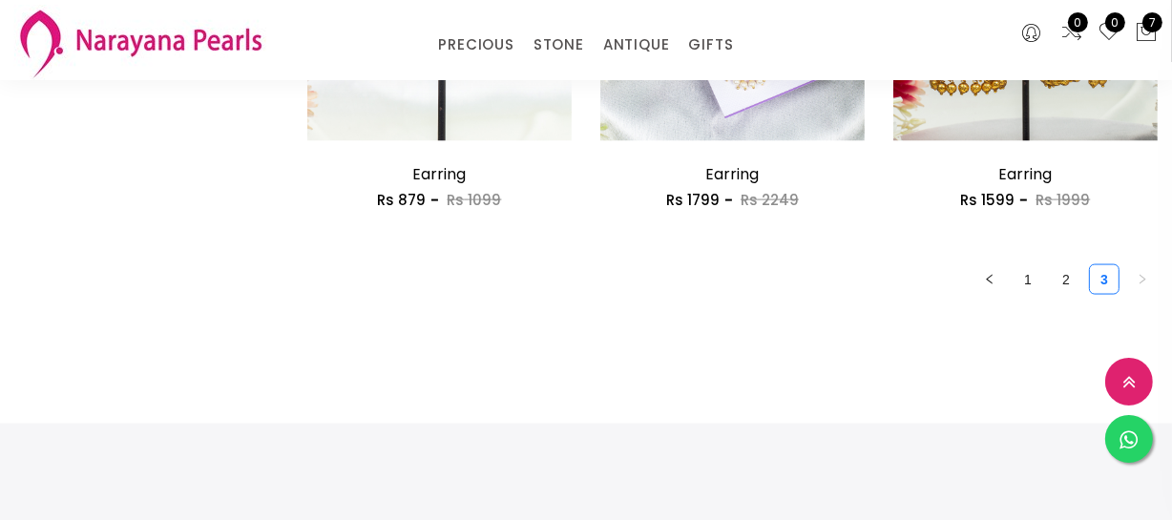
scroll to position [2603, 0]
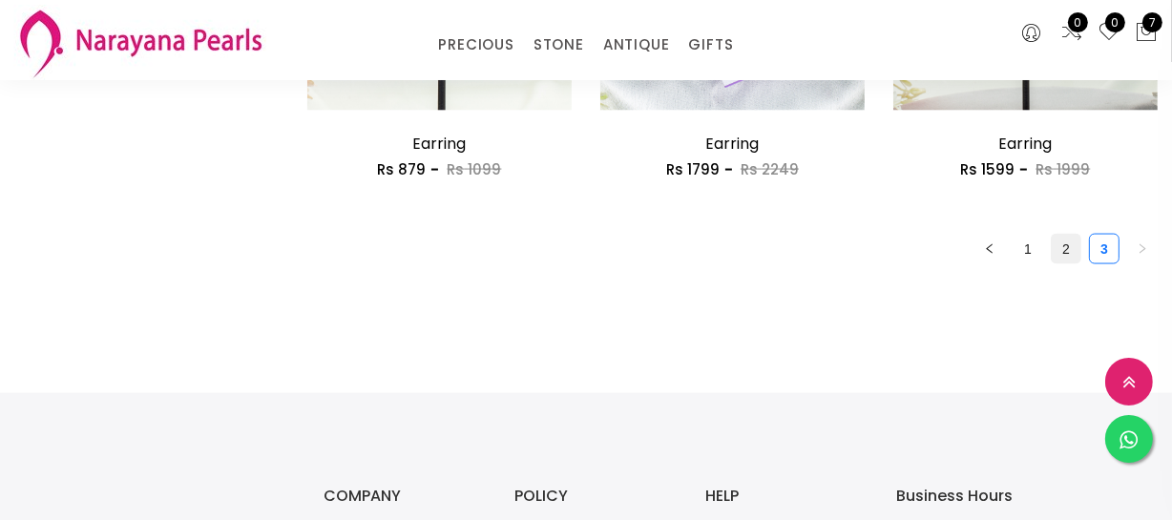
click at [1076, 253] on link "2" at bounding box center [1066, 249] width 29 height 29
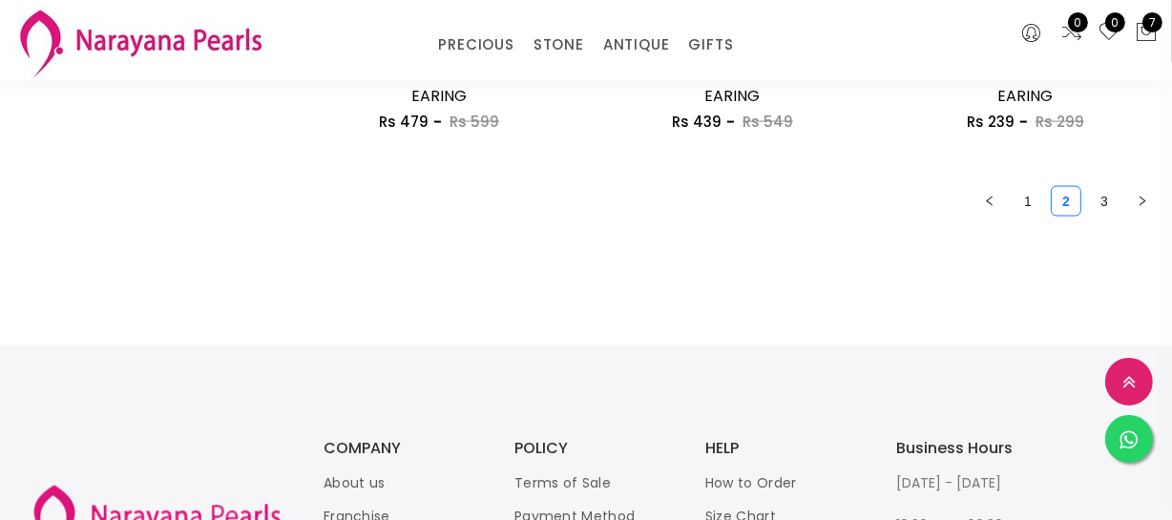
scroll to position [2690, 0]
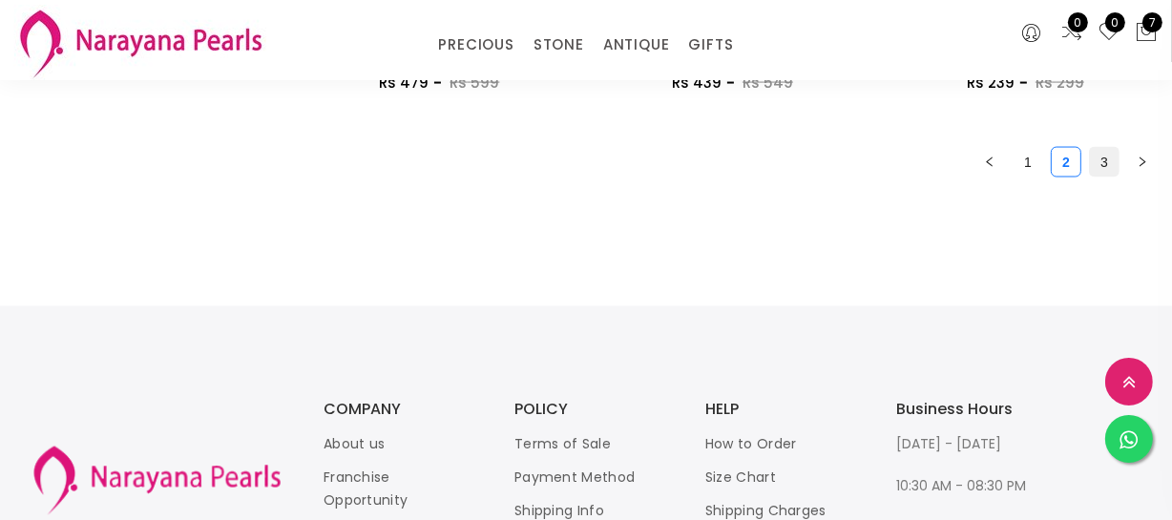
click at [1107, 162] on link "3" at bounding box center [1104, 162] width 29 height 29
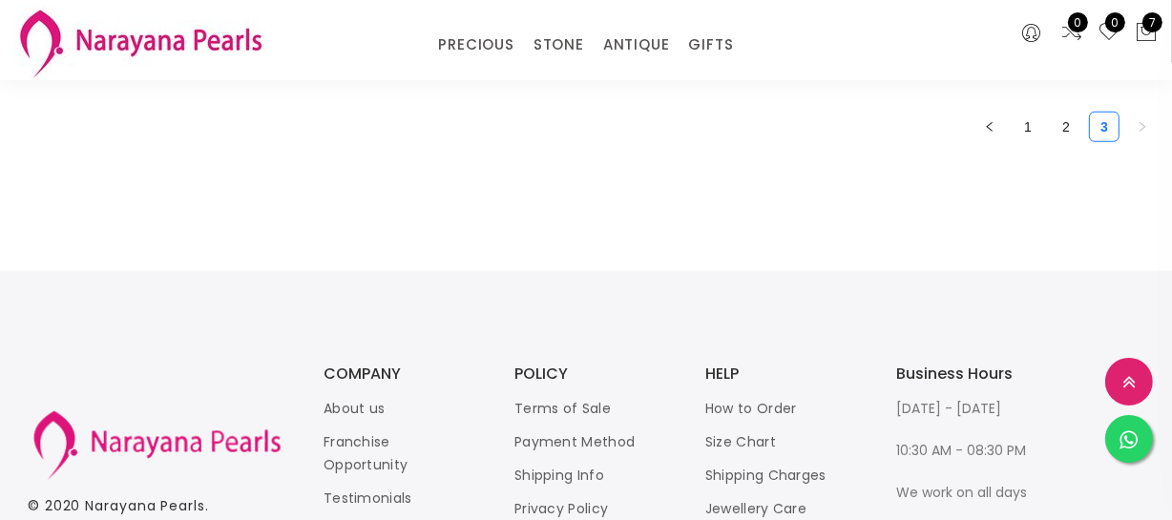
scroll to position [1301, 0]
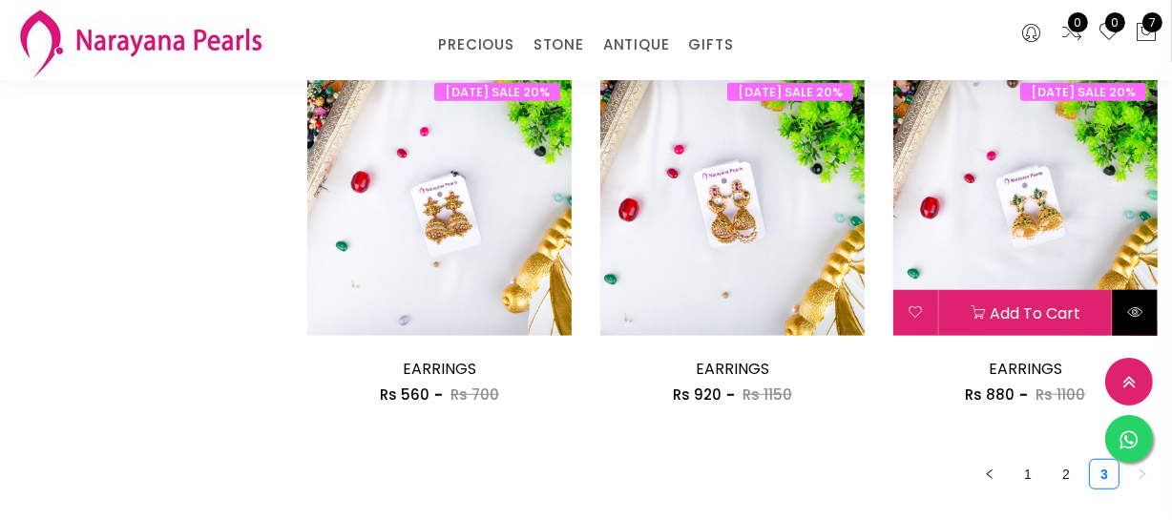
click at [1131, 297] on button at bounding box center [1135, 313] width 45 height 46
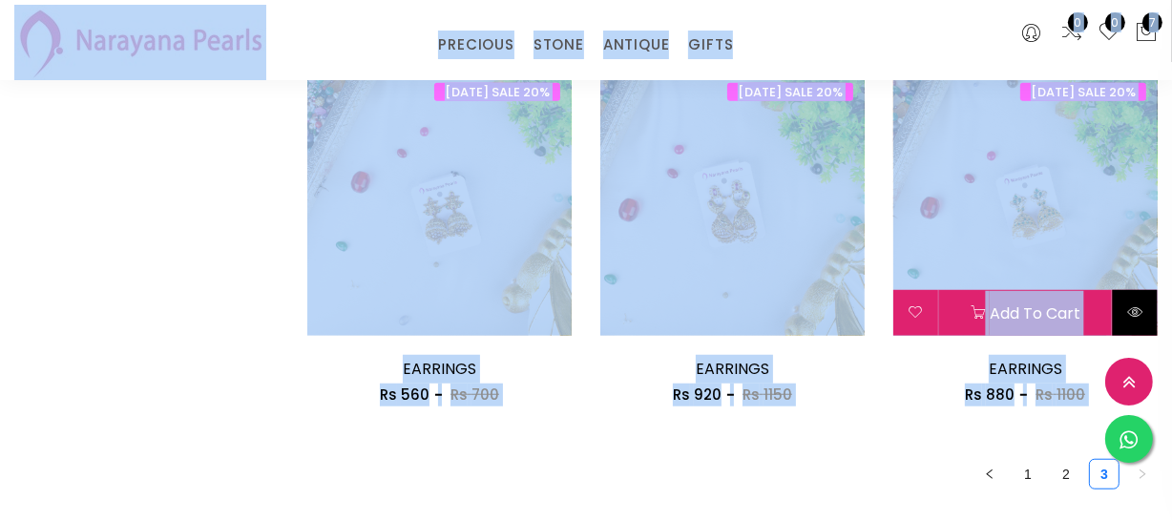
click at [1137, 295] on button at bounding box center [1135, 313] width 45 height 46
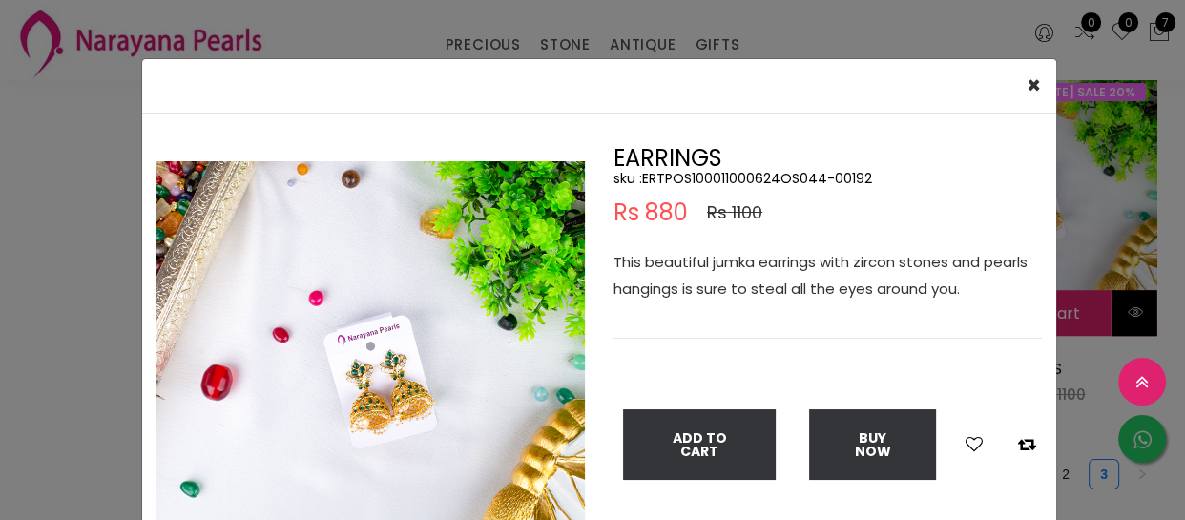
click at [1137, 295] on div "× Close Double (click / press) on the image to zoom (in / out). EARRINGS sku : …" at bounding box center [592, 260] width 1185 height 520
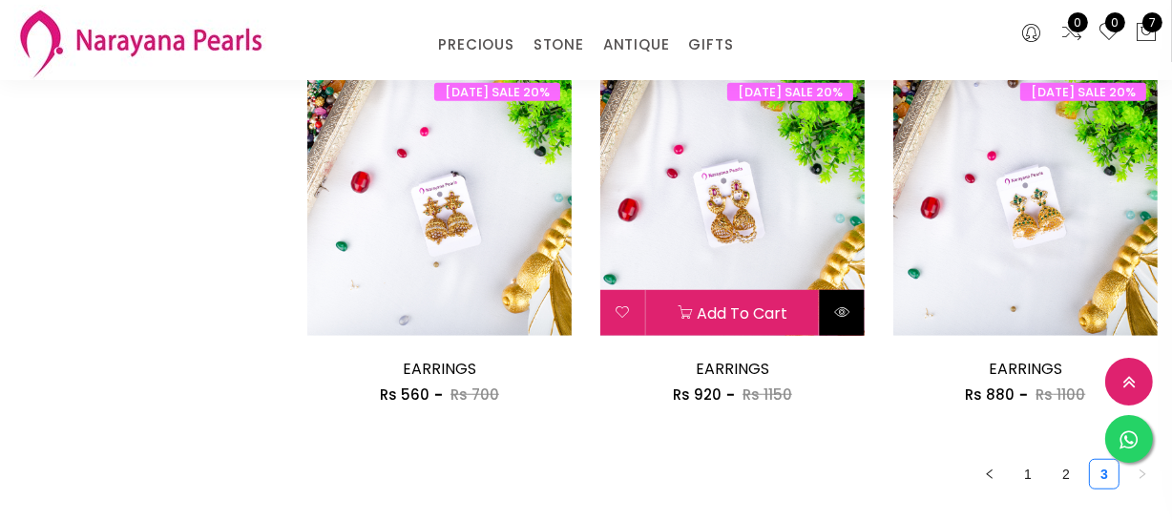
click at [851, 317] on button at bounding box center [842, 313] width 45 height 46
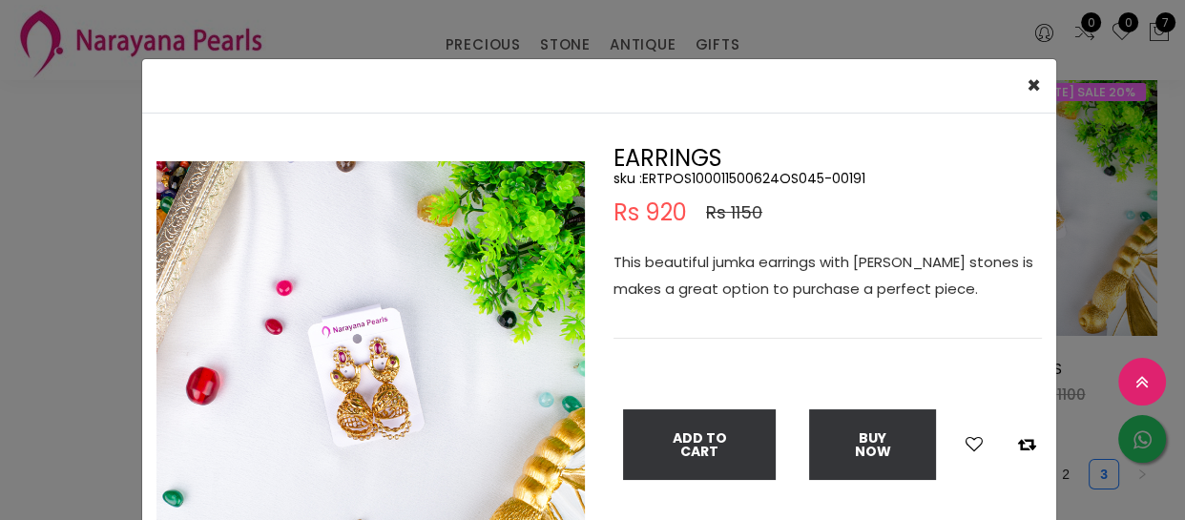
click at [1134, 253] on div "× Close Double (click / press) on the image to zoom (in / out). EARRINGS sku : …" at bounding box center [592, 260] width 1185 height 520
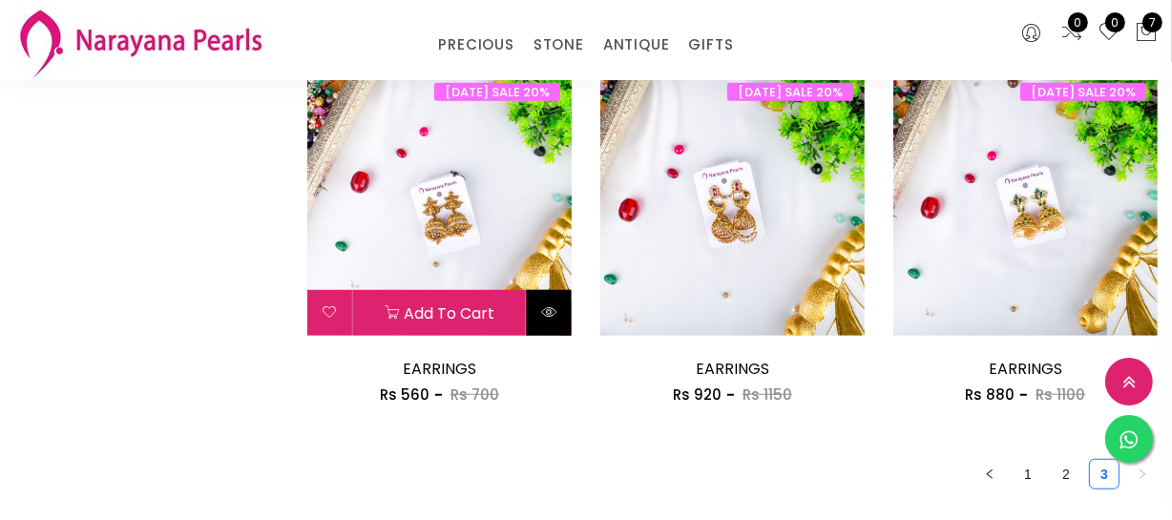
click at [544, 310] on icon at bounding box center [548, 311] width 15 height 15
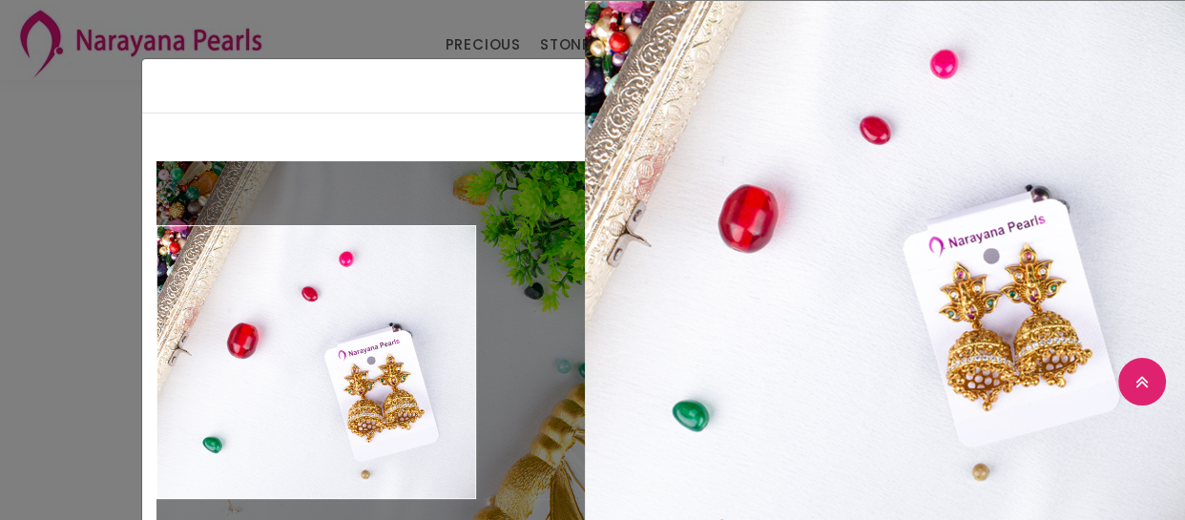
drag, startPoint x: 0, startPoint y: 216, endPoint x: 153, endPoint y: 208, distance: 152.9
click at [3, 214] on div "× Close Double (click / press) on the image to zoom (in / out). EARRINGS sku : …" at bounding box center [592, 260] width 1185 height 520
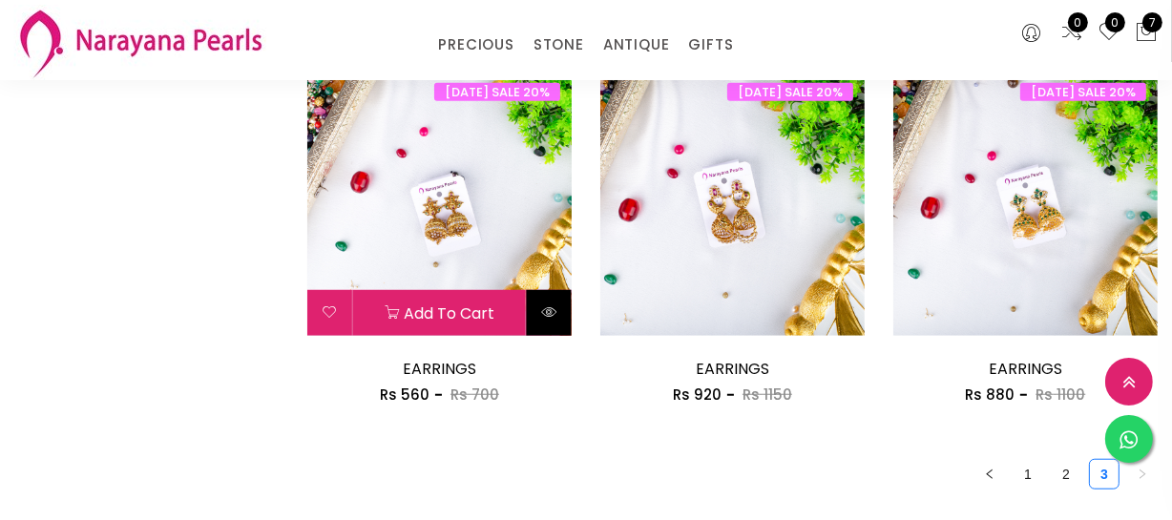
click at [544, 309] on icon at bounding box center [548, 311] width 15 height 15
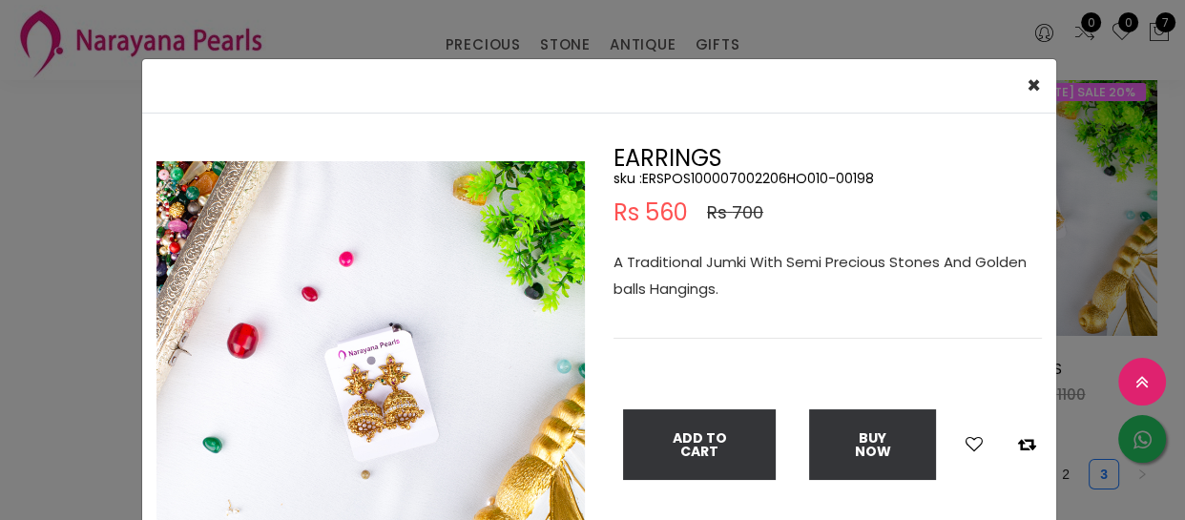
click at [60, 376] on div "× Close Double (click / press) on the image to zoom (in / out). EARRINGS sku : …" at bounding box center [592, 260] width 1185 height 520
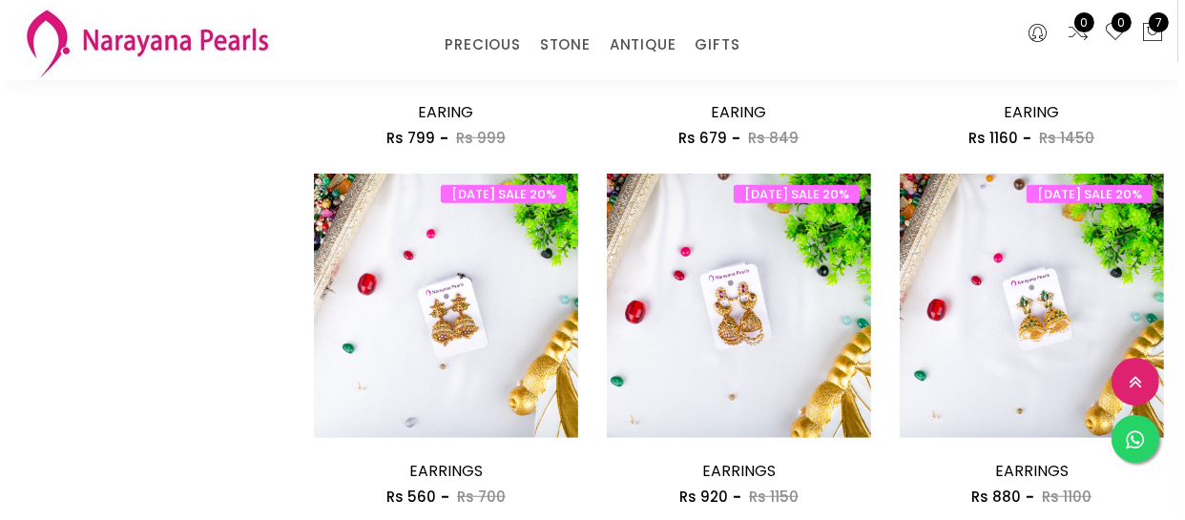
scroll to position [1040, 0]
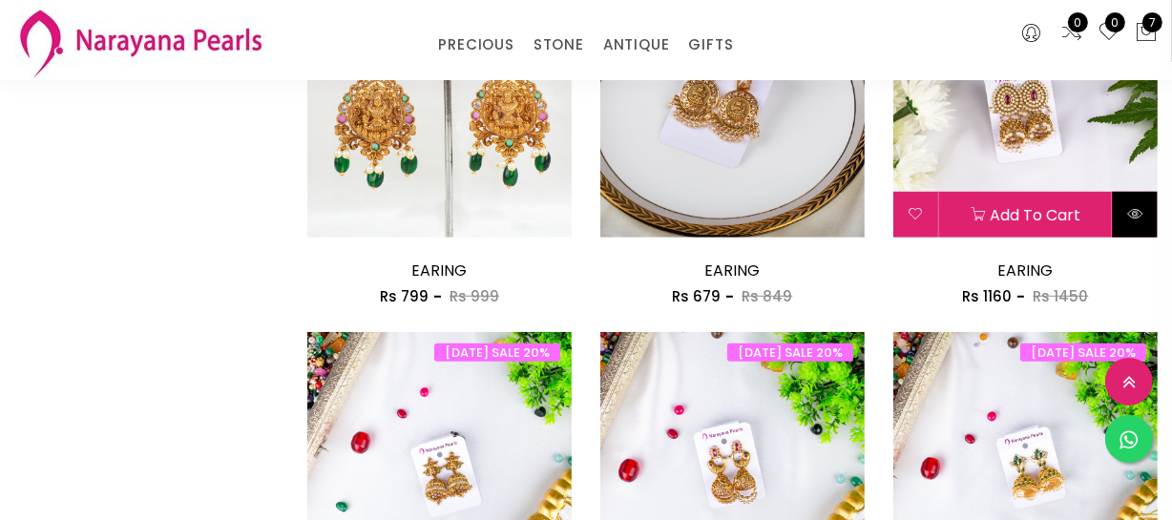
click at [1134, 223] on button at bounding box center [1135, 215] width 45 height 46
